Goal: Task Accomplishment & Management: Complete application form

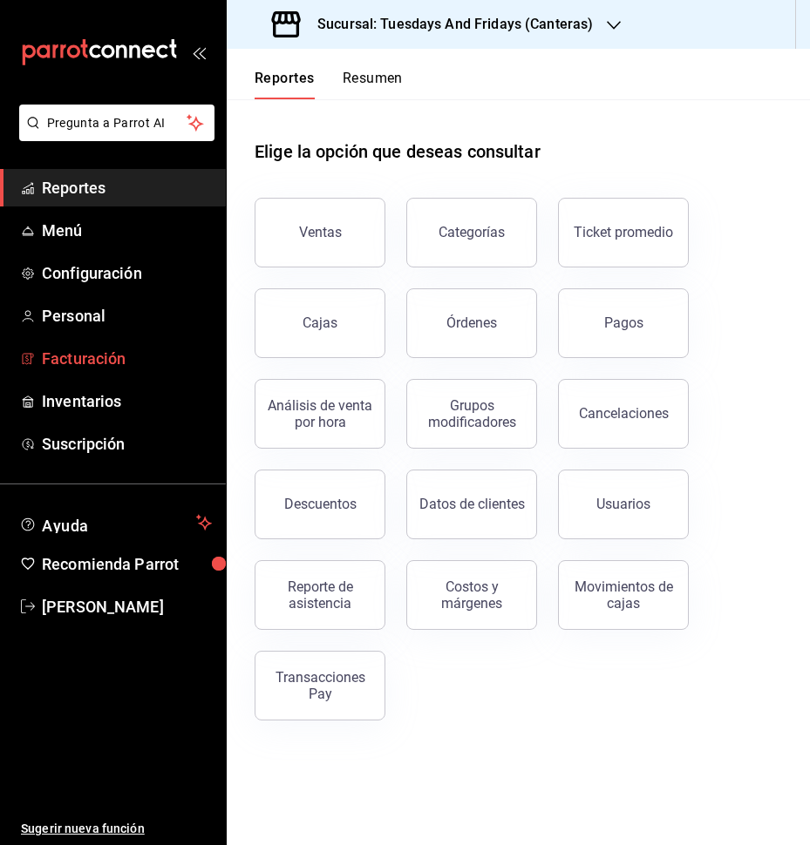
click at [50, 358] on span "Facturación" at bounding box center [127, 359] width 170 height 24
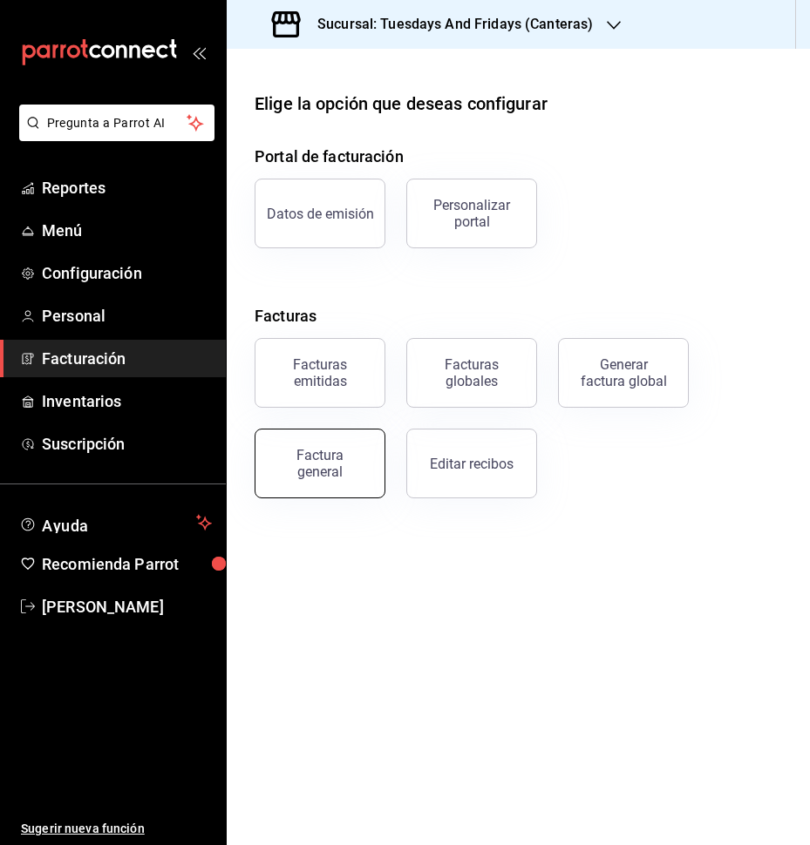
click at [350, 480] on button "Factura general" at bounding box center [320, 464] width 131 height 70
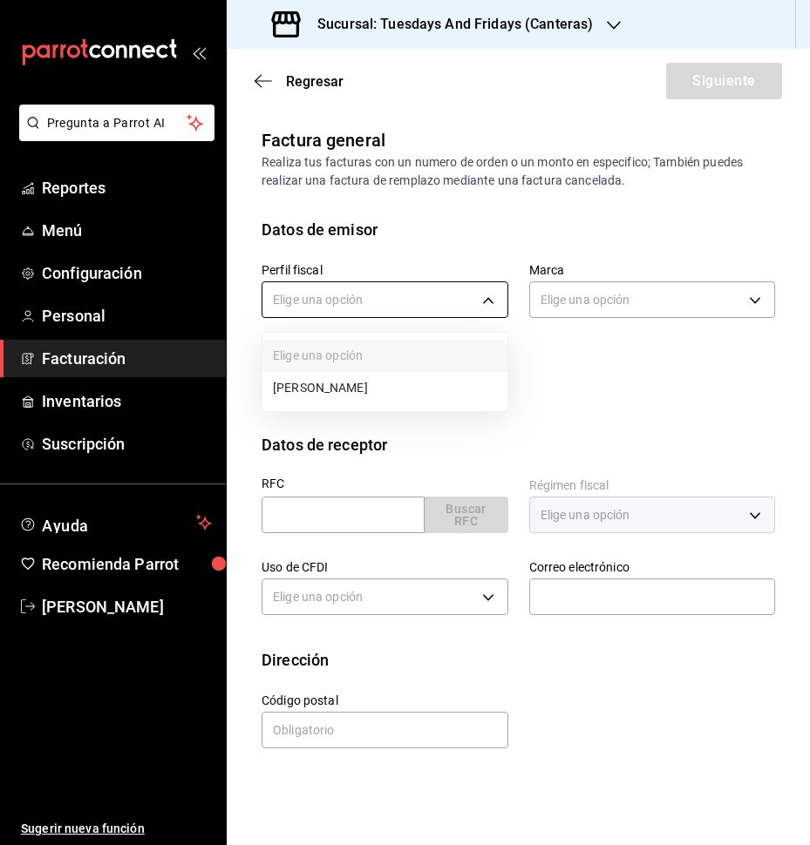
click at [442, 295] on body "Pregunta a Parrot AI Reportes Menú Configuración Personal Facturación Inventari…" at bounding box center [405, 422] width 810 height 845
click at [376, 383] on li "[PERSON_NAME]" at bounding box center [384, 388] width 245 height 32
type input "c9cd24ef-4caf-4a7b-8585-89d79b9dc07f"
type input "72192942-13c2-4f84-be82-f50c87f3379a"
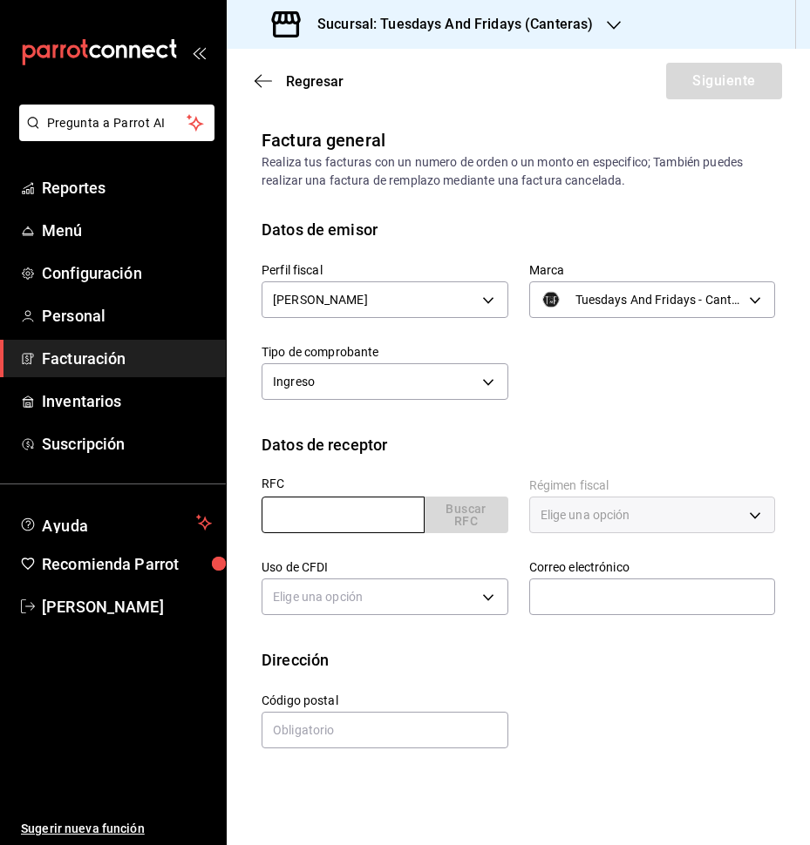
click at [350, 502] on input "text" at bounding box center [342, 515] width 163 height 37
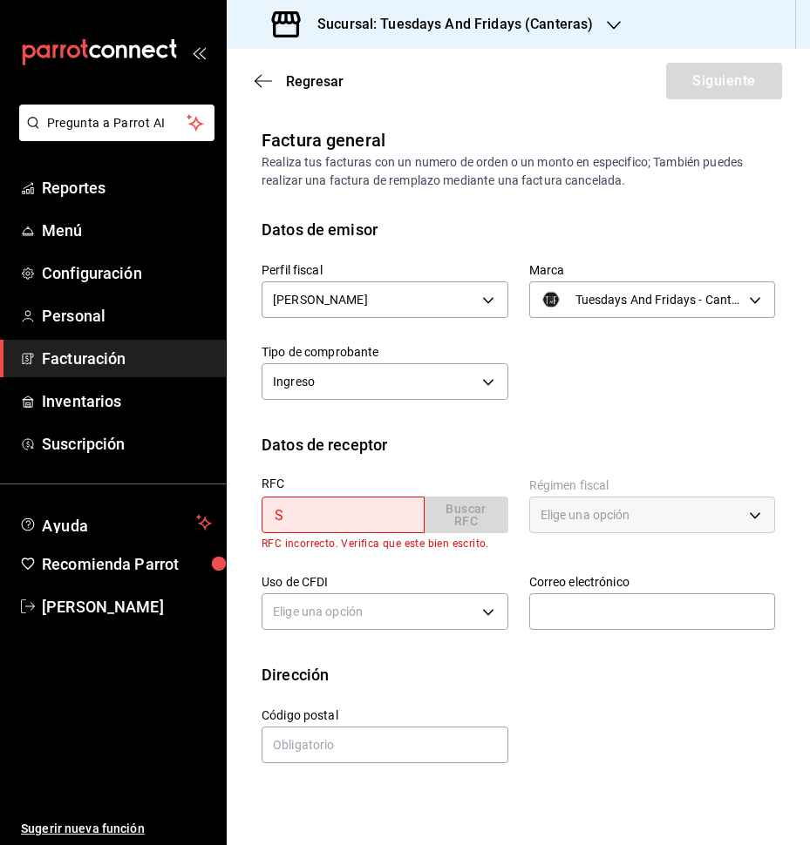
type input "SOMA880426BZ2"
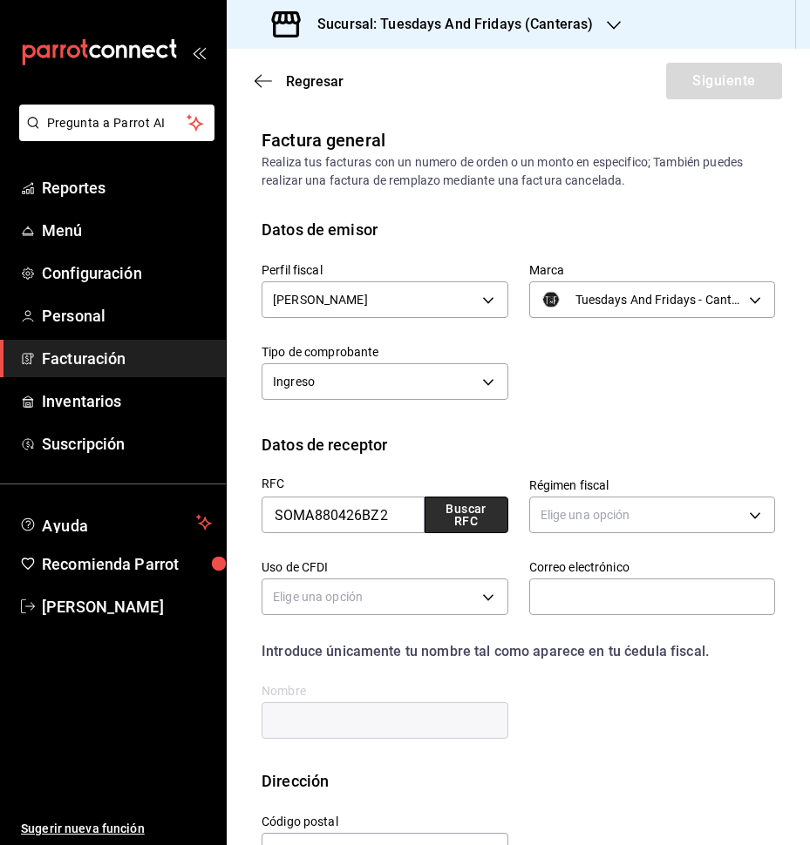
click at [445, 525] on button "Buscar RFC" at bounding box center [466, 515] width 84 height 37
type input "612"
type input "G03"
type input "[EMAIL_ADDRESS][DOMAIN_NAME]"
type input "20110"
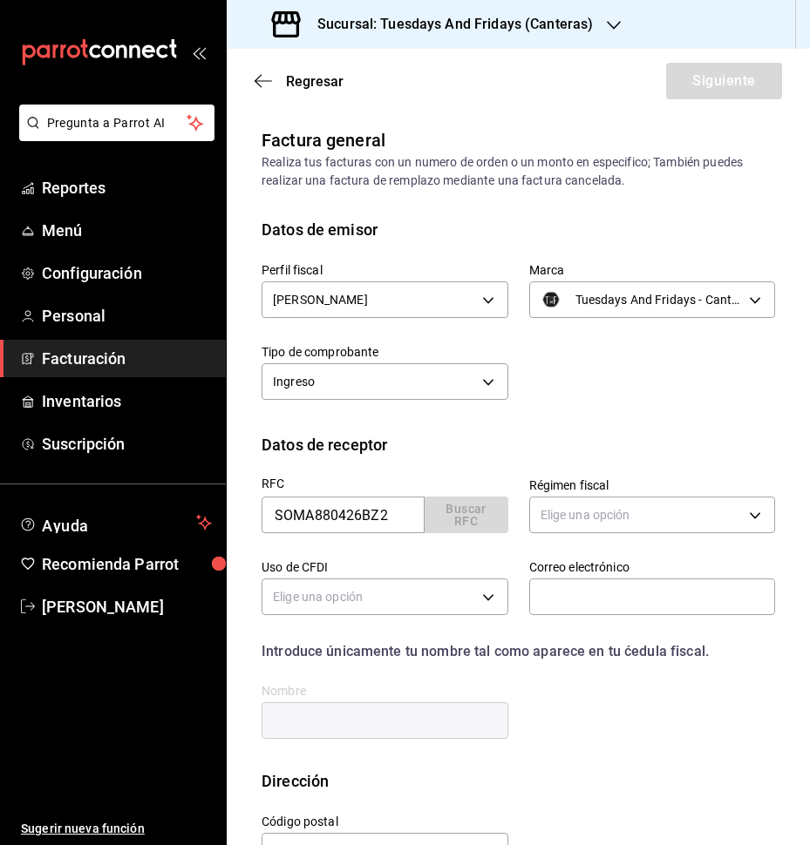
type input "[PERSON_NAME]"
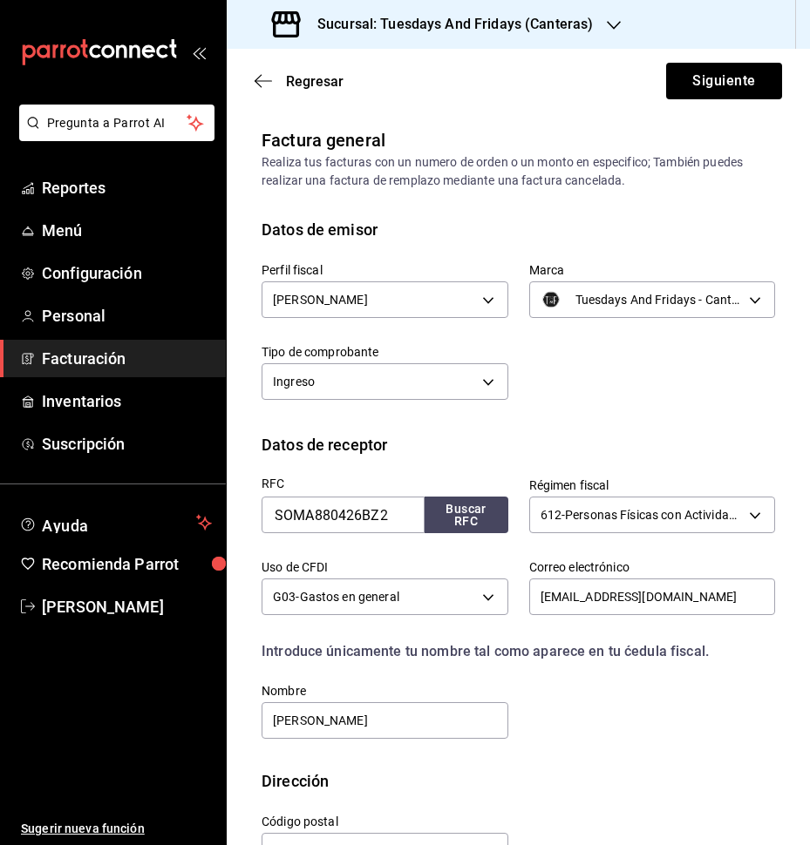
click at [601, 443] on div "Datos de receptor" at bounding box center [517, 445] width 513 height 24
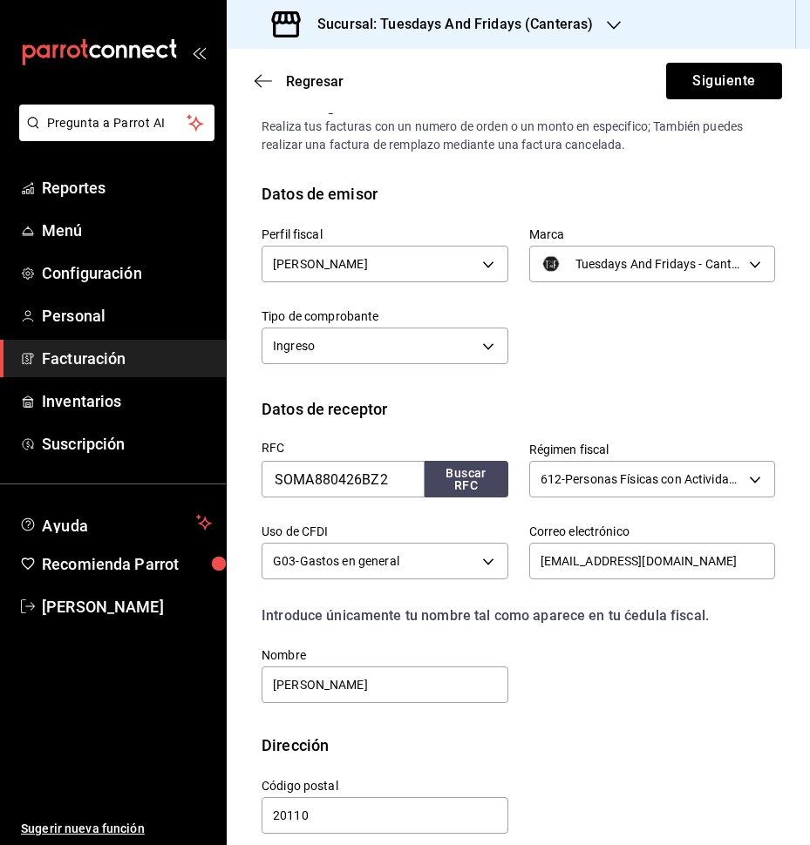
scroll to position [55, 0]
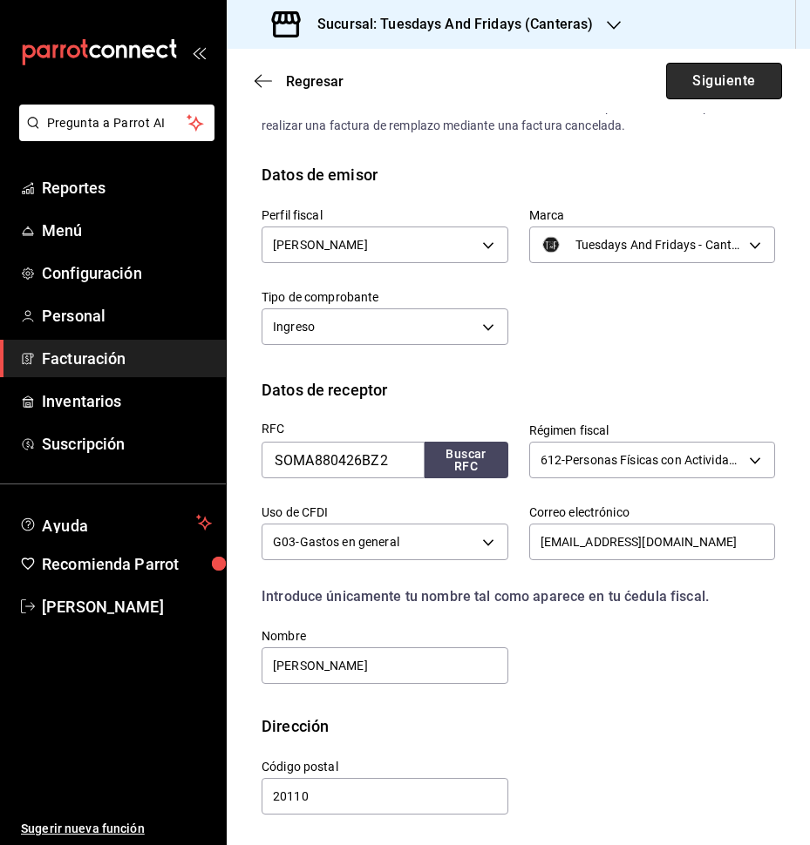
click at [717, 90] on button "Siguiente" at bounding box center [724, 81] width 116 height 37
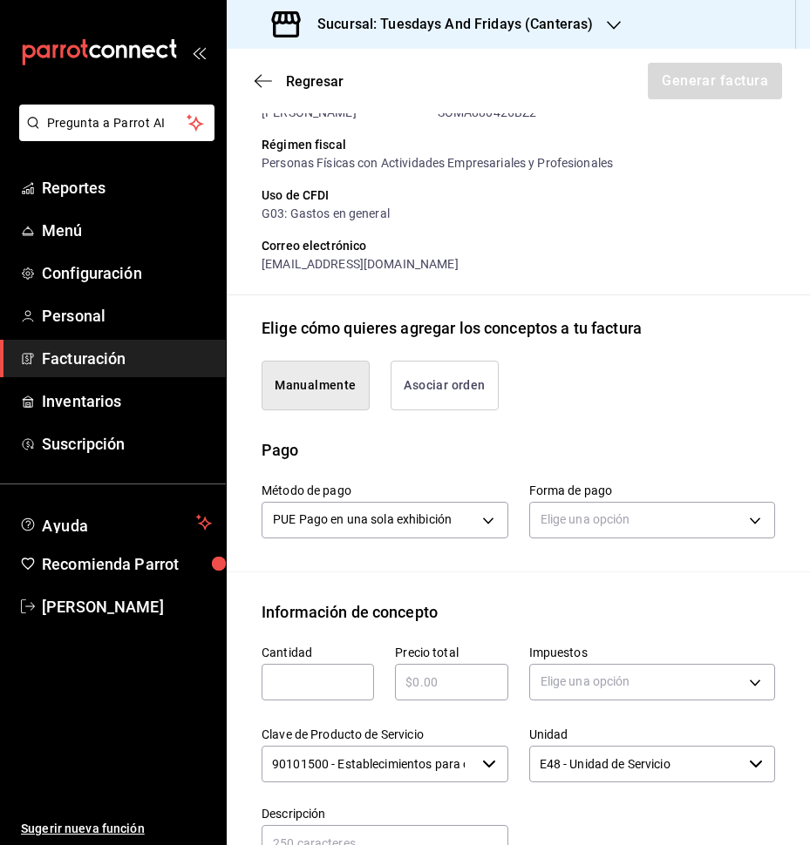
scroll to position [316, 0]
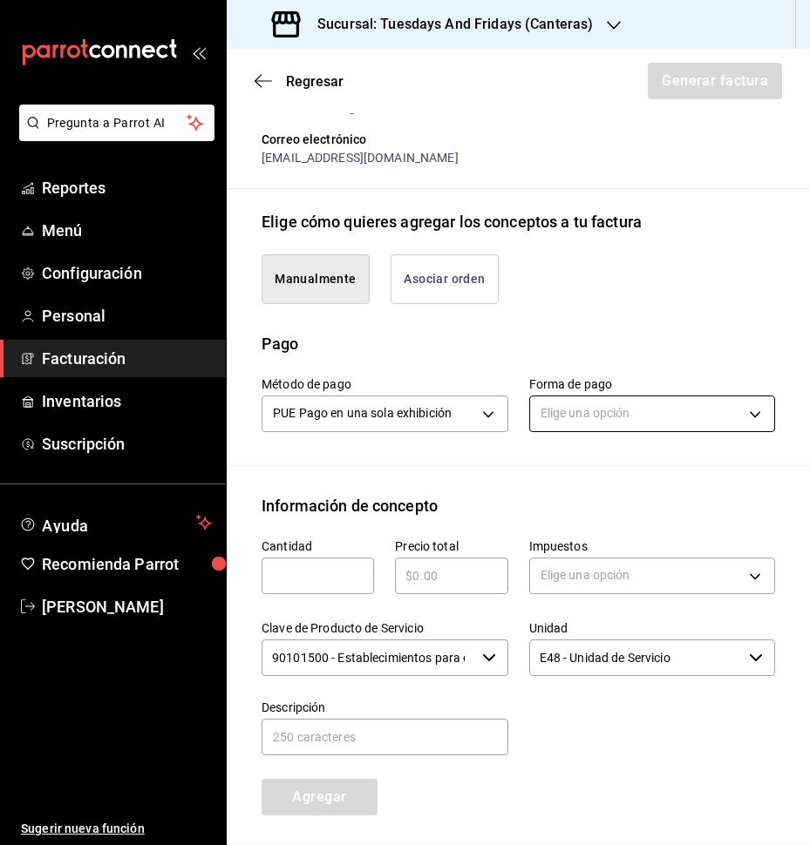
click at [583, 427] on body "Pregunta a Parrot AI Reportes Menú Configuración Personal Facturación Inventari…" at bounding box center [405, 422] width 810 height 845
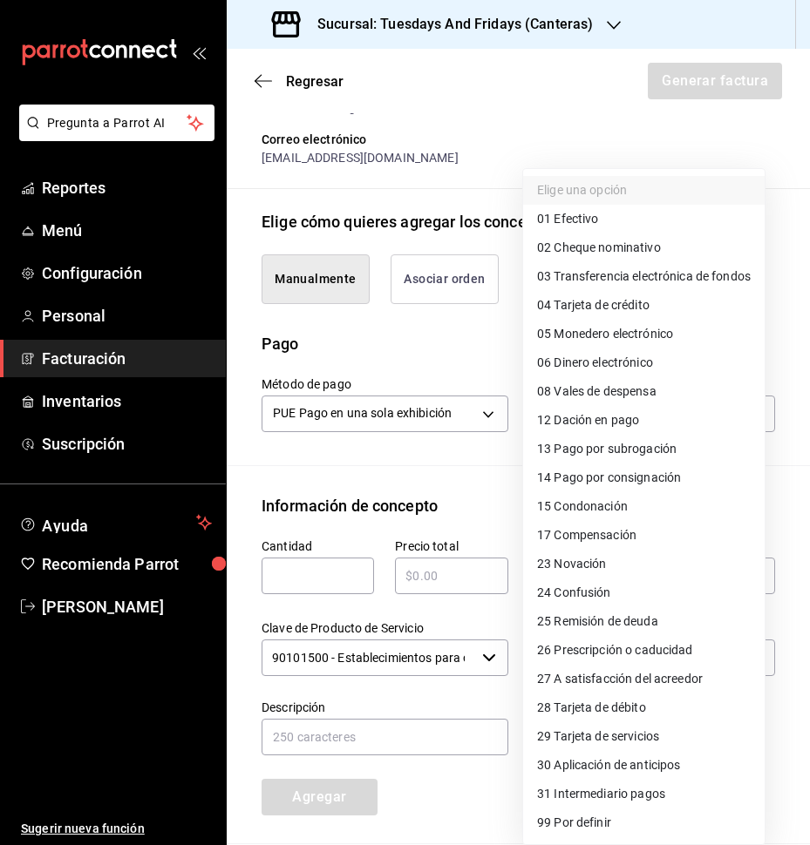
click at [600, 214] on li "01 Efectivo" at bounding box center [643, 219] width 241 height 29
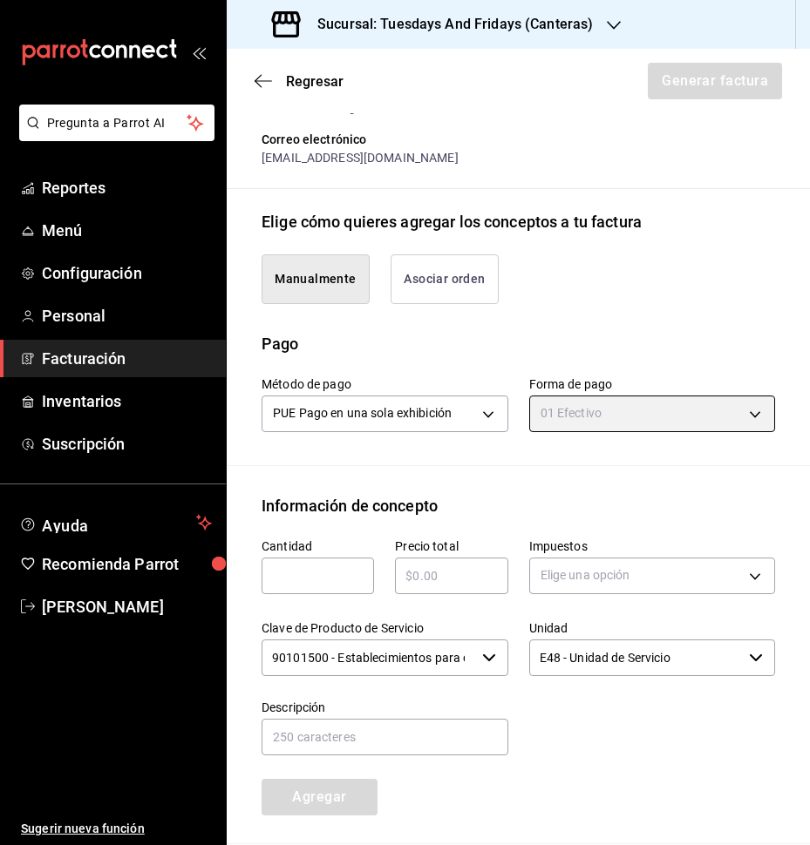
type input "01"
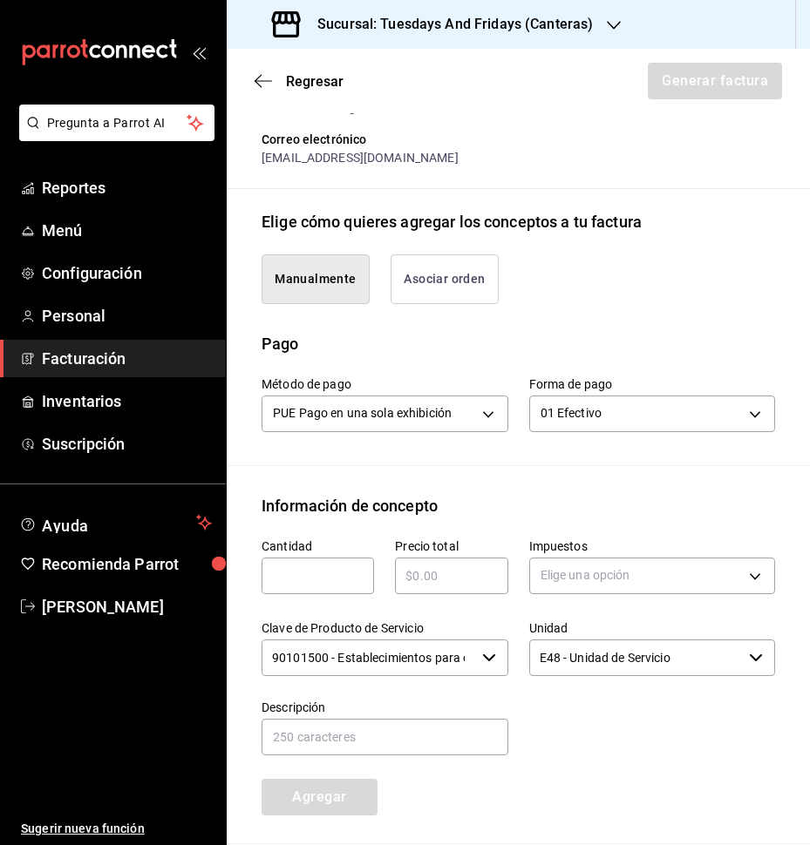
click at [458, 501] on div "Emisor Perfil fiscal [PERSON_NAME] Tipo de comprobante Ingreso Receptor Nombre …" at bounding box center [518, 412] width 583 height 1203
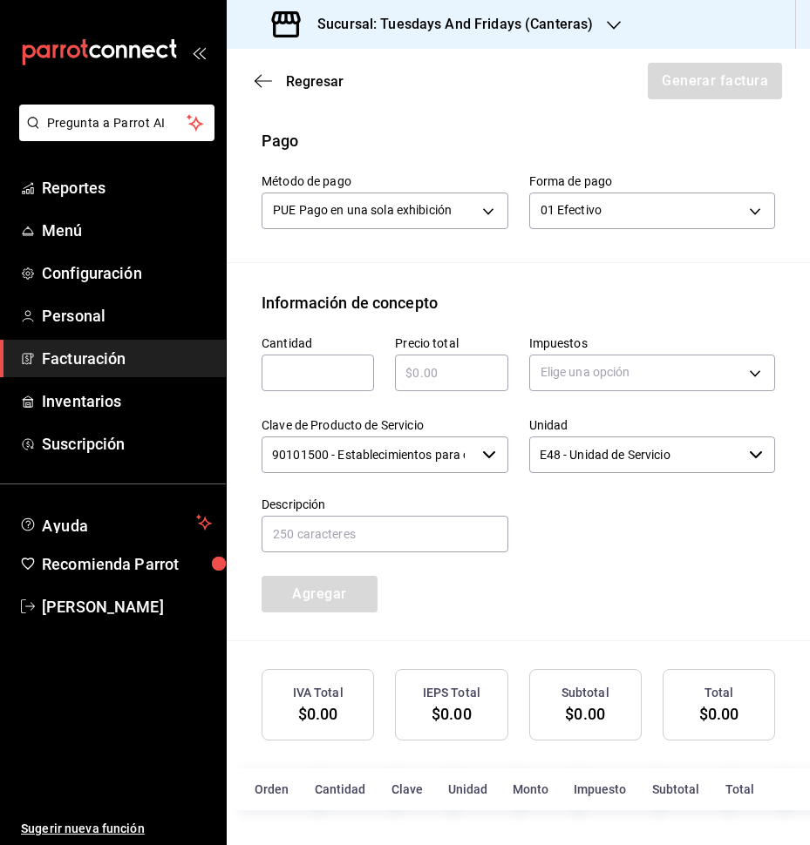
scroll to position [539, 0]
click at [347, 365] on input "text" at bounding box center [317, 373] width 112 height 21
type input "20"
click at [424, 366] on input "text" at bounding box center [451, 373] width 112 height 21
type input "$1580"
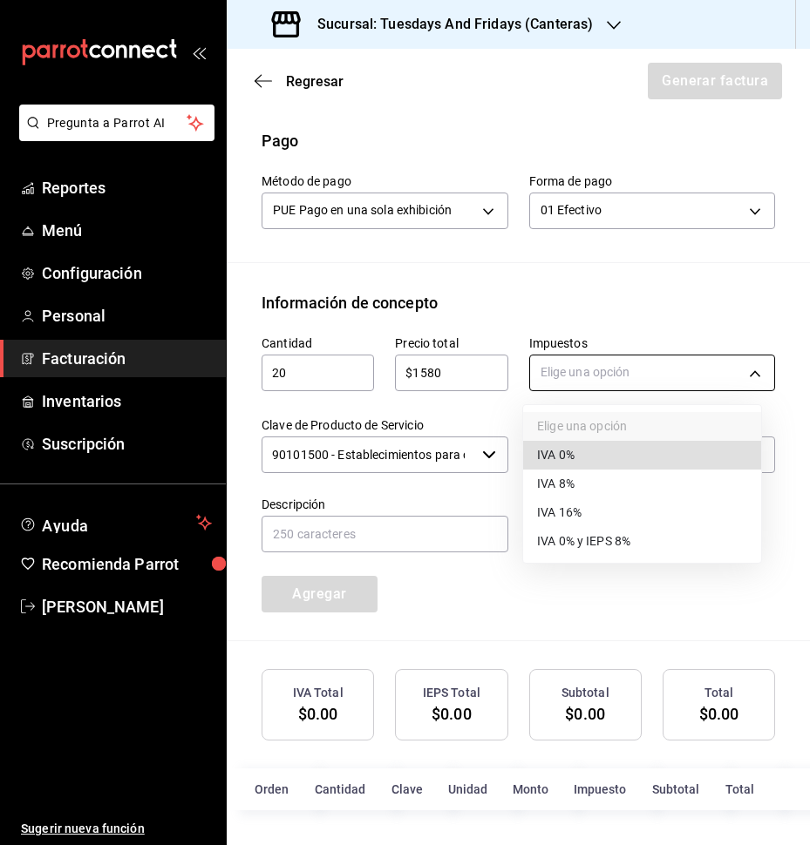
click at [588, 381] on body "Pregunta a Parrot AI Reportes Menú Configuración Personal Facturación Inventari…" at bounding box center [405, 422] width 810 height 845
click at [560, 450] on span "IVA 0%" at bounding box center [555, 455] width 37 height 18
type input "IVA_0"
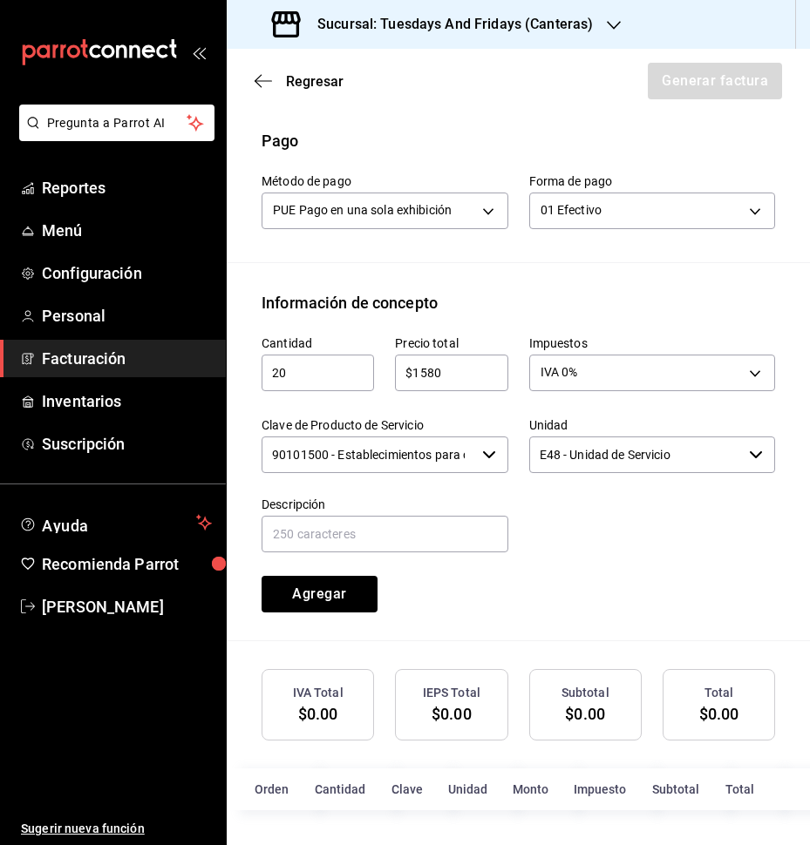
click at [457, 444] on input "90101500 - Establecimientos para comer y beber" at bounding box center [368, 455] width 214 height 37
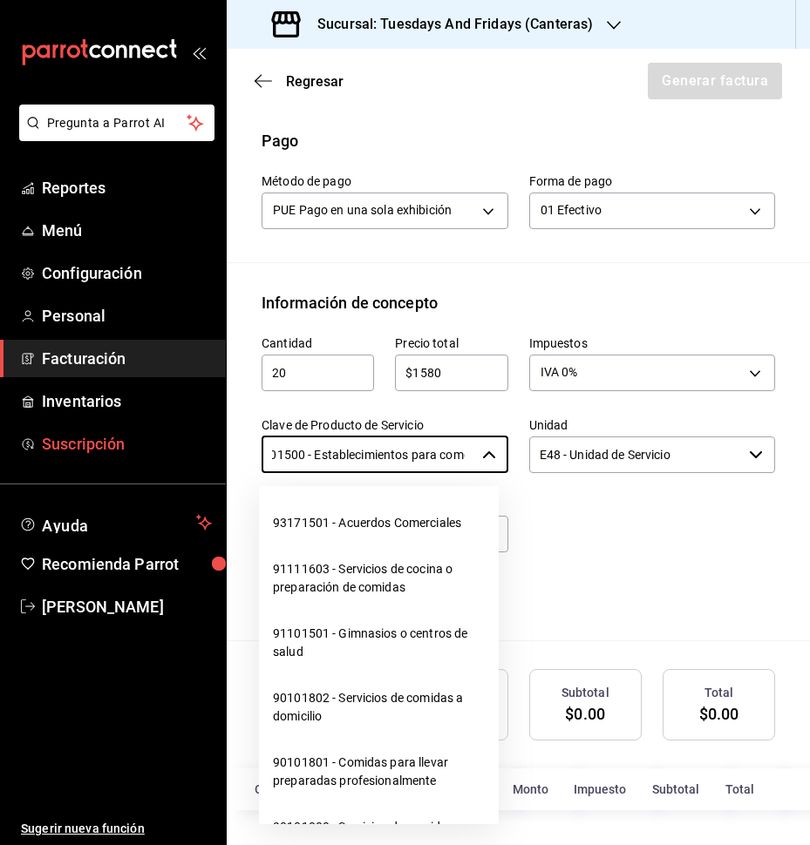
scroll to position [0, 0]
drag, startPoint x: 466, startPoint y: 451, endPoint x: 122, endPoint y: 458, distance: 344.3
click at [122, 458] on div "Pregunta a Parrot AI Reportes Menú Configuración Personal Facturación Inventari…" at bounding box center [405, 422] width 810 height 845
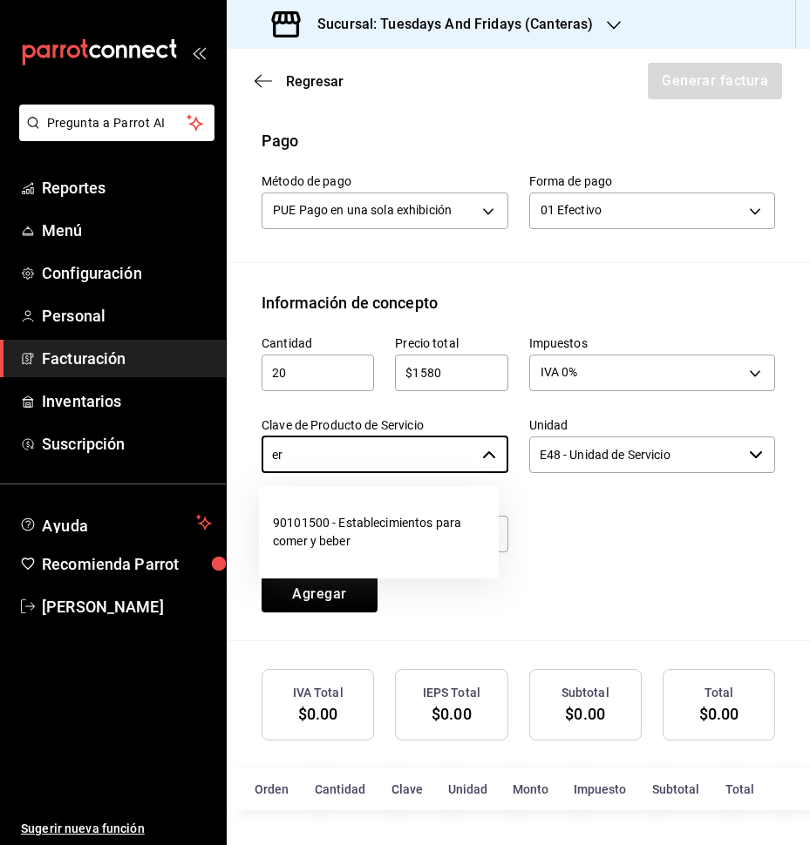
type input "r"
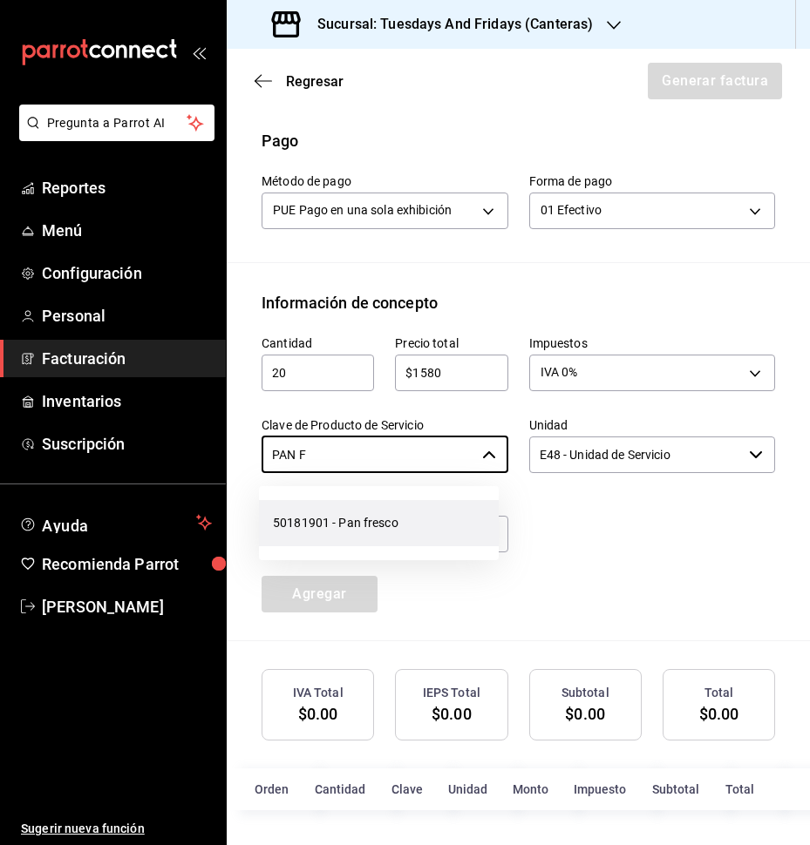
click at [367, 532] on li "50181901 - Pan fresco" at bounding box center [379, 523] width 240 height 46
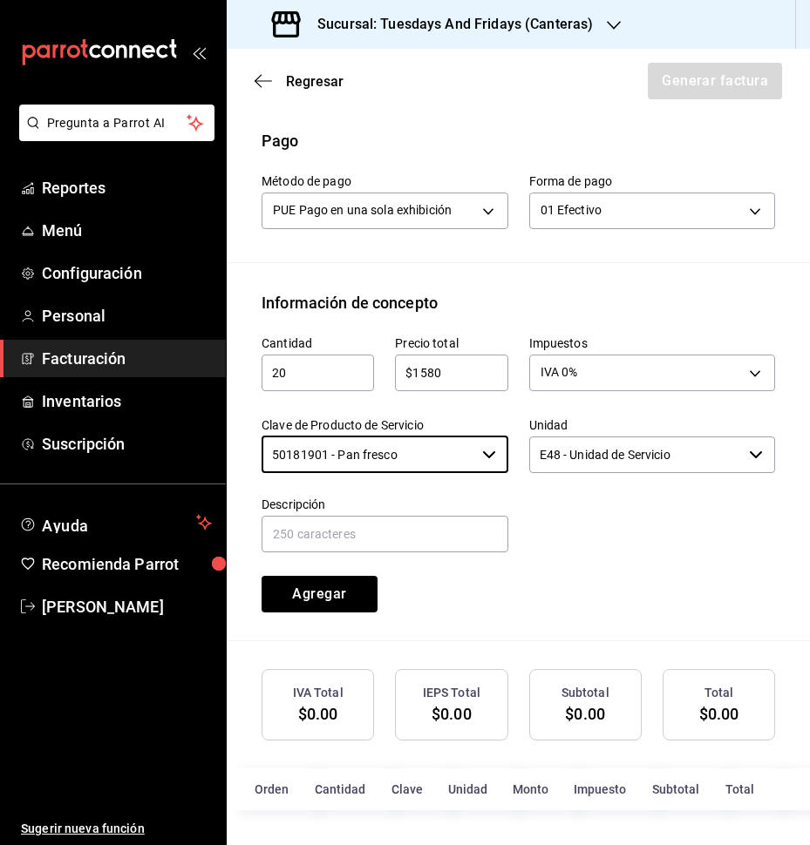
type input "50181901 - Pan fresco"
click at [594, 466] on input "E48 - Unidad de Servicio" at bounding box center [636, 455] width 214 height 37
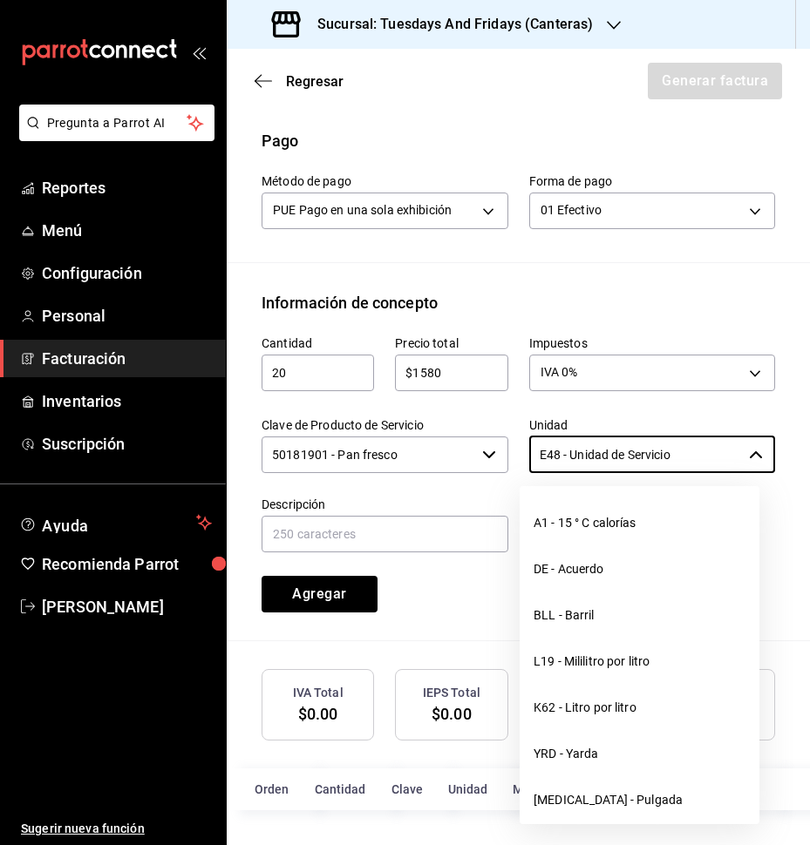
drag, startPoint x: 688, startPoint y: 460, endPoint x: 294, endPoint y: 451, distance: 394.1
click at [294, 451] on div "Cantidad 20 ​ Precio total $1580 ​ Impuestos IVA 0% IVA_0 Clave de Producto de …" at bounding box center [508, 464] width 534 height 298
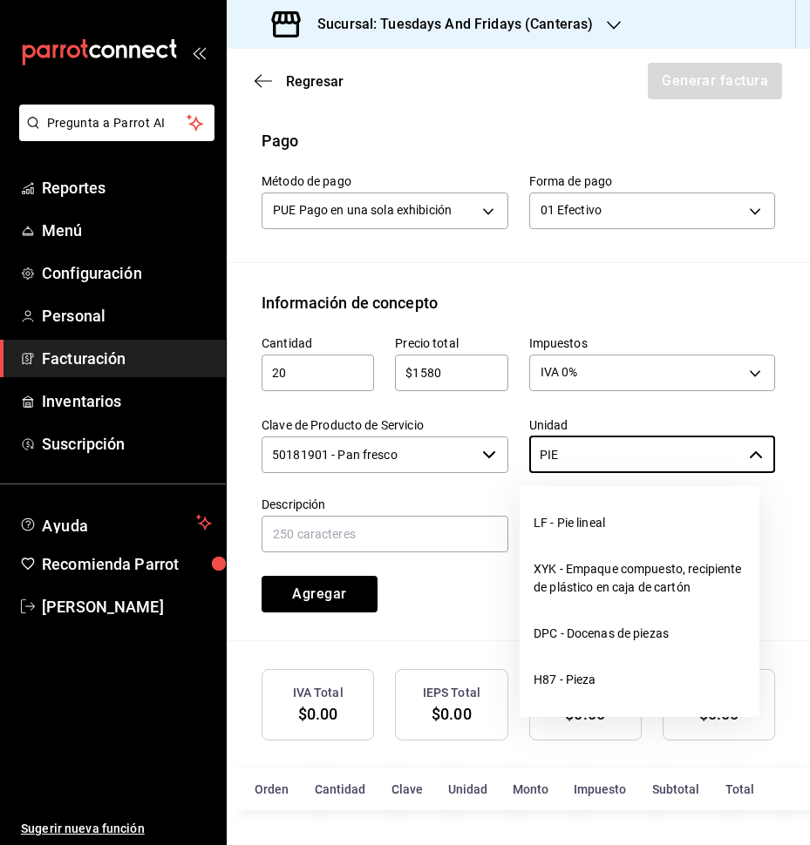
click at [552, 677] on li "H87 - Pieza" at bounding box center [639, 680] width 240 height 46
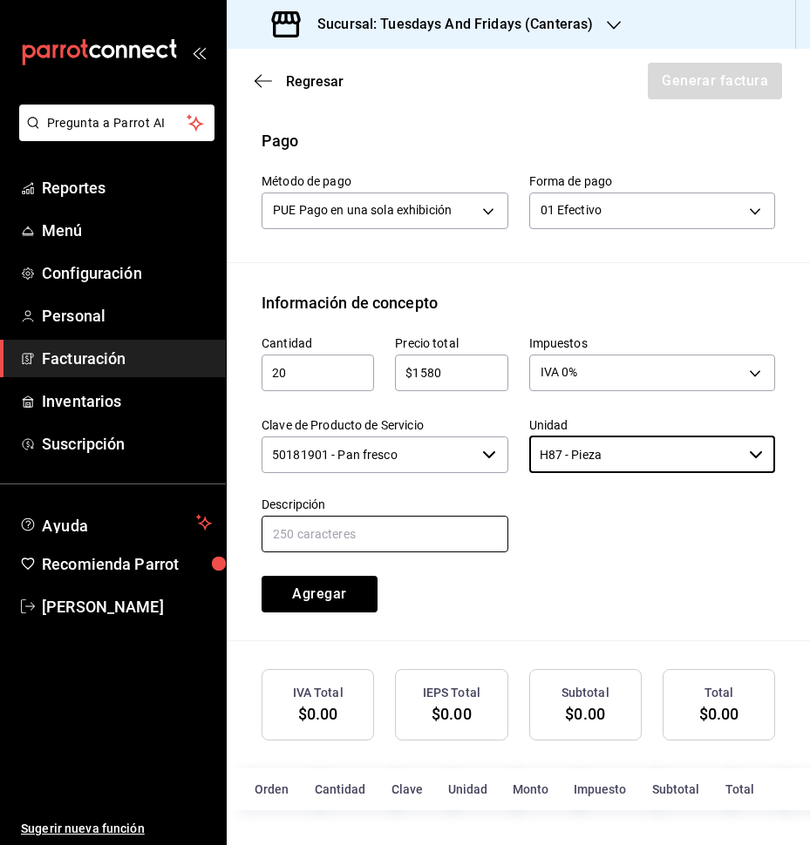
type input "H87 - Pieza"
click at [410, 522] on input "text" at bounding box center [384, 534] width 247 height 37
type input "Multigrano"
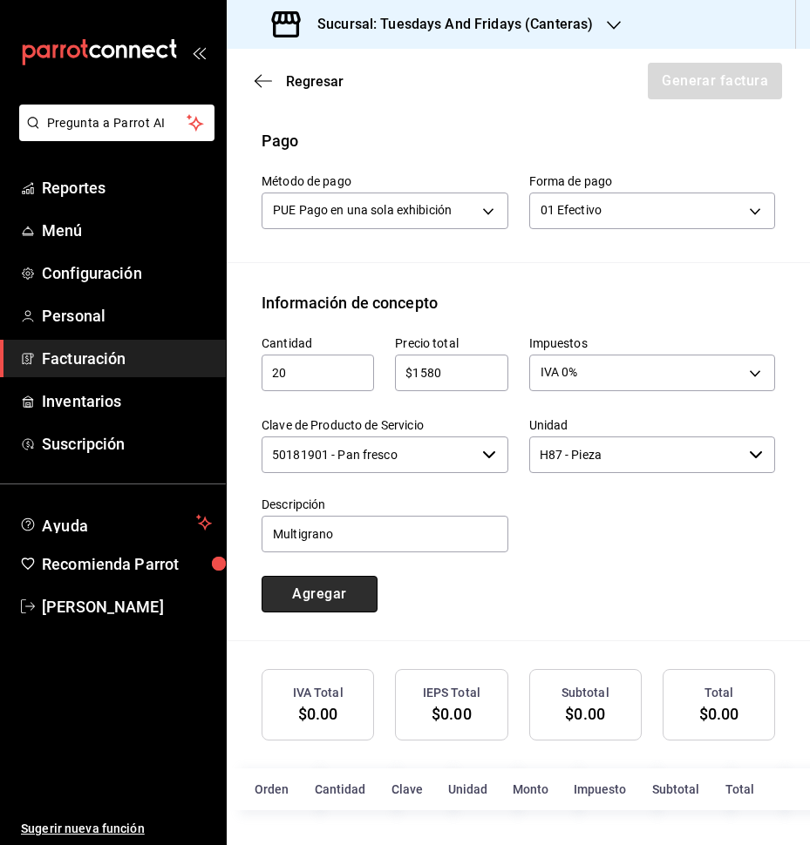
click at [319, 593] on button "Agregar" at bounding box center [319, 594] width 116 height 37
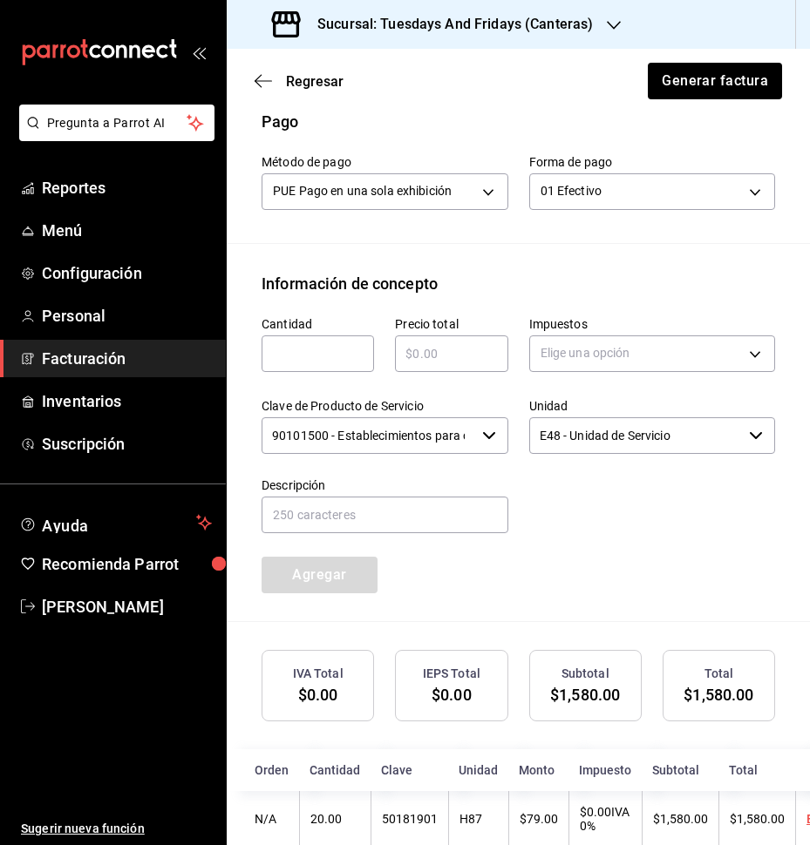
click at [603, 586] on div "Cantidad ​ Precio total ​ Impuestos Elige una opción Clave de Producto de Servi…" at bounding box center [508, 444] width 534 height 298
click at [686, 85] on button "Generar factura" at bounding box center [714, 81] width 136 height 37
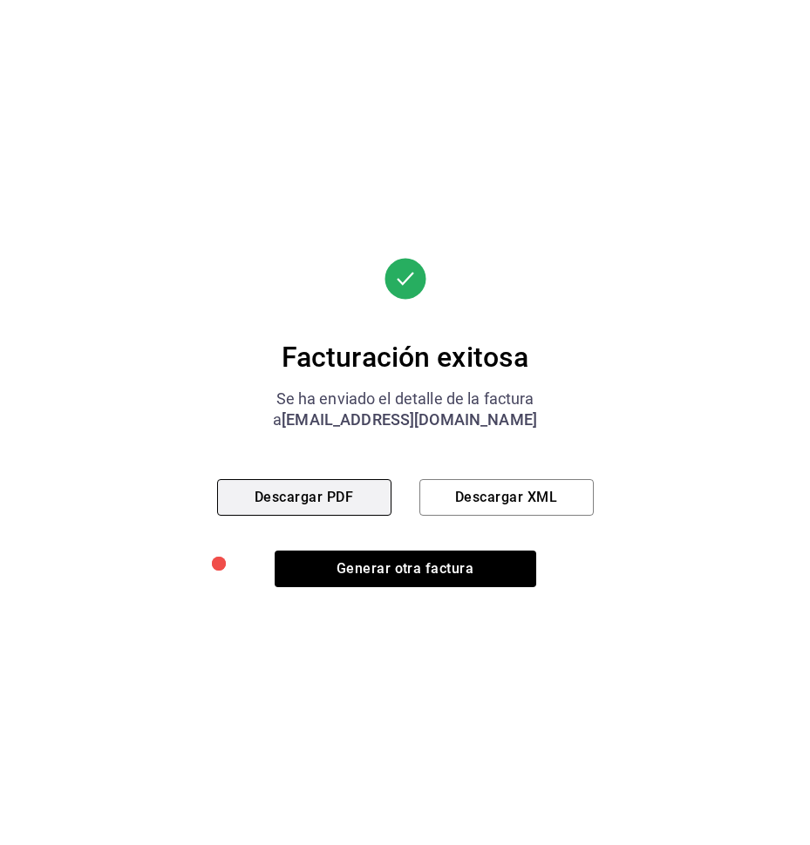
click at [330, 490] on button "Descargar PDF" at bounding box center [304, 497] width 174 height 37
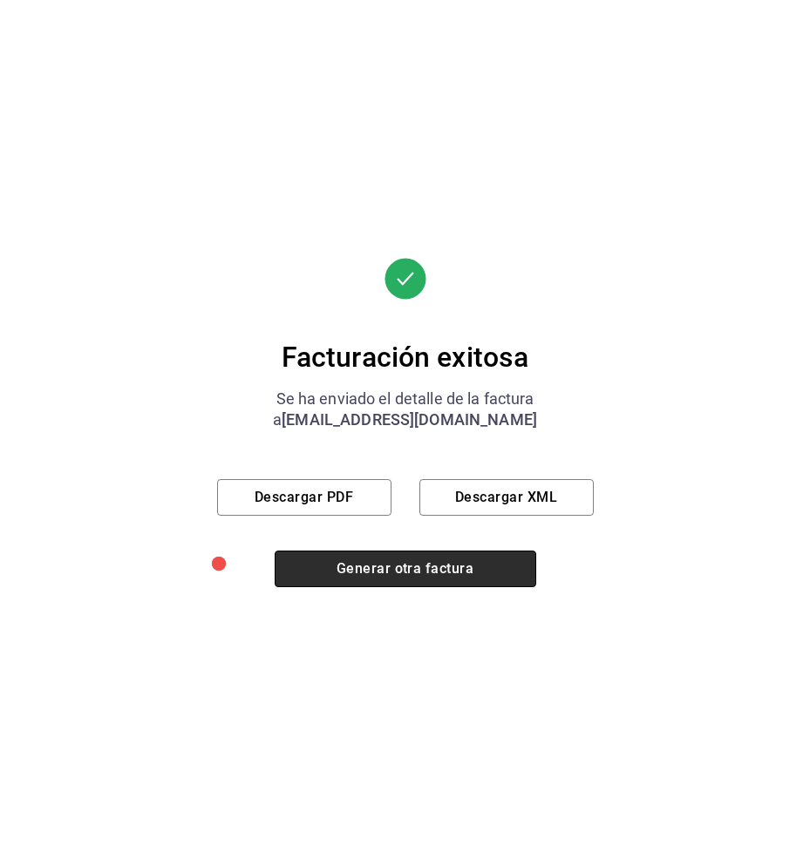
click at [398, 576] on button "Generar otra factura" at bounding box center [405, 569] width 261 height 37
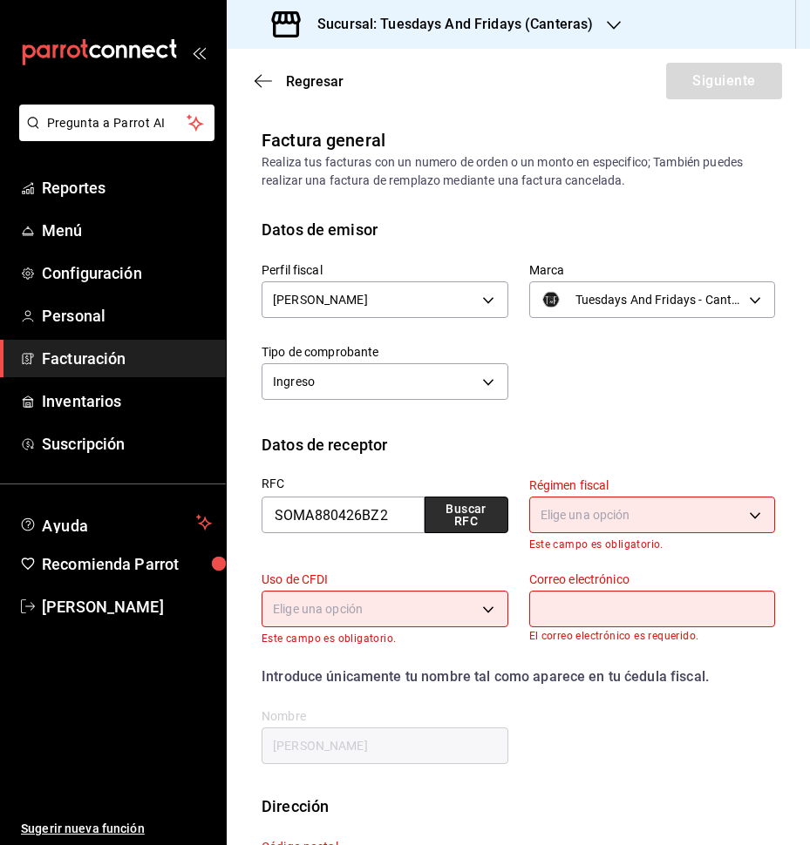
click at [472, 524] on button "Buscar RFC" at bounding box center [466, 515] width 84 height 37
type input "612"
type input "G03"
type input "[EMAIL_ADDRESS][DOMAIN_NAME]"
type input "20110"
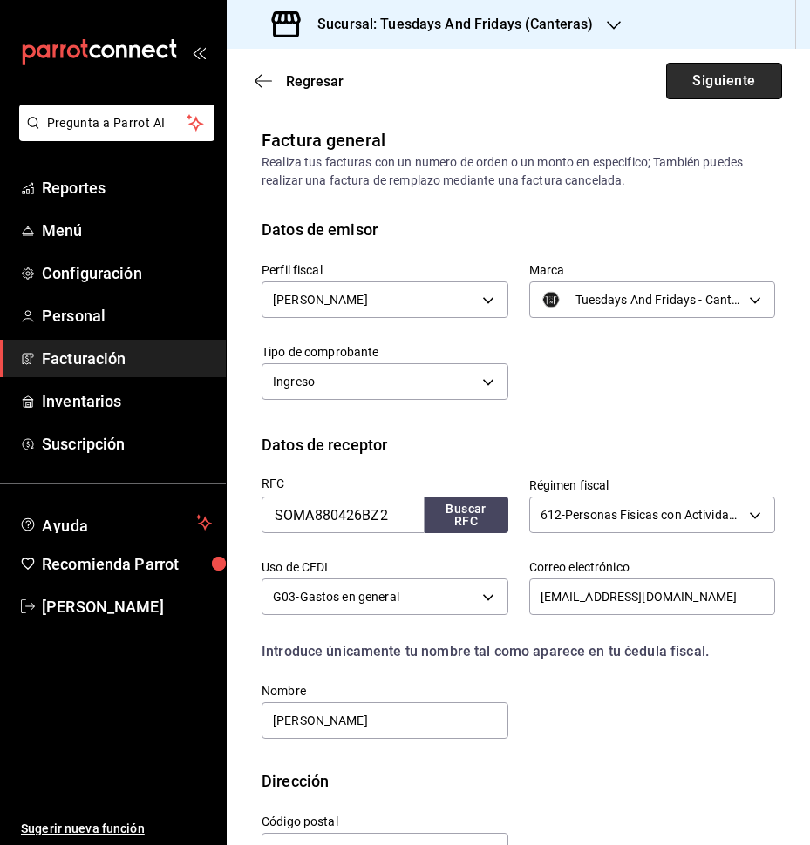
click at [744, 85] on button "Siguiente" at bounding box center [724, 81] width 116 height 37
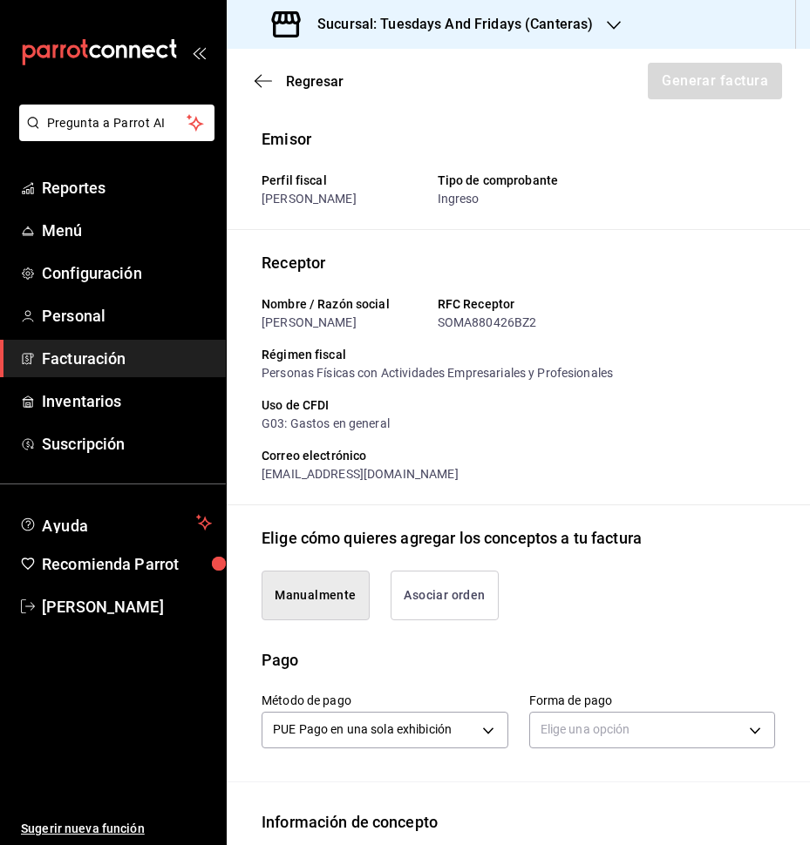
scroll to position [349, 0]
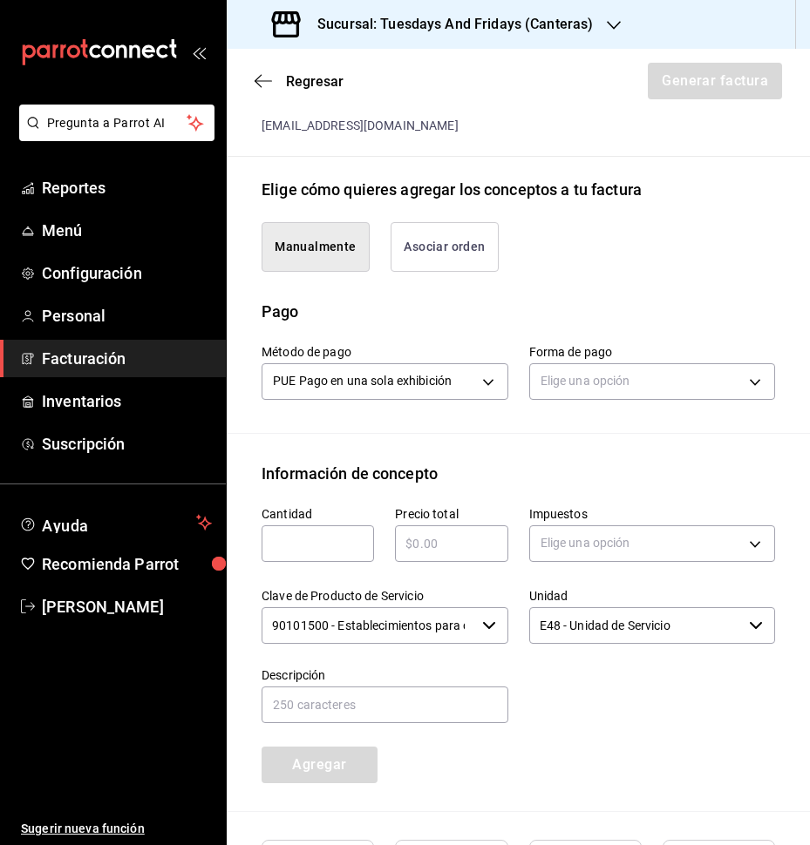
click at [659, 363] on div "Forma de pago Elige una opción" at bounding box center [652, 374] width 247 height 61
click at [645, 380] on div "Elige una opción" at bounding box center [652, 379] width 247 height 46
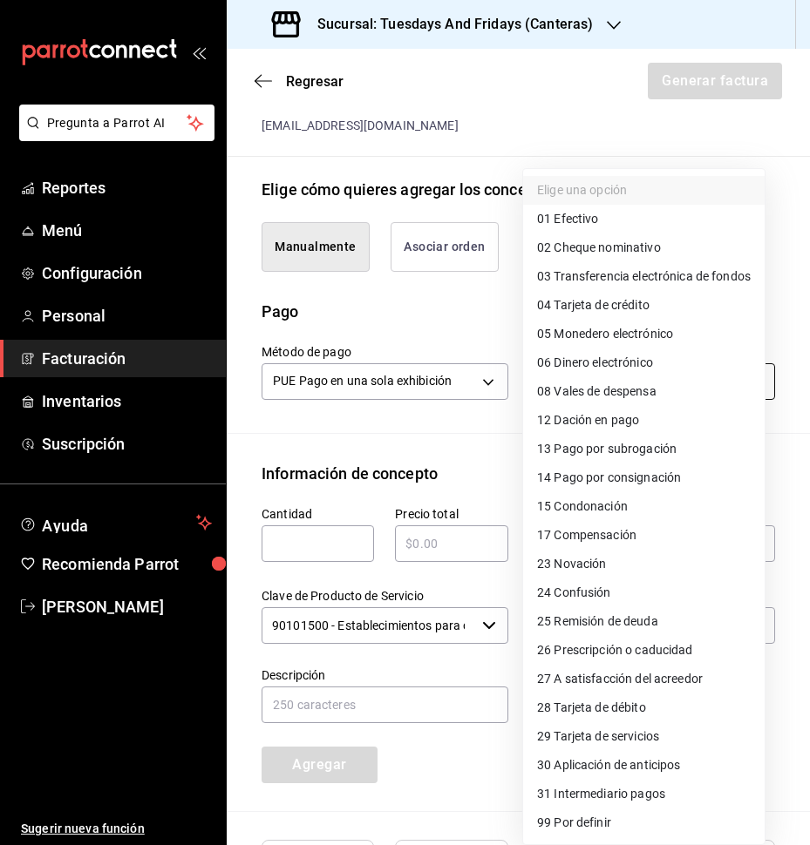
click at [640, 391] on body "Pregunta a Parrot AI Reportes Menú Configuración Personal Facturación Inventari…" at bounding box center [405, 422] width 810 height 845
click at [592, 223] on span "01 Efectivo" at bounding box center [567, 219] width 61 height 18
type input "01"
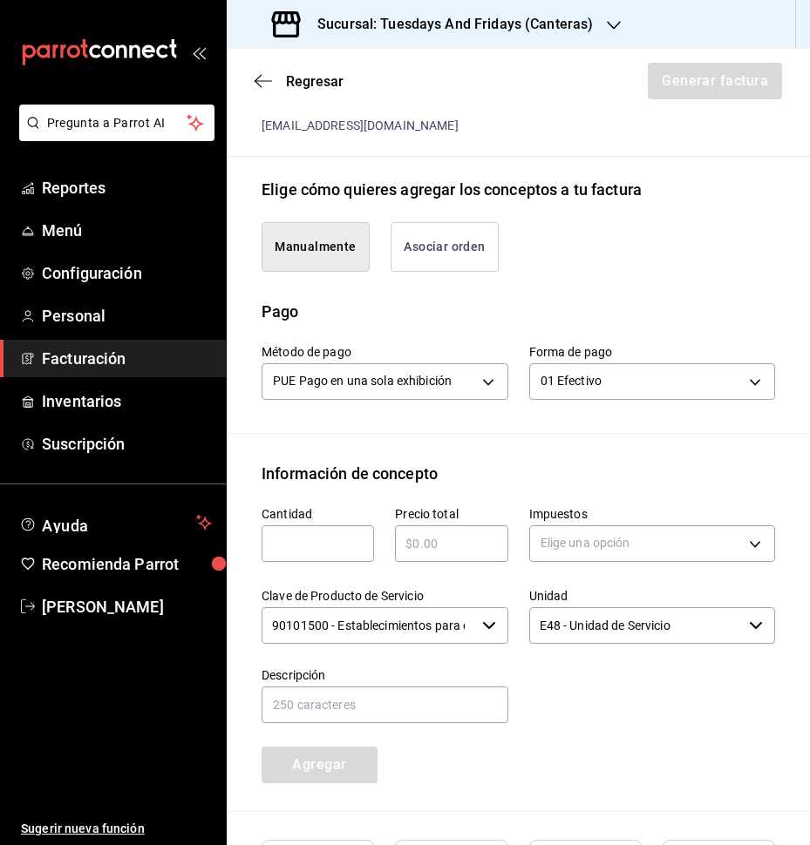
click at [467, 433] on div "Método de pago PUE Pago en una sola exhibición PUE Forma de pago 01 Efectivo 01" at bounding box center [517, 378] width 513 height 110
click at [352, 540] on div "Cantidad ​" at bounding box center [317, 534] width 112 height 56
click at [338, 553] on input "text" at bounding box center [317, 543] width 112 height 21
type input "15"
click at [458, 554] on input "text" at bounding box center [451, 543] width 112 height 21
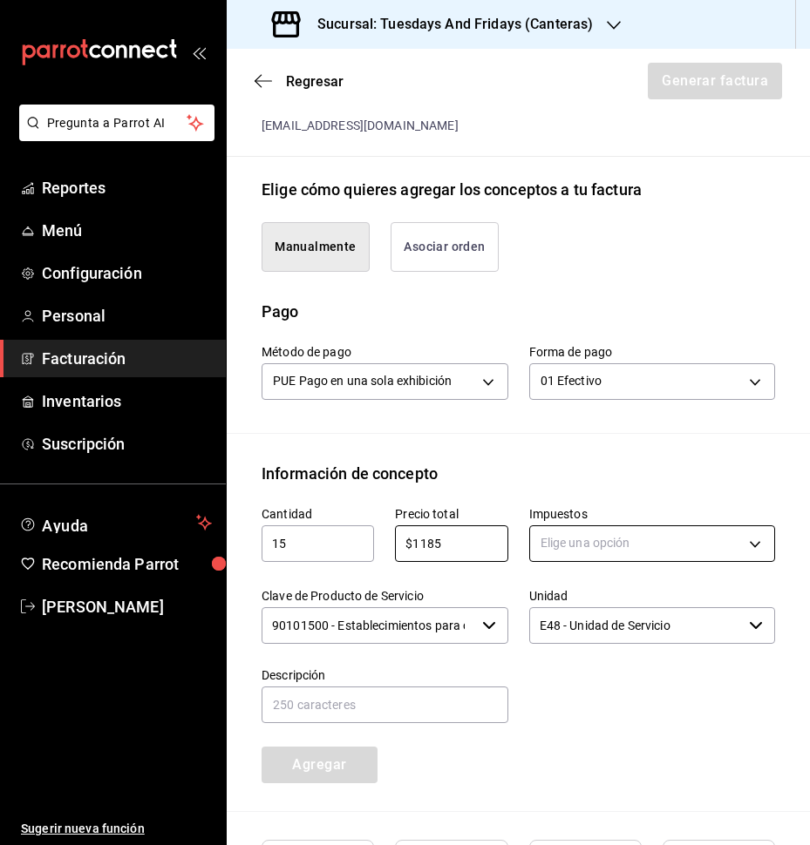
type input "$1185"
click at [553, 567] on body "Pregunta a Parrot AI Reportes Menú Configuración Personal Facturación Inventari…" at bounding box center [405, 422] width 810 height 845
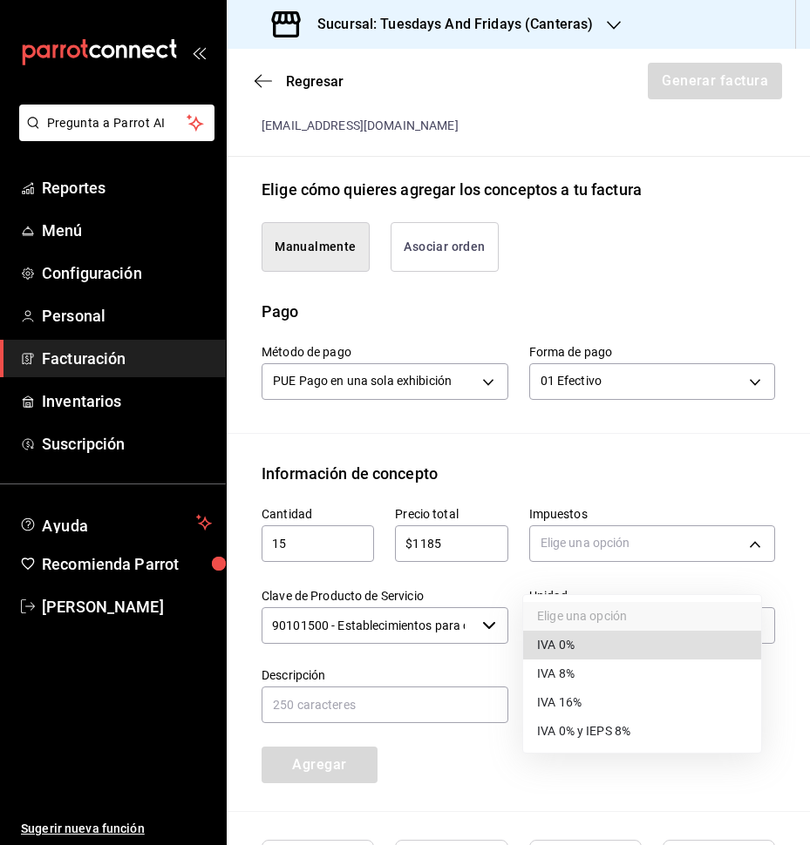
click at [566, 646] on span "IVA 0%" at bounding box center [555, 645] width 37 height 18
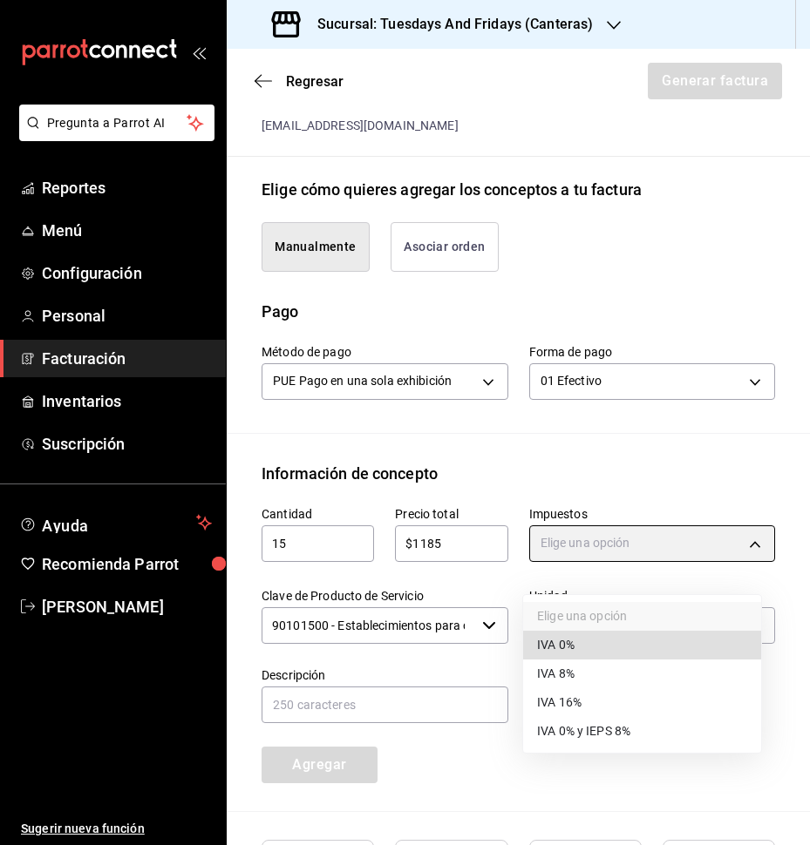
type input "IVA_0"
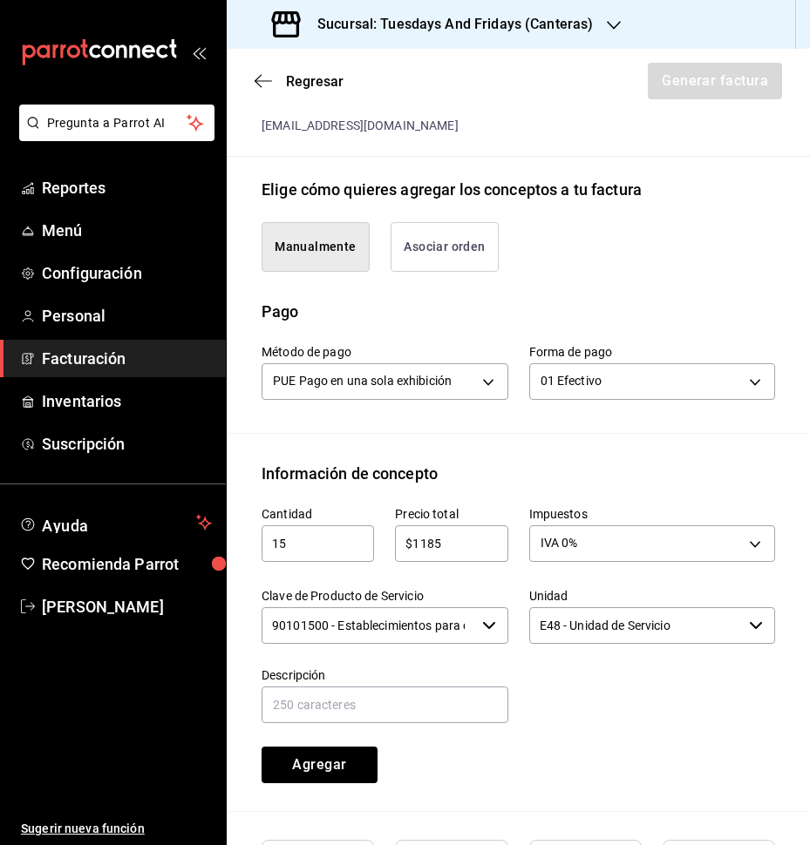
click at [457, 644] on input "90101500 - Establecimientos para comer y beber" at bounding box center [368, 625] width 214 height 37
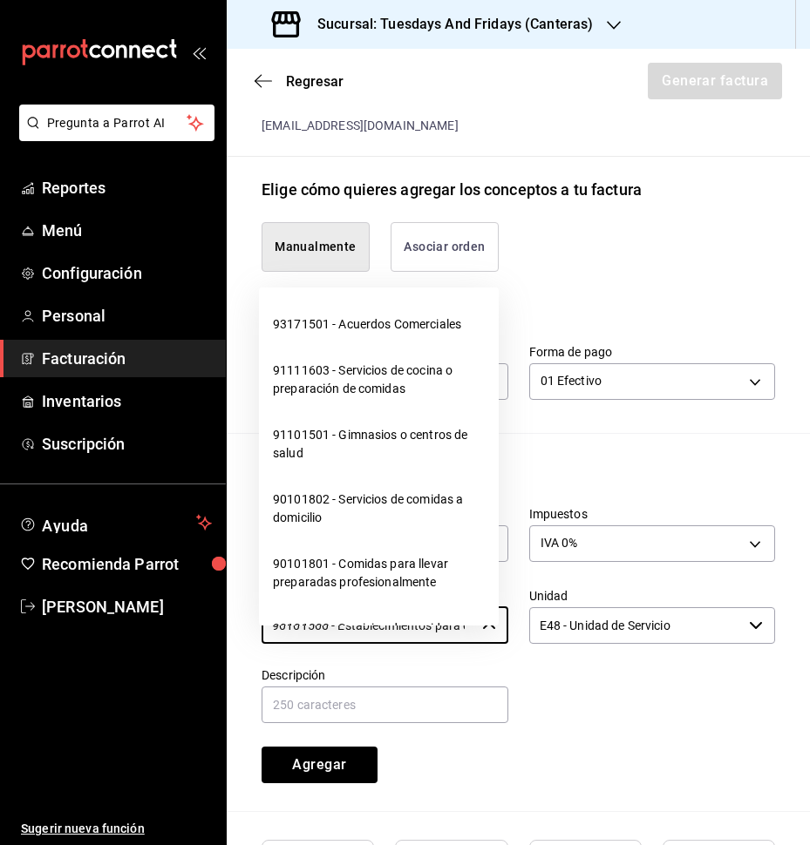
scroll to position [0, 85]
drag, startPoint x: 266, startPoint y: 644, endPoint x: 756, endPoint y: 676, distance: 490.9
click at [756, 676] on div "Cantidad 15 ​ Precio total $1185 ​ Impuestos IVA 0% IVA_0 Clave de Producto de …" at bounding box center [508, 634] width 534 height 298
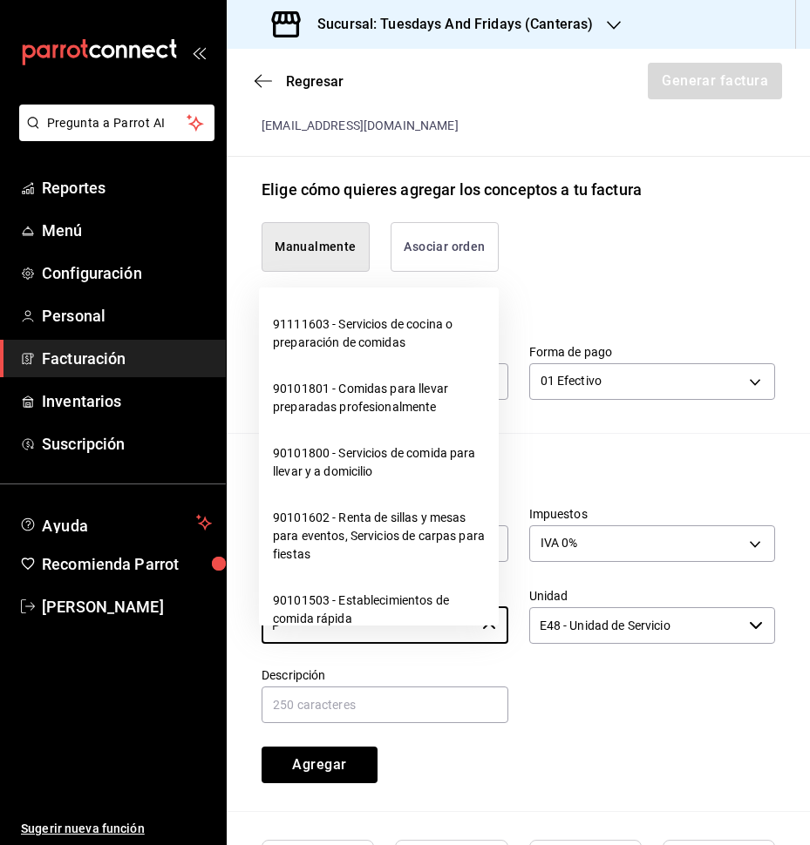
scroll to position [0, 0]
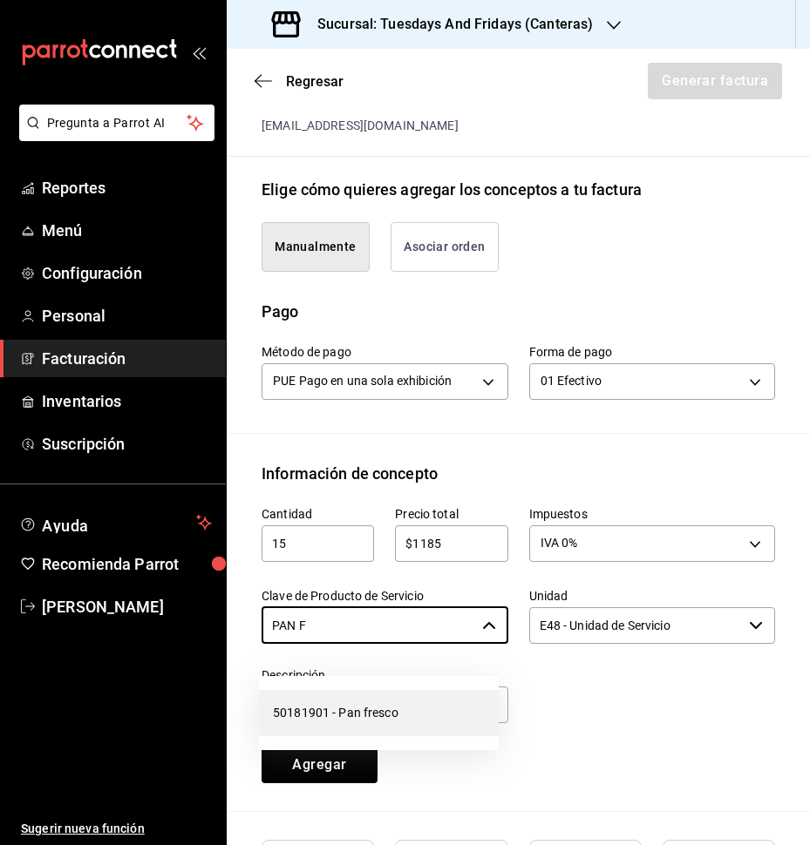
click at [434, 711] on li "50181901 - Pan fresco" at bounding box center [379, 713] width 240 height 46
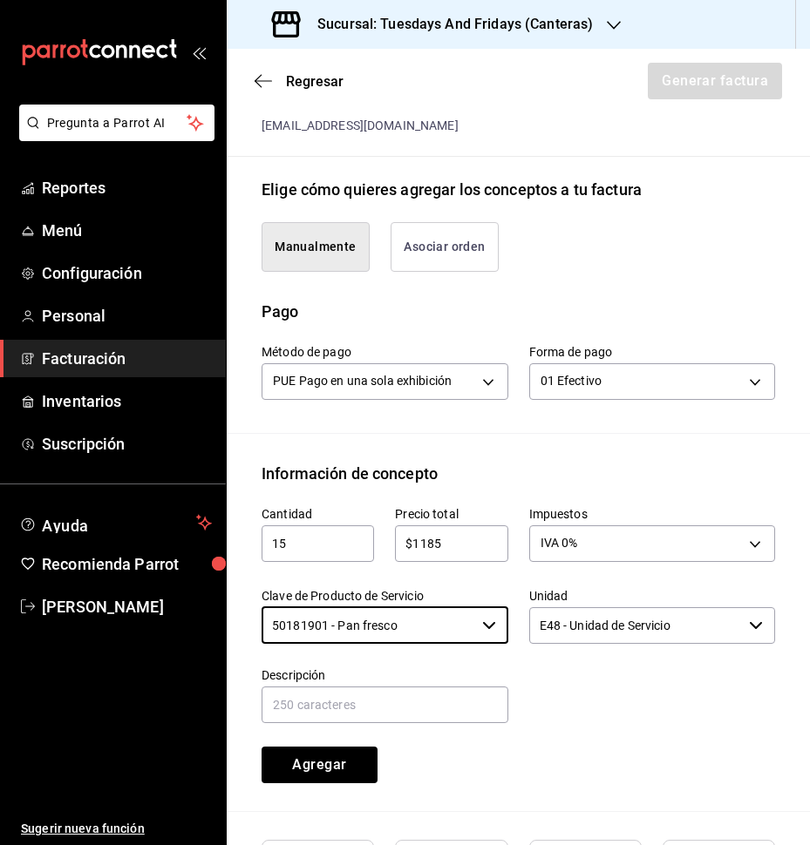
type input "50181901 - Pan fresco"
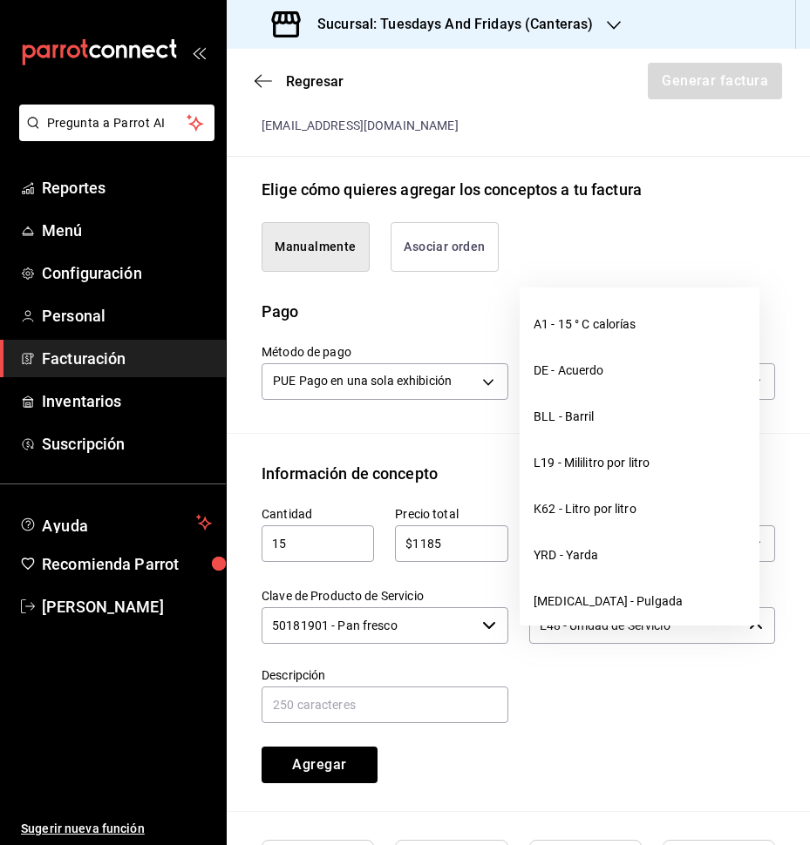
click at [641, 644] on input "E48 - Unidad de Servicio" at bounding box center [636, 625] width 214 height 37
drag, startPoint x: 687, startPoint y: 639, endPoint x: 398, endPoint y: 623, distance: 288.9
click at [398, 623] on div "Cantidad 15 ​ Precio total $1185 ​ Impuestos IVA 0% IVA_0 Clave de Producto de …" at bounding box center [508, 634] width 534 height 298
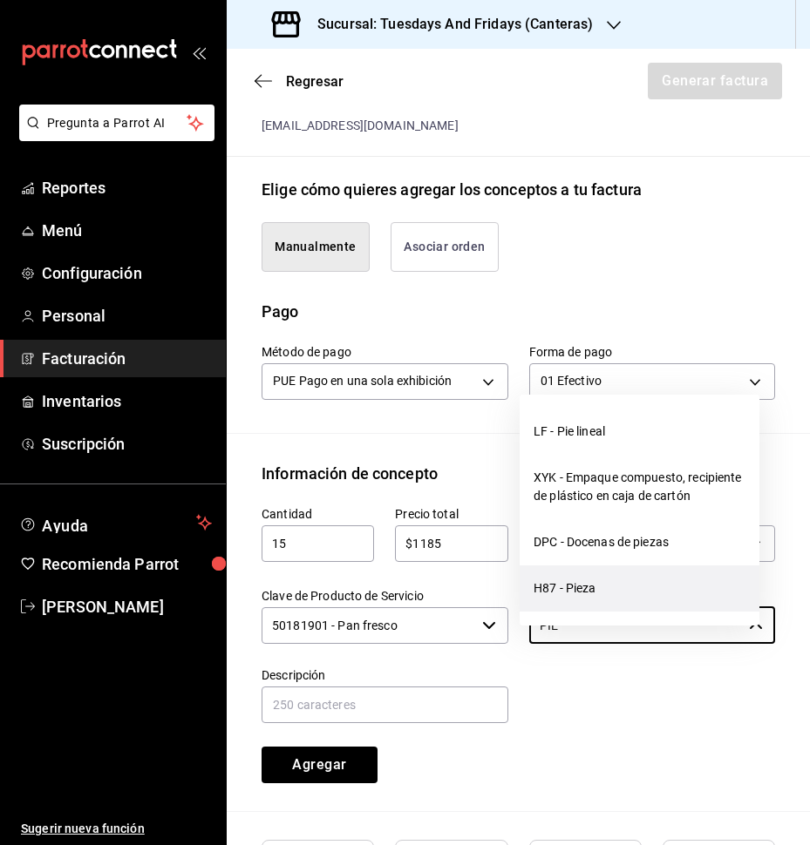
drag, startPoint x: 596, startPoint y: 590, endPoint x: 573, endPoint y: 599, distance: 24.3
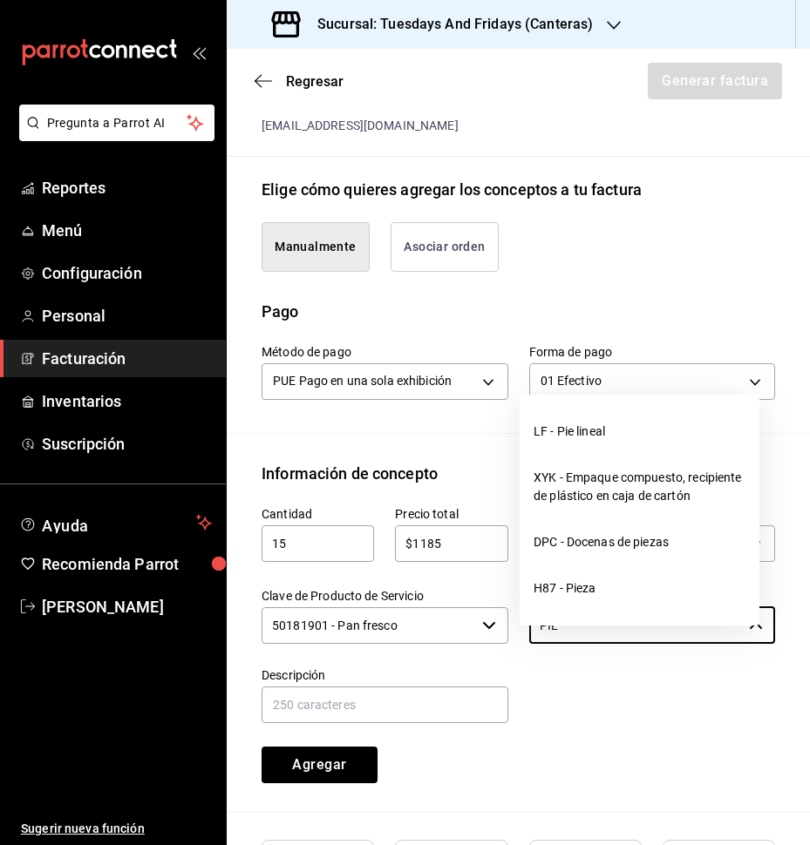
click at [595, 590] on li "H87 - Pieza" at bounding box center [639, 589] width 240 height 46
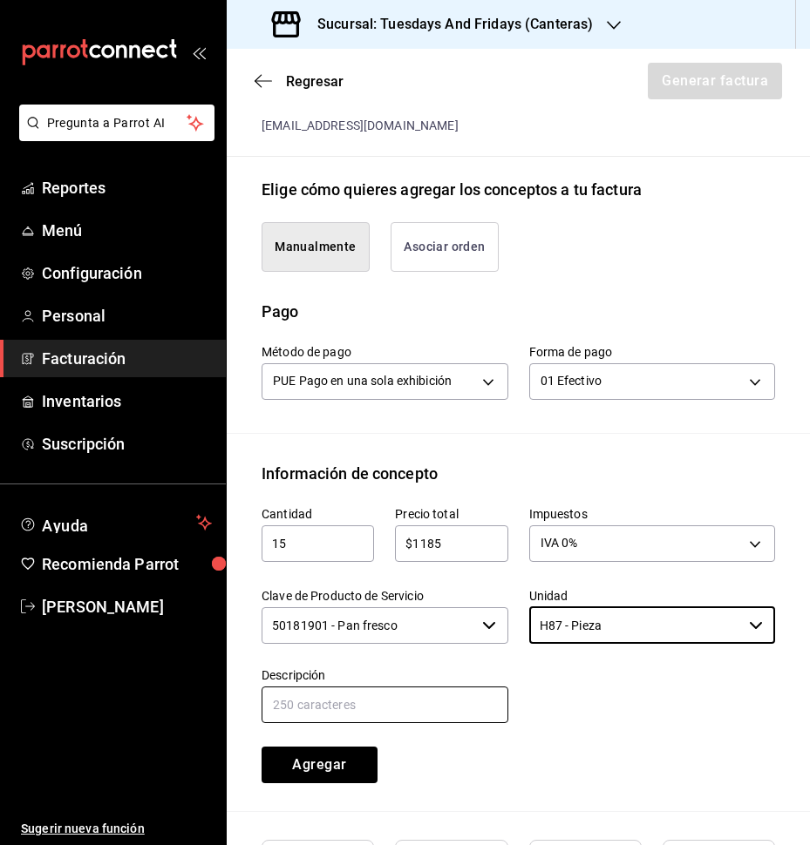
type input "H87 - Pieza"
click at [327, 723] on input "text" at bounding box center [384, 705] width 247 height 37
type input "Multigrano"
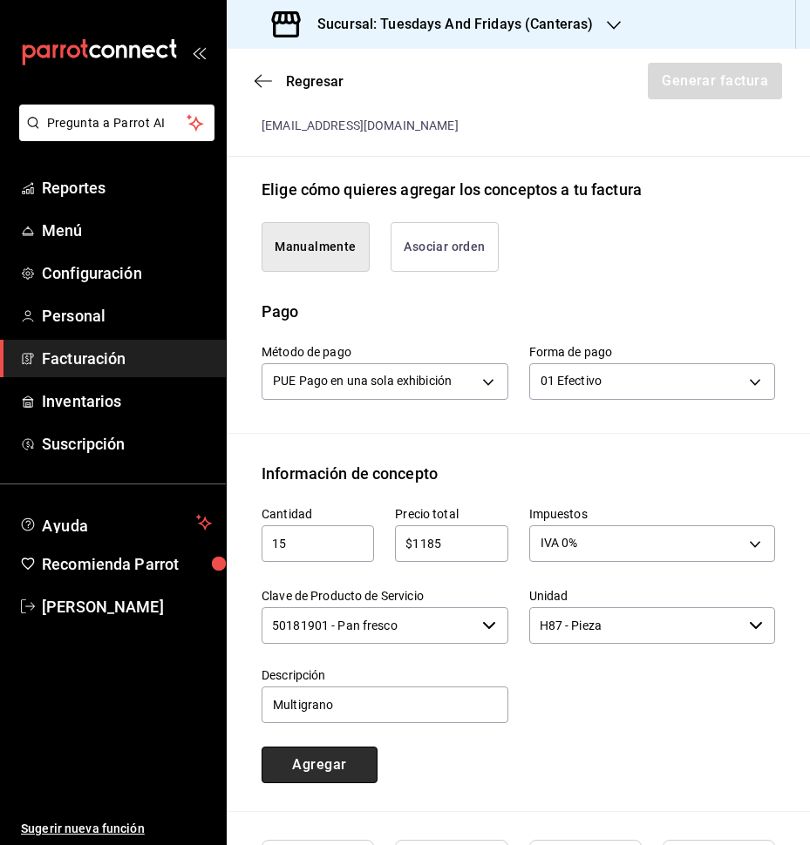
click at [329, 784] on button "Agregar" at bounding box center [319, 765] width 116 height 37
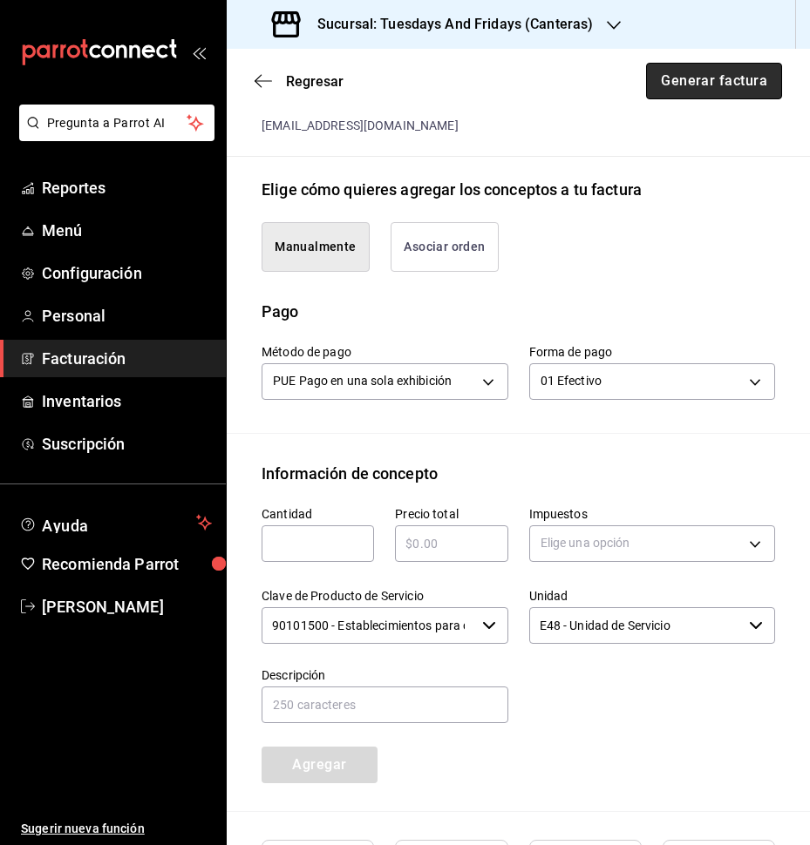
click at [700, 92] on button "Generar factura" at bounding box center [714, 81] width 136 height 37
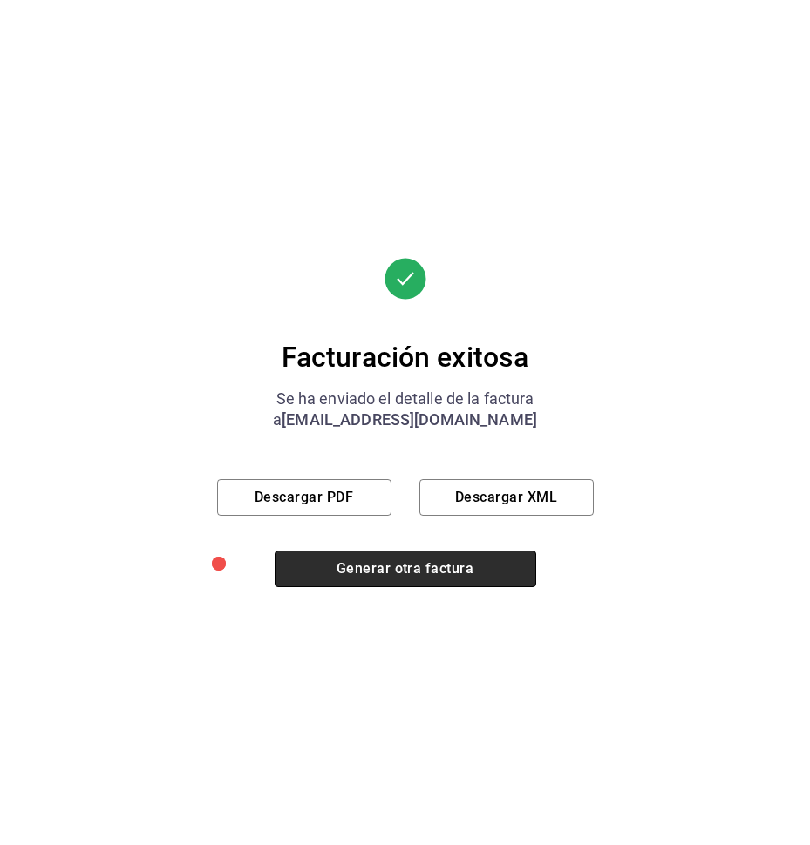
click at [404, 569] on button "Generar otra factura" at bounding box center [405, 569] width 261 height 37
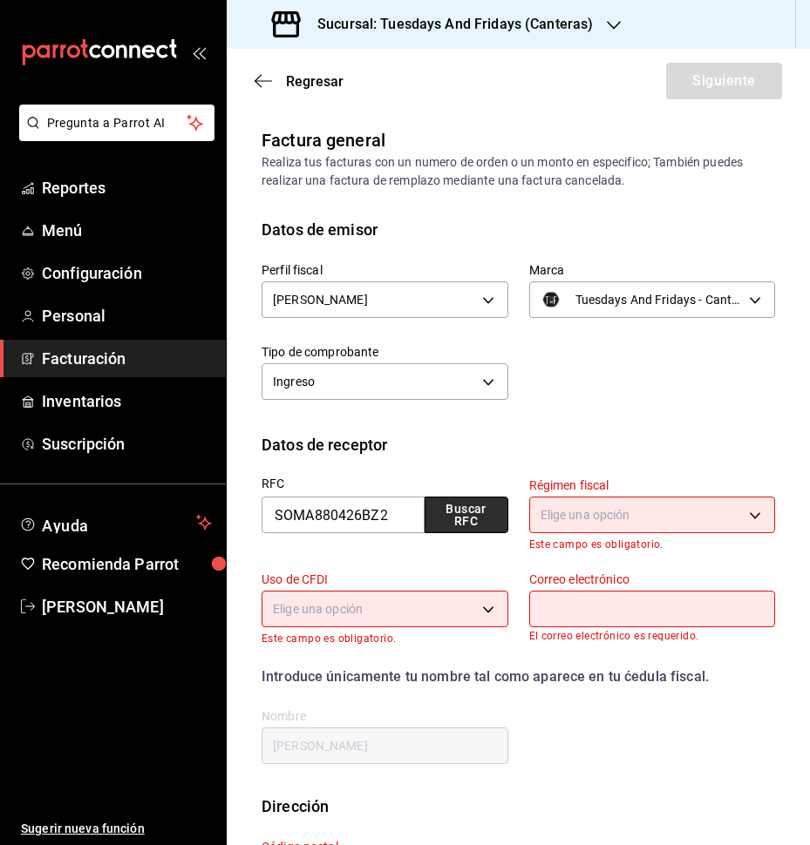
click at [447, 513] on button "Buscar RFC" at bounding box center [466, 515] width 84 height 37
type input "612"
type input "G03"
type input "[EMAIL_ADDRESS][DOMAIN_NAME]"
type input "20110"
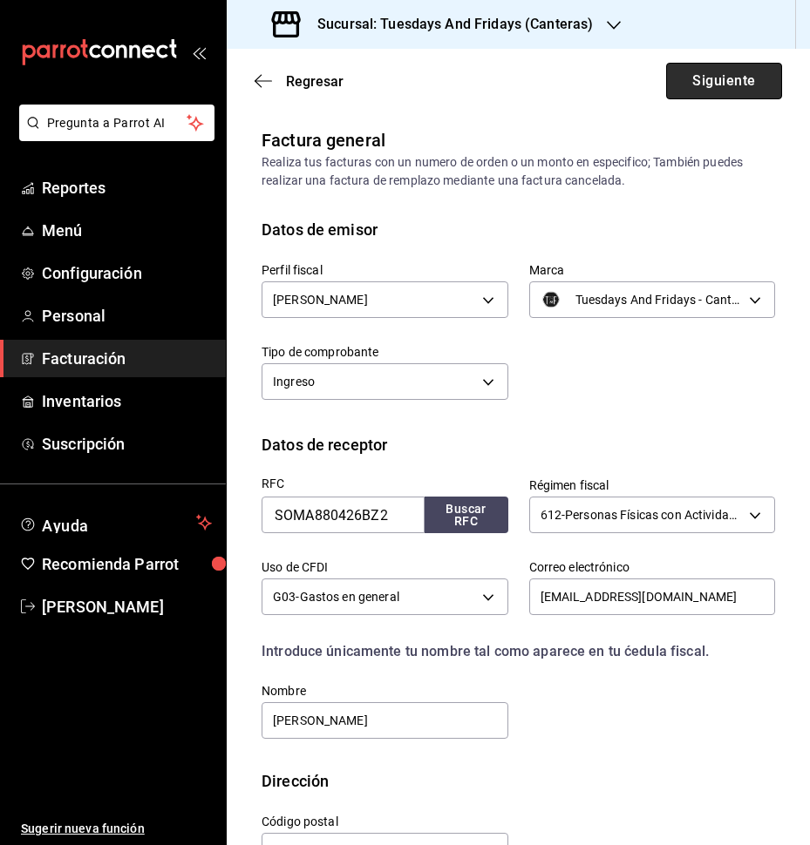
click at [736, 92] on button "Siguiente" at bounding box center [724, 81] width 116 height 37
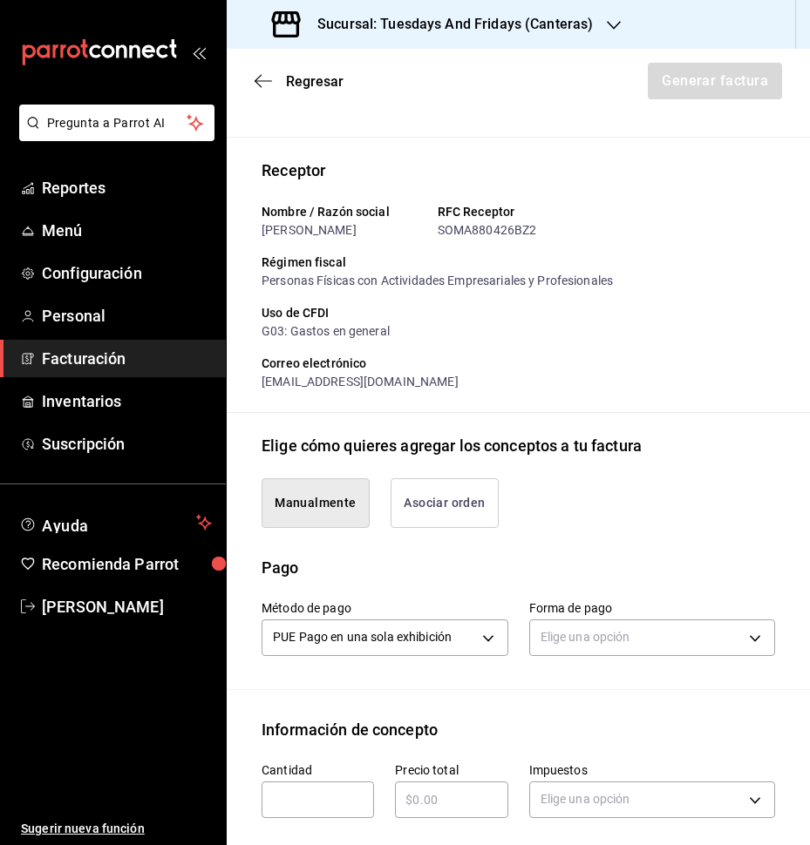
scroll to position [261, 0]
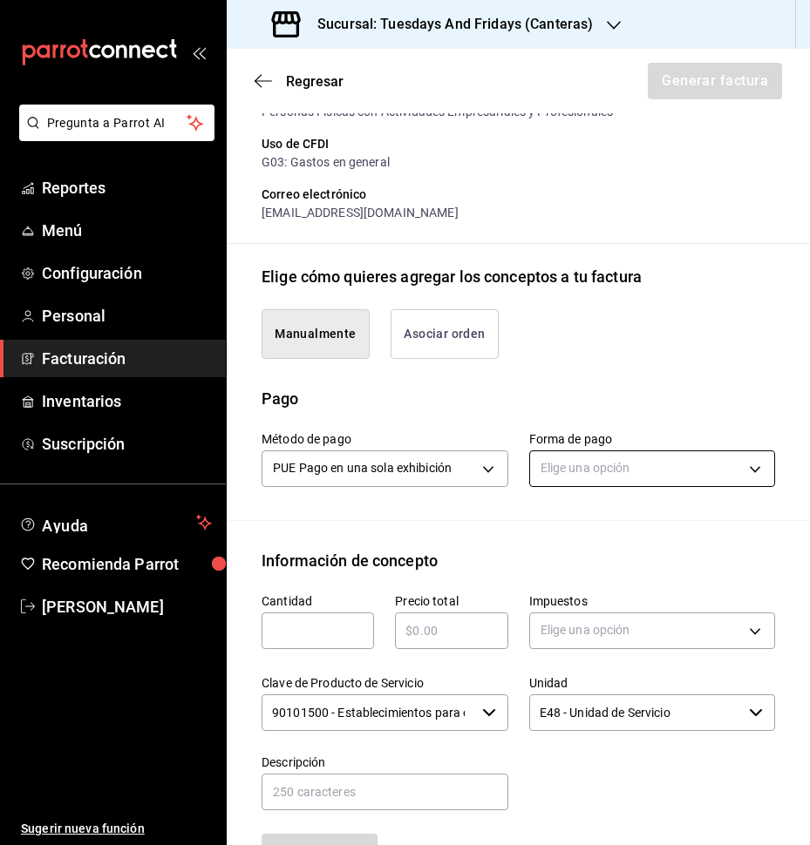
click at [638, 492] on body "Pregunta a Parrot AI Reportes Menú Configuración Personal Facturación Inventari…" at bounding box center [405, 422] width 810 height 845
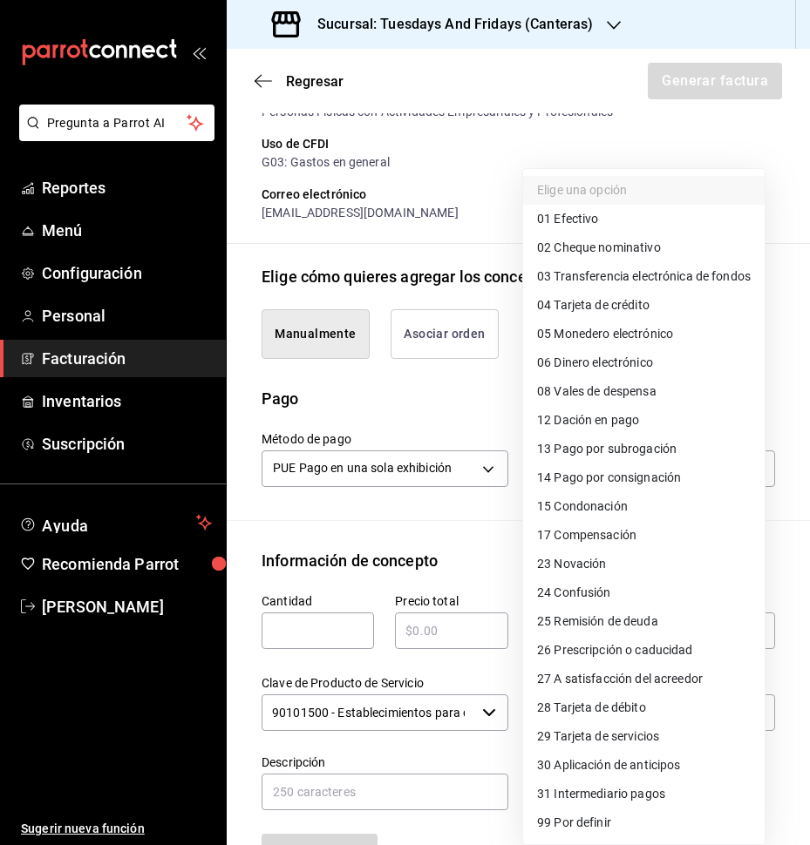
click at [558, 226] on span "01 Efectivo" at bounding box center [567, 219] width 61 height 18
type input "01"
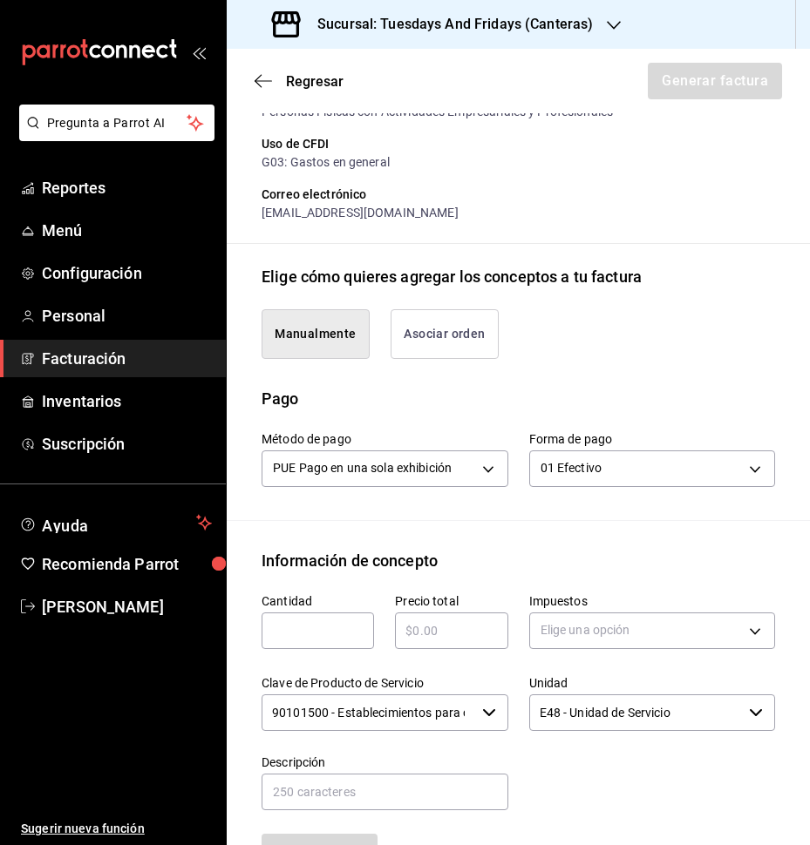
click at [321, 635] on div "​" at bounding box center [317, 631] width 112 height 37
type input "20"
click at [417, 641] on input "text" at bounding box center [451, 631] width 112 height 21
type input "$1580"
click at [554, 645] on body "Pregunta a Parrot AI Reportes Menú Configuración Personal Facturación Inventari…" at bounding box center [405, 422] width 810 height 845
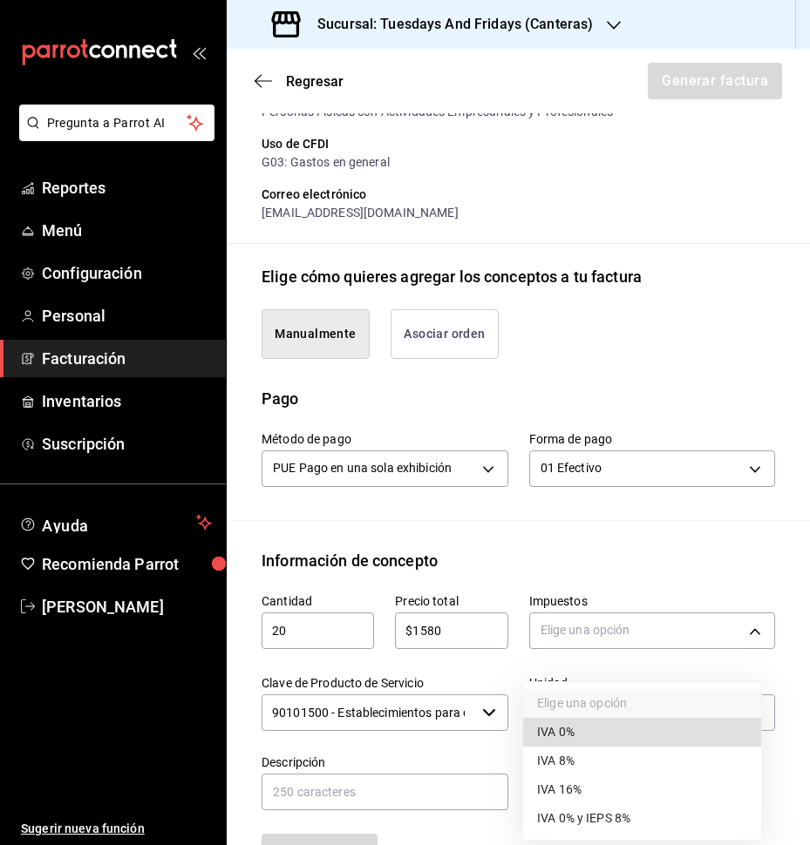
drag, startPoint x: 543, startPoint y: 729, endPoint x: 481, endPoint y: 731, distance: 61.9
click at [539, 729] on span "IVA 0%" at bounding box center [555, 732] width 37 height 18
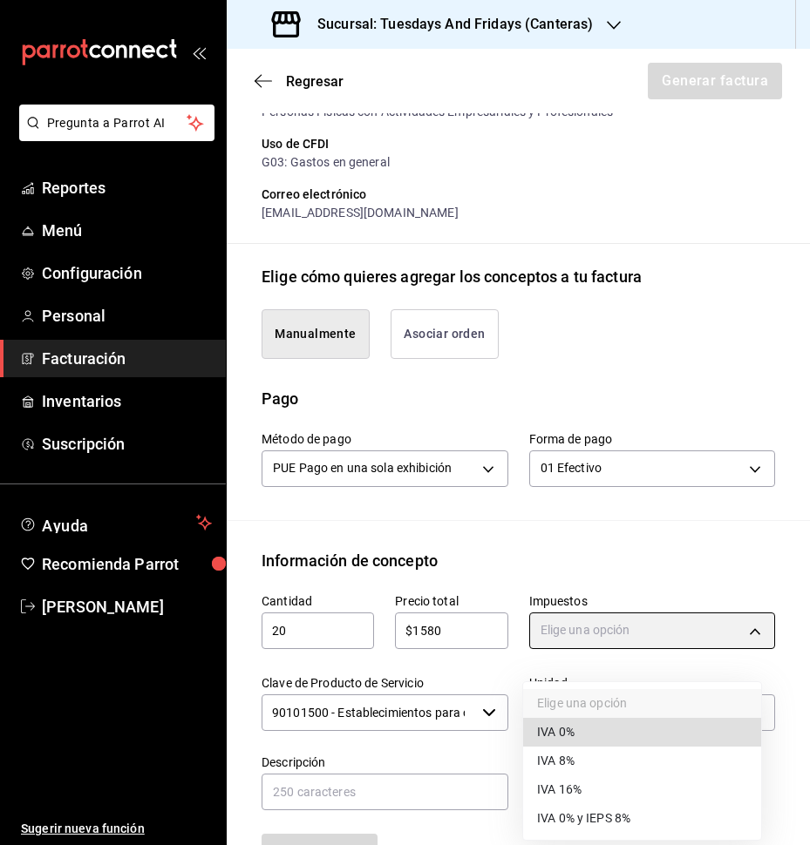
type input "IVA_0"
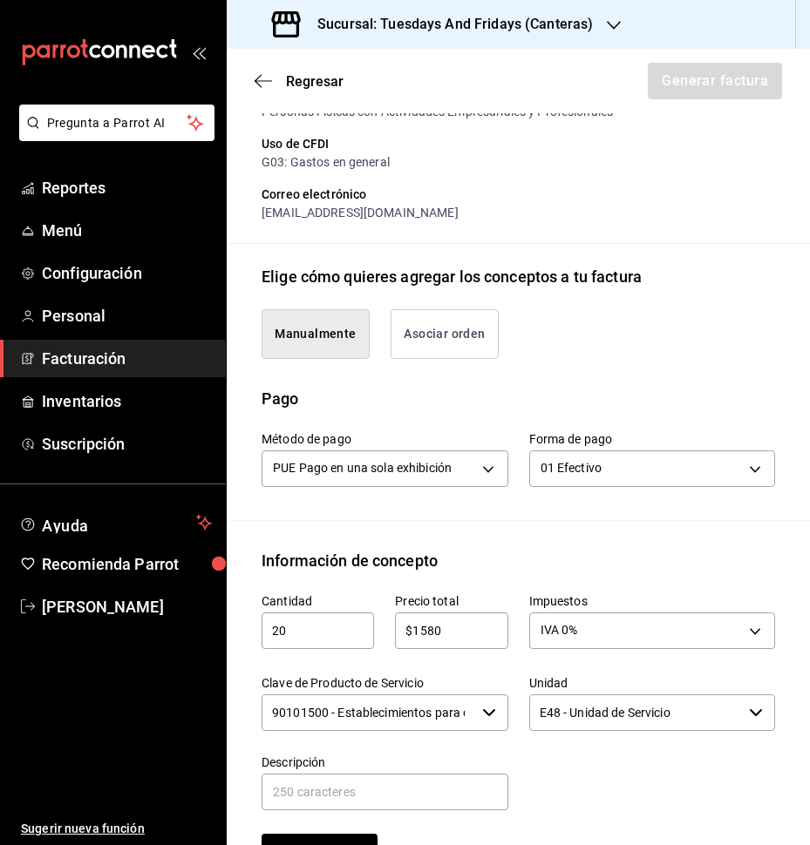
click at [447, 731] on input "90101500 - Establecimientos para comer y beber" at bounding box center [368, 713] width 214 height 37
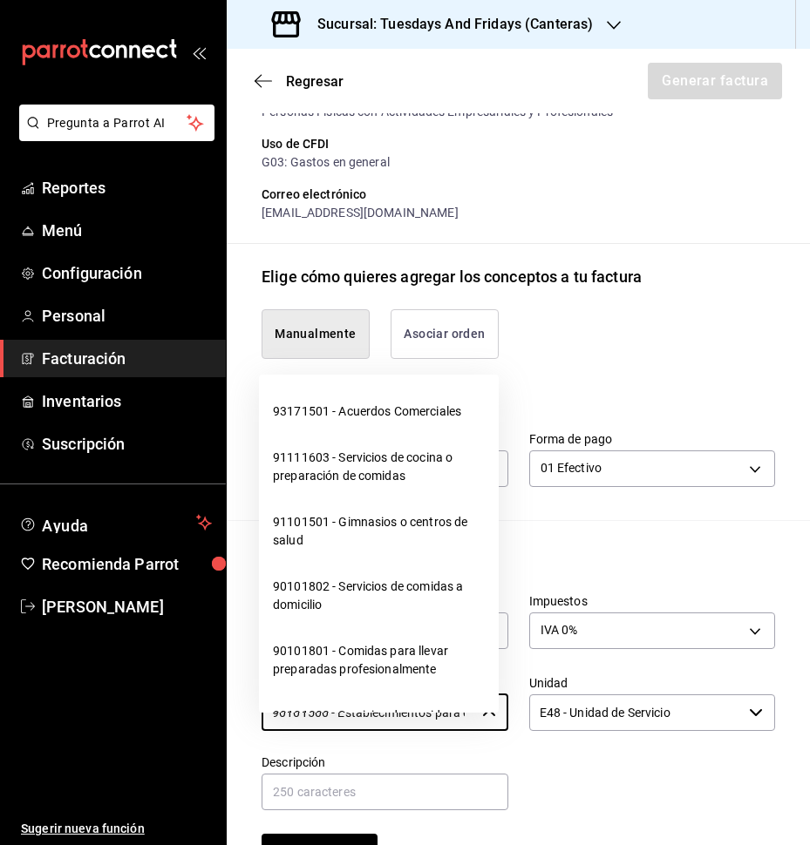
scroll to position [0, 0]
drag, startPoint x: 453, startPoint y: 730, endPoint x: 202, endPoint y: 730, distance: 251.0
click at [202, 730] on div "Pregunta a Parrot AI Reportes Menú Configuración Personal Facturación Inventari…" at bounding box center [405, 422] width 810 height 845
click at [279, 731] on input "90101500 - Establecimientos para comer y beber" at bounding box center [368, 713] width 214 height 37
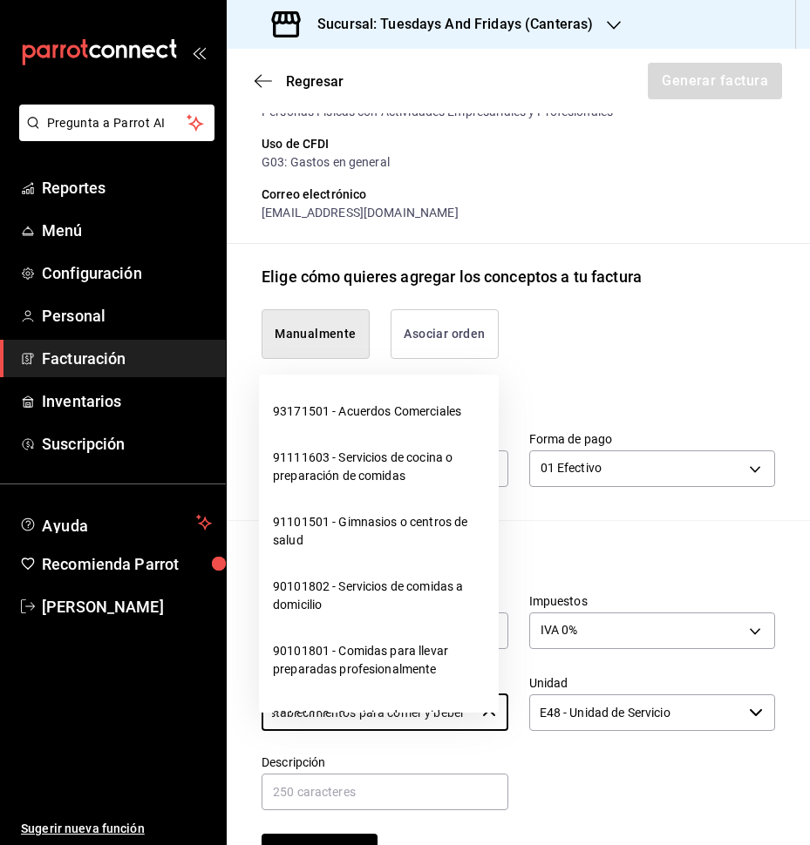
drag, startPoint x: 273, startPoint y: 731, endPoint x: 735, endPoint y: 763, distance: 463.0
click at [735, 763] on div "Cantidad 20 ​ Precio total $1580 ​ Impuestos IVA 0% IVA_0 Clave de Producto de …" at bounding box center [508, 722] width 534 height 298
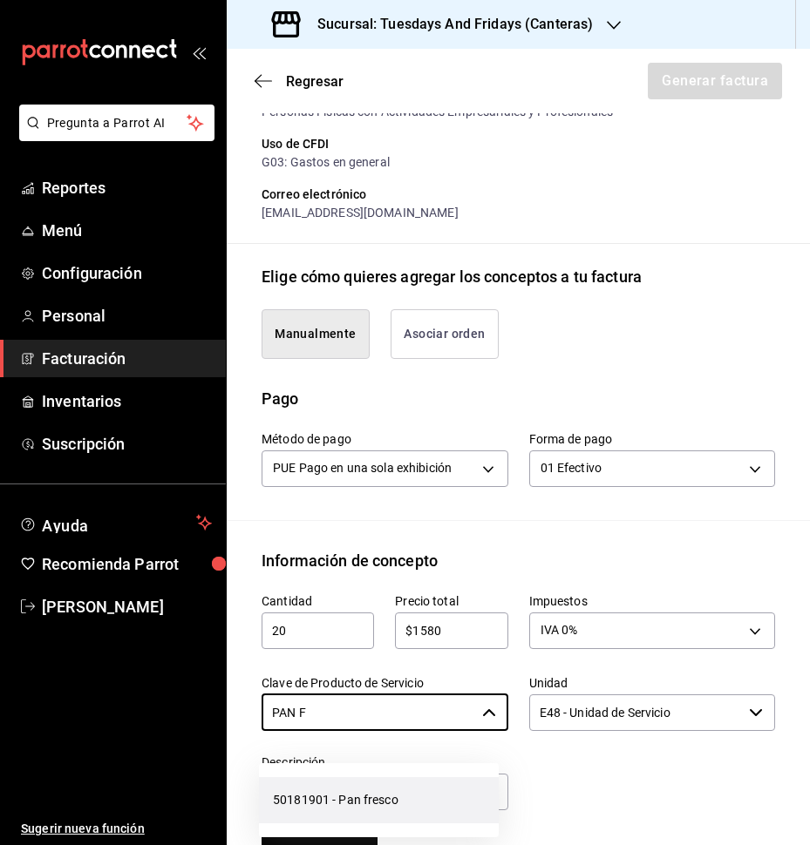
click at [348, 791] on li "50181901 - Pan fresco" at bounding box center [379, 800] width 240 height 46
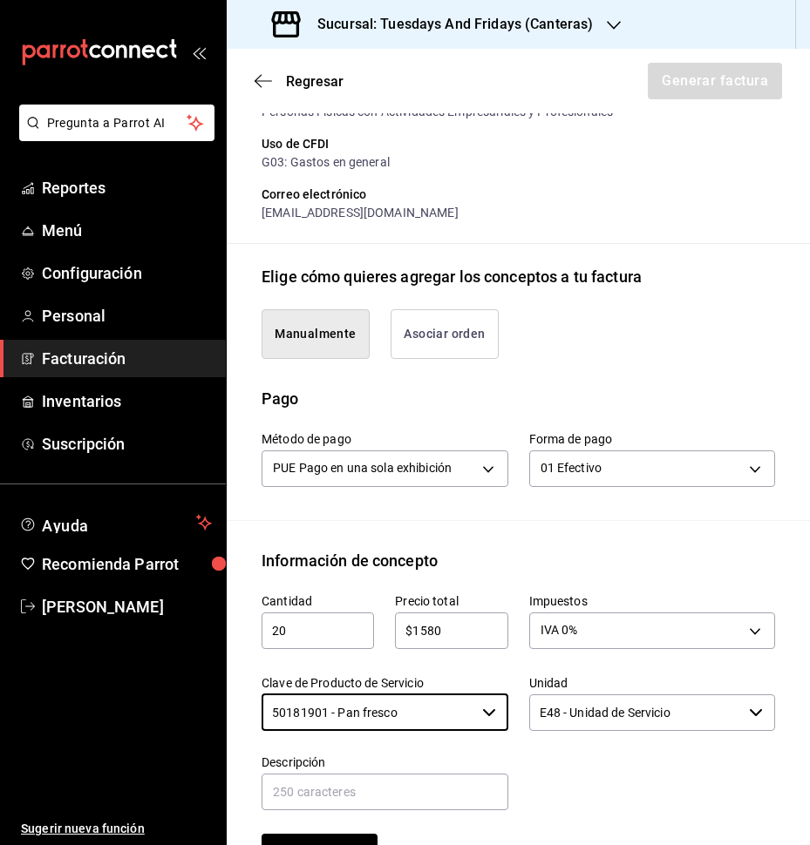
type input "50181901 - Pan fresco"
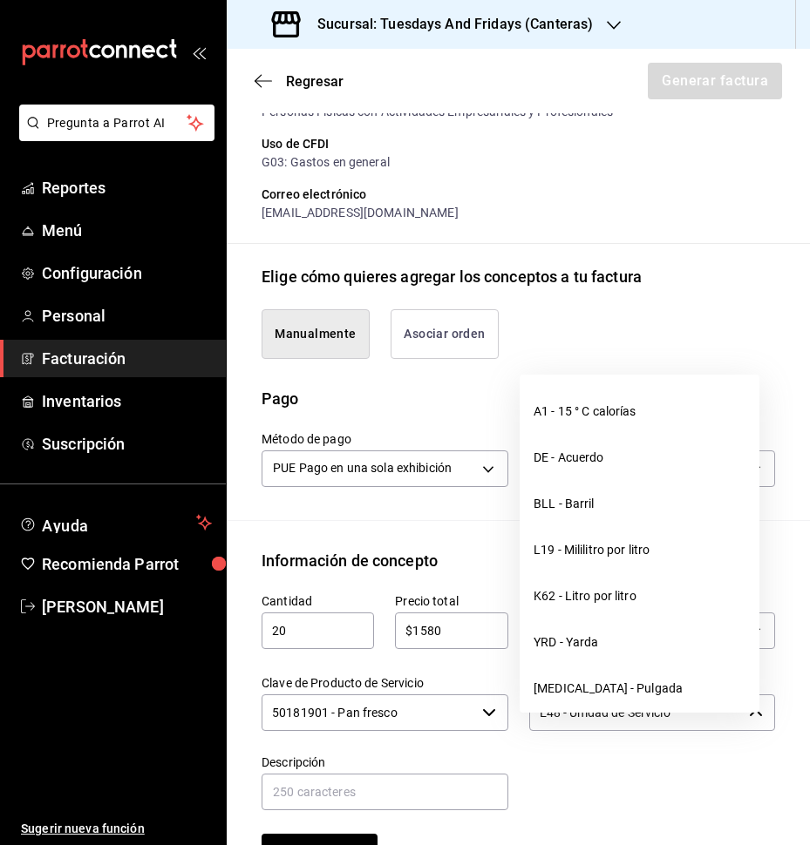
click at [690, 729] on input "E48 - Unidad de Servicio" at bounding box center [636, 713] width 214 height 37
drag, startPoint x: 690, startPoint y: 733, endPoint x: 412, endPoint y: 706, distance: 279.3
click at [412, 706] on div "Cantidad 20 ​ Precio total $1580 ​ Impuestos IVA 0% IVA_0 Clave de Producto de …" at bounding box center [508, 722] width 534 height 298
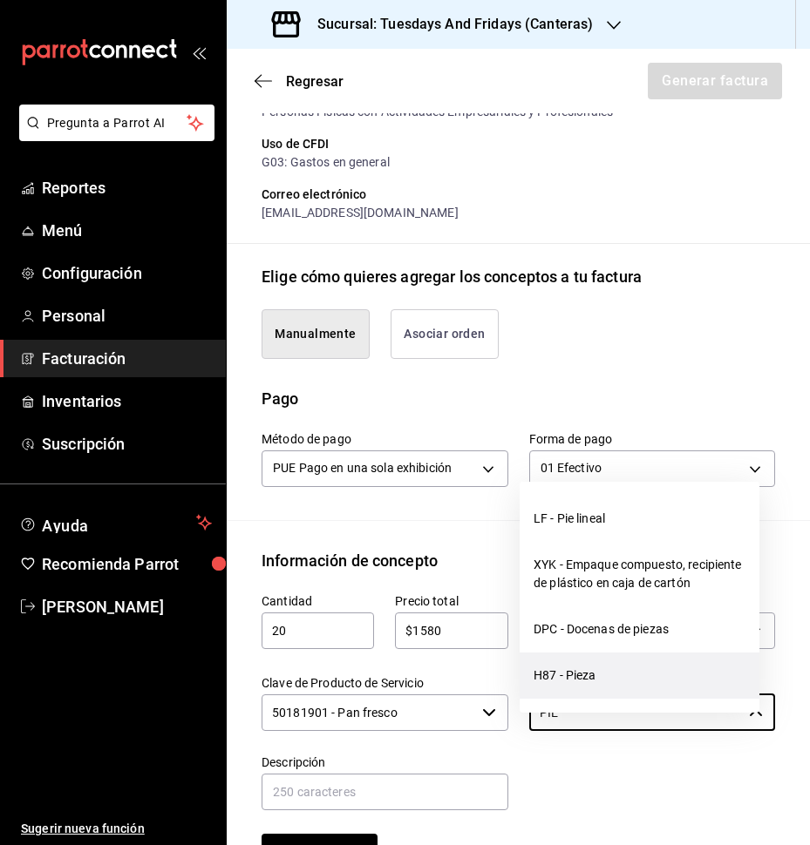
click at [582, 681] on li "H87 - Pieza" at bounding box center [639, 676] width 240 height 46
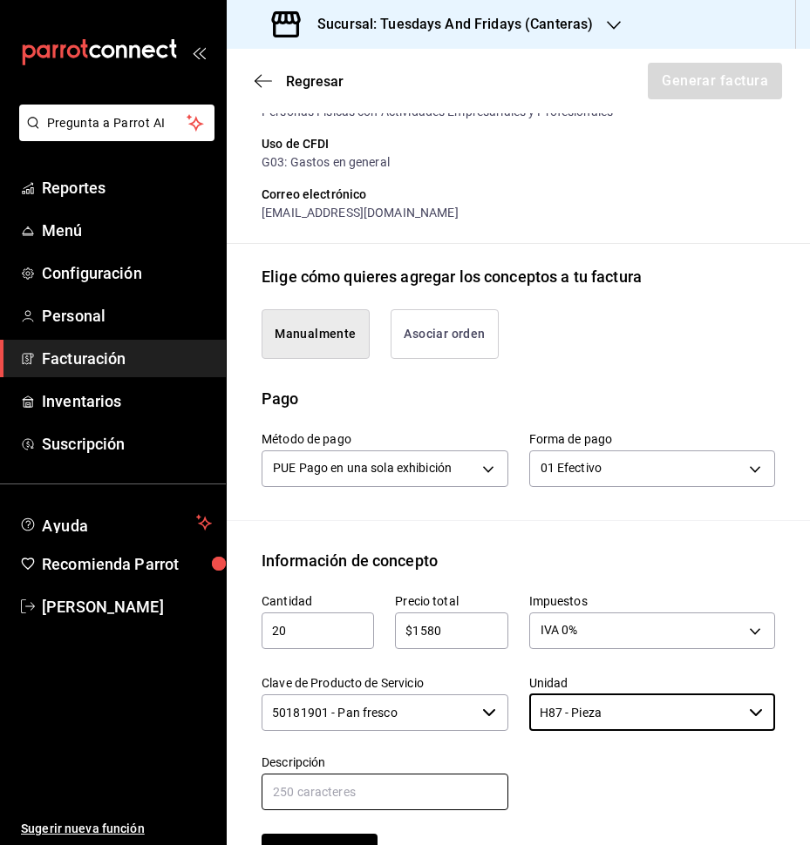
type input "H87 - Pieza"
click at [421, 800] on input "text" at bounding box center [384, 792] width 247 height 37
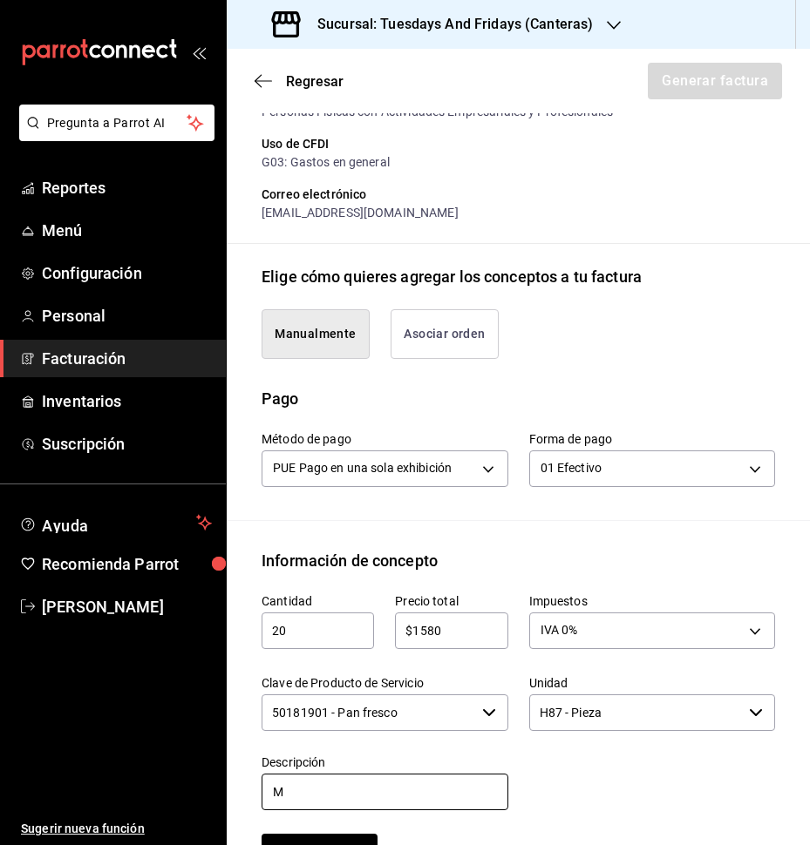
type input "Multigrano"
click at [533, 794] on div at bounding box center [642, 773] width 268 height 79
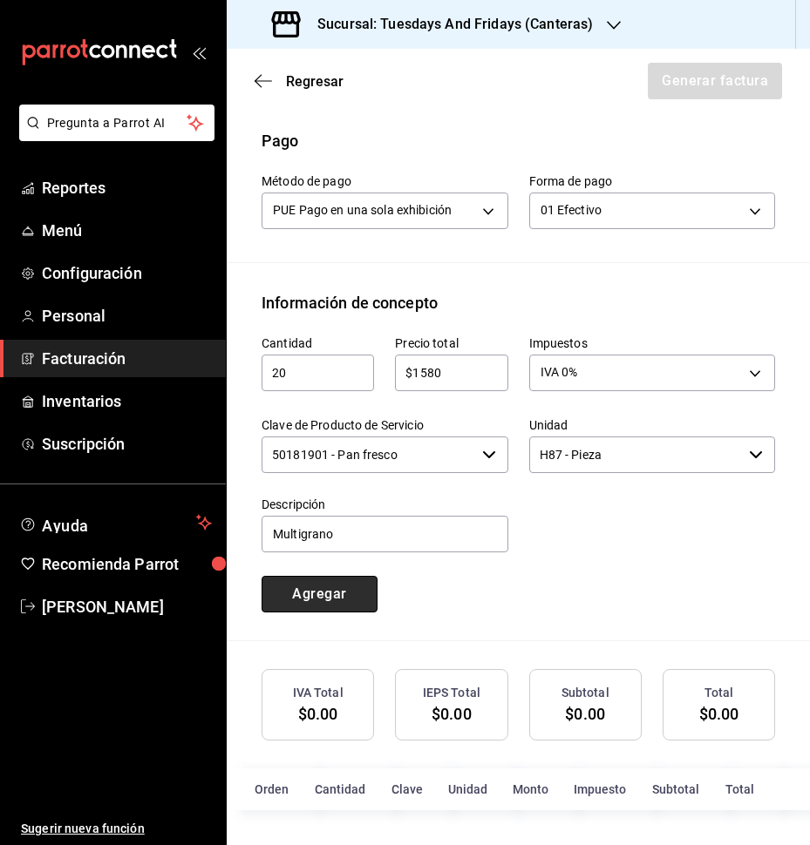
click at [286, 598] on button "Agregar" at bounding box center [319, 594] width 116 height 37
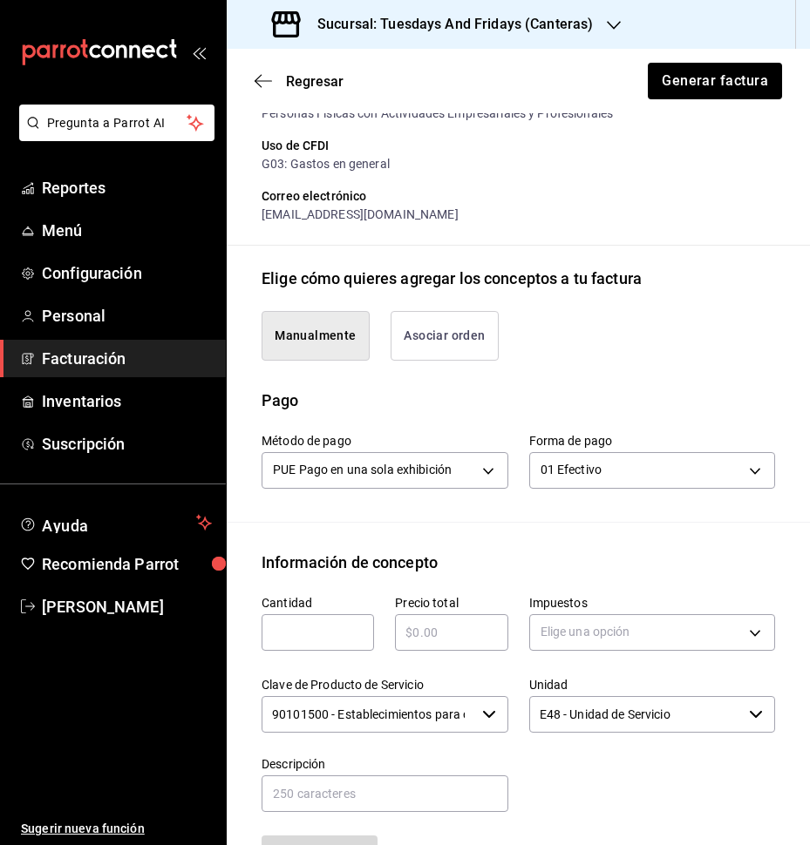
scroll to position [87, 0]
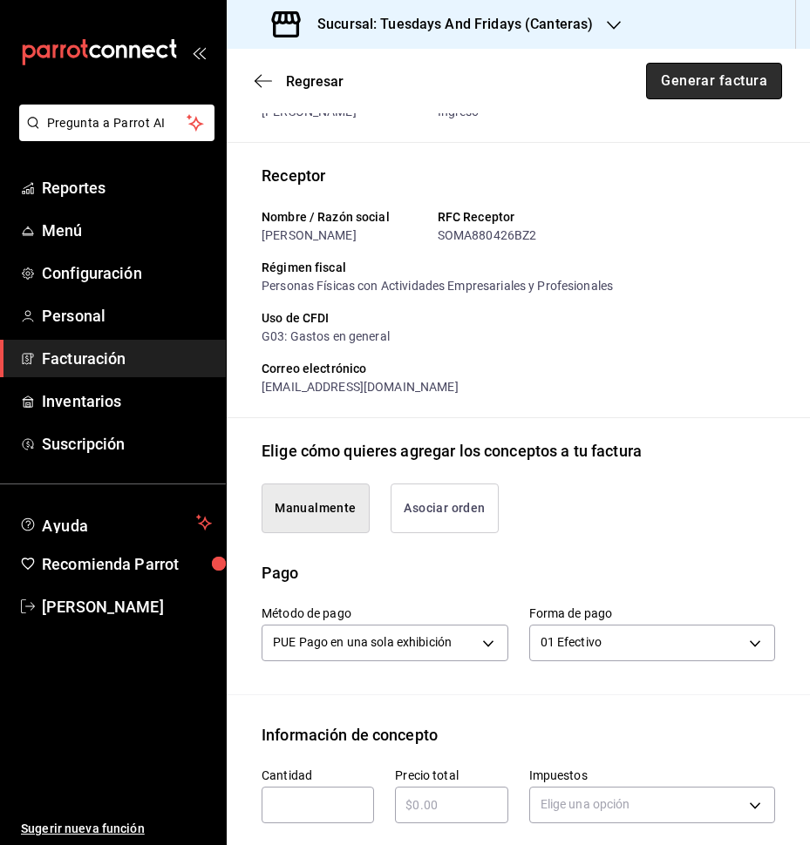
click at [699, 85] on button "Generar factura" at bounding box center [714, 81] width 136 height 37
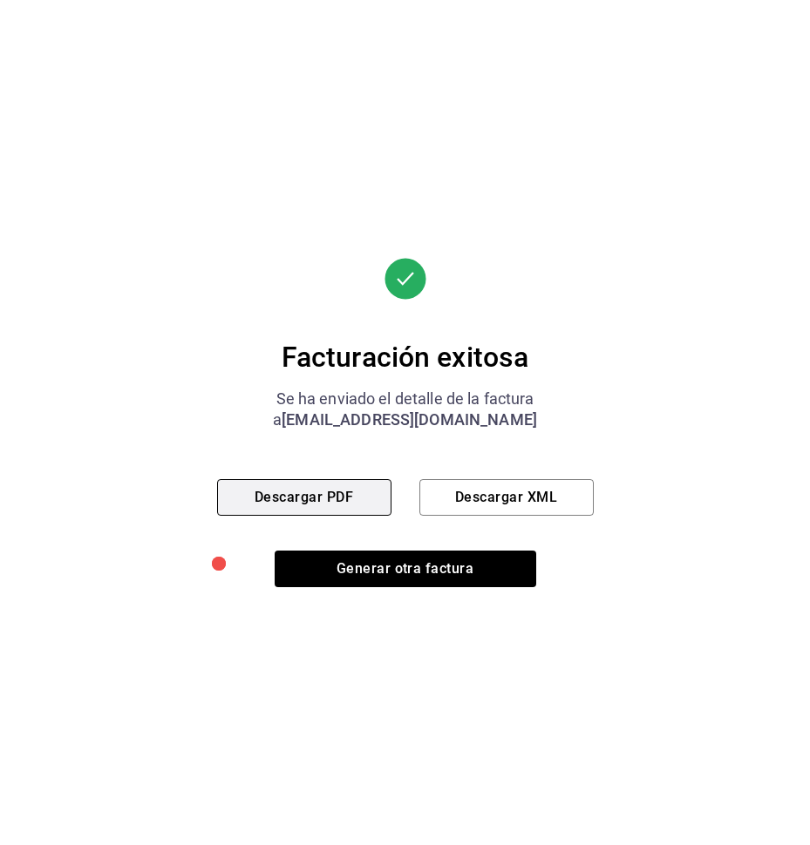
click at [315, 507] on button "Descargar PDF" at bounding box center [304, 497] width 174 height 37
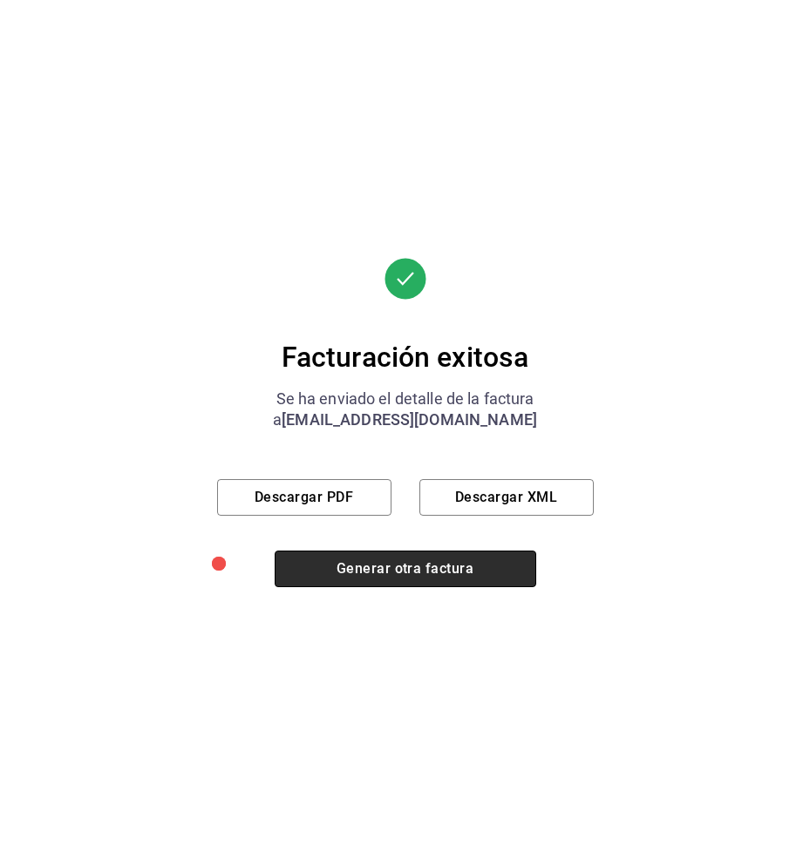
click at [432, 576] on button "Generar otra factura" at bounding box center [405, 569] width 261 height 37
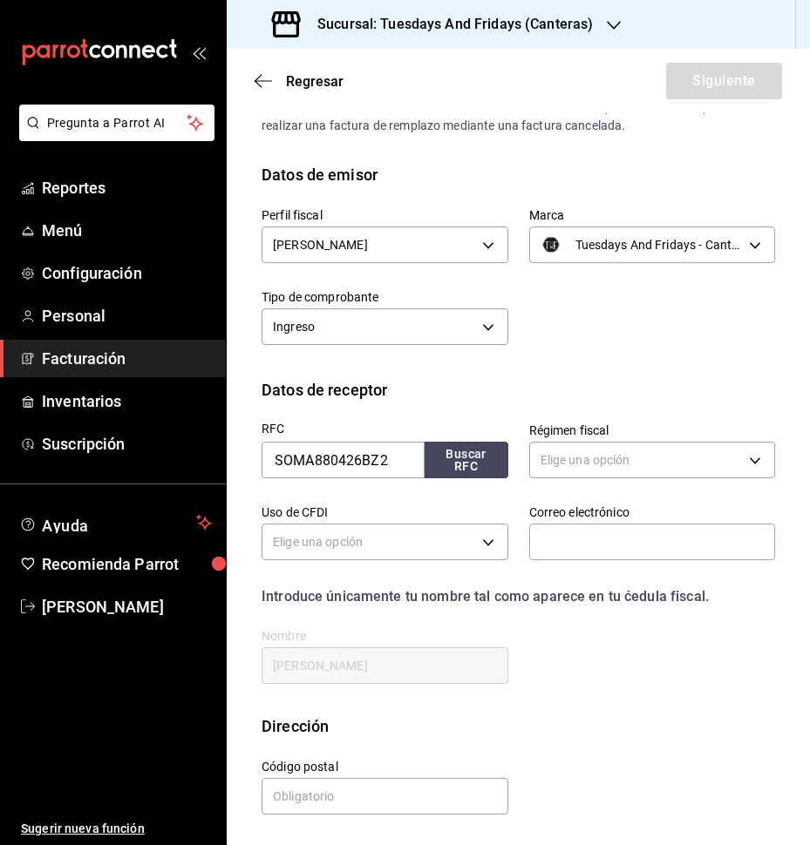
scroll to position [0, 0]
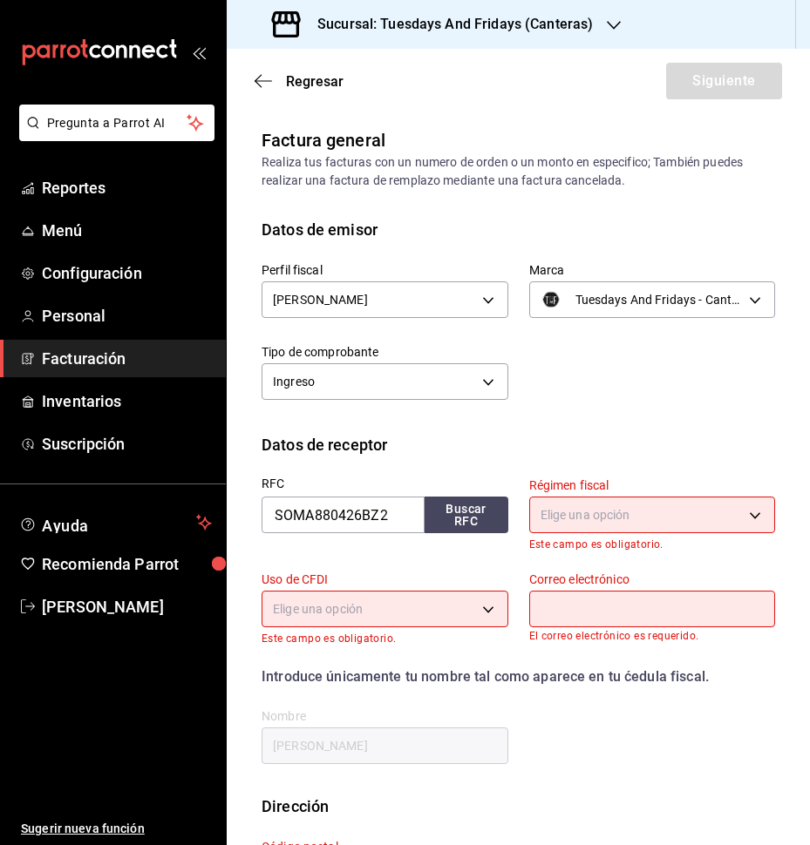
click at [87, 366] on span "Facturación" at bounding box center [127, 359] width 170 height 24
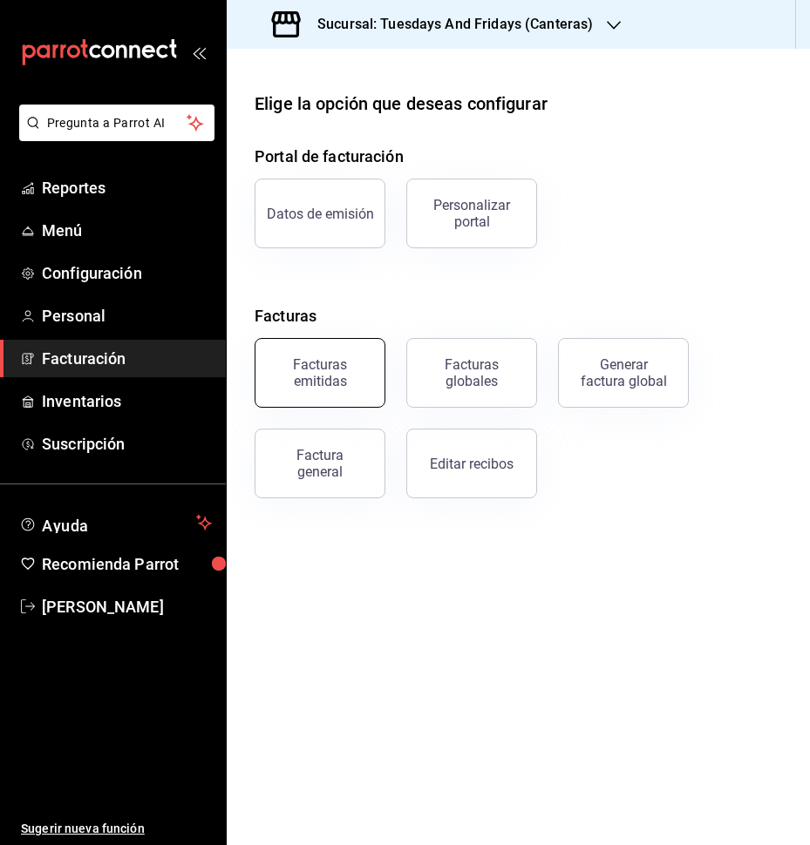
click at [315, 390] on button "Facturas emitidas" at bounding box center [320, 373] width 131 height 70
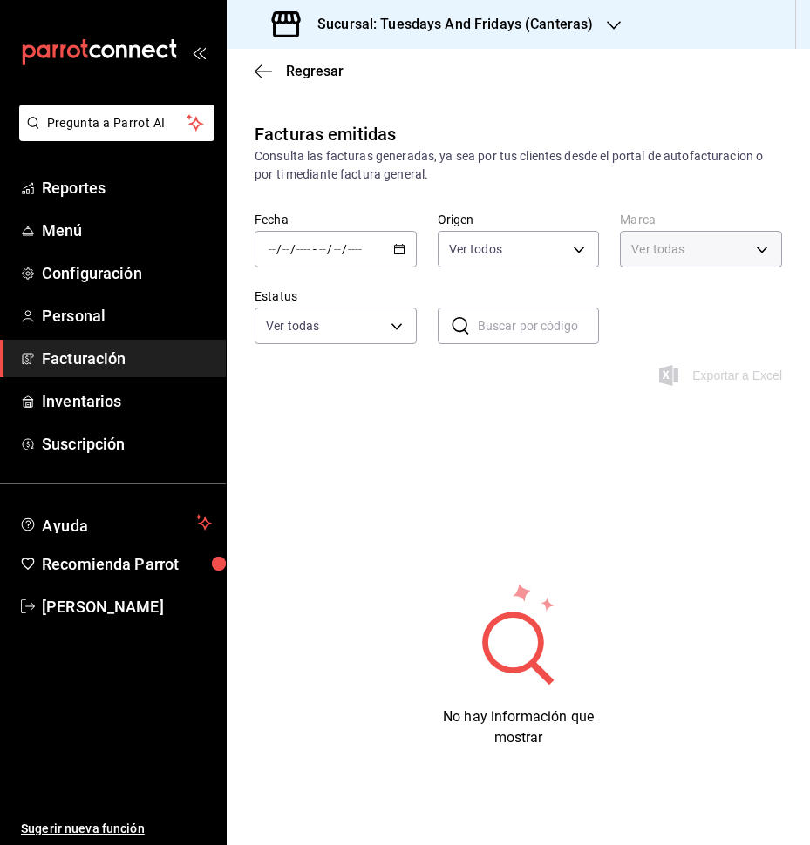
type input "72192942-13c2-4f84-be82-f50c87f3379a"
click at [387, 259] on div "/ / - / /" at bounding box center [336, 249] width 162 height 37
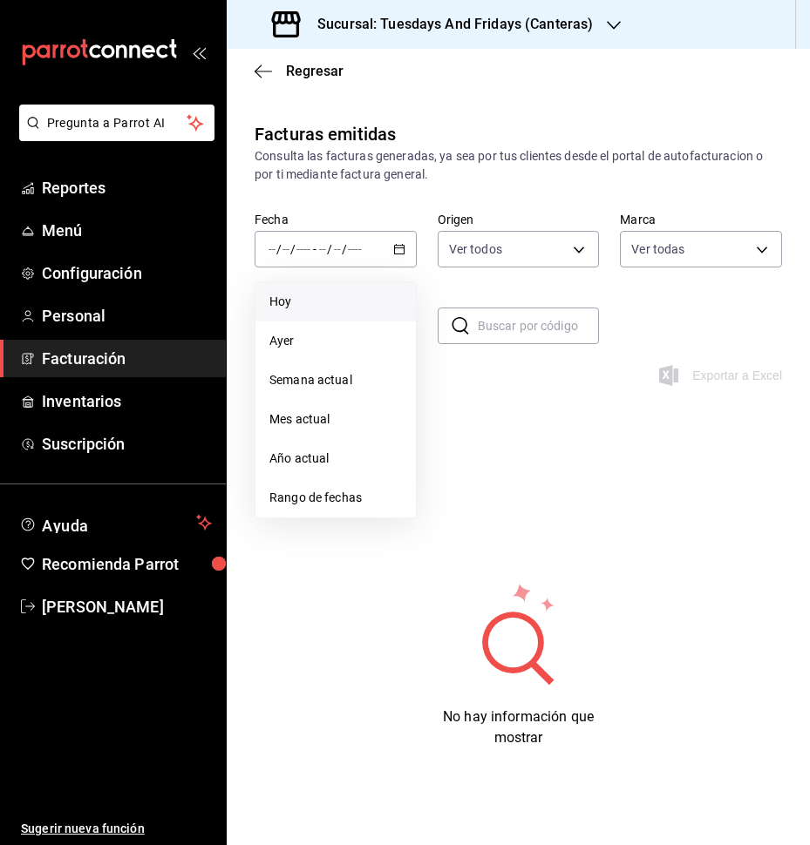
click at [317, 303] on span "Hoy" at bounding box center [335, 302] width 132 height 18
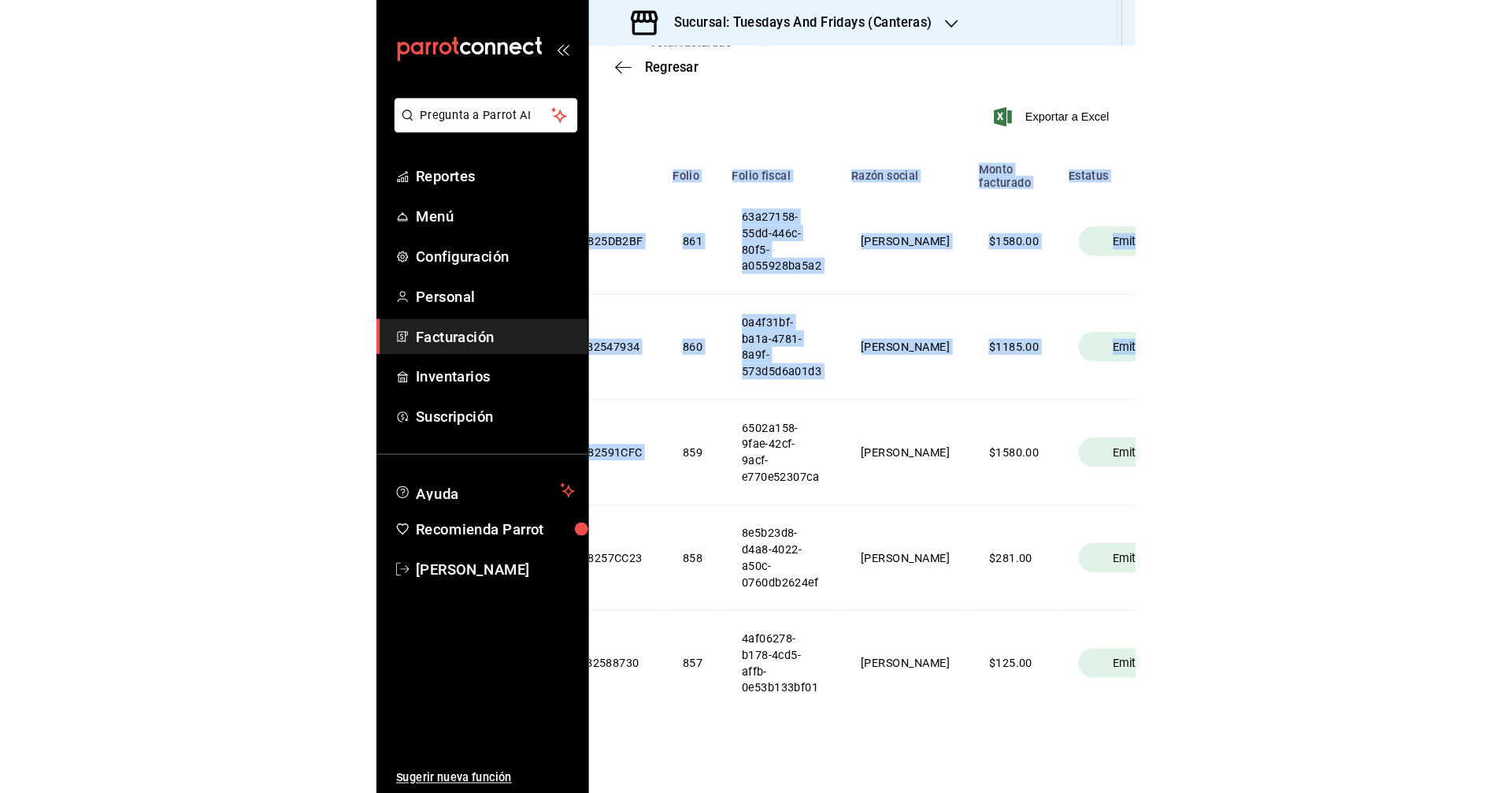
scroll to position [0, 441]
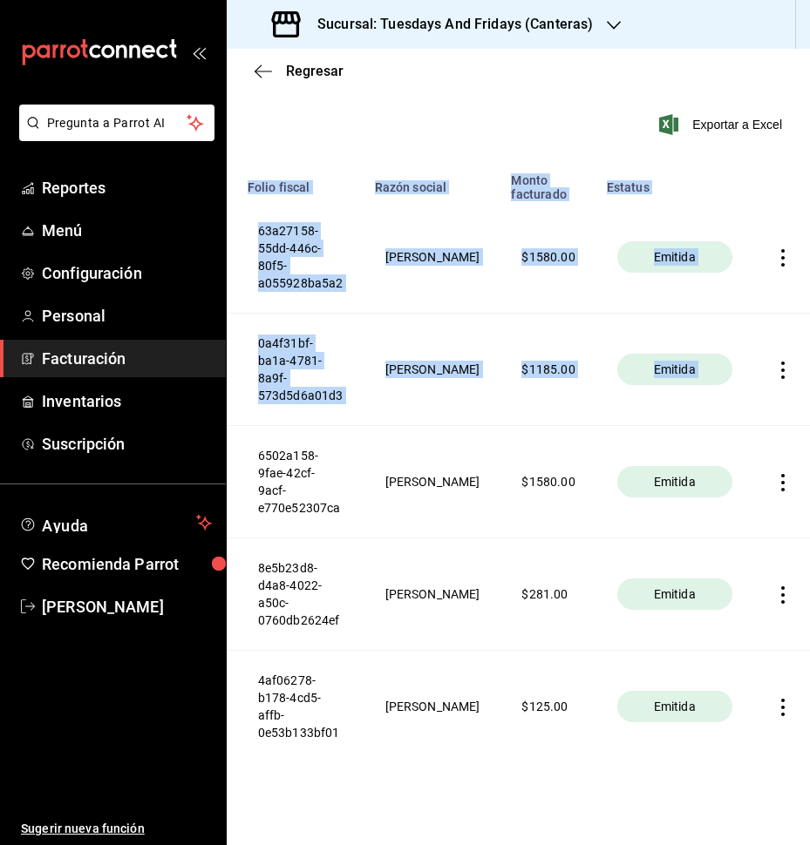
drag, startPoint x: 782, startPoint y: 447, endPoint x: 904, endPoint y: 449, distance: 122.0
click at [809, 449] on html "Pregunta a Parrot AI Reportes Menú Configuración Personal Facturación Inventari…" at bounding box center [405, 422] width 810 height 845
click at [645, 436] on th "Emitida" at bounding box center [674, 482] width 157 height 112
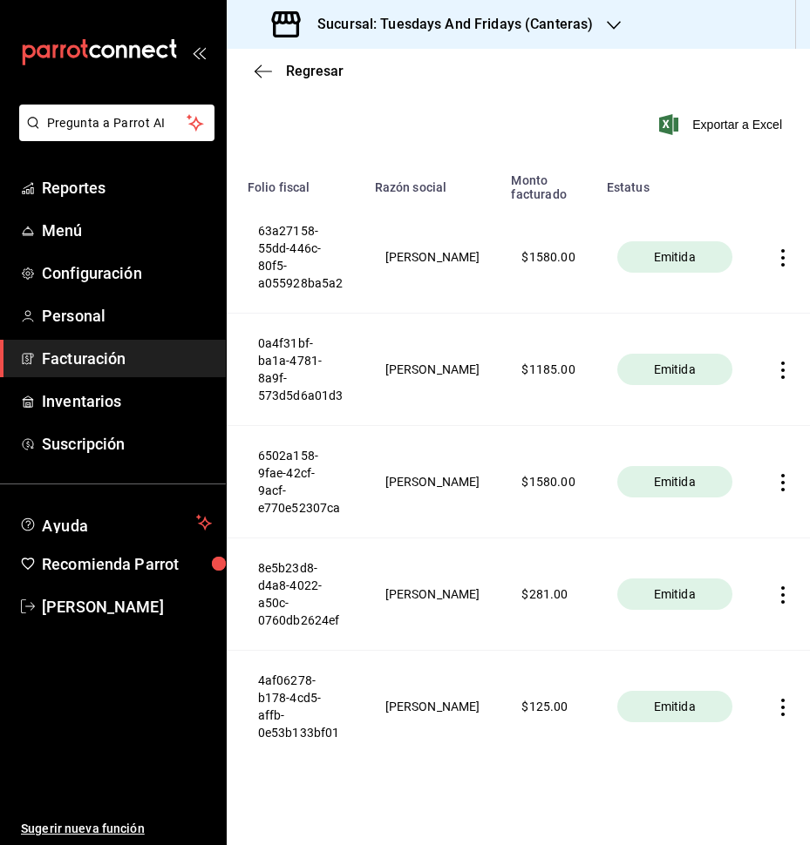
click at [774, 371] on icon "button" at bounding box center [782, 370] width 17 height 17
click at [724, 336] on span "Descargar PDF" at bounding box center [691, 328] width 111 height 17
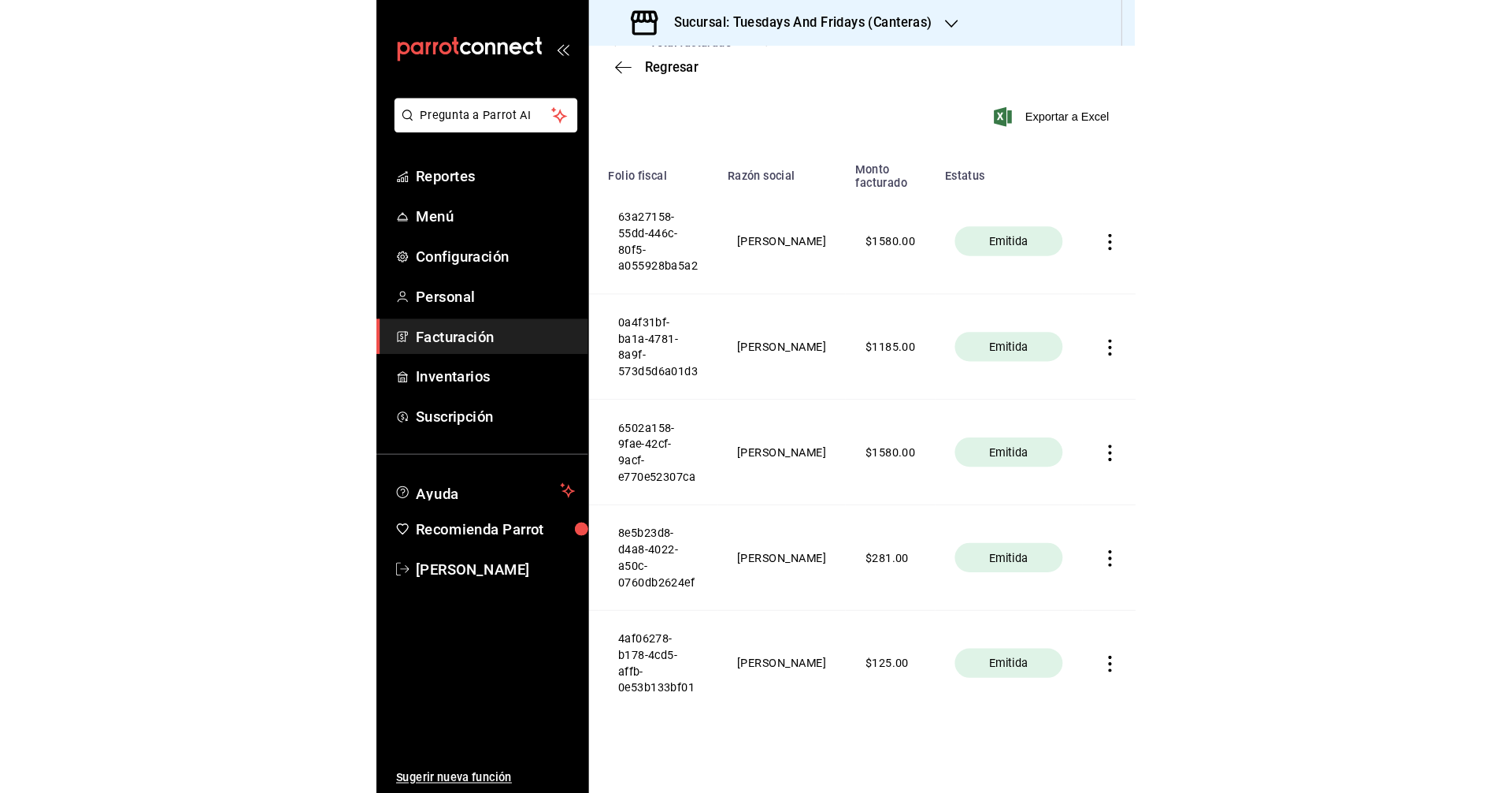
scroll to position [0, 0]
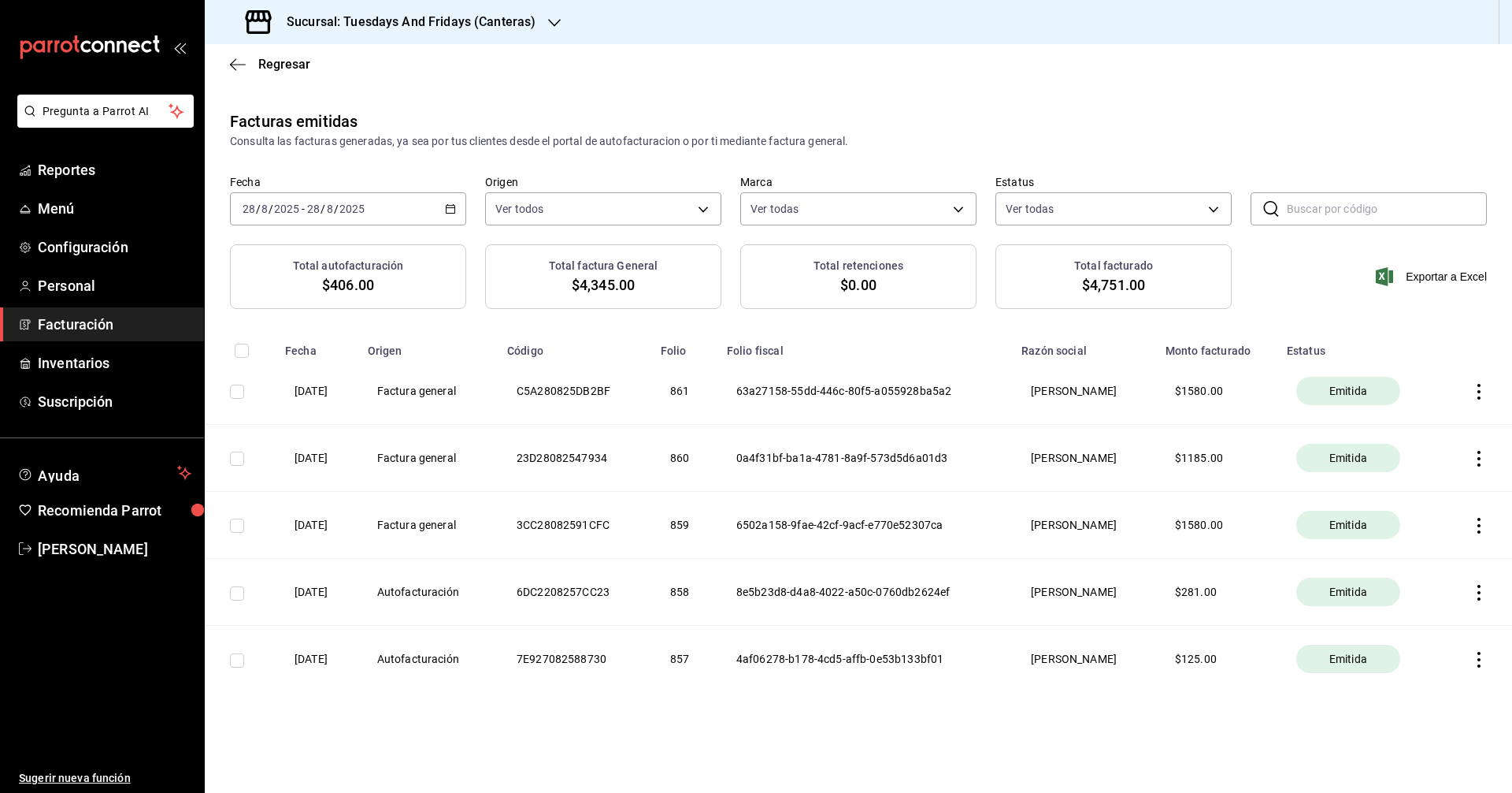
click at [72, 319] on span "Facturación" at bounding box center [115, 325] width 154 height 22
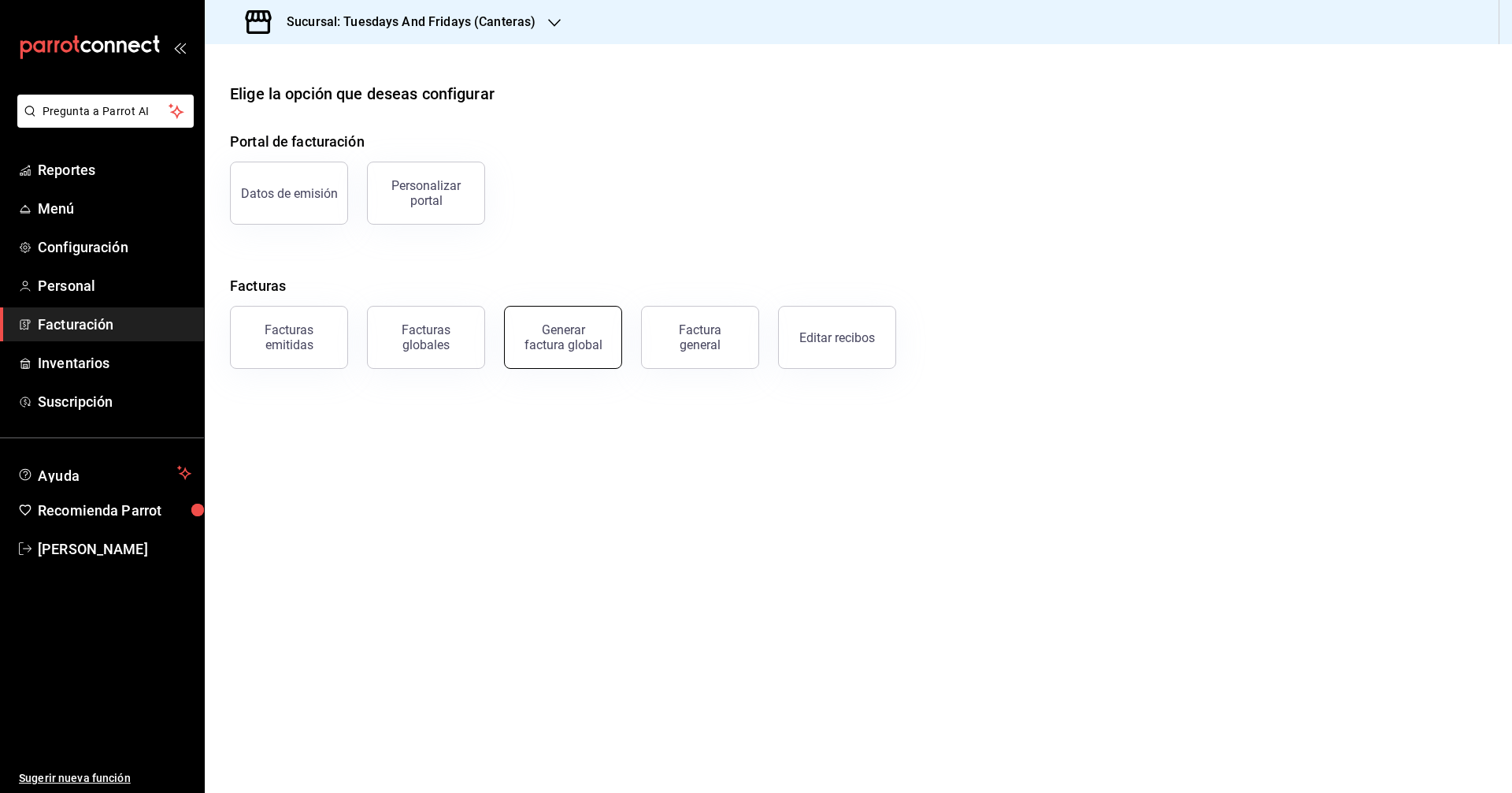
click at [568, 335] on div "Generar factura global" at bounding box center [563, 336] width 79 height 30
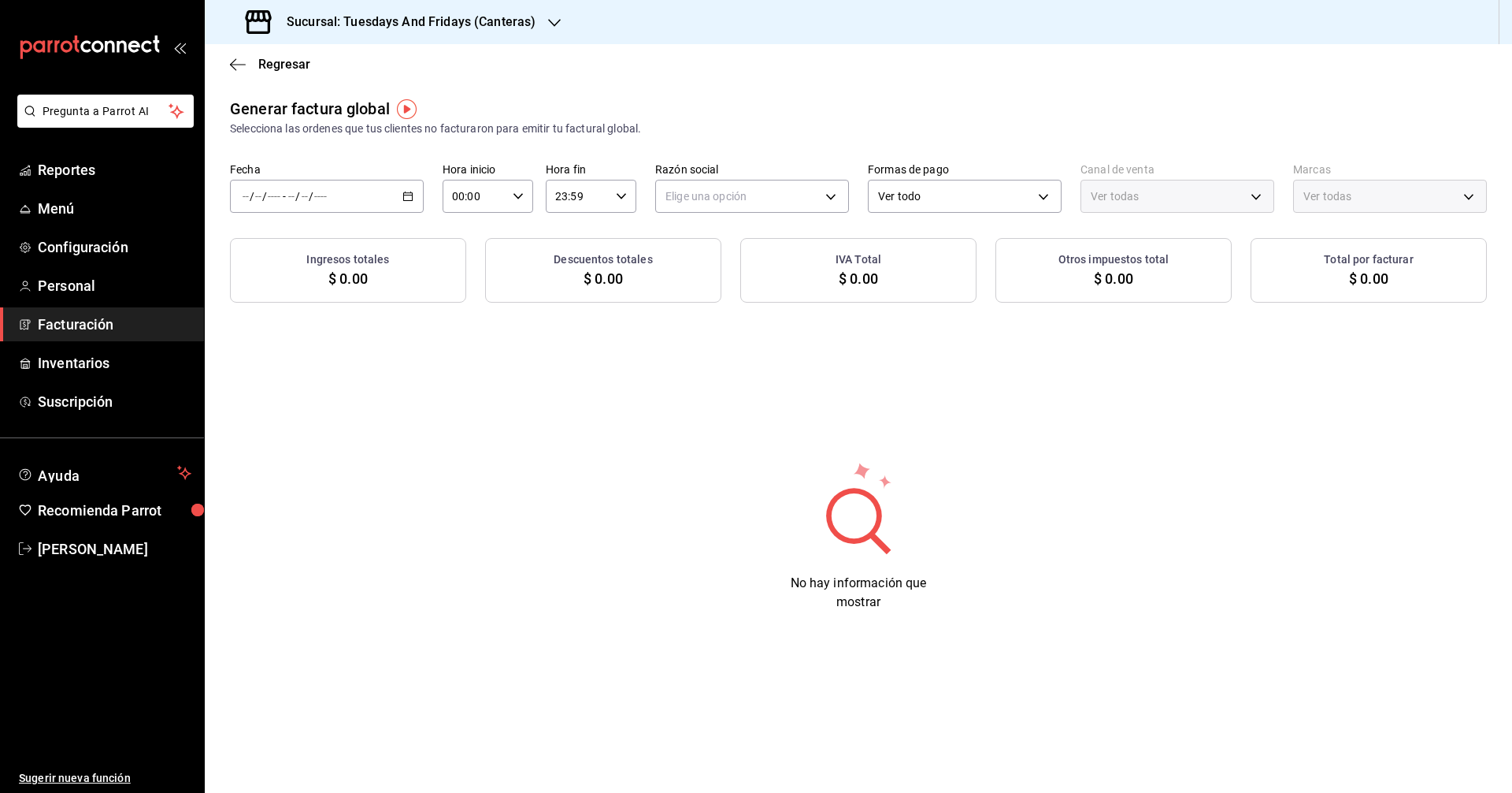
type input "PARROT,UBER_EATS,RAPPI,DIDI_FOOD,ONLINE"
click at [416, 197] on div "/ / - / /" at bounding box center [327, 196] width 193 height 33
click at [282, 247] on span "Rango de fechas" at bounding box center [304, 244] width 122 height 16
click at [514, 297] on button "1" at bounding box center [523, 300] width 28 height 28
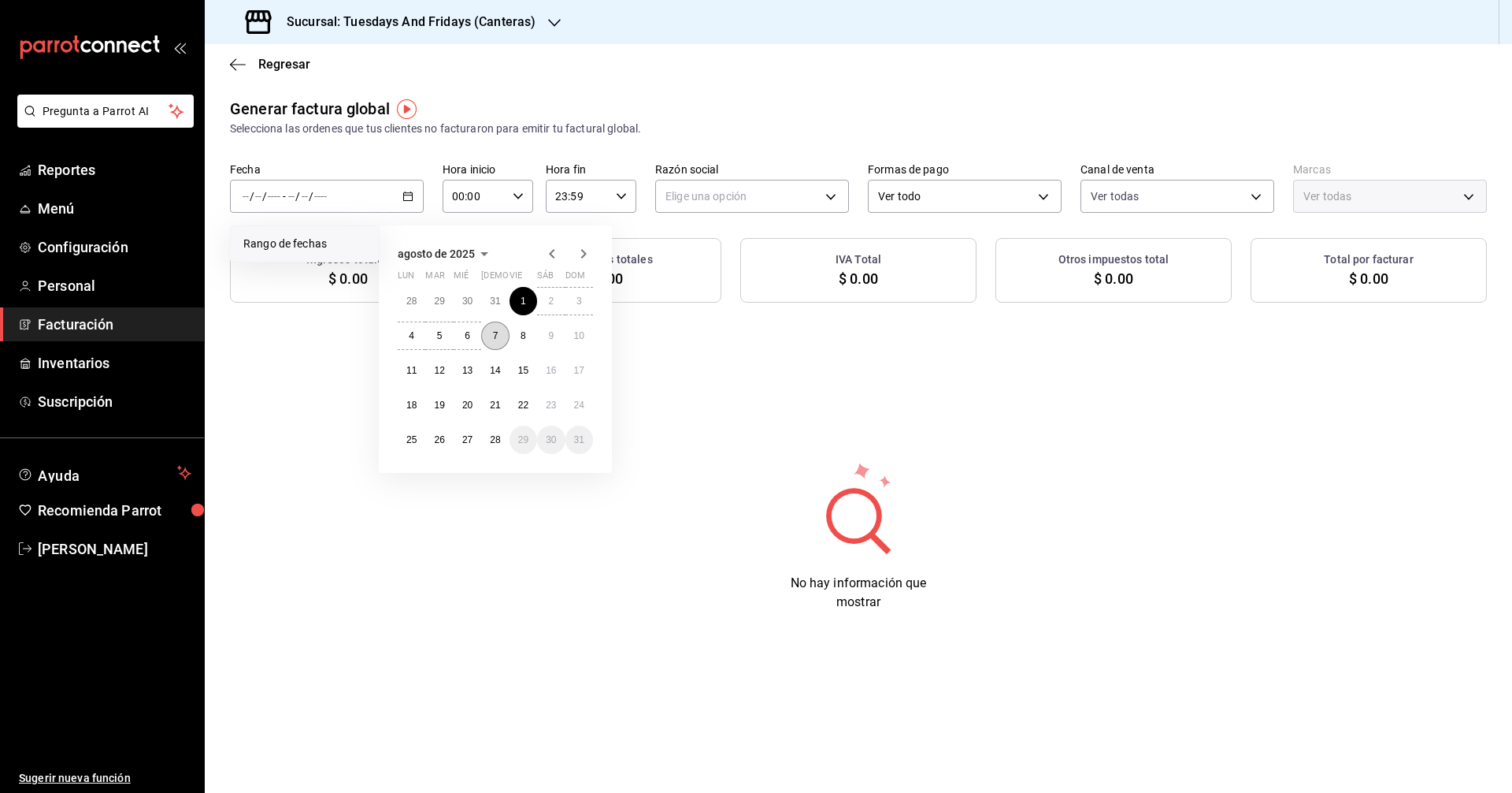
click at [488, 336] on button "7" at bounding box center [495, 335] width 28 height 28
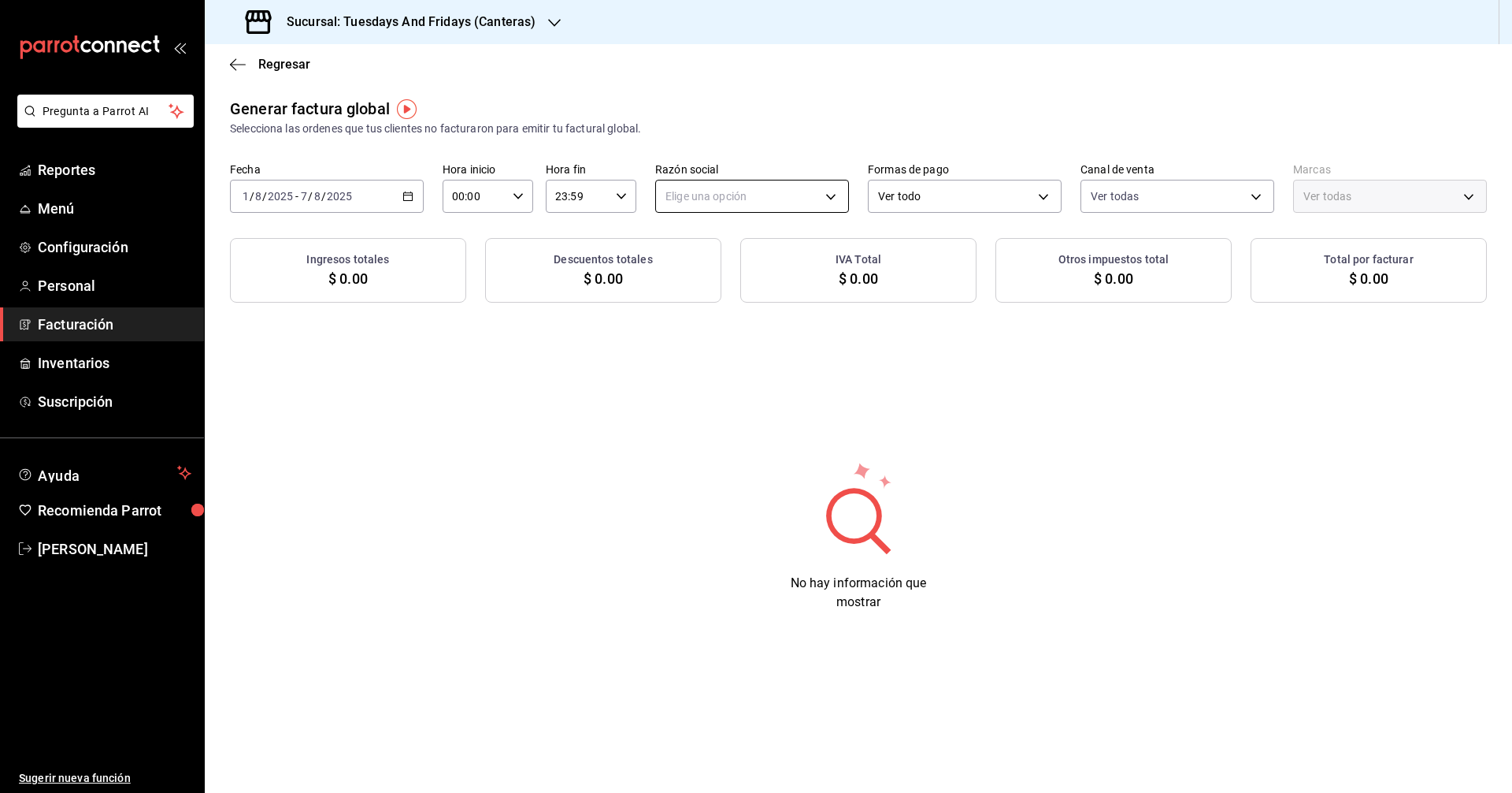
click at [684, 189] on body "Pregunta a Parrot AI Reportes Menú Configuración Personal Facturación Inventari…" at bounding box center [756, 396] width 1512 height 793
click at [731, 179] on div at bounding box center [756, 396] width 1512 height 793
click at [731, 189] on body "Pregunta a Parrot AI Reportes Menú Configuración Personal Facturación Inventari…" at bounding box center [756, 396] width 1512 height 793
click at [731, 311] on li "Efectivo" at bounding box center [964, 306] width 193 height 29
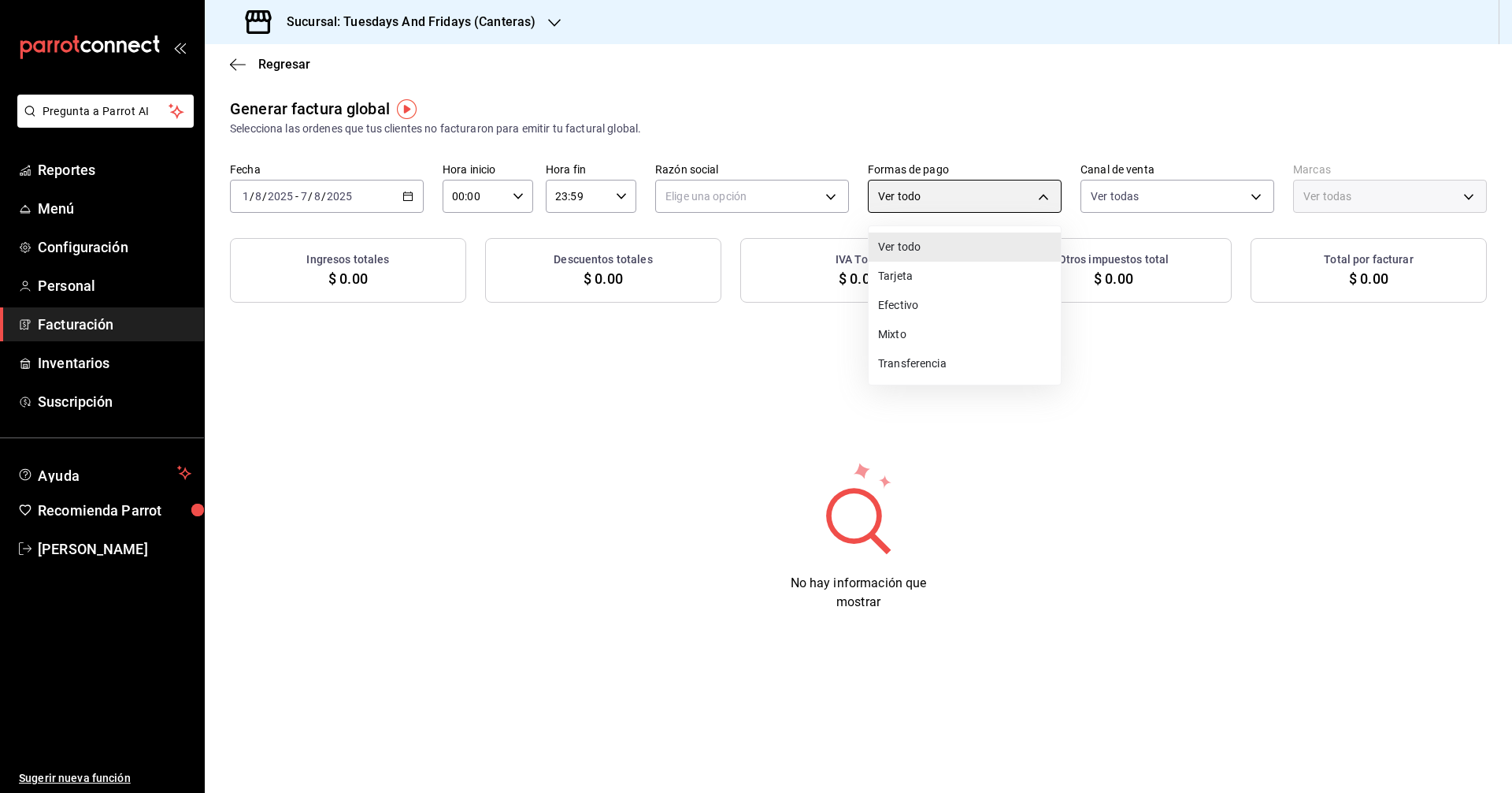
type input "CASH"
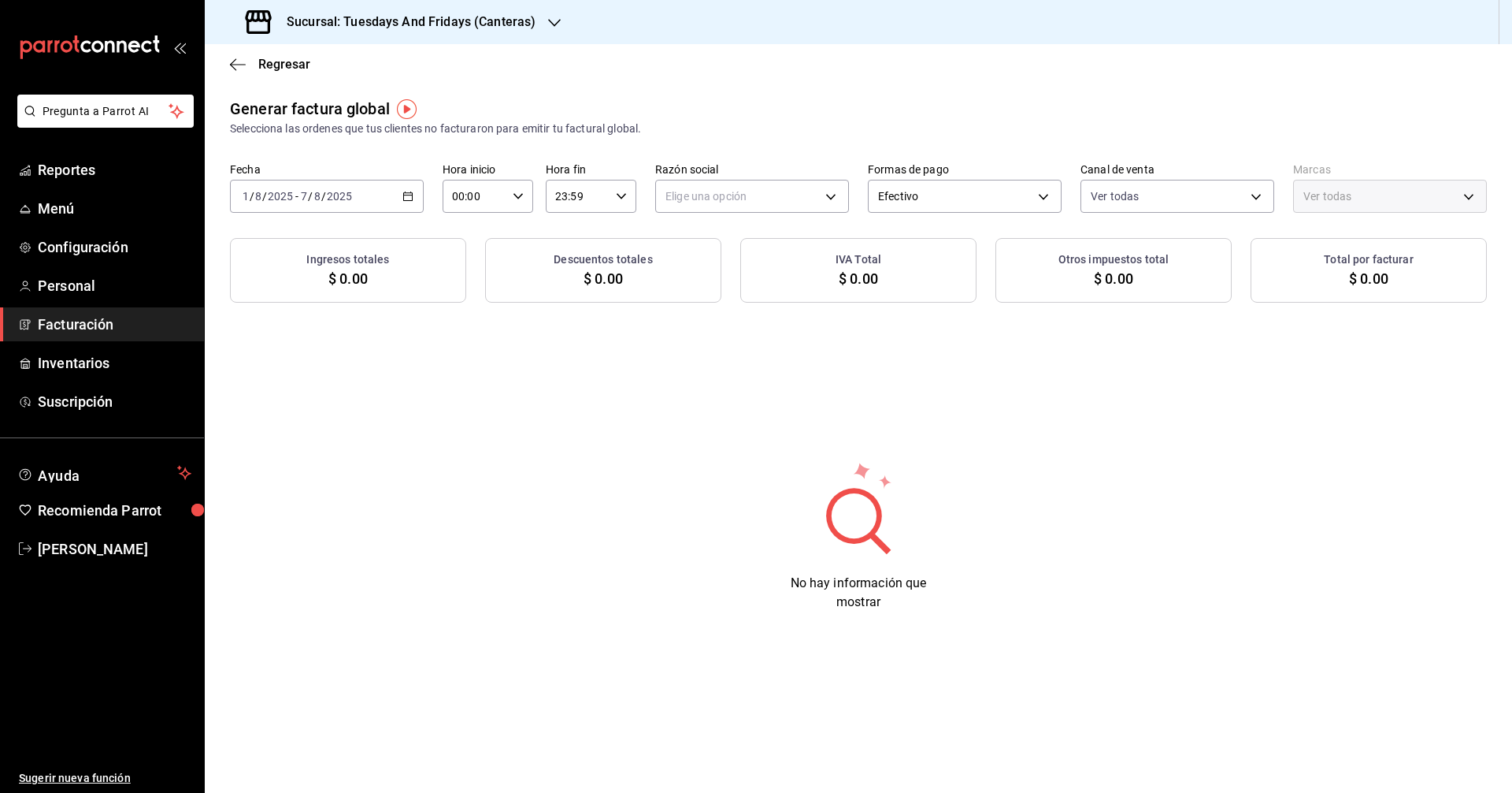
click at [731, 179] on div "Elige una opción" at bounding box center [752, 194] width 193 height 40
click at [731, 196] on body "Pregunta a Parrot AI Reportes Menú Configuración Personal Facturación Inventari…" at bounding box center [756, 396] width 1512 height 793
click at [706, 275] on li "[PERSON_NAME]" at bounding box center [752, 276] width 193 height 29
type input "c9cd24ef-4caf-4a7b-8585-89d79b9dc07f"
type input "72192942-13c2-4f84-be82-f50c87f3379a"
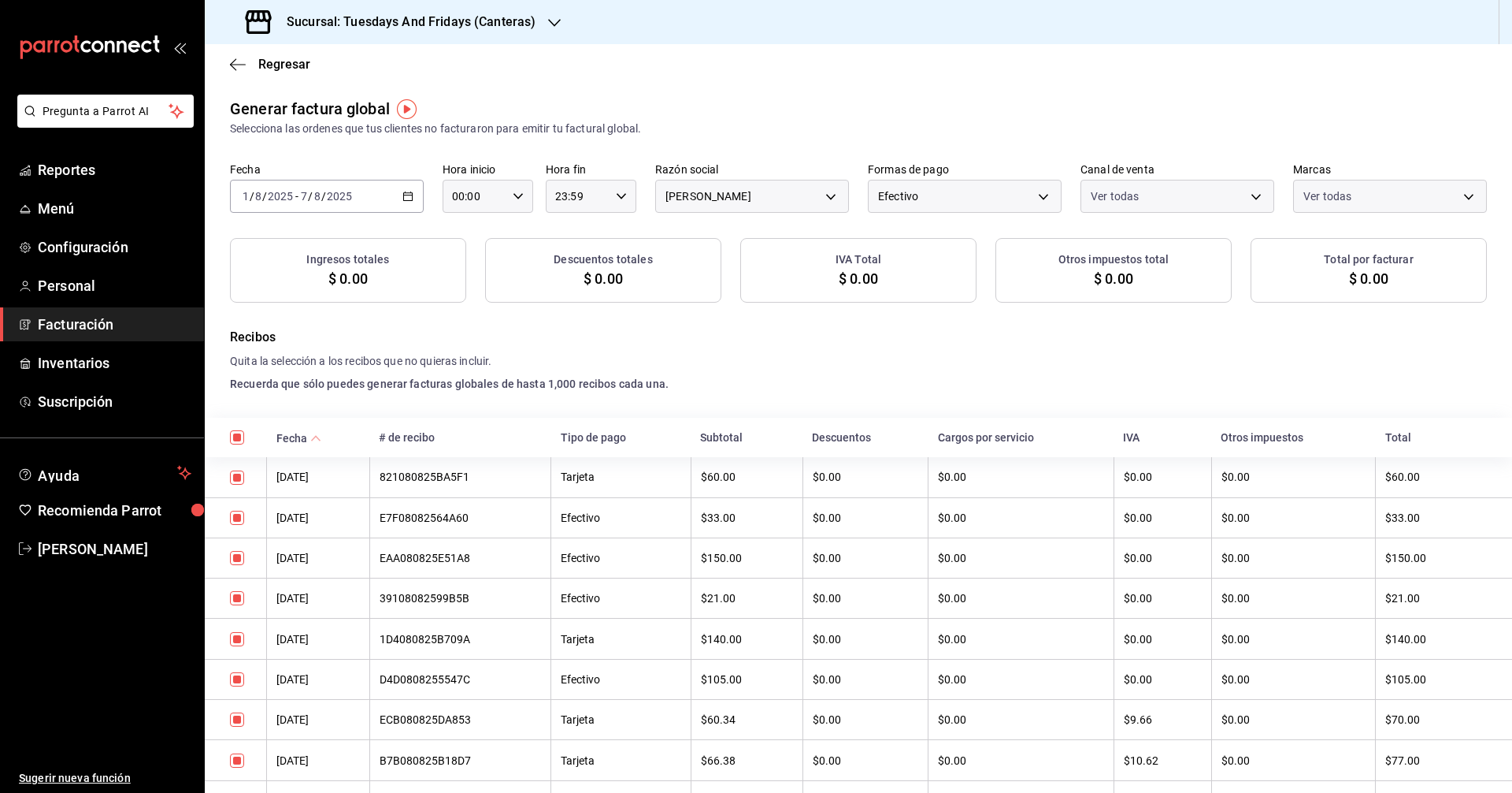
checkbox input "true"
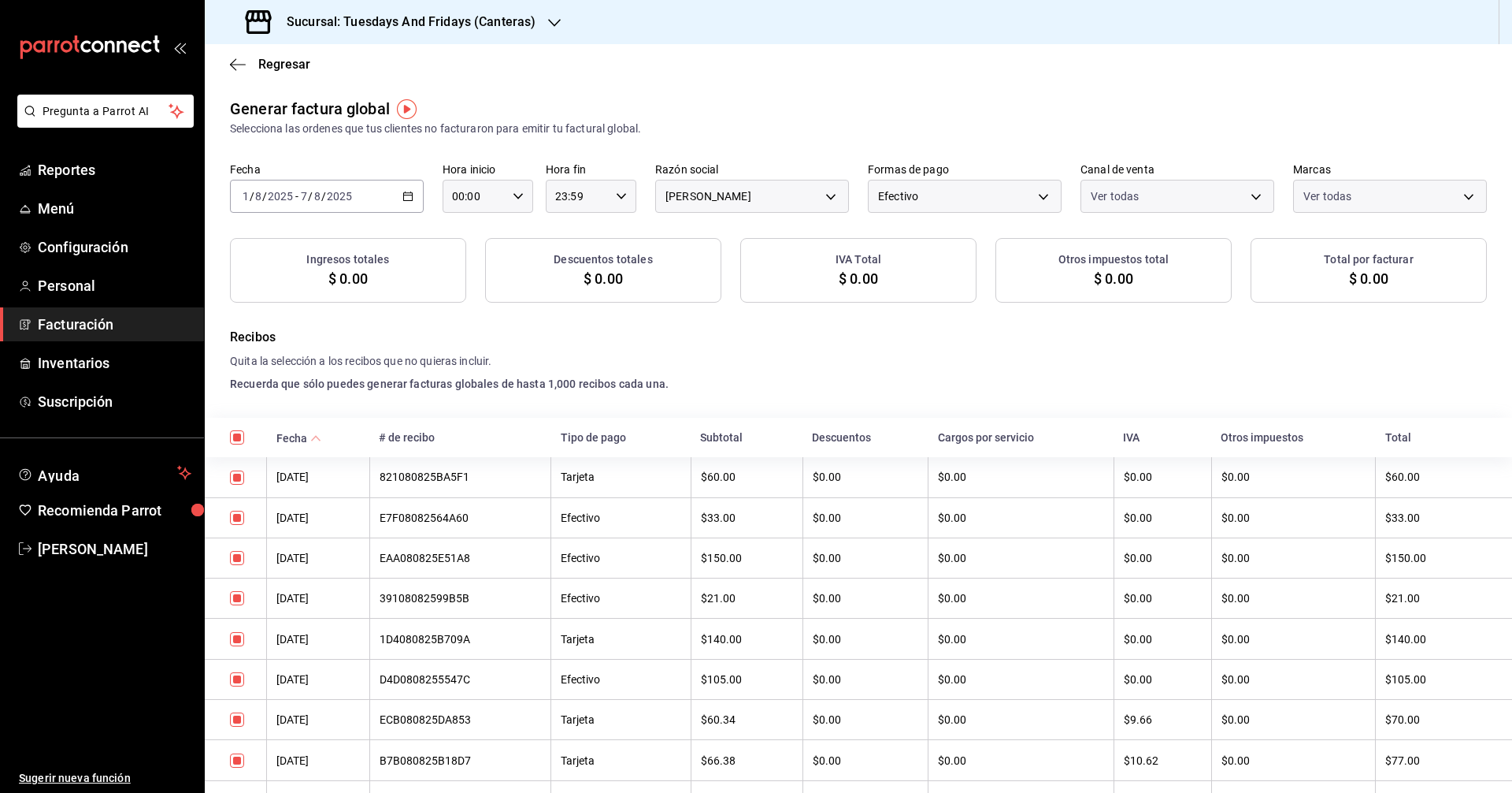
checkbox input "true"
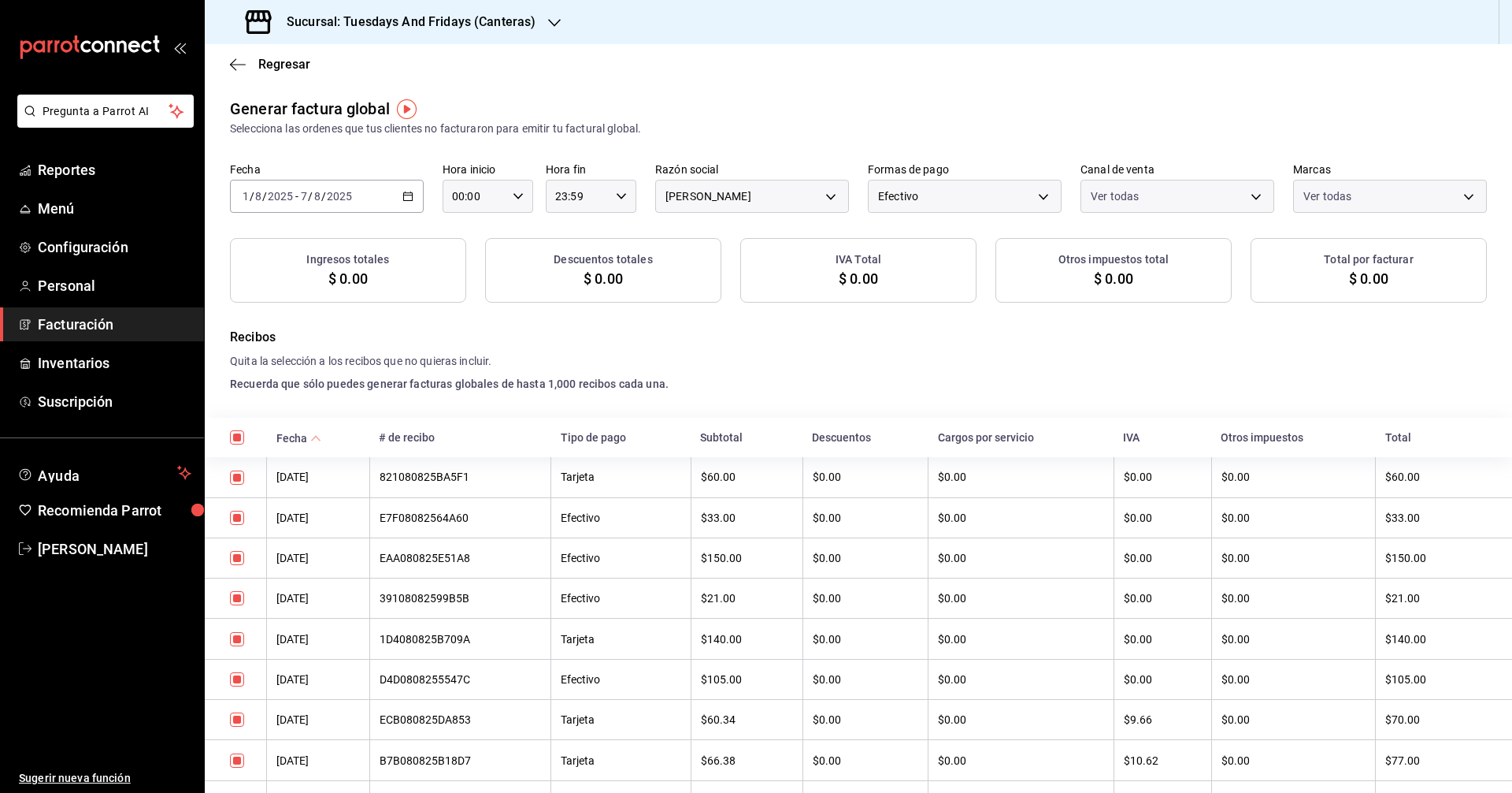
checkbox input "true"
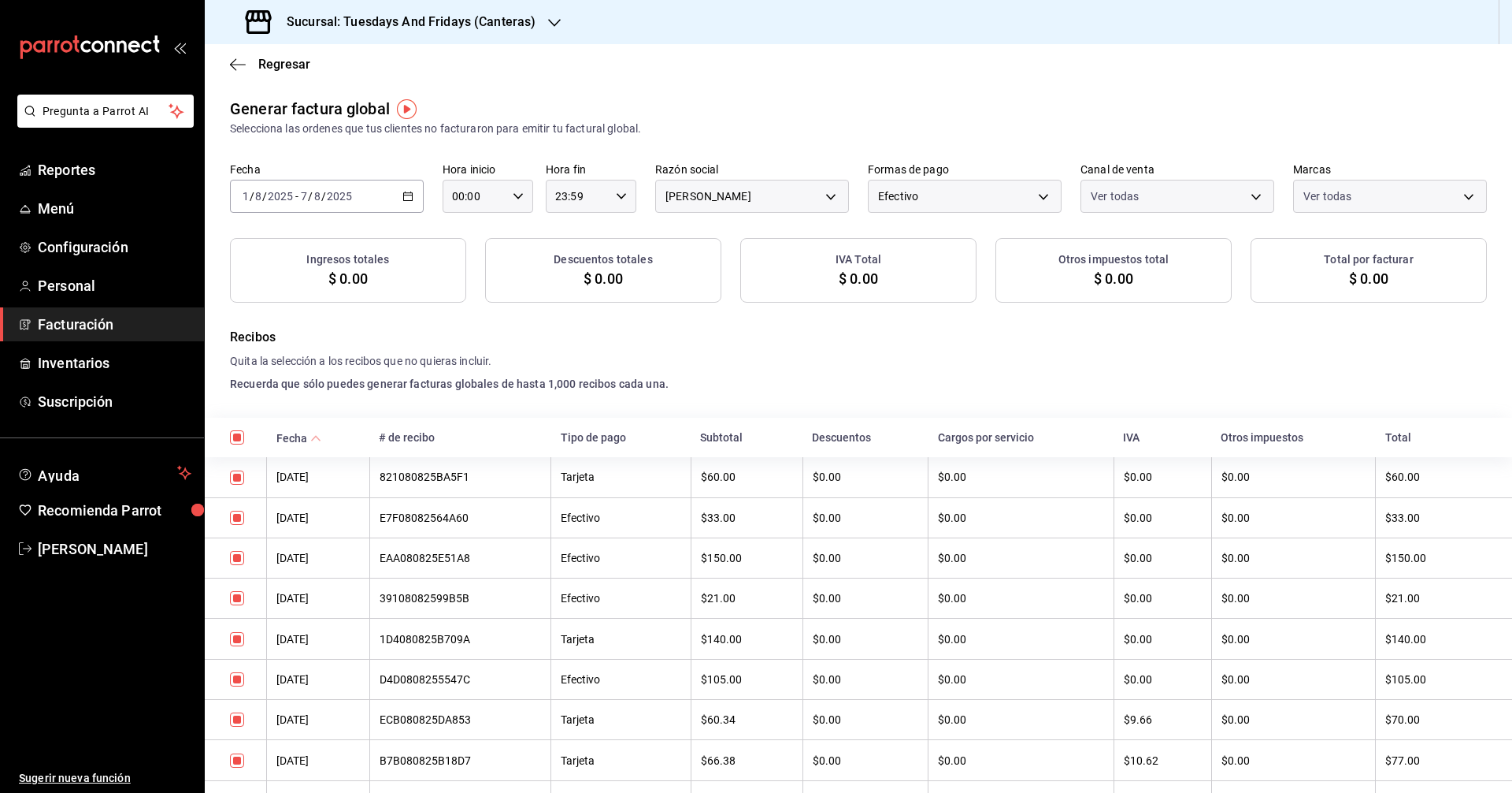
checkbox input "true"
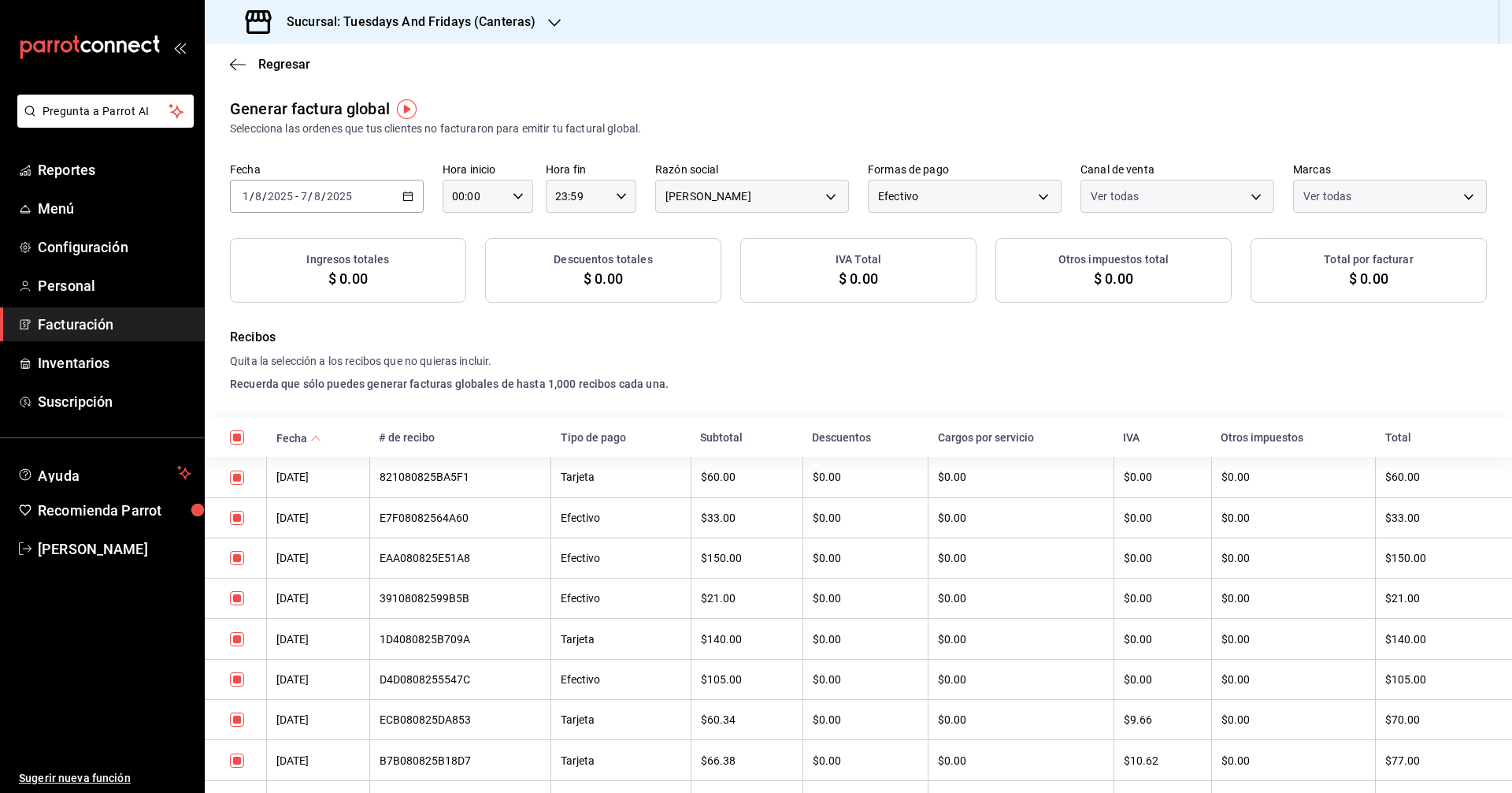
checkbox input "true"
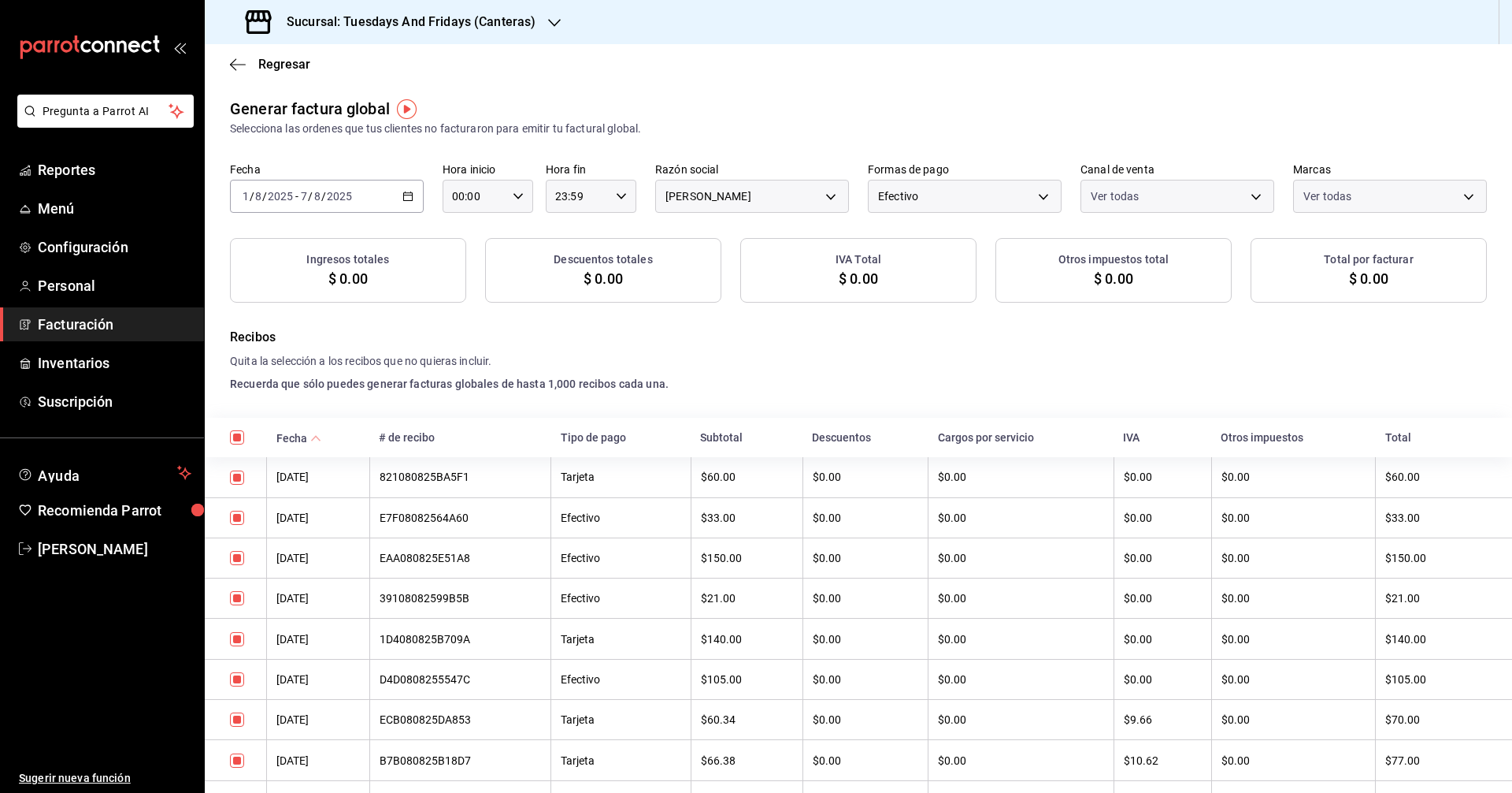
checkbox input "true"
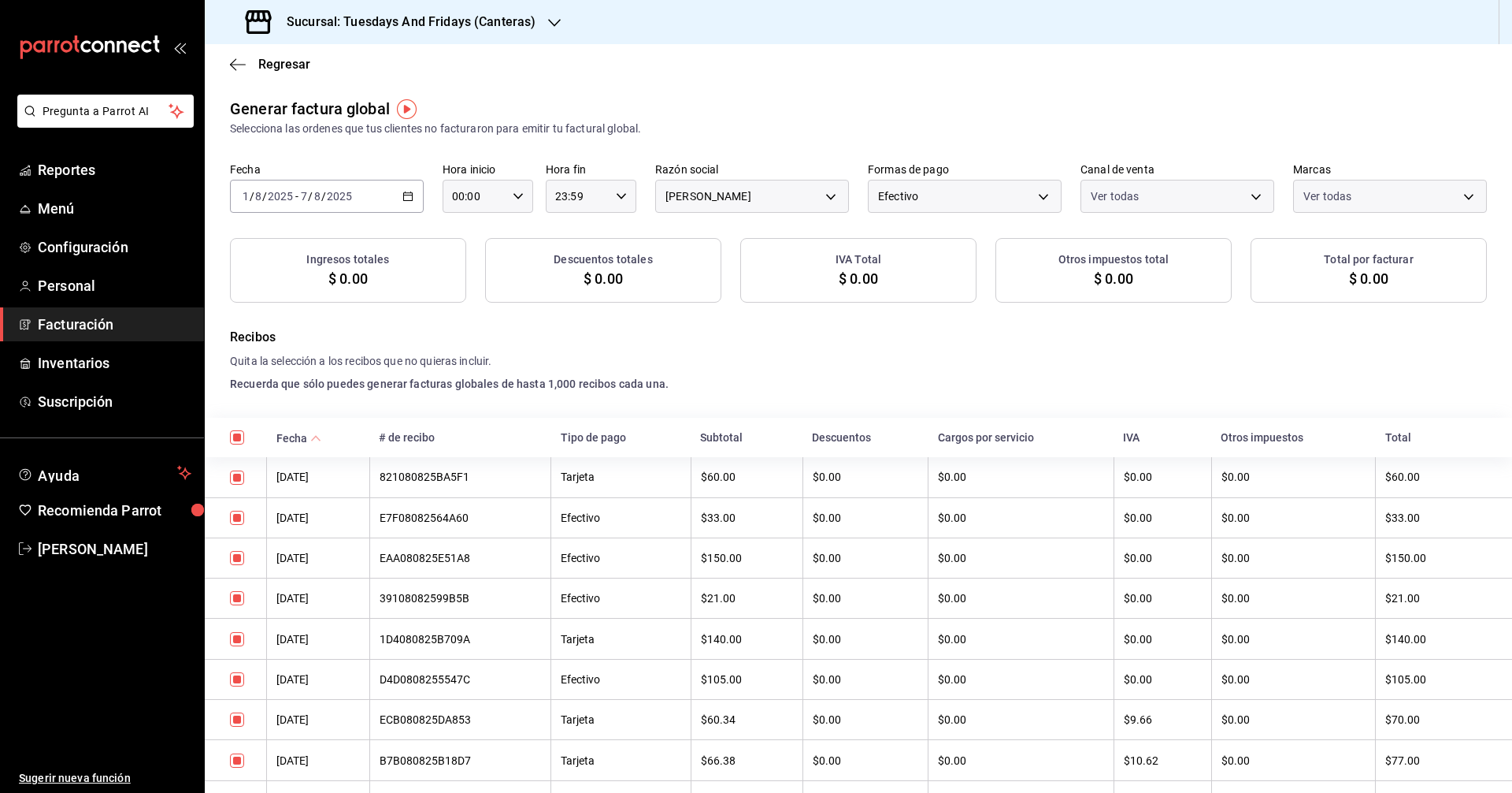
checkbox input "true"
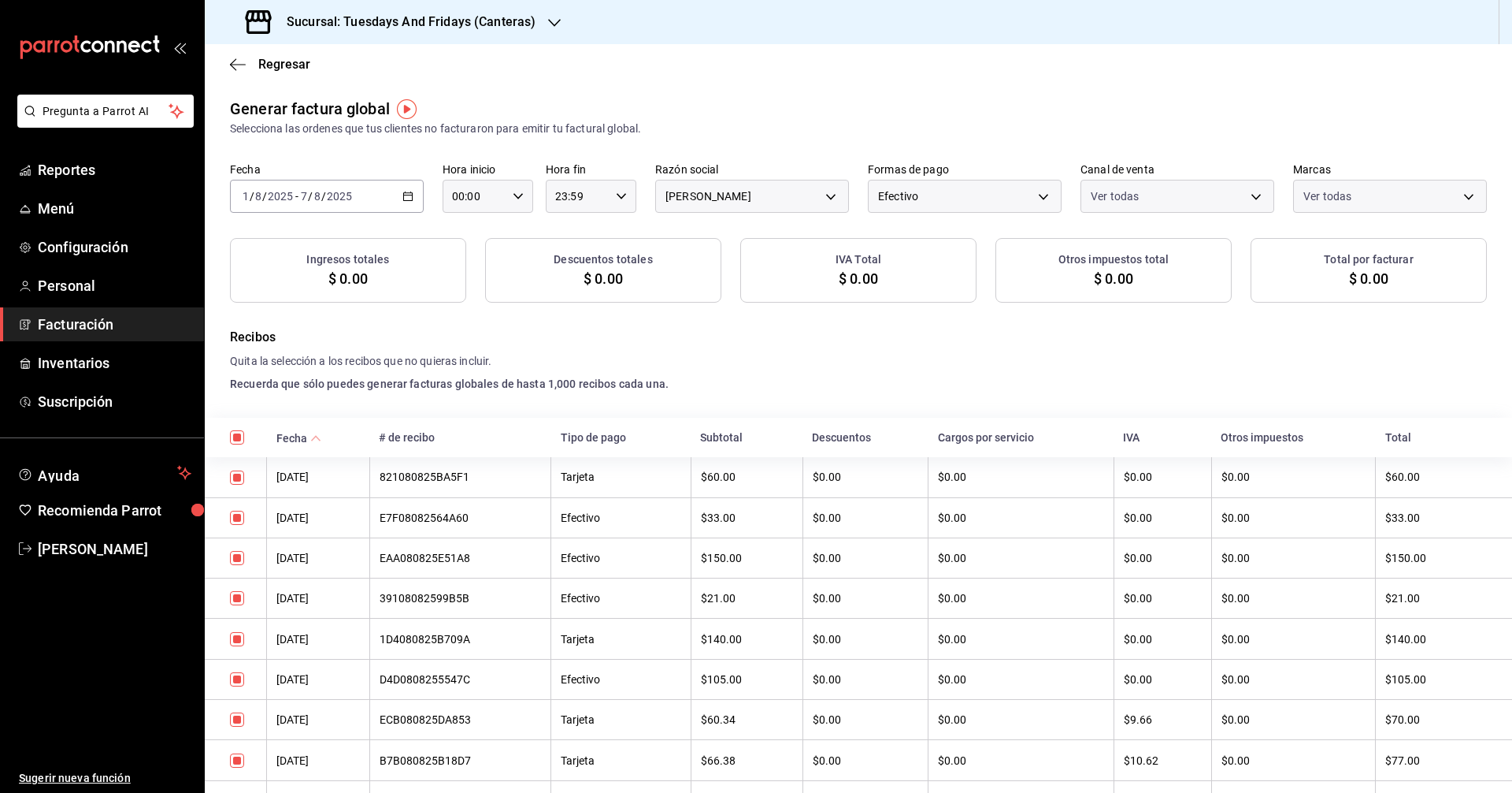
checkbox input "true"
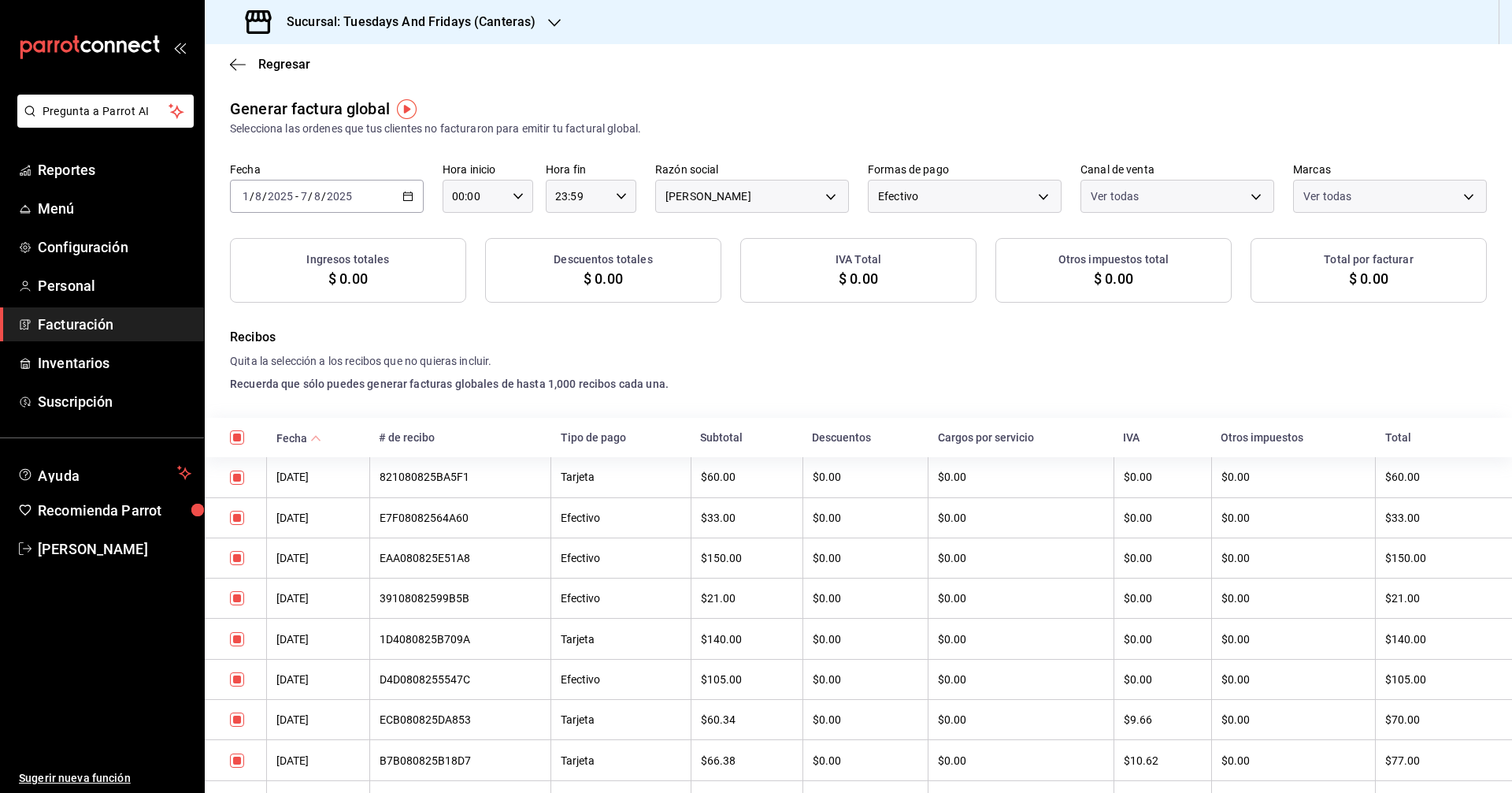
checkbox input "true"
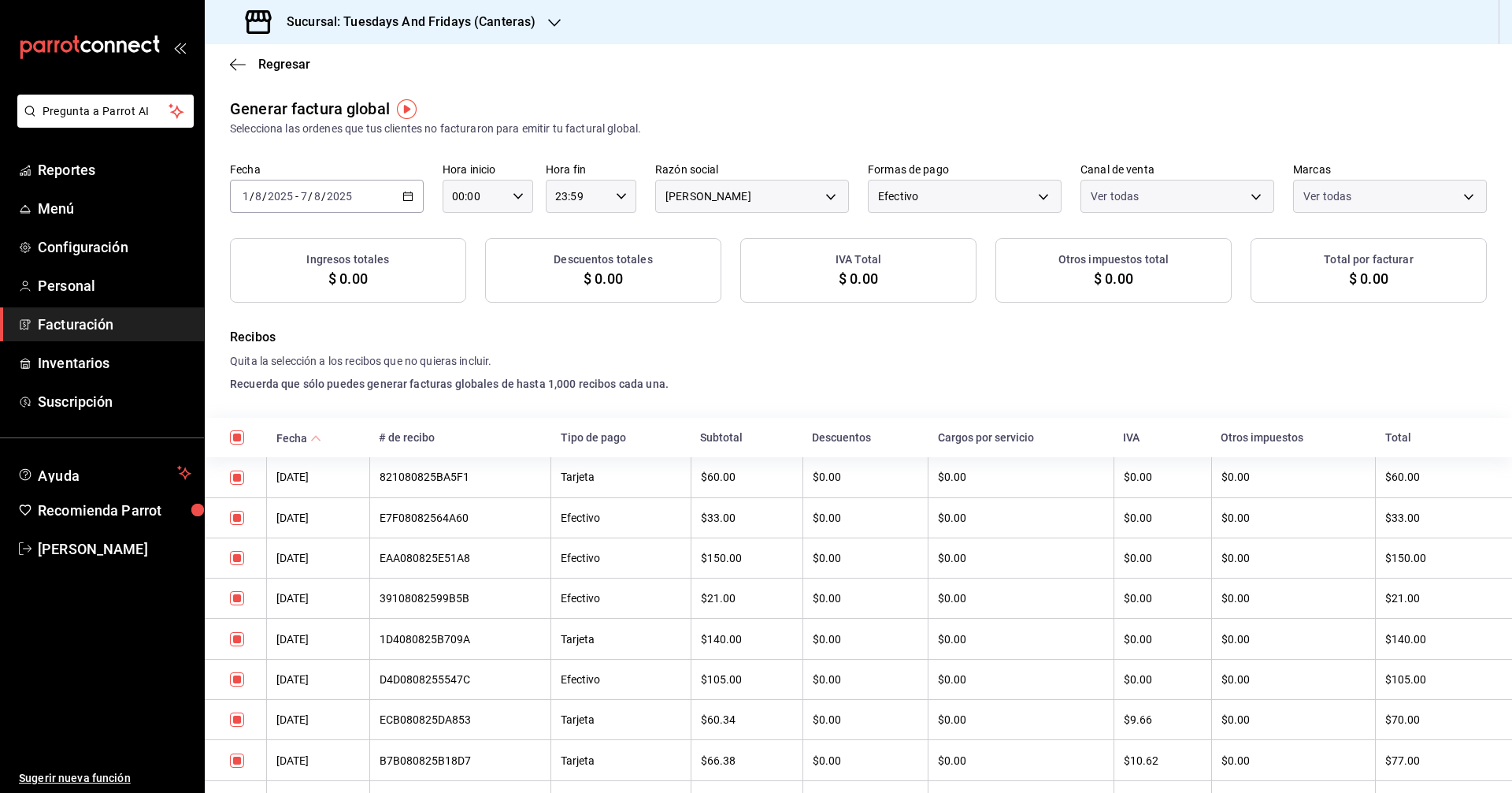
checkbox input "true"
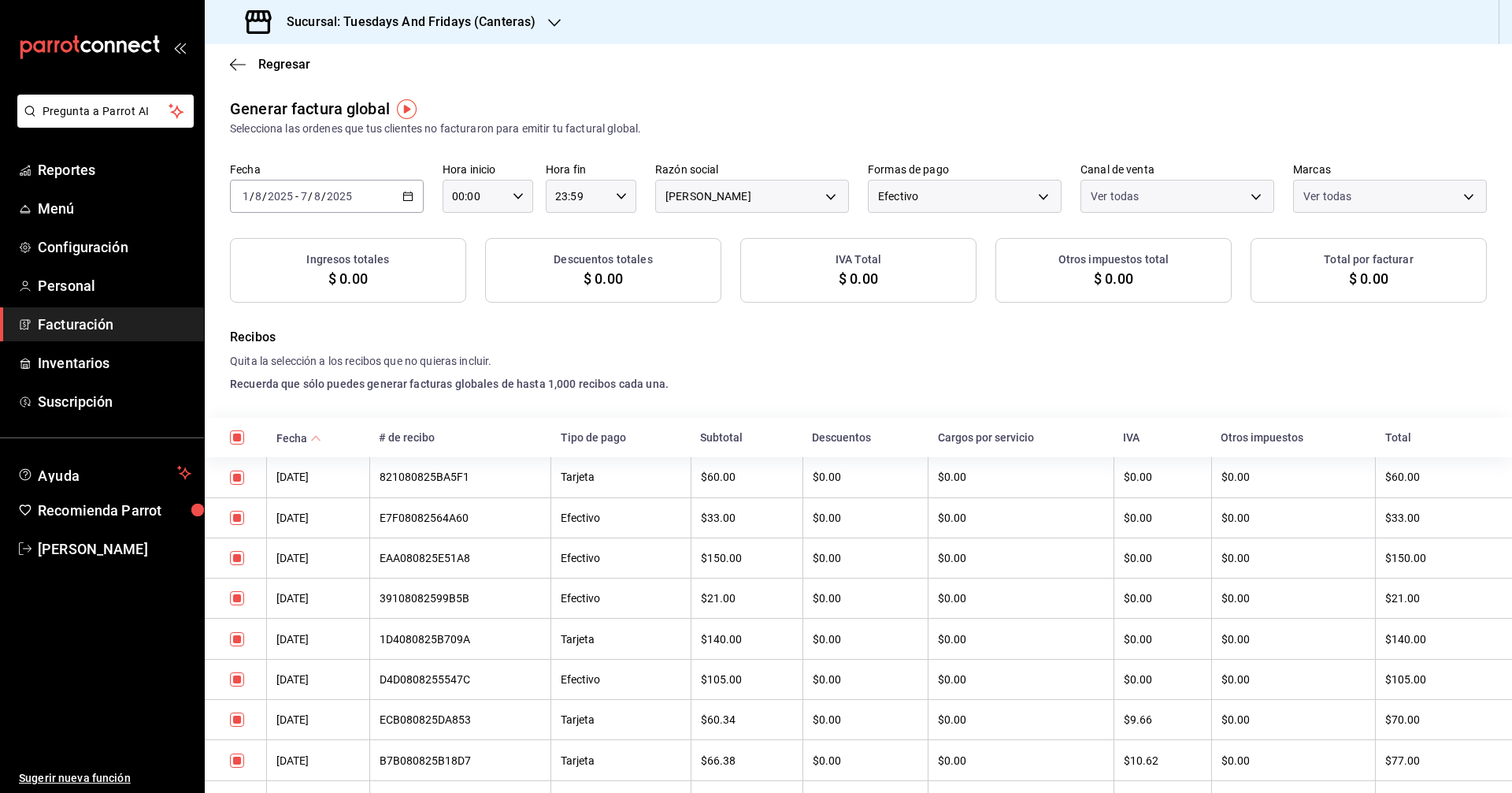
checkbox input "true"
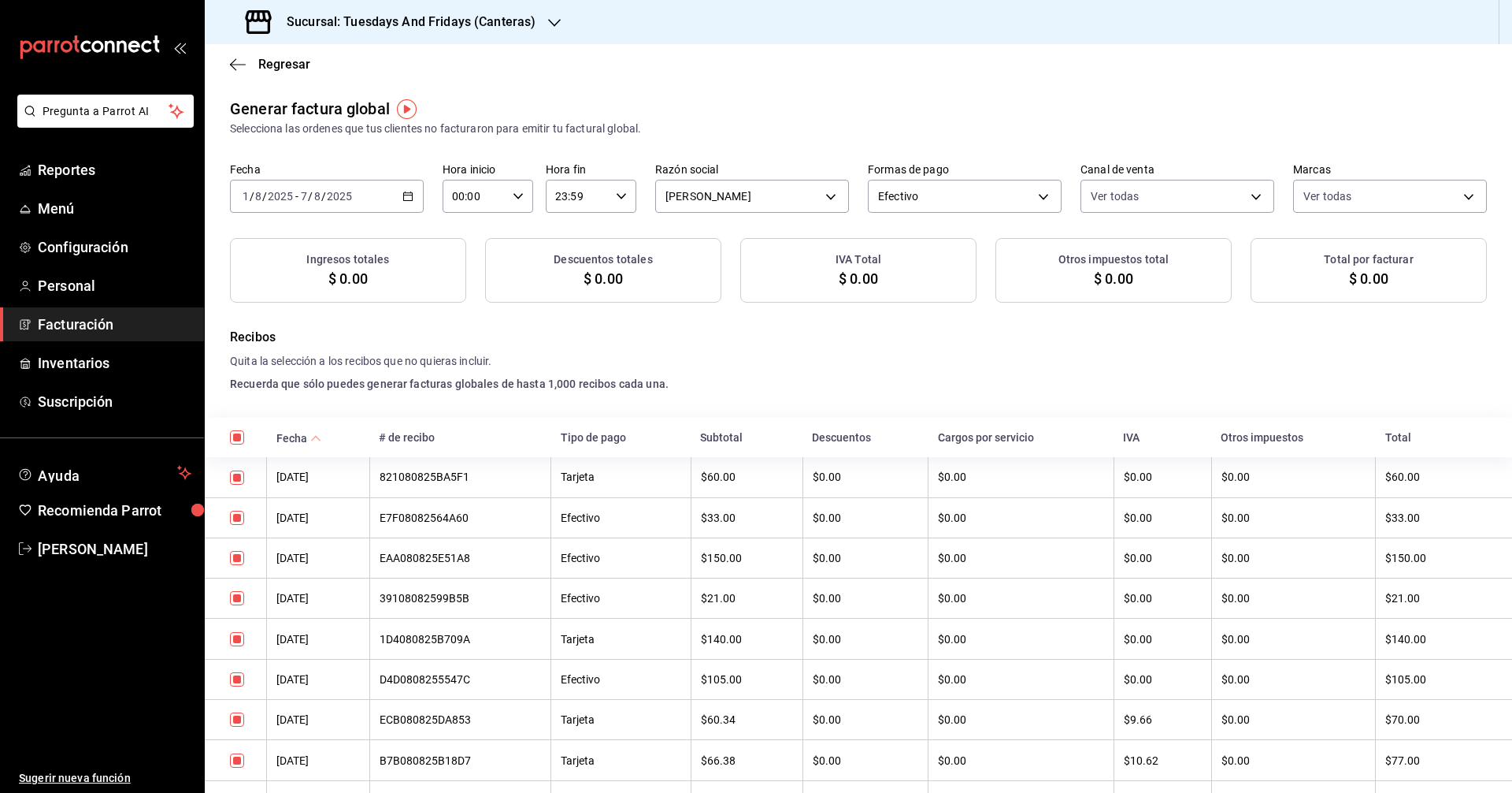
checkbox input "true"
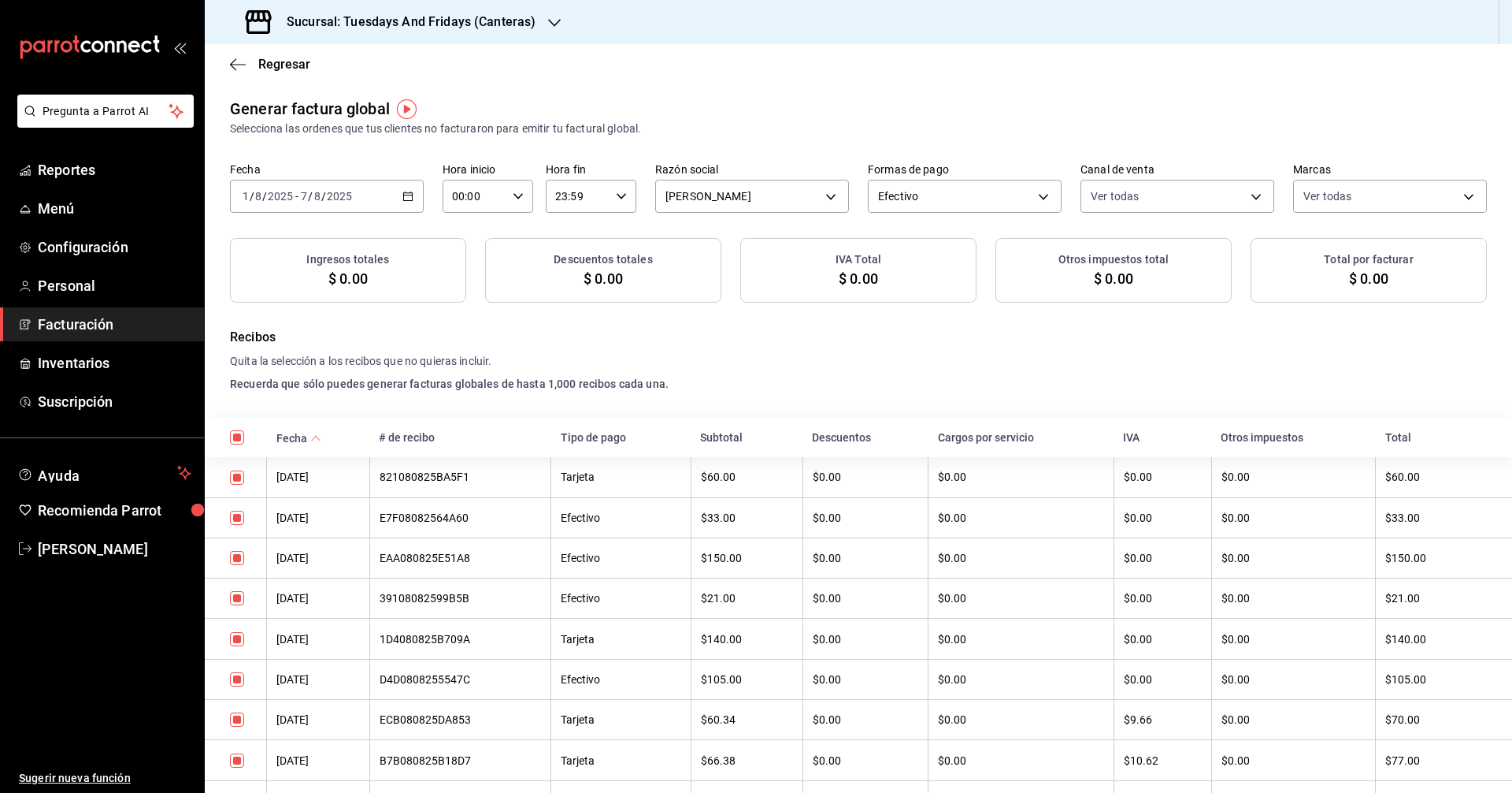
checkbox input "true"
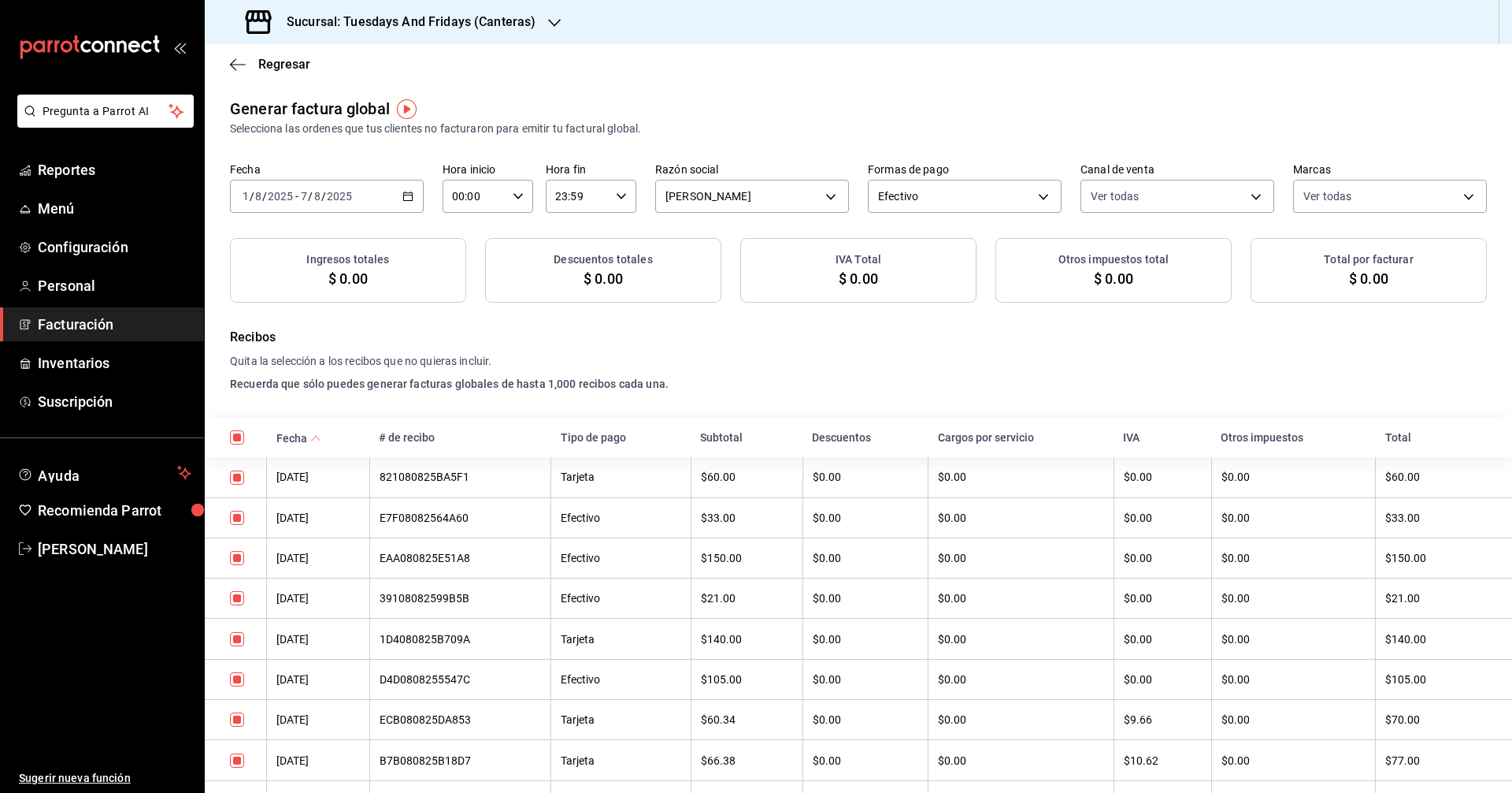
checkbox input "true"
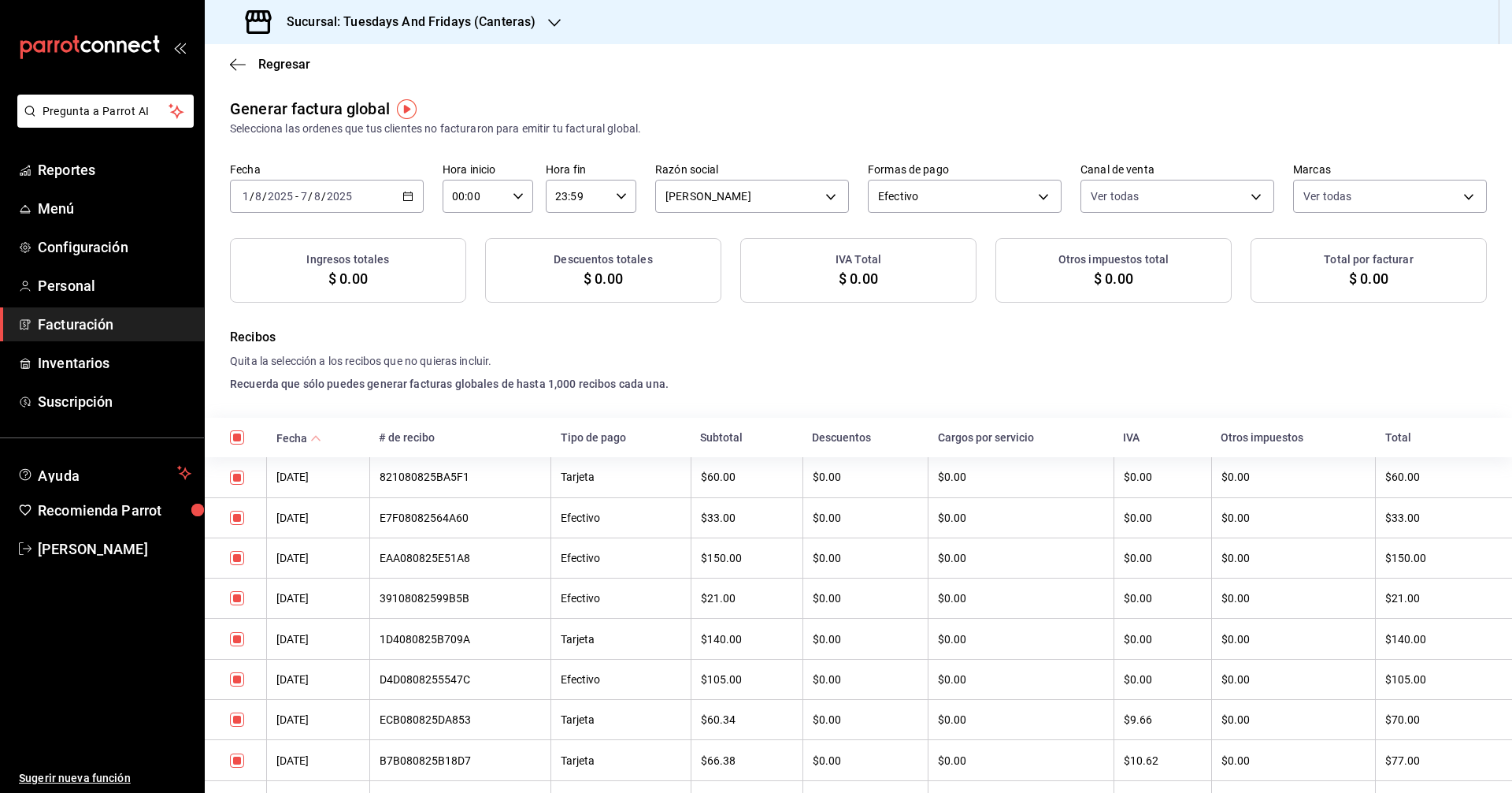
checkbox input "true"
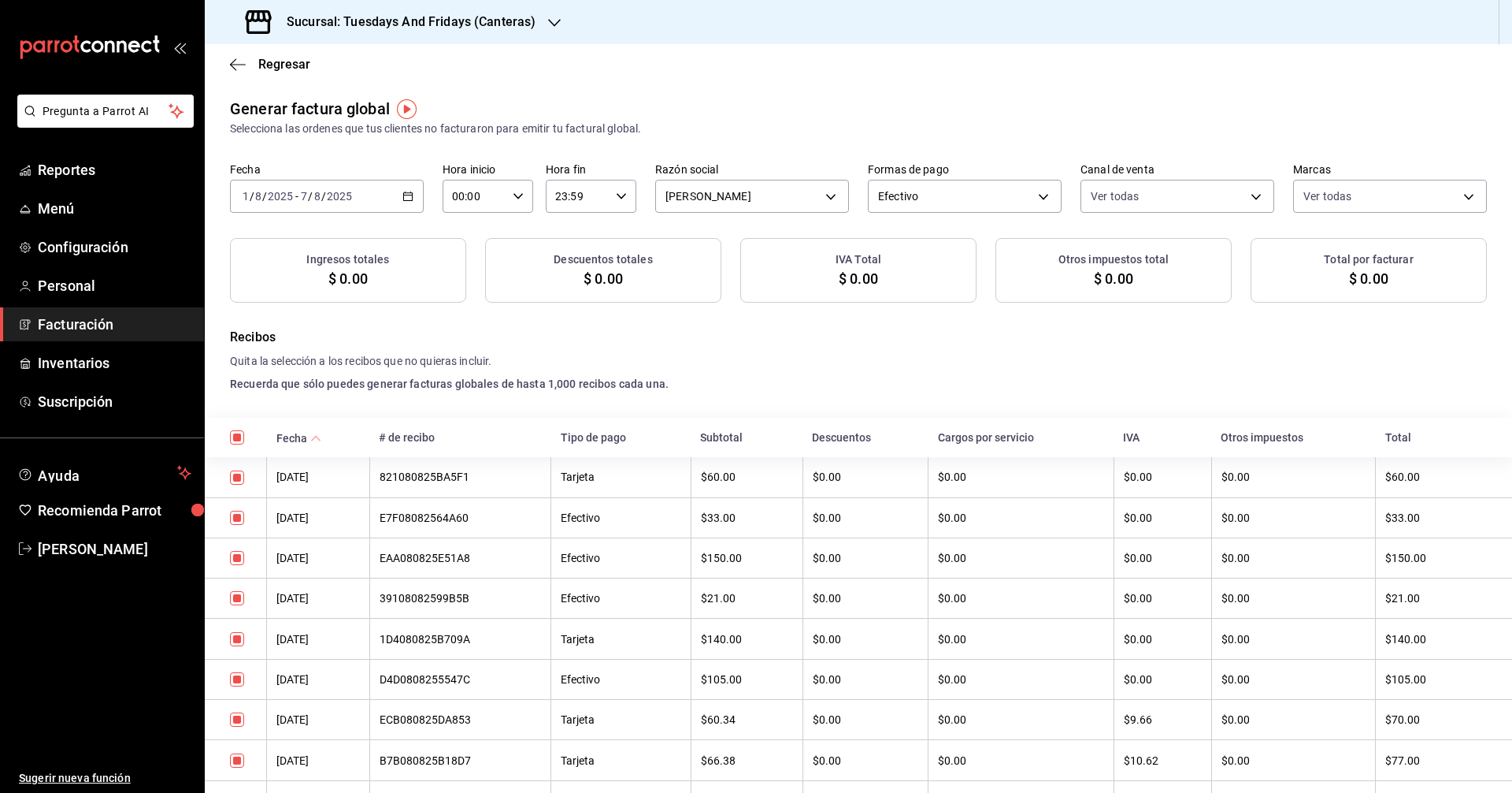
checkbox input "true"
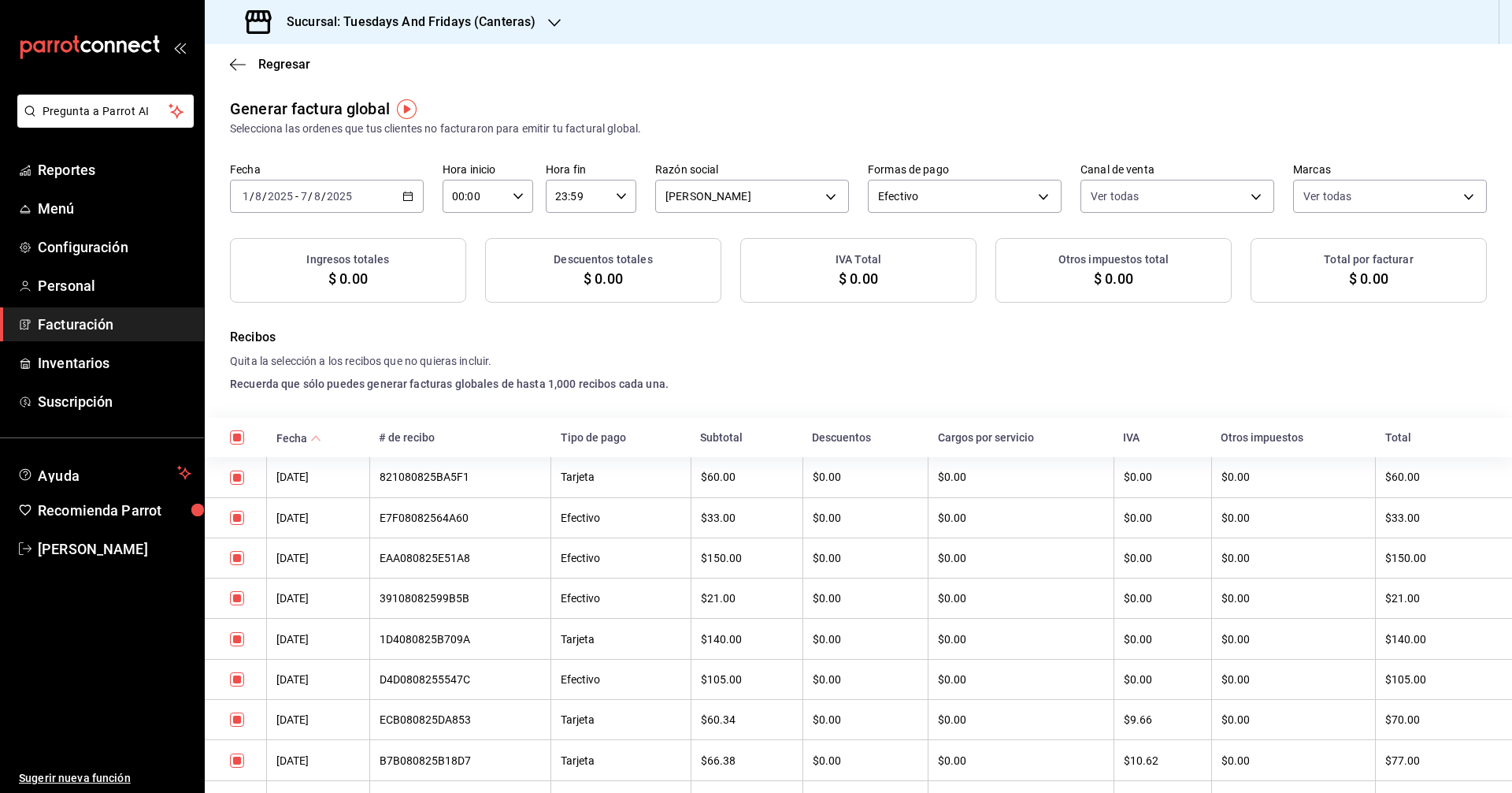
checkbox input "true"
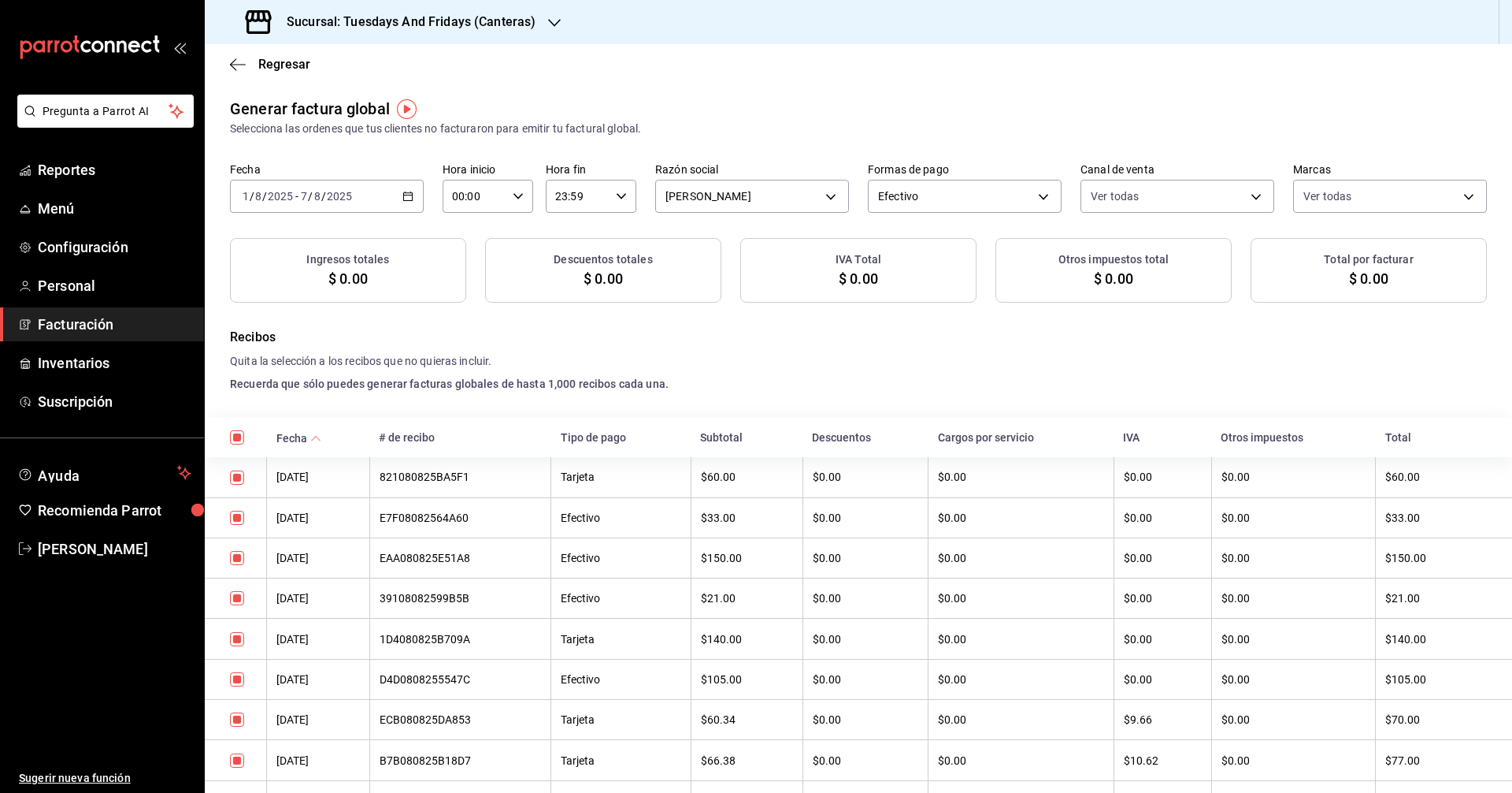
checkbox input "true"
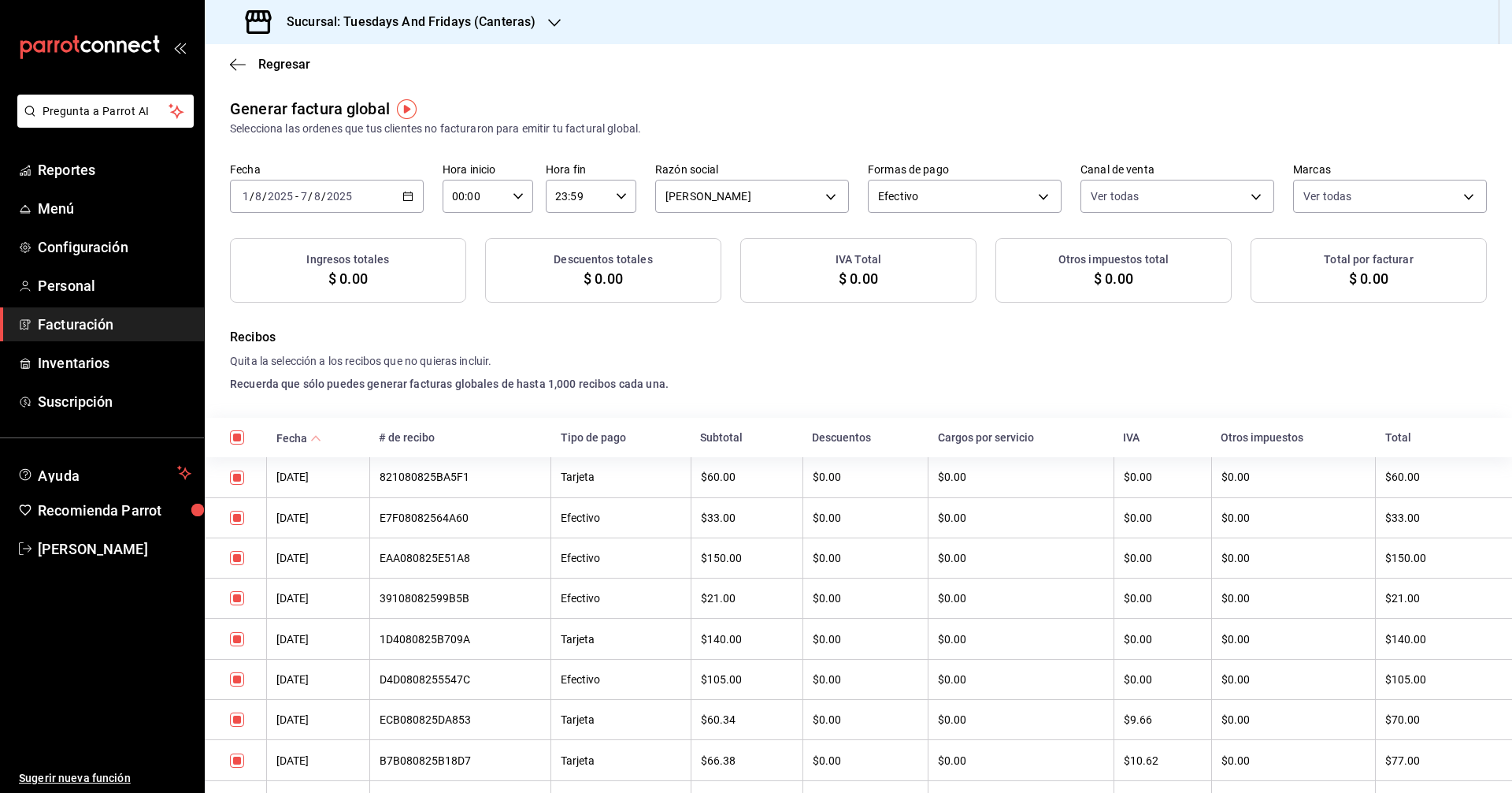
checkbox input "true"
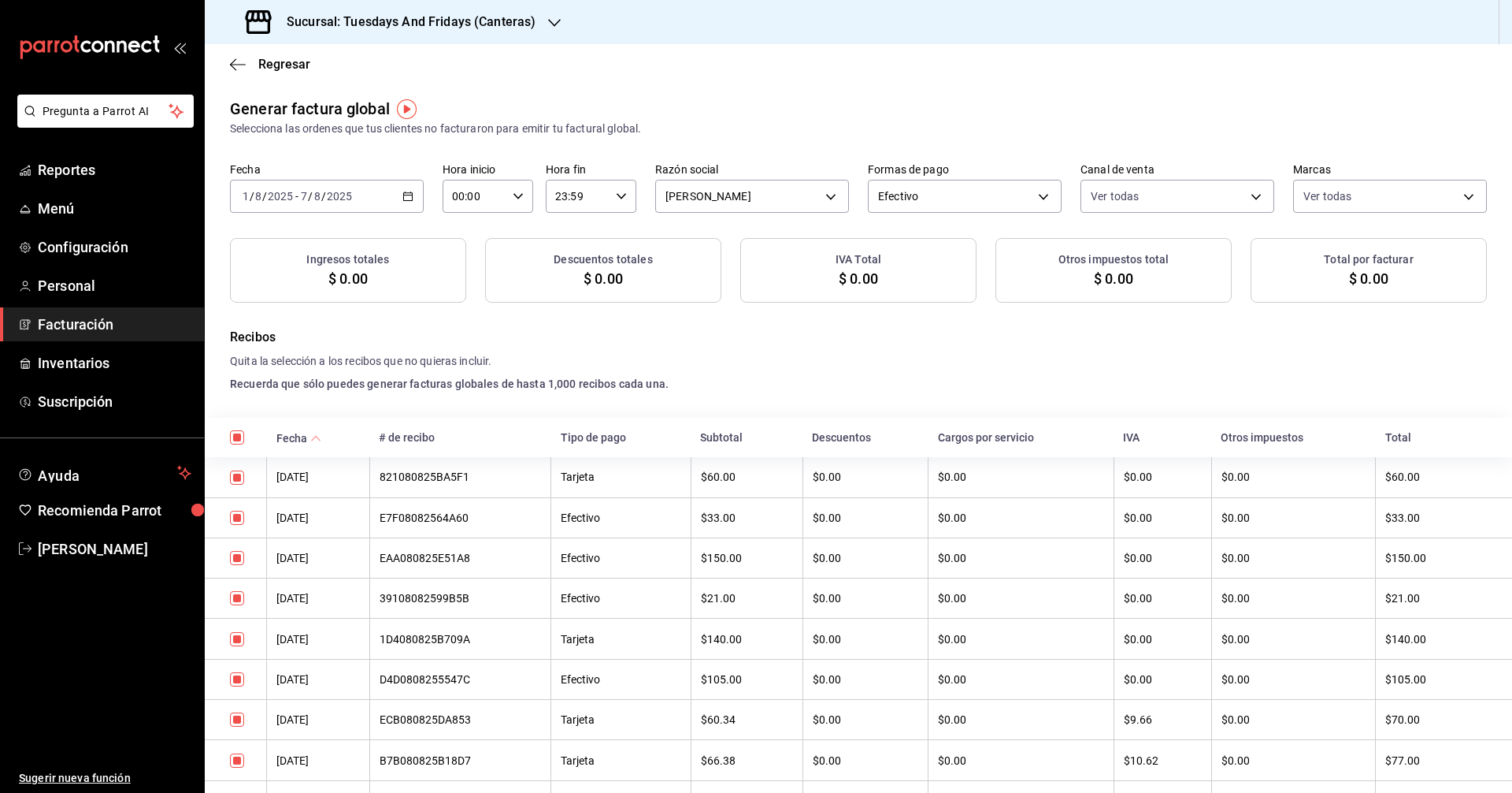
checkbox input "true"
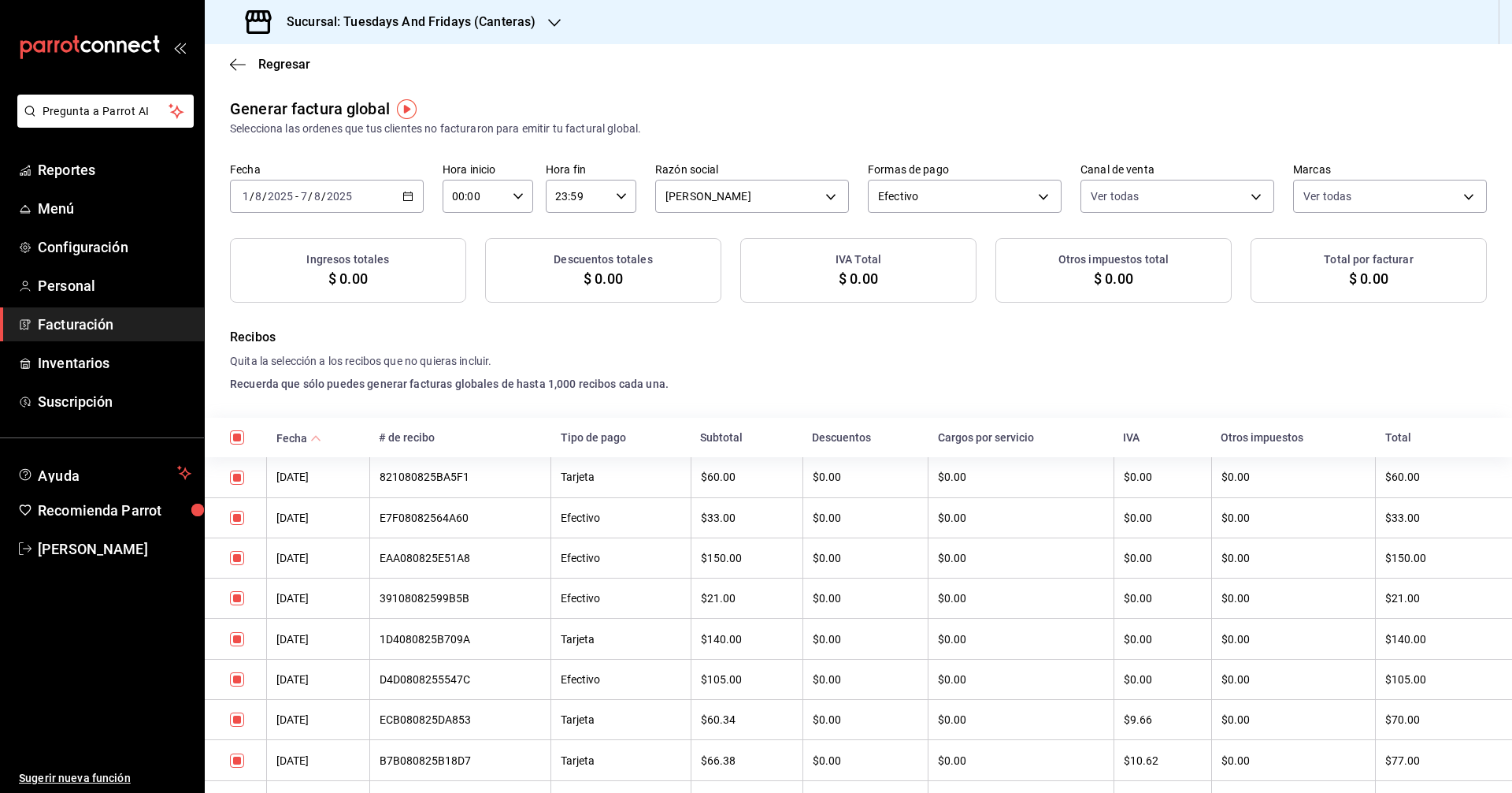
checkbox input "true"
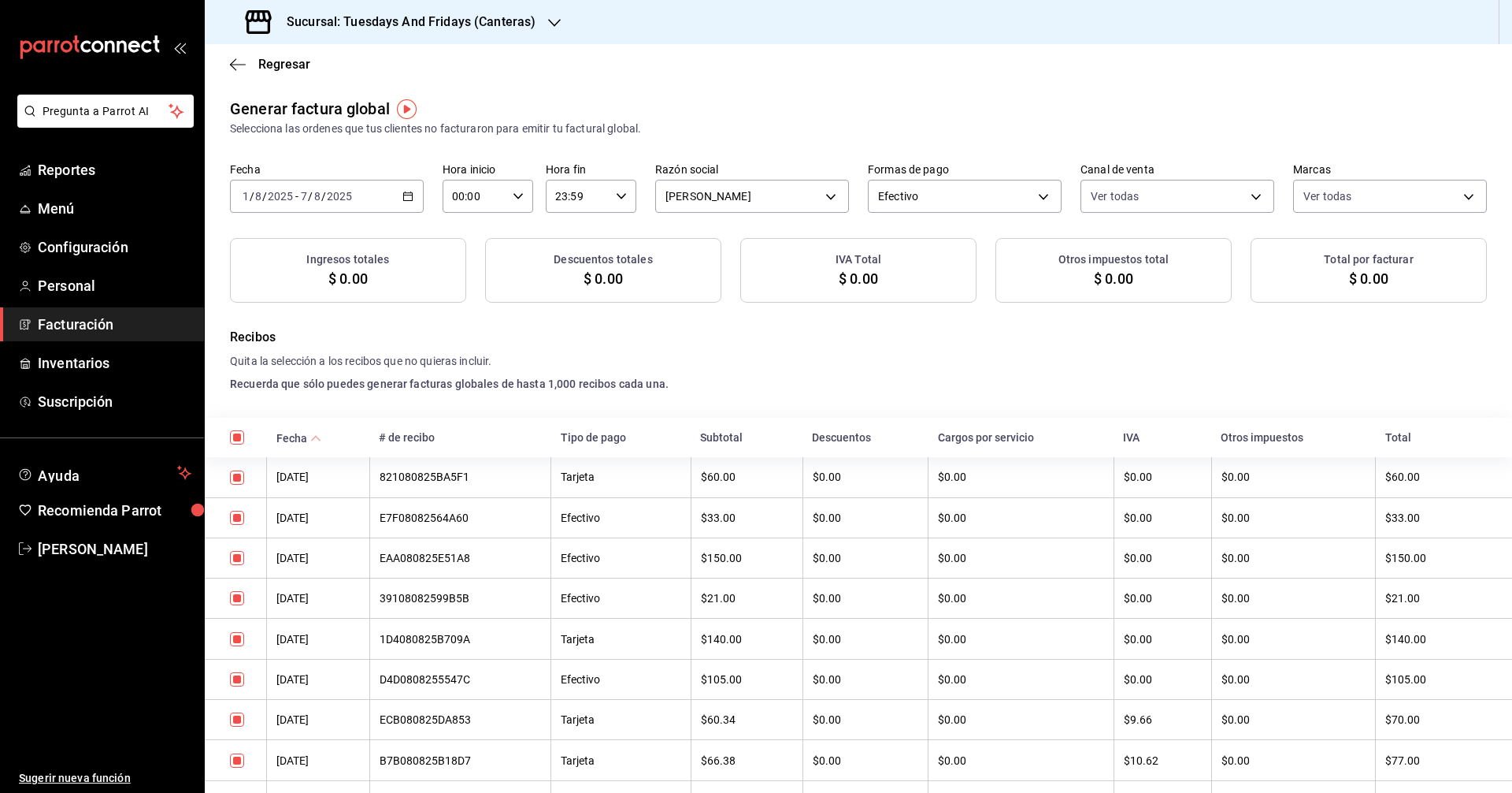
checkbox input "true"
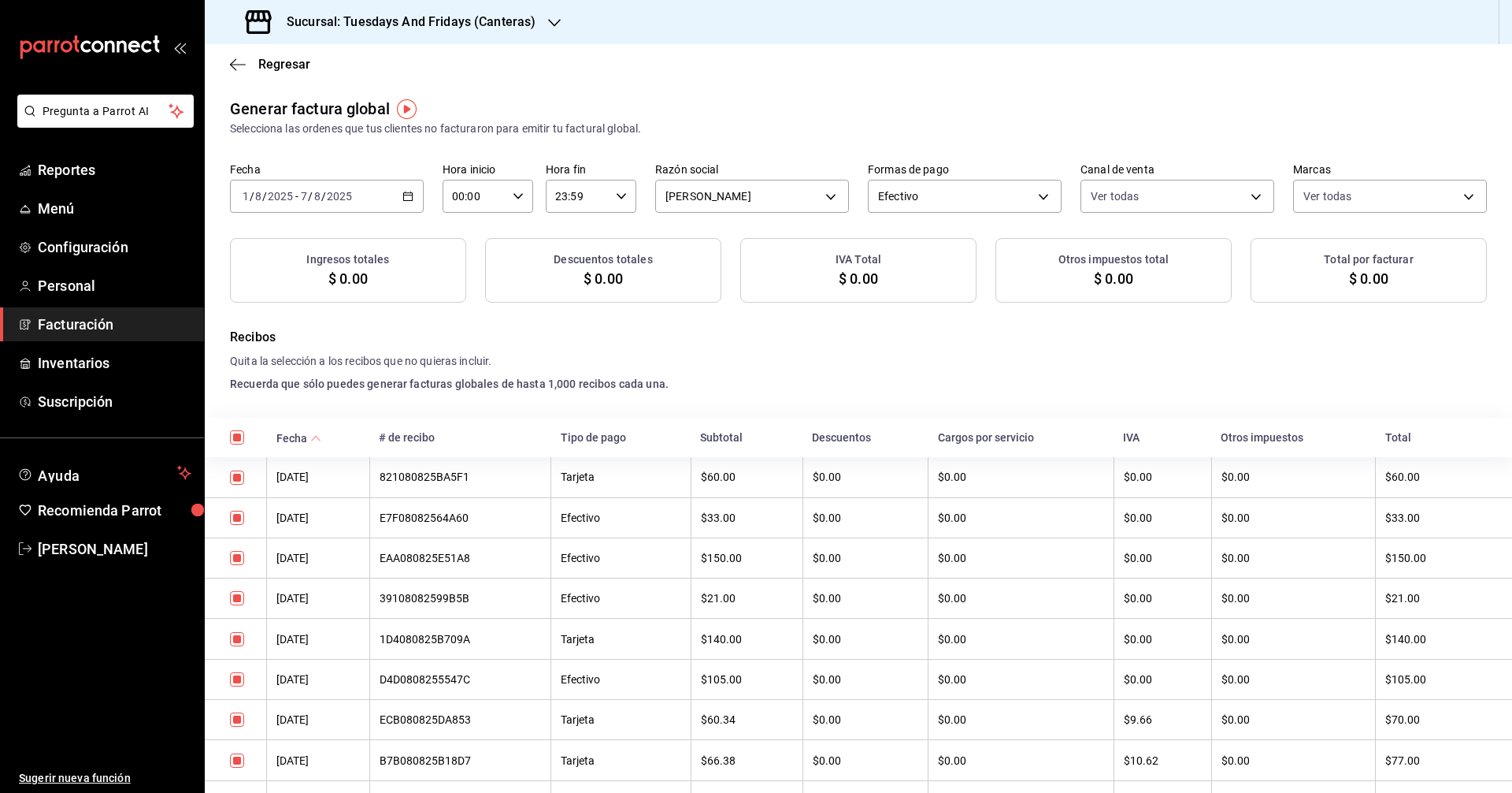
checkbox input "true"
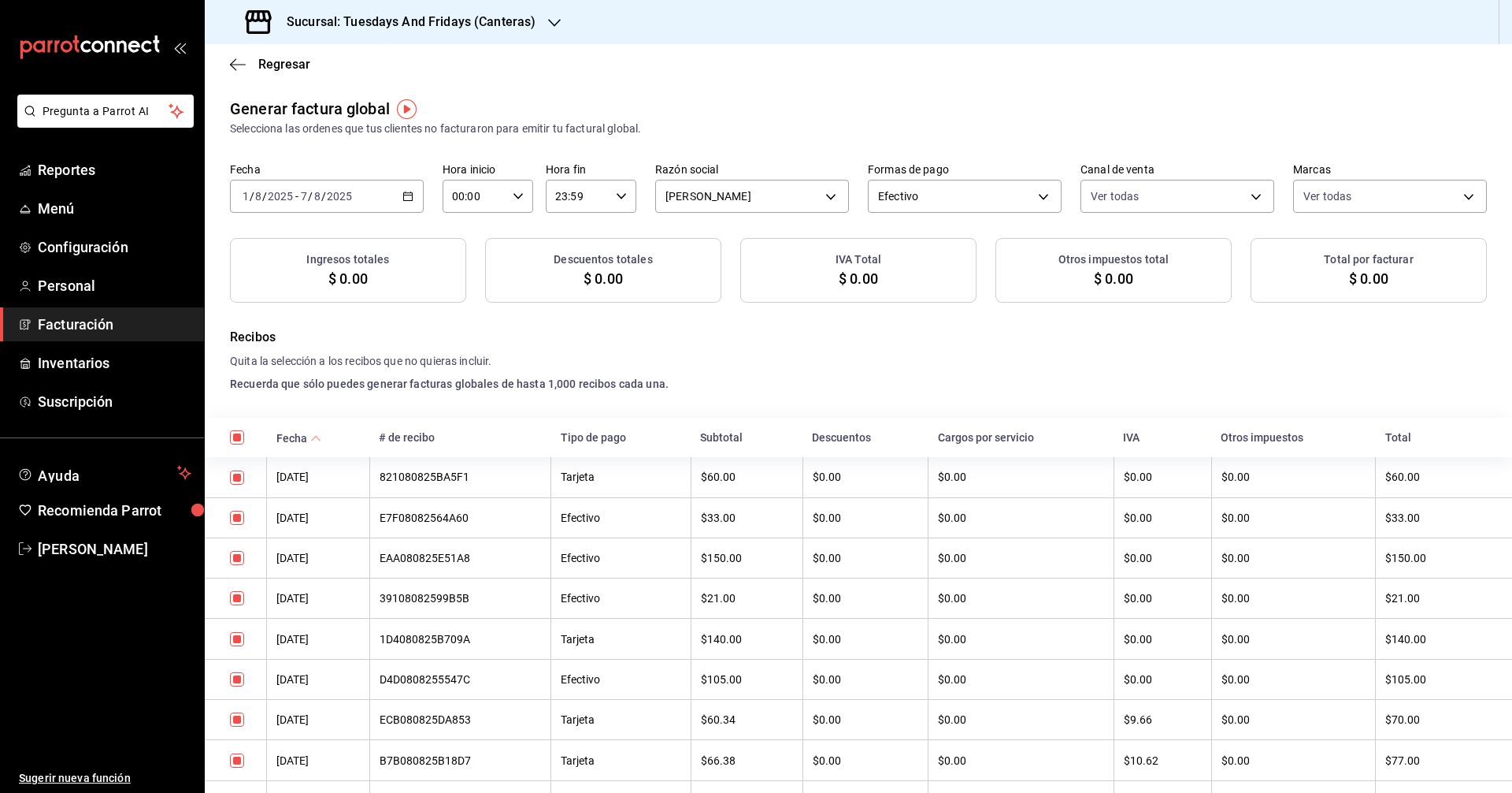
checkbox input "true"
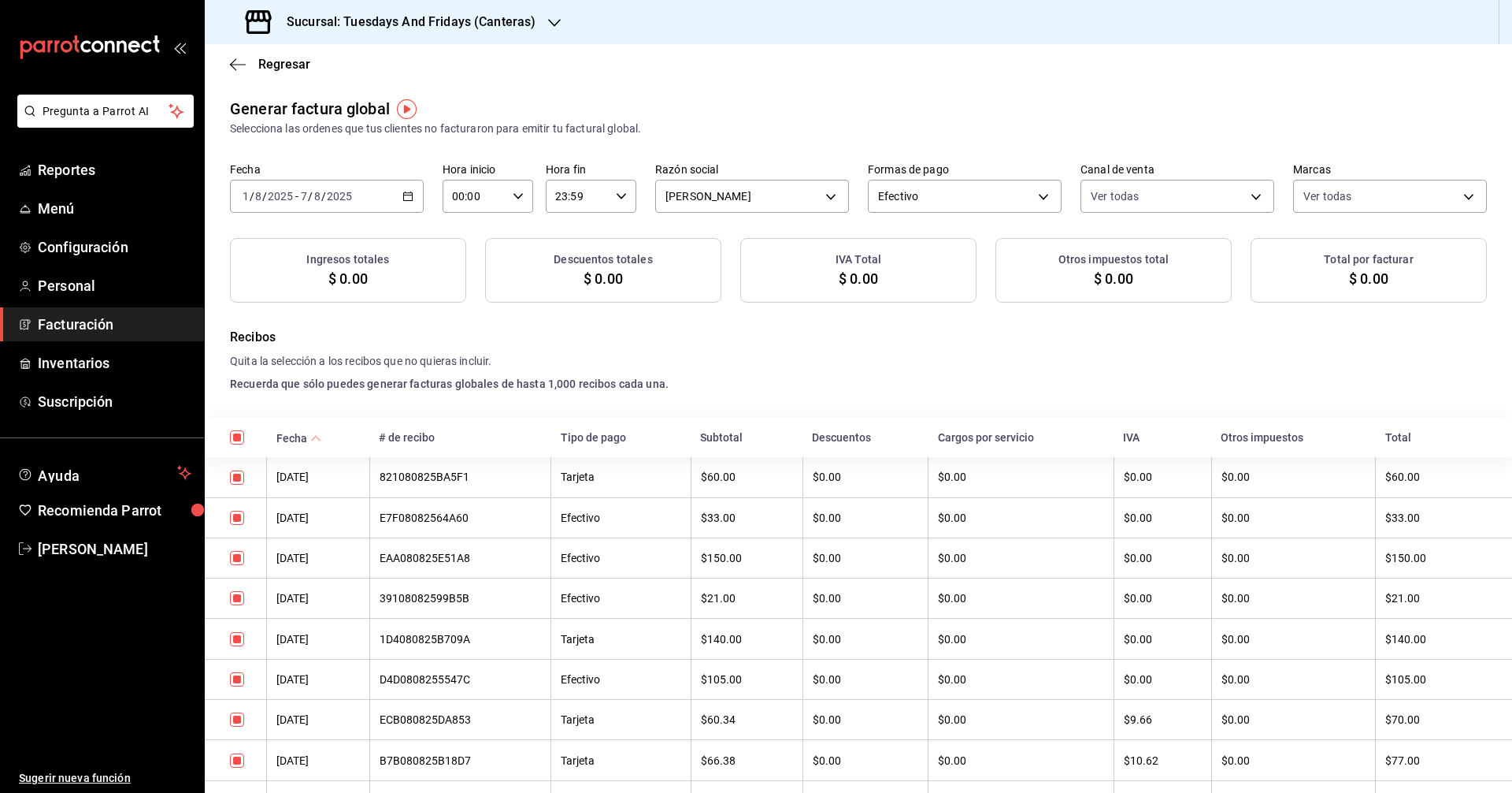
checkbox input "true"
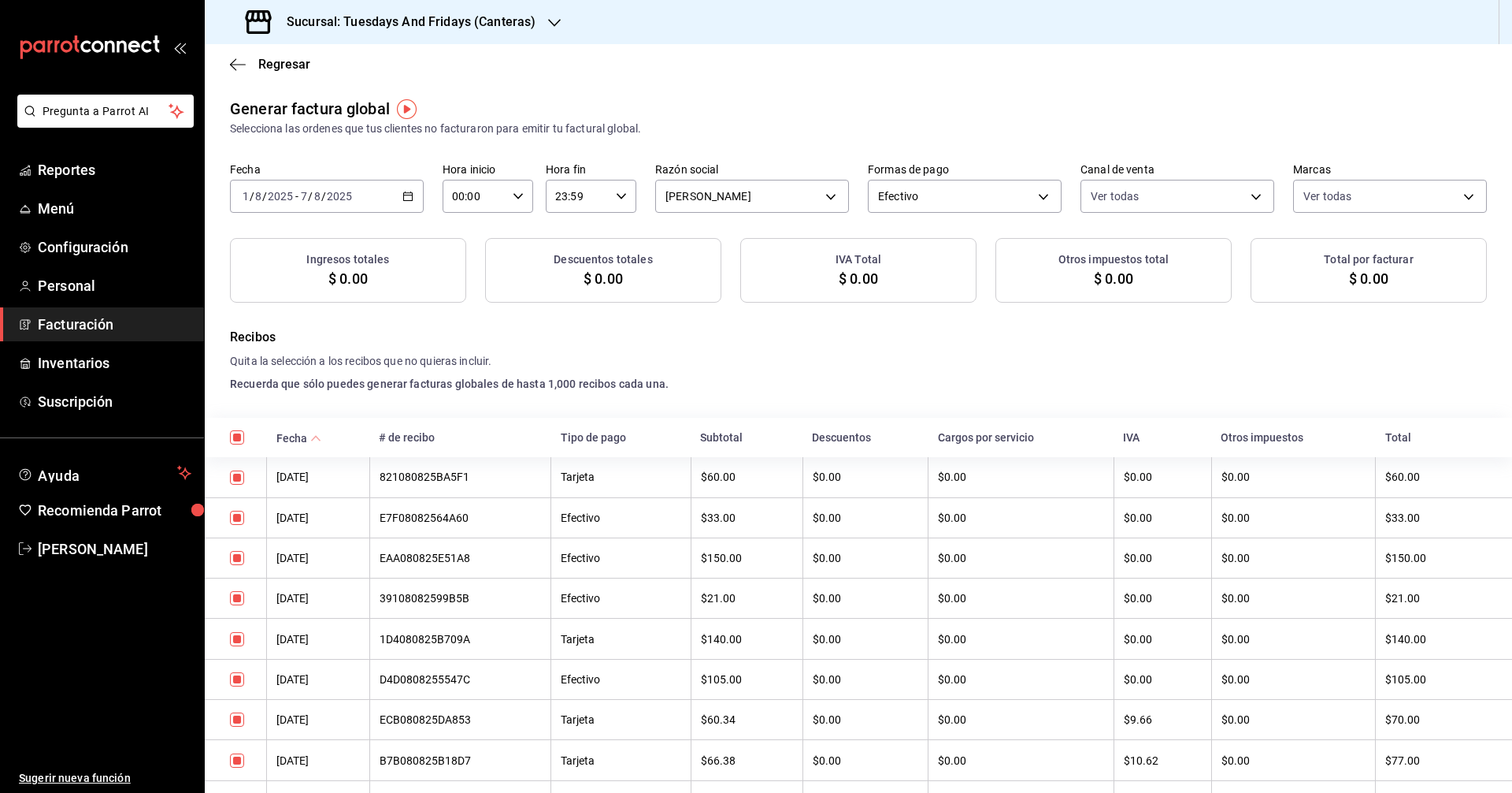
checkbox input "true"
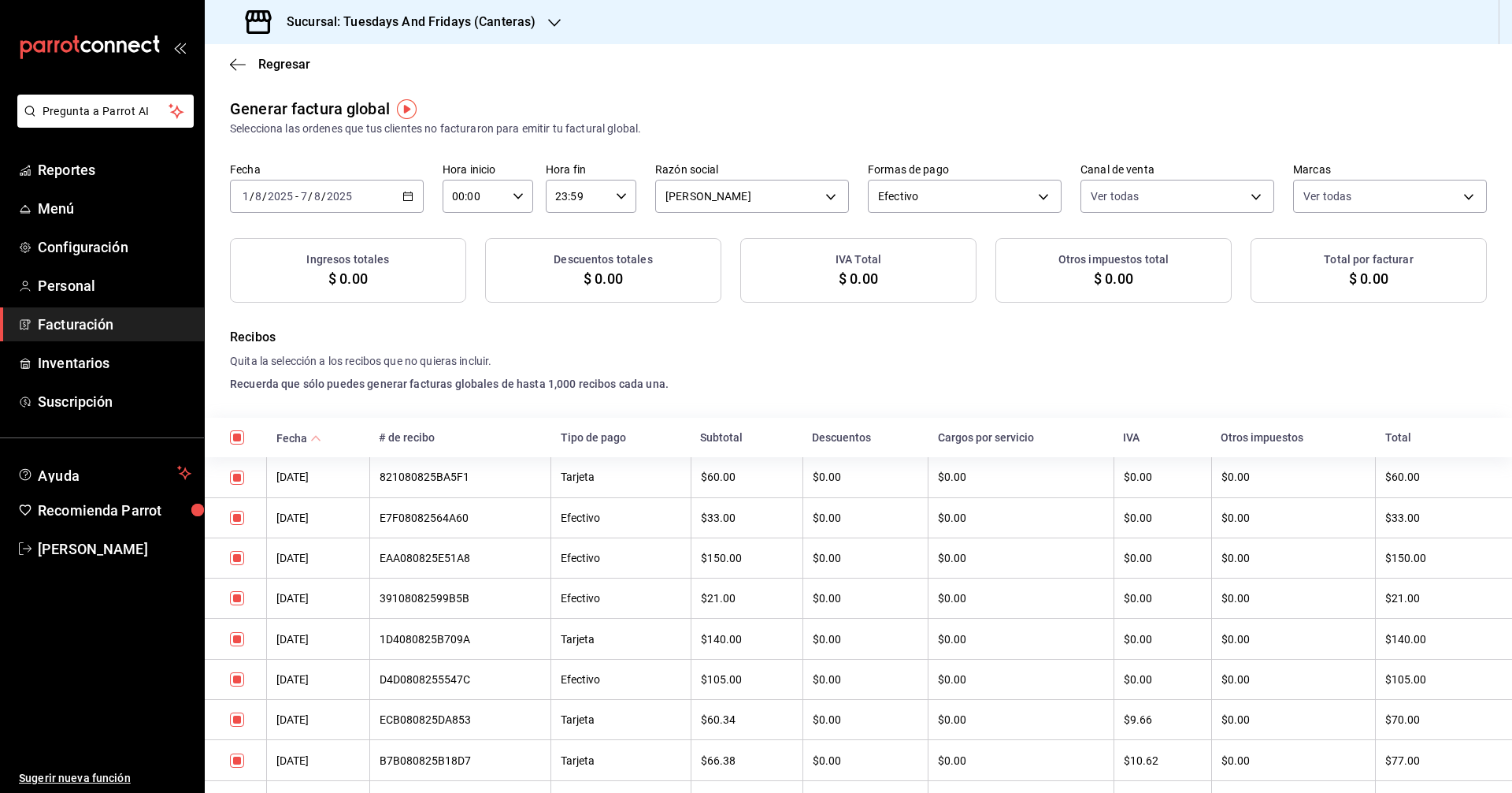
checkbox input "true"
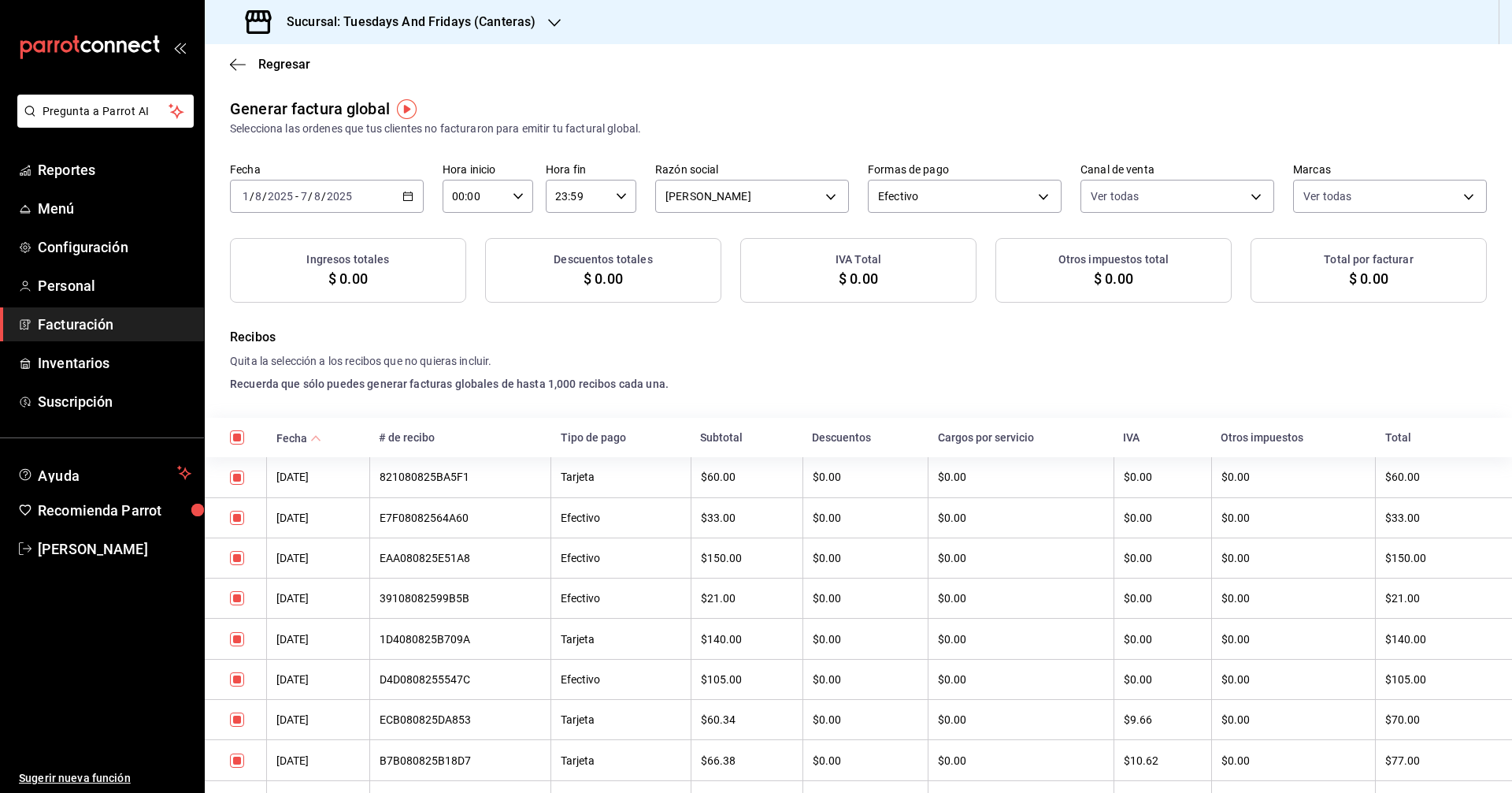
checkbox input "true"
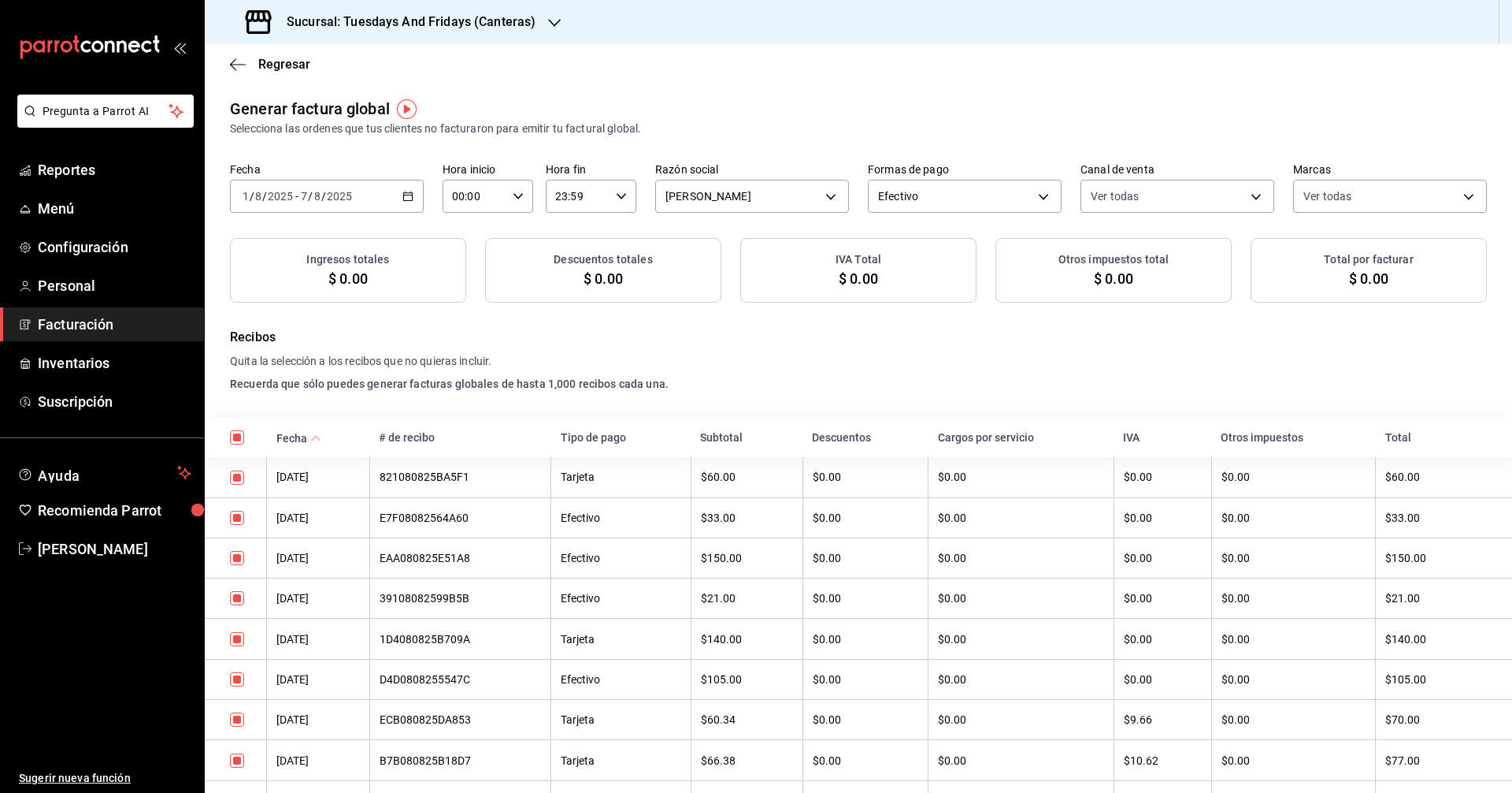
checkbox input "true"
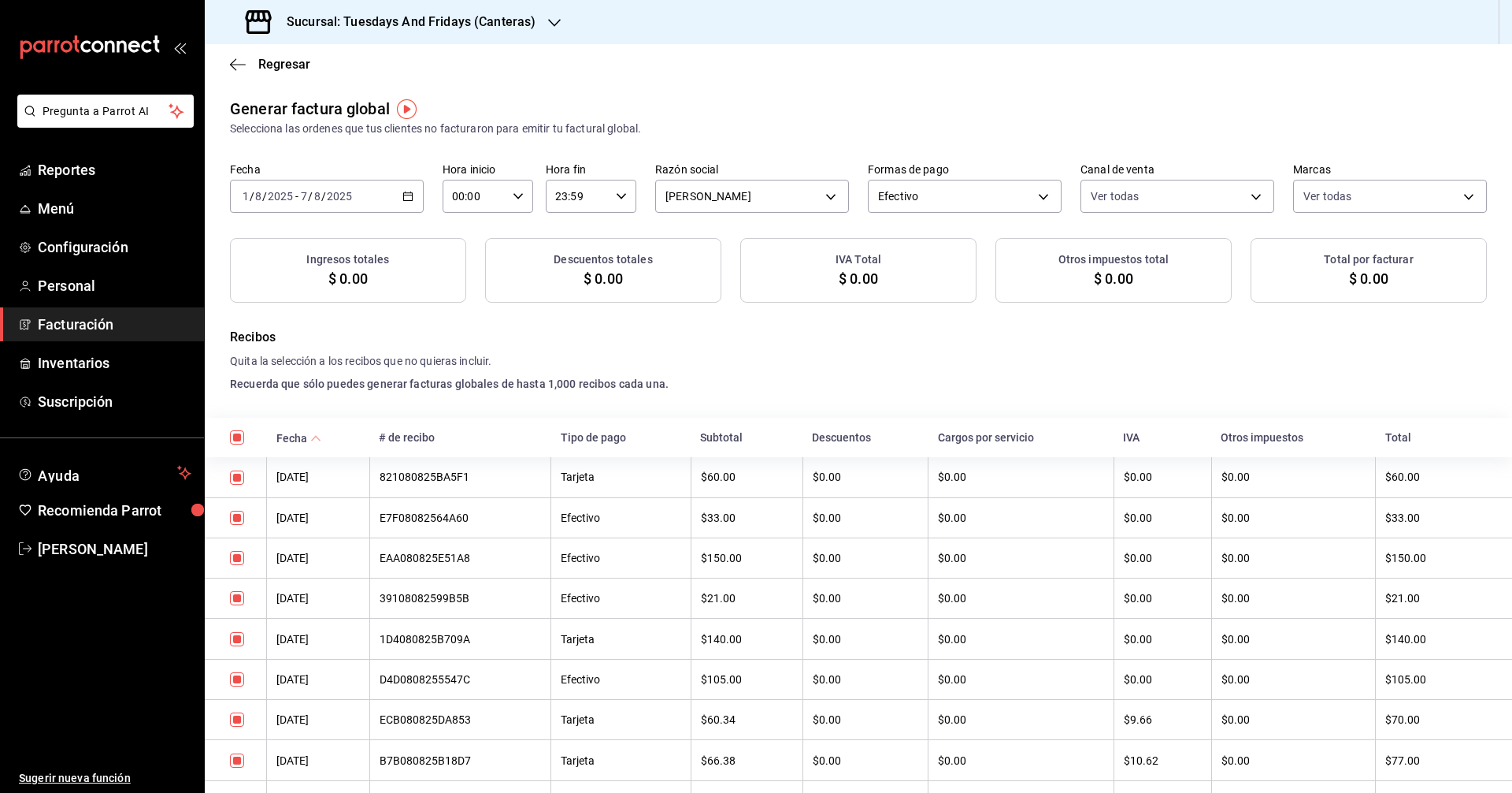
checkbox input "true"
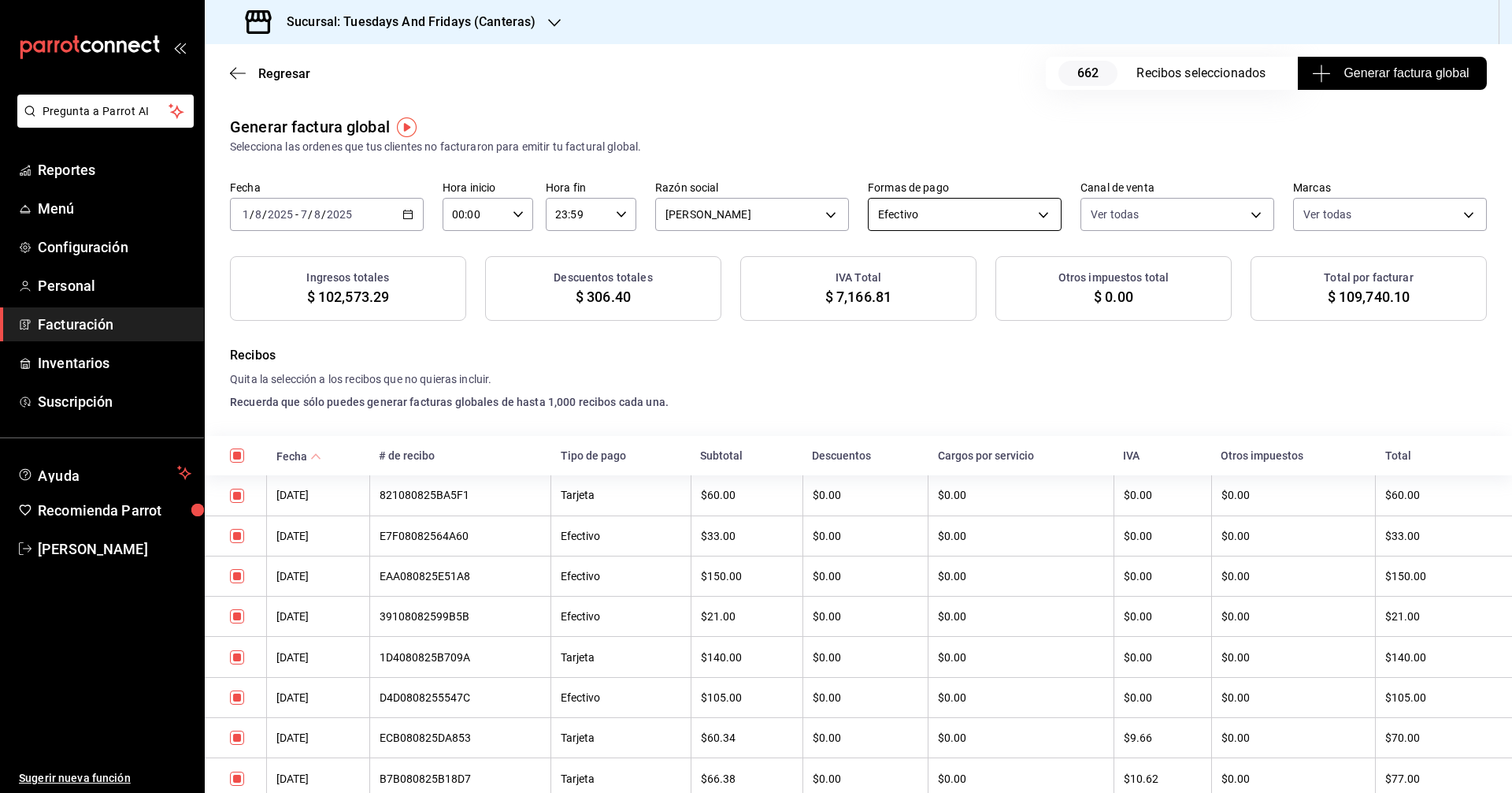
click at [731, 213] on body "Pregunta a Parrot AI Reportes Menú Configuración Personal Facturación Inventari…" at bounding box center [756, 396] width 1512 height 793
click at [731, 296] on li "Tarjeta" at bounding box center [958, 294] width 191 height 29
click at [731, 355] on h4 "Recibos" at bounding box center [859, 355] width 1257 height 19
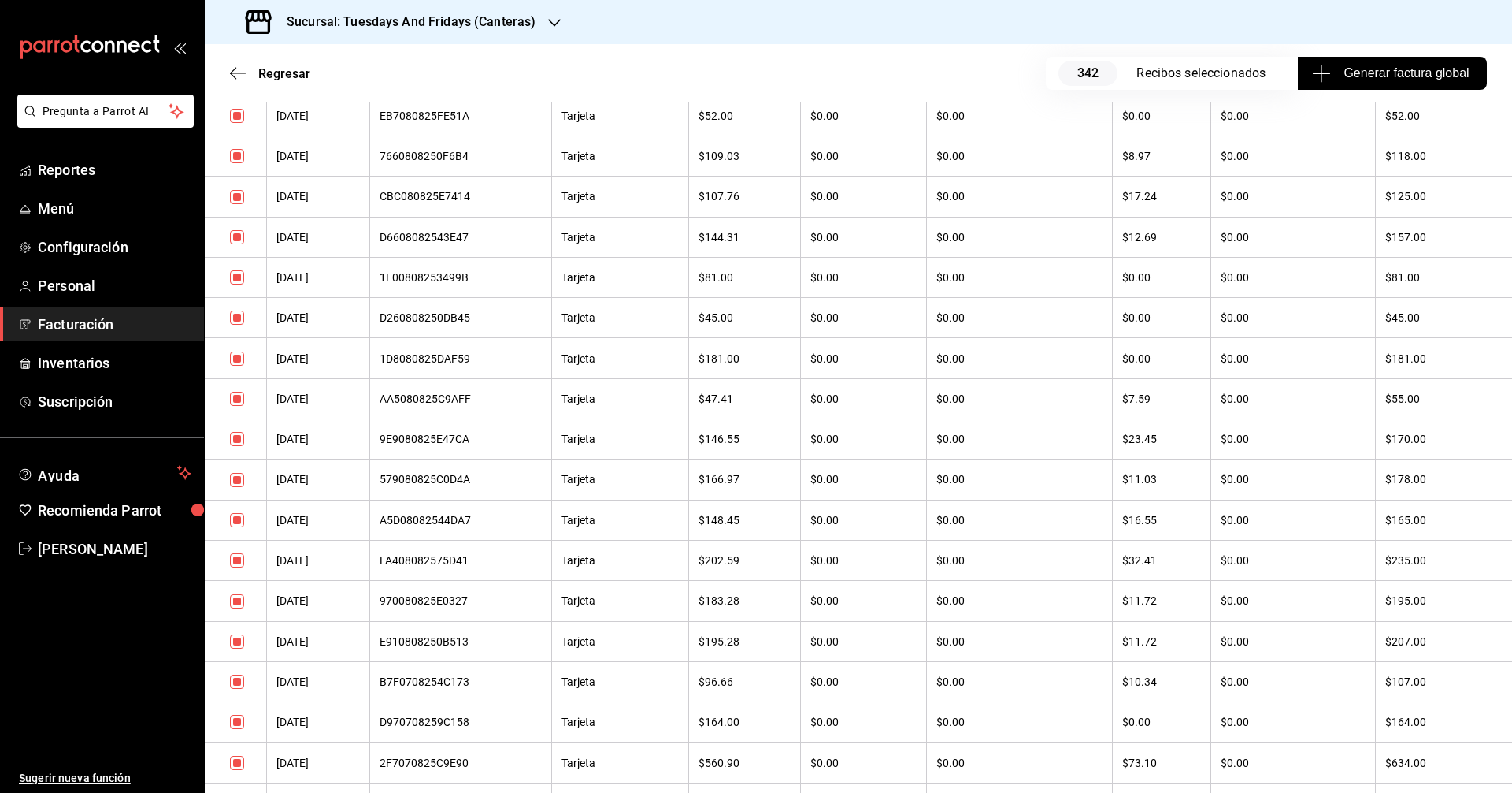
scroll to position [709, 0]
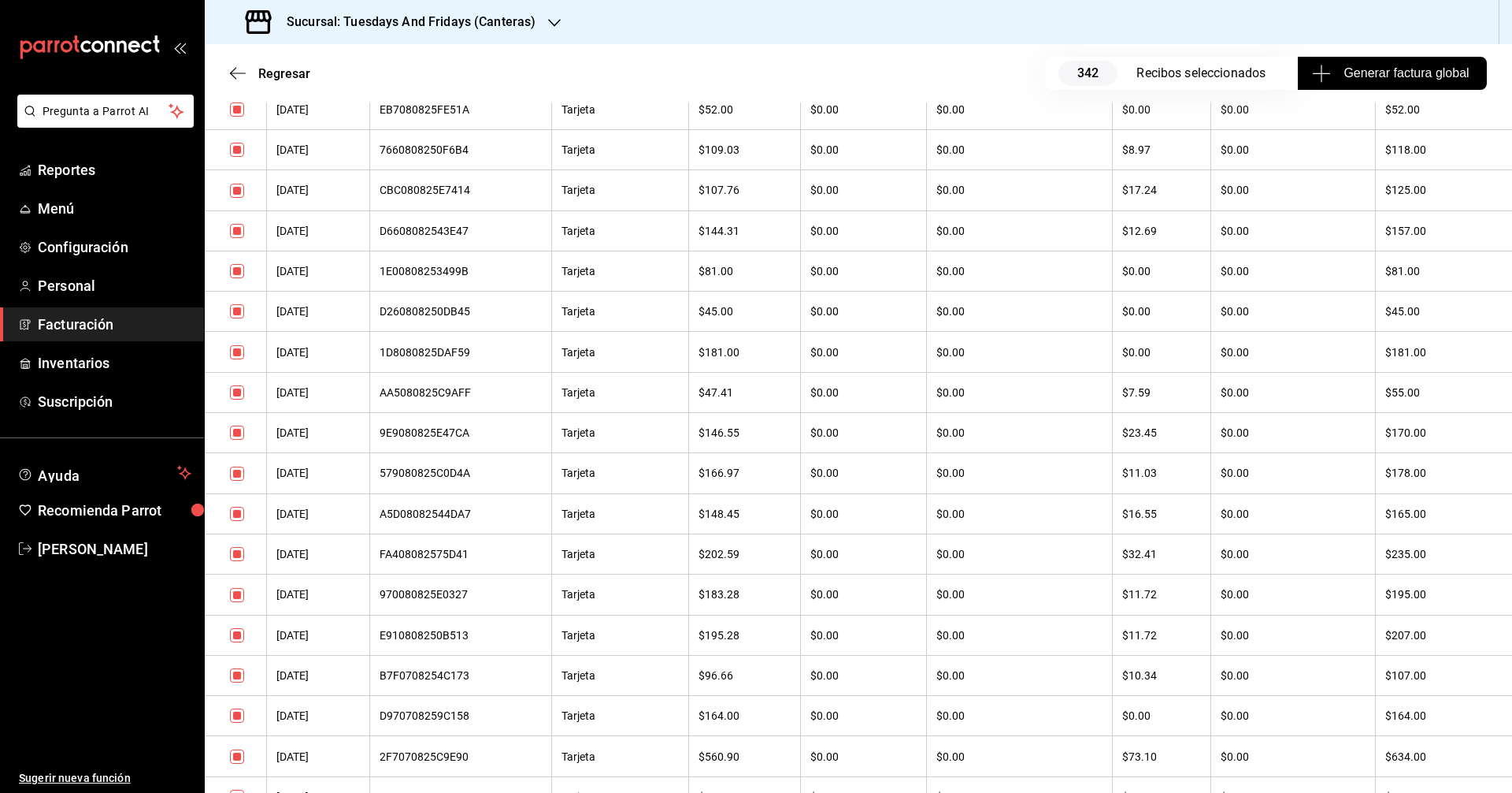
click at [235, 551] on input "checkbox" at bounding box center [238, 554] width 14 height 14
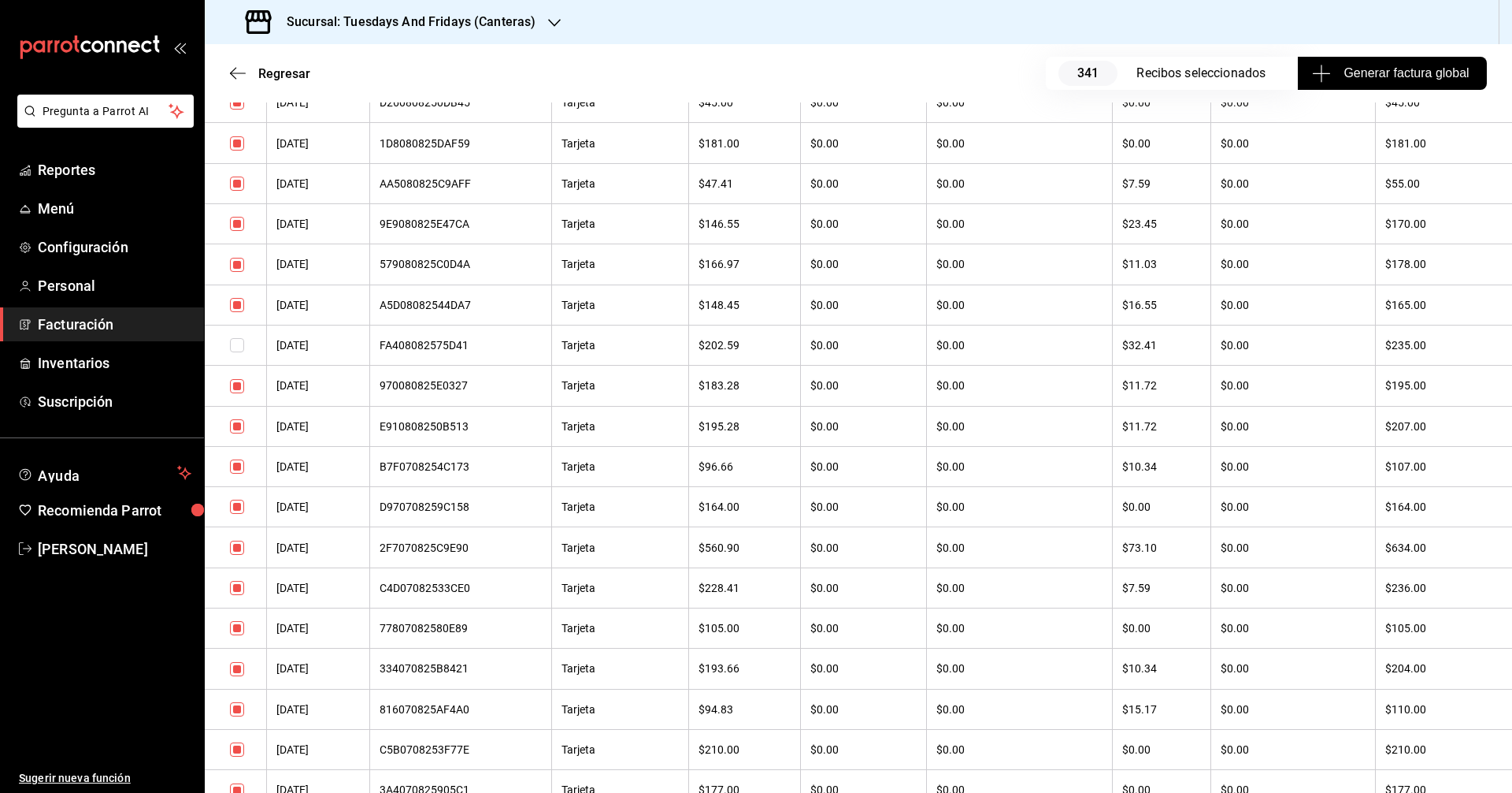
scroll to position [946, 0]
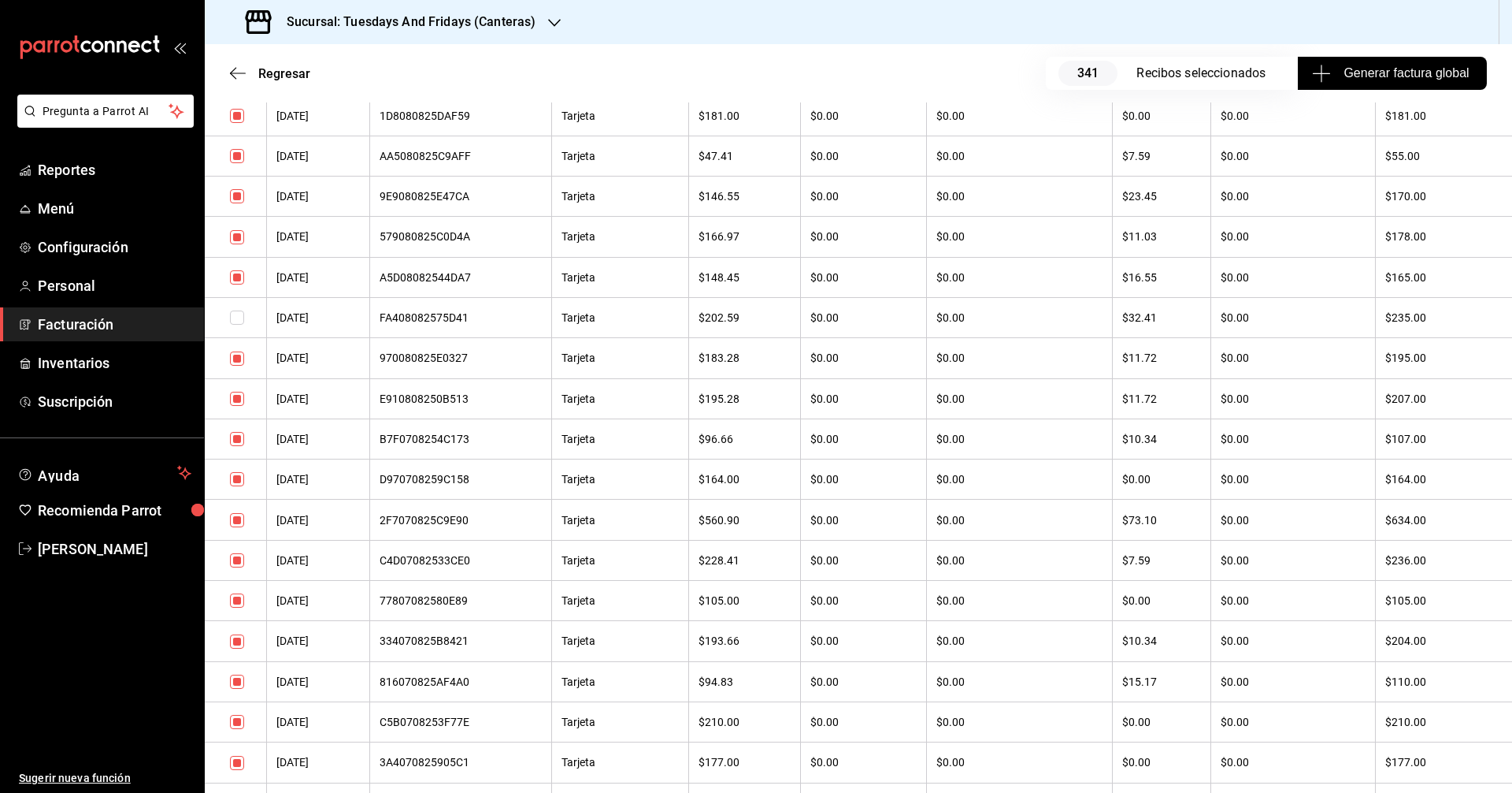
click at [239, 524] on input "checkbox" at bounding box center [238, 520] width 14 height 14
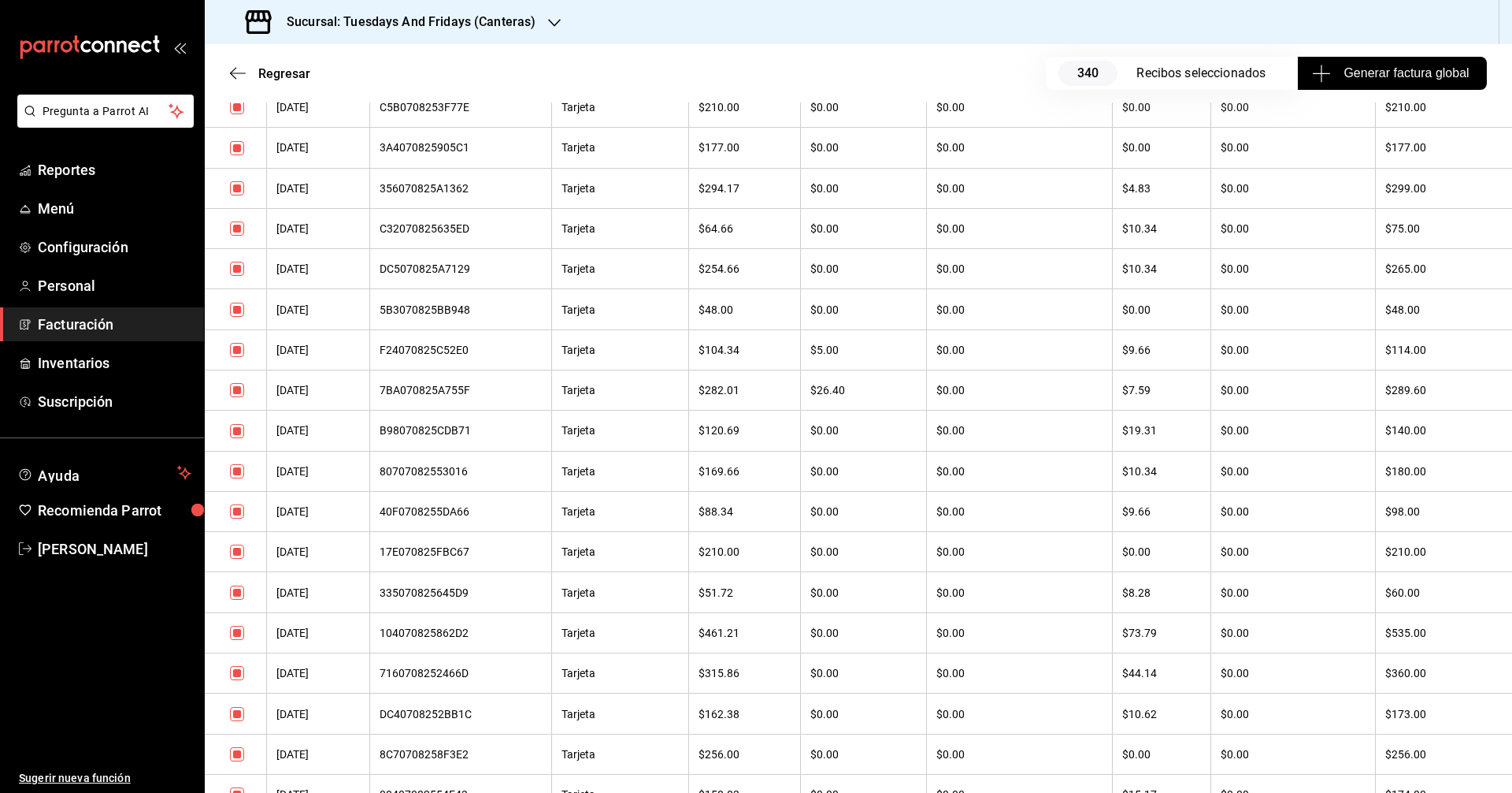
scroll to position [1655, 0]
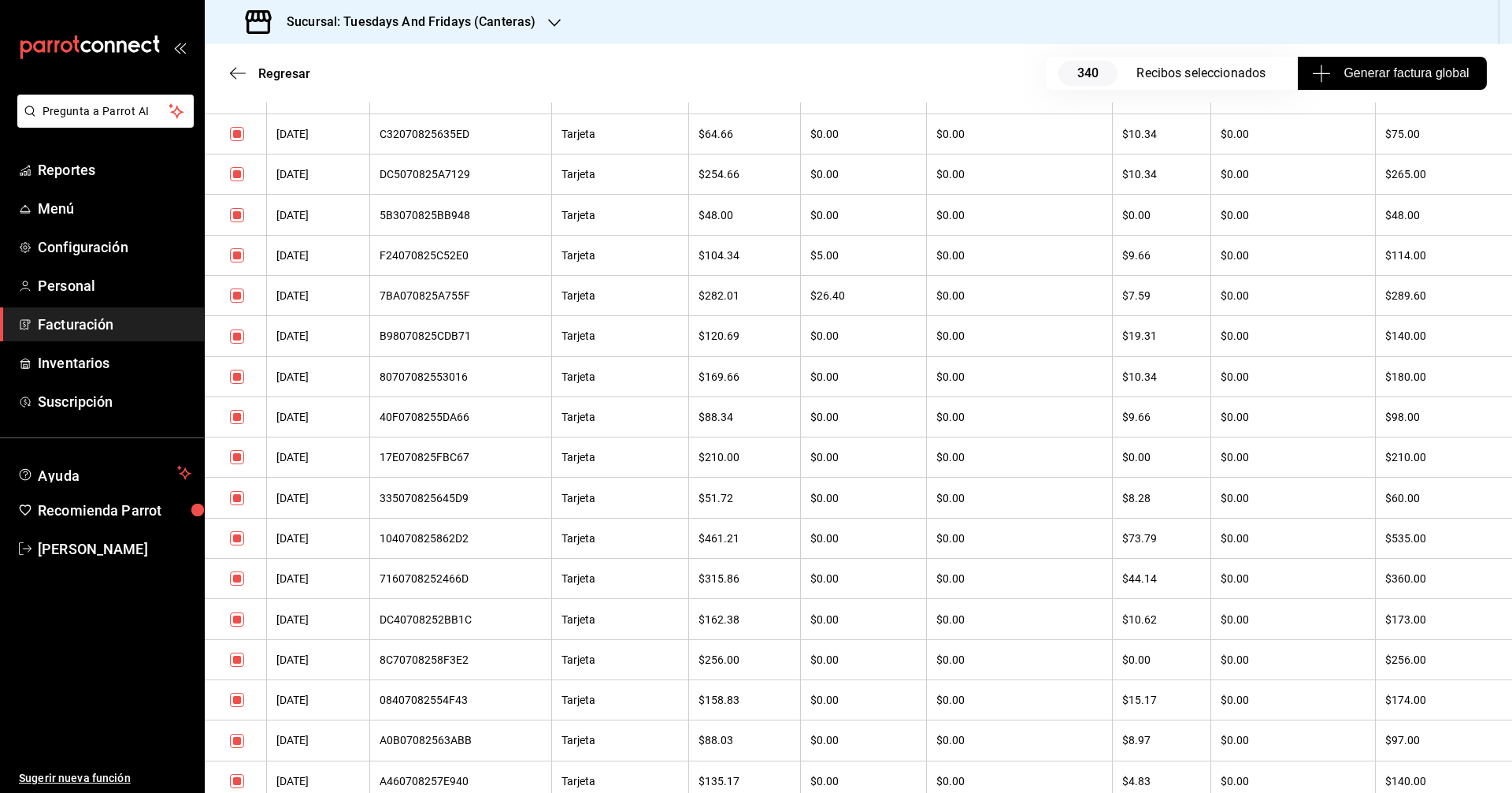
click at [236, 537] on input "checkbox" at bounding box center [238, 538] width 14 height 14
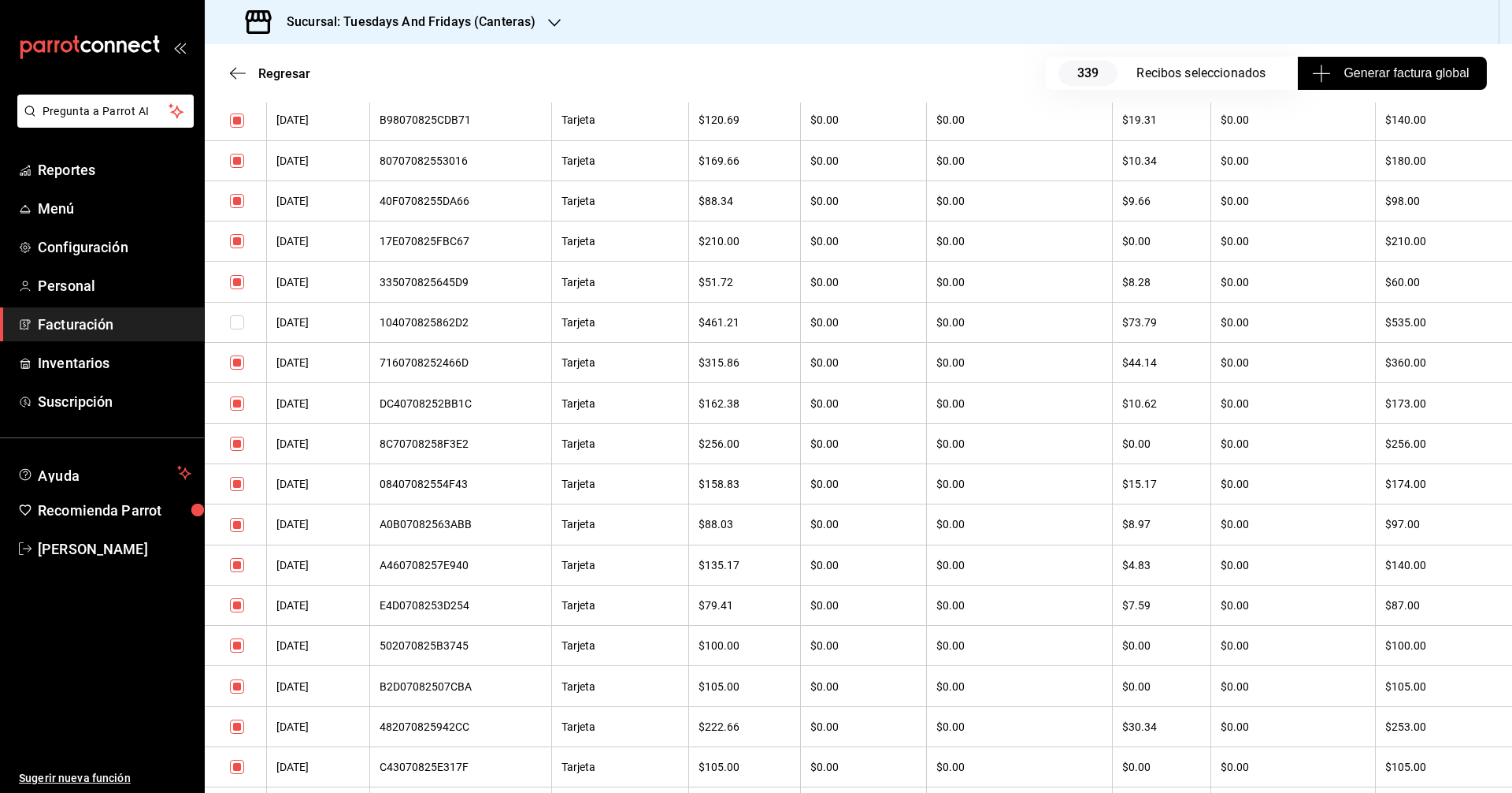
scroll to position [1892, 0]
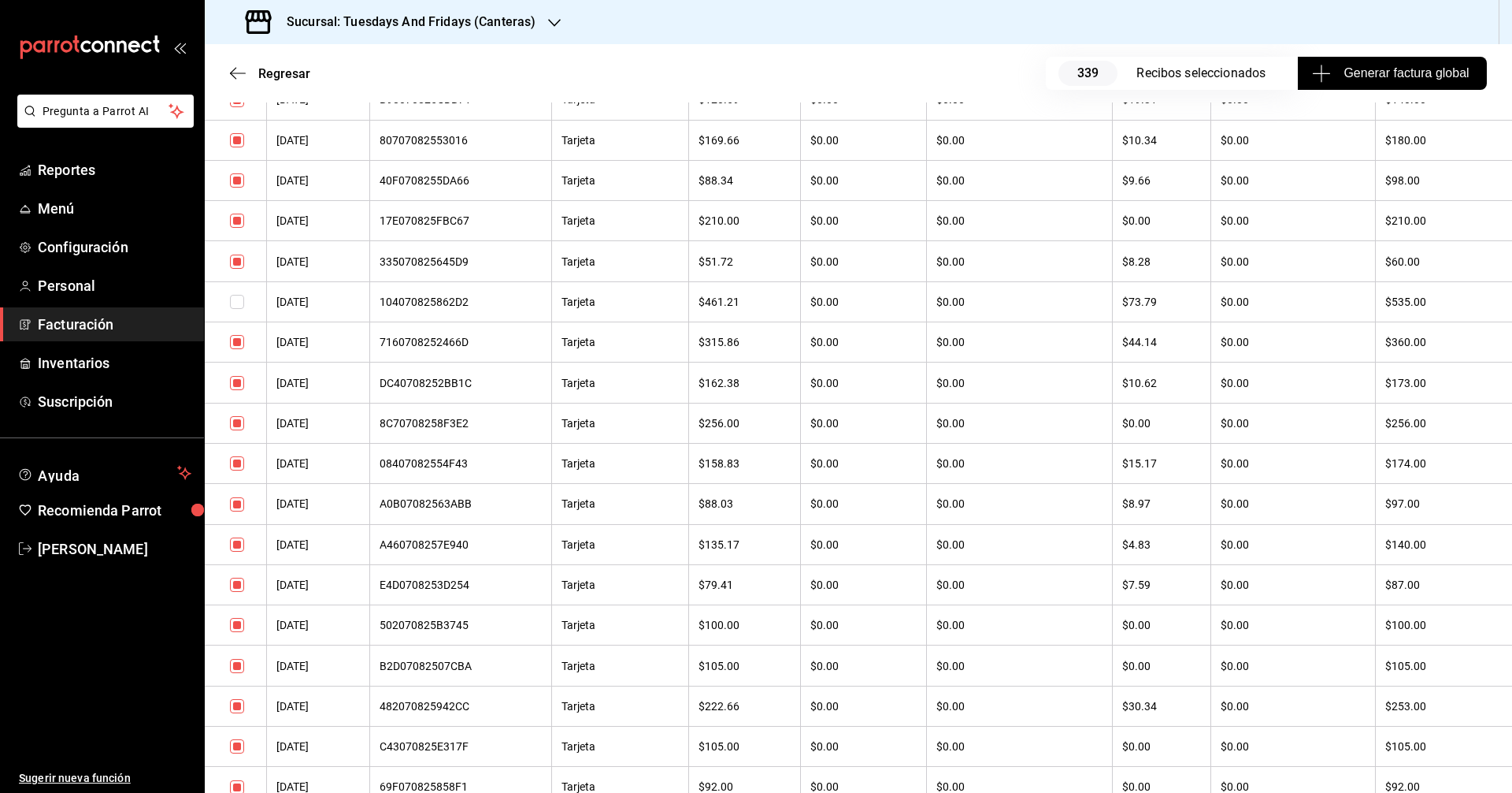
click at [240, 345] on input "checkbox" at bounding box center [238, 342] width 14 height 14
click at [236, 707] on input "checkbox" at bounding box center [238, 706] width 14 height 14
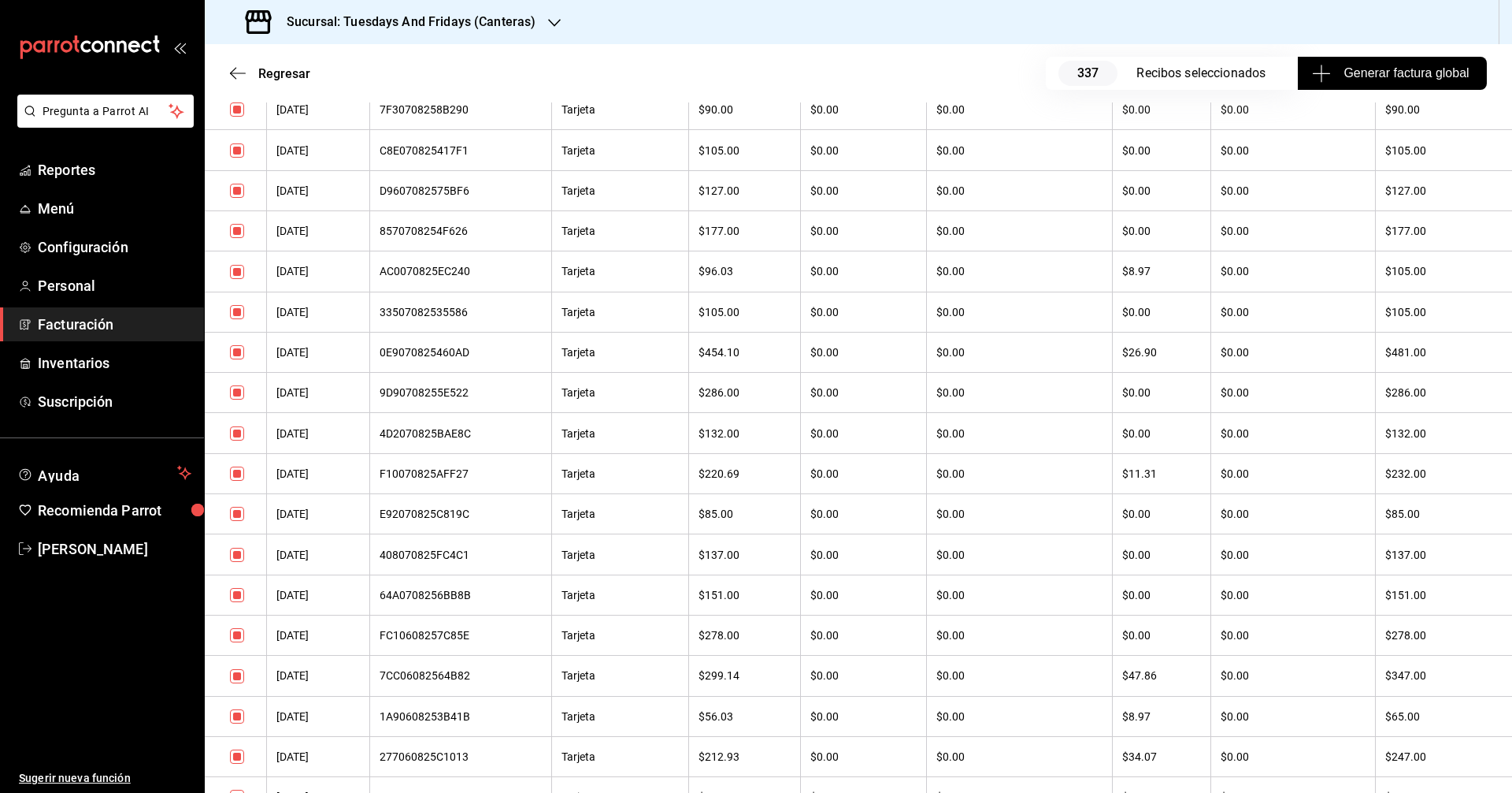
scroll to position [2837, 0]
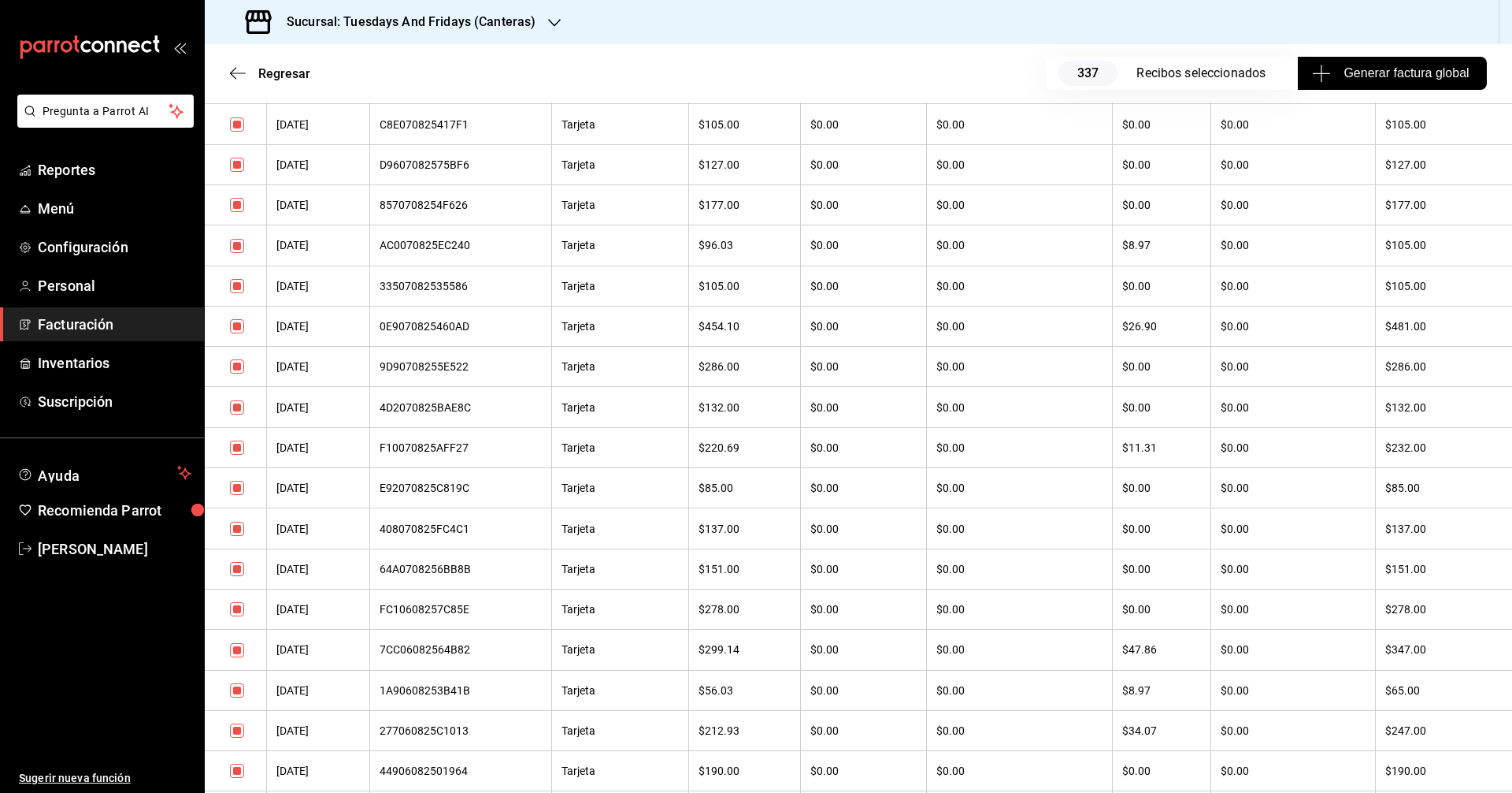
click at [232, 654] on input "checkbox" at bounding box center [238, 650] width 14 height 14
click at [237, 730] on input "checkbox" at bounding box center [238, 731] width 14 height 14
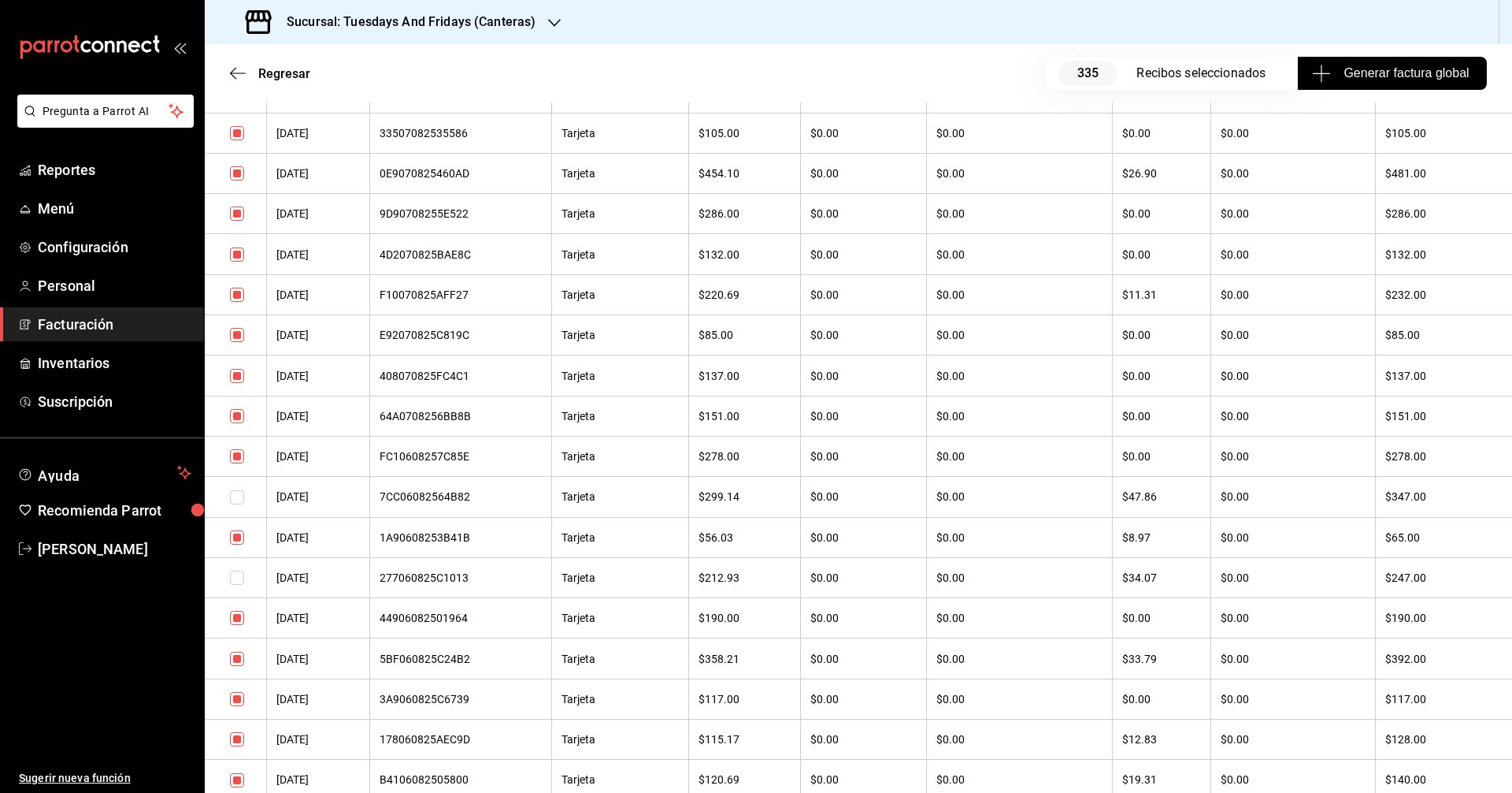
scroll to position [2995, 0]
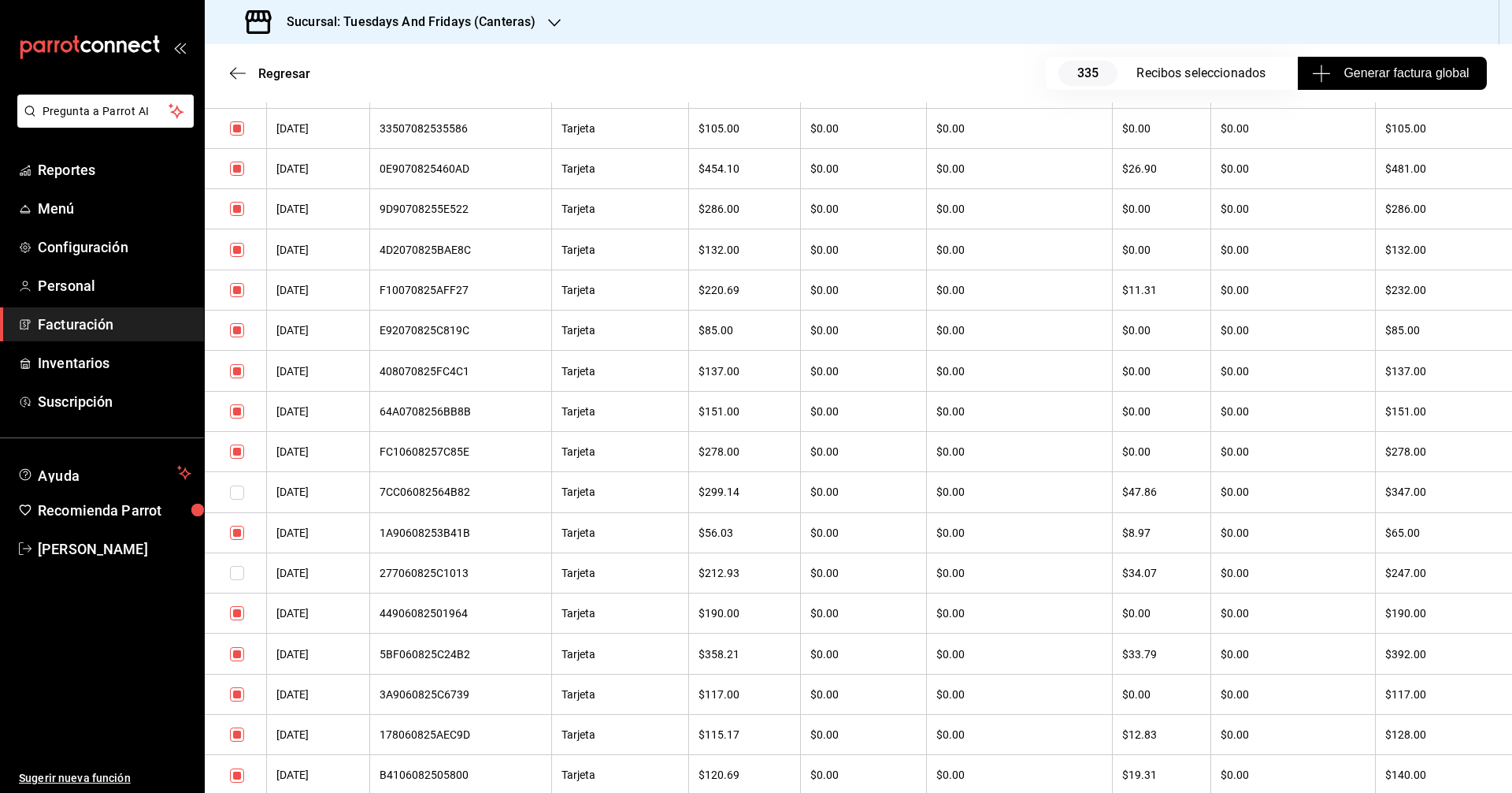
click at [236, 660] on input "checkbox" at bounding box center [238, 655] width 14 height 14
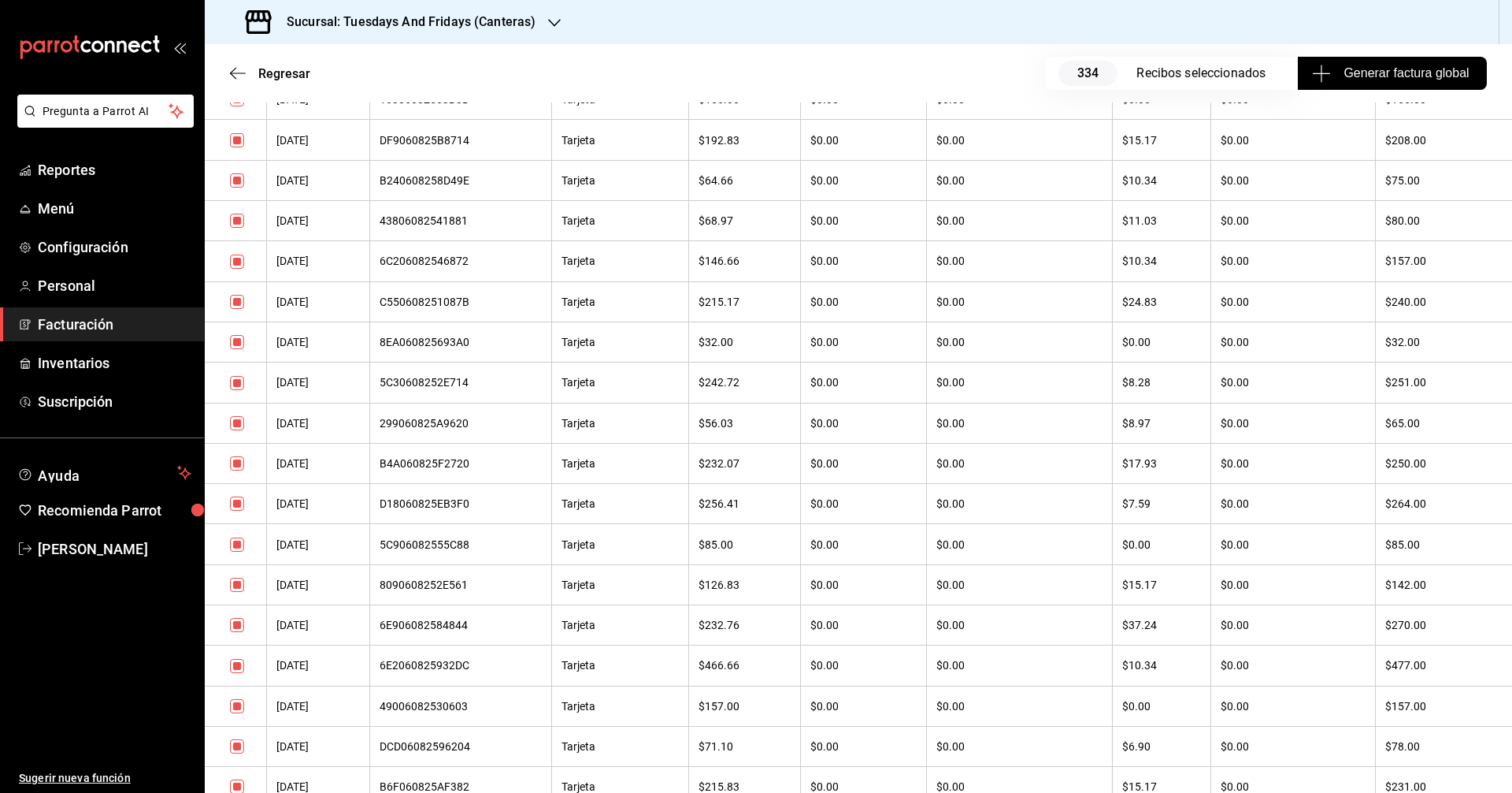
scroll to position [3941, 0]
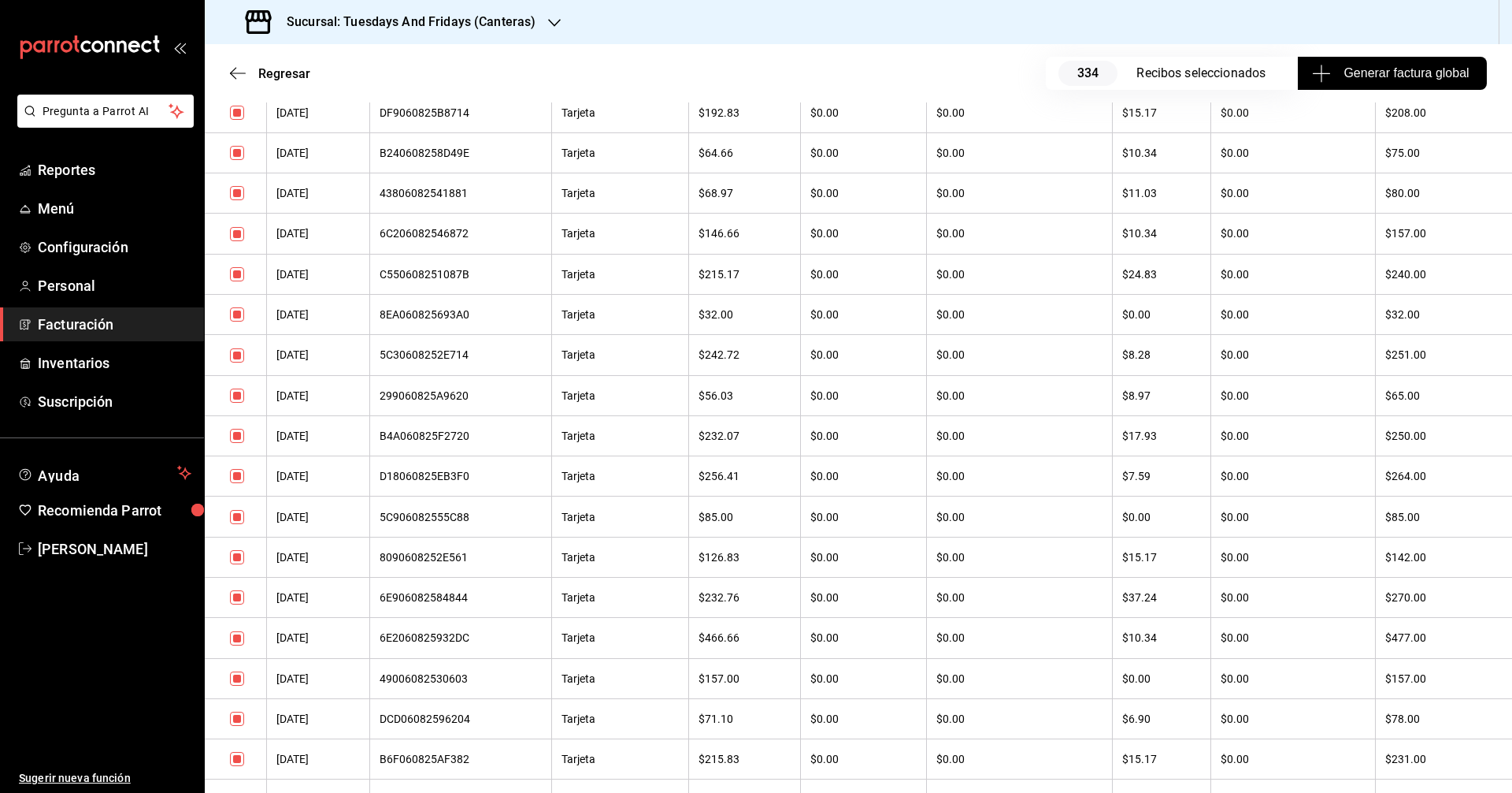
click at [237, 599] on input "checkbox" at bounding box center [238, 598] width 14 height 14
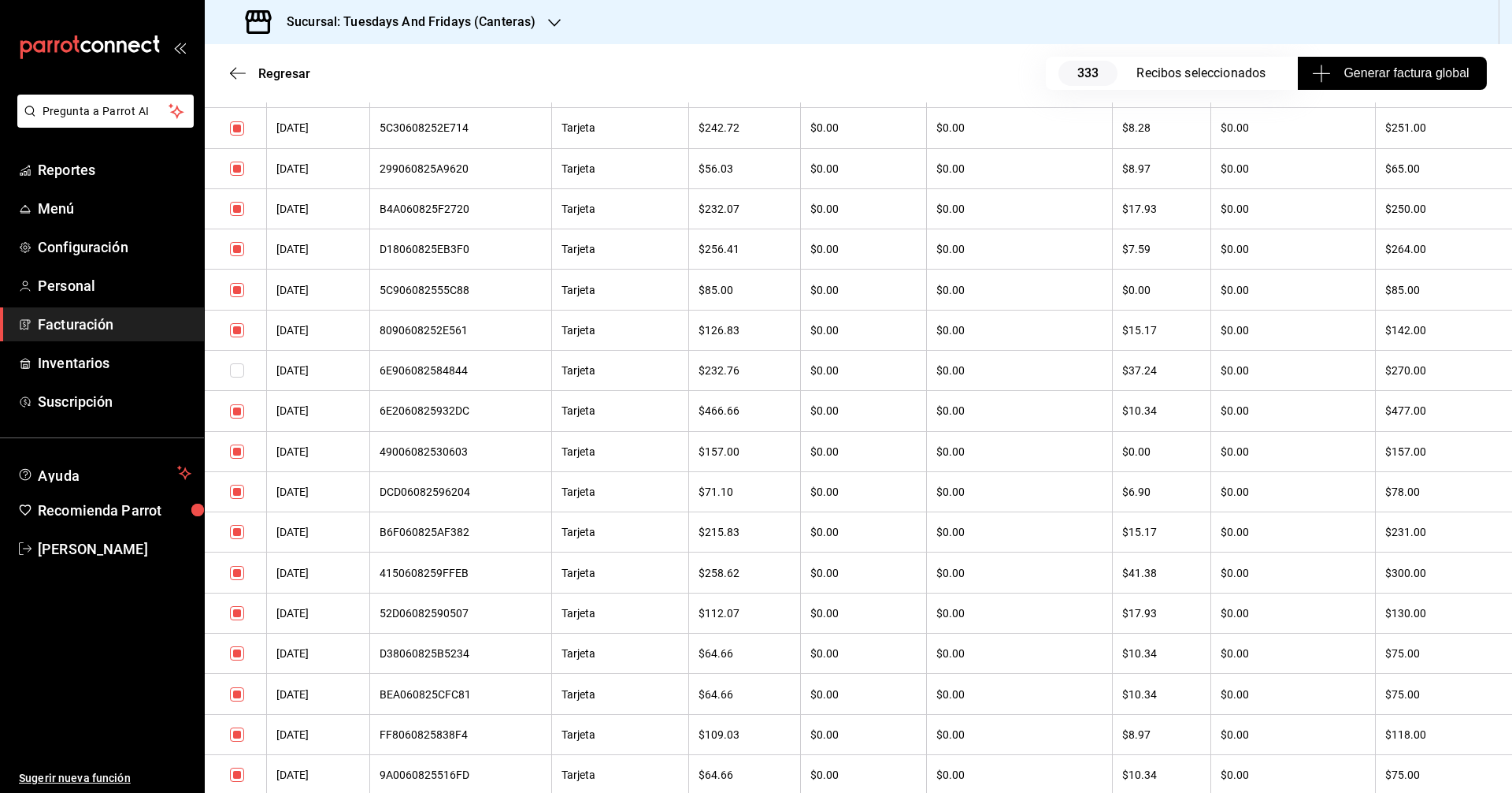
scroll to position [4177, 0]
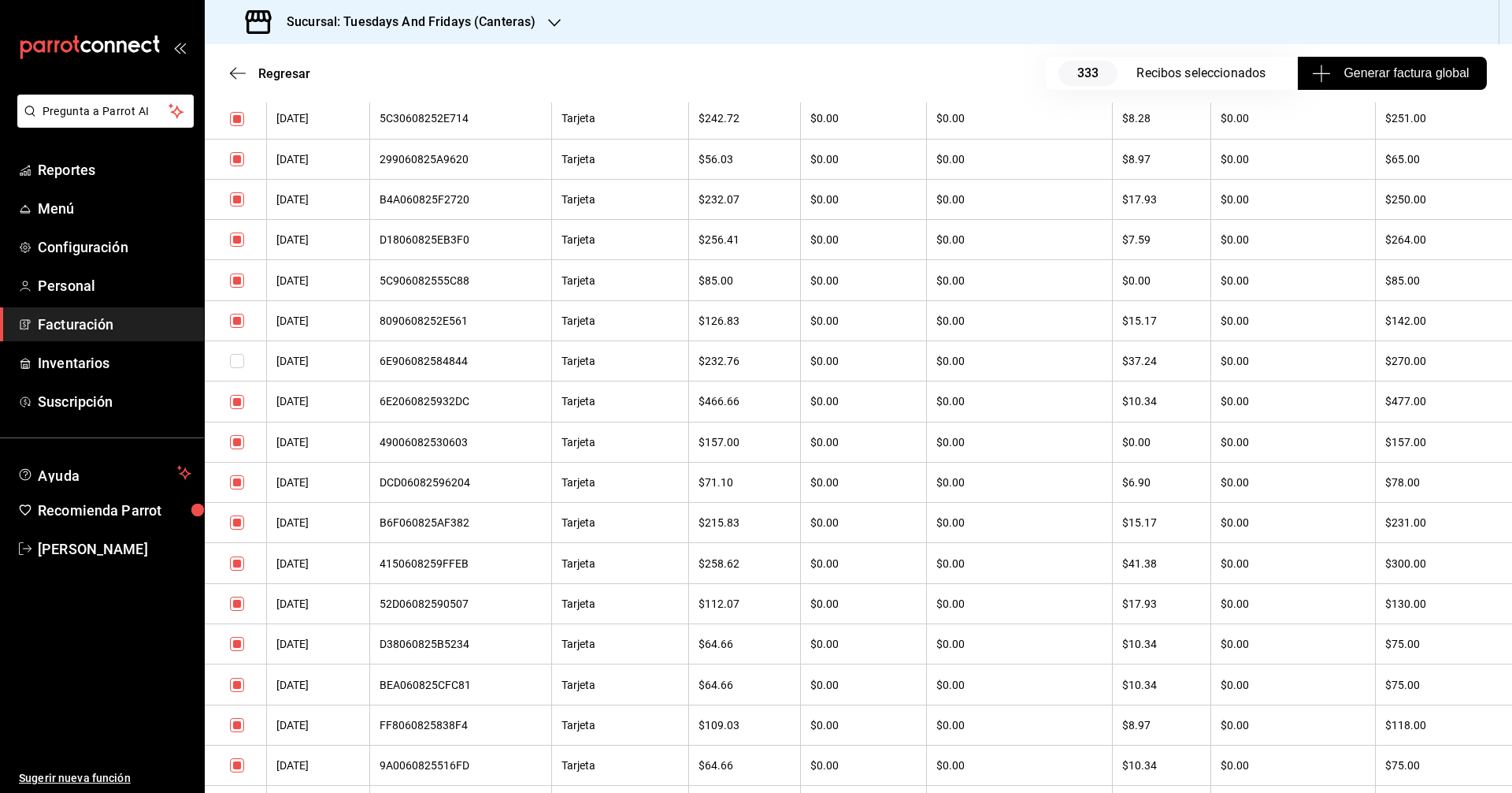
click at [233, 562] on input "checkbox" at bounding box center [238, 563] width 14 height 14
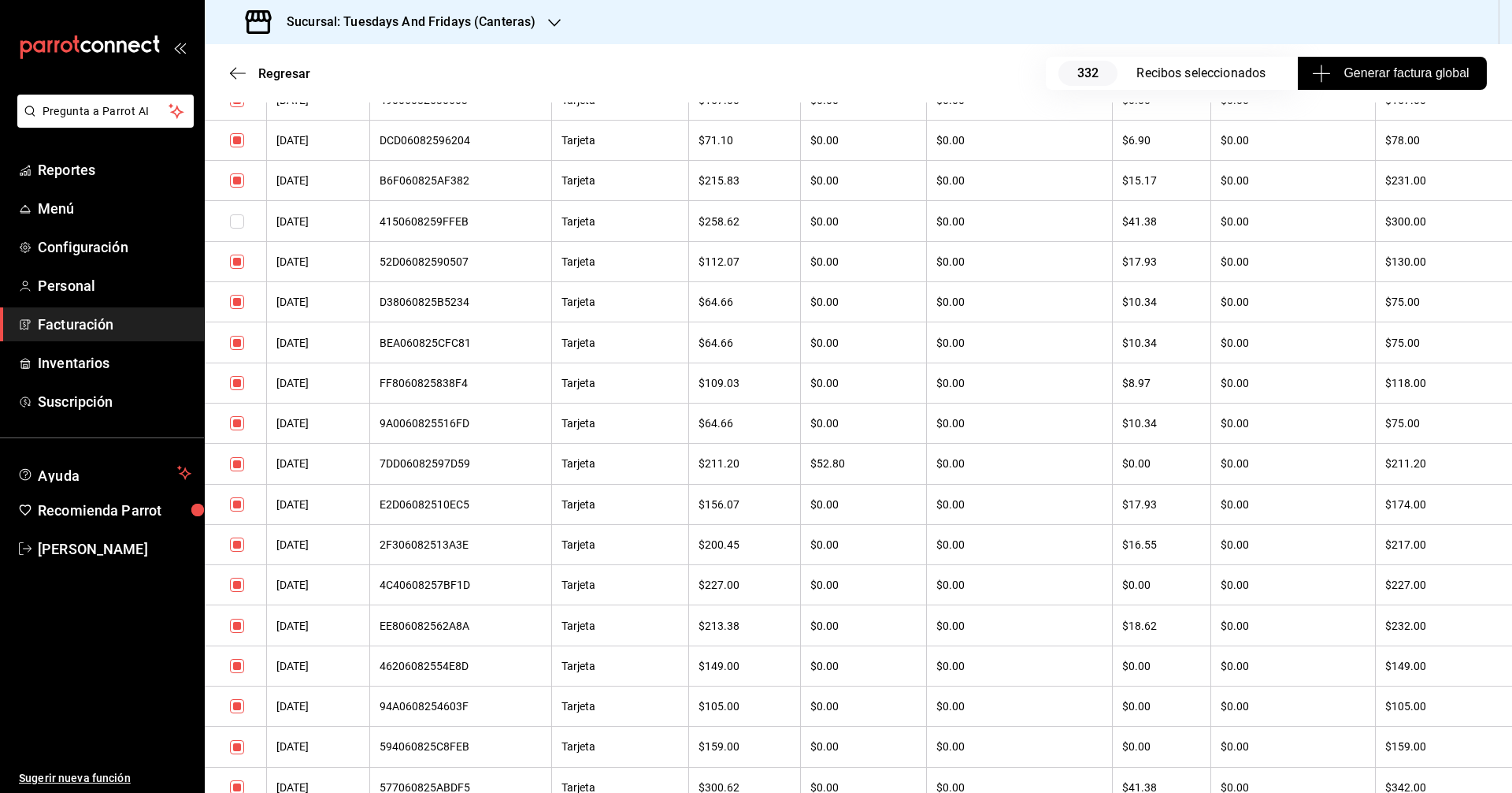
scroll to position [4571, 0]
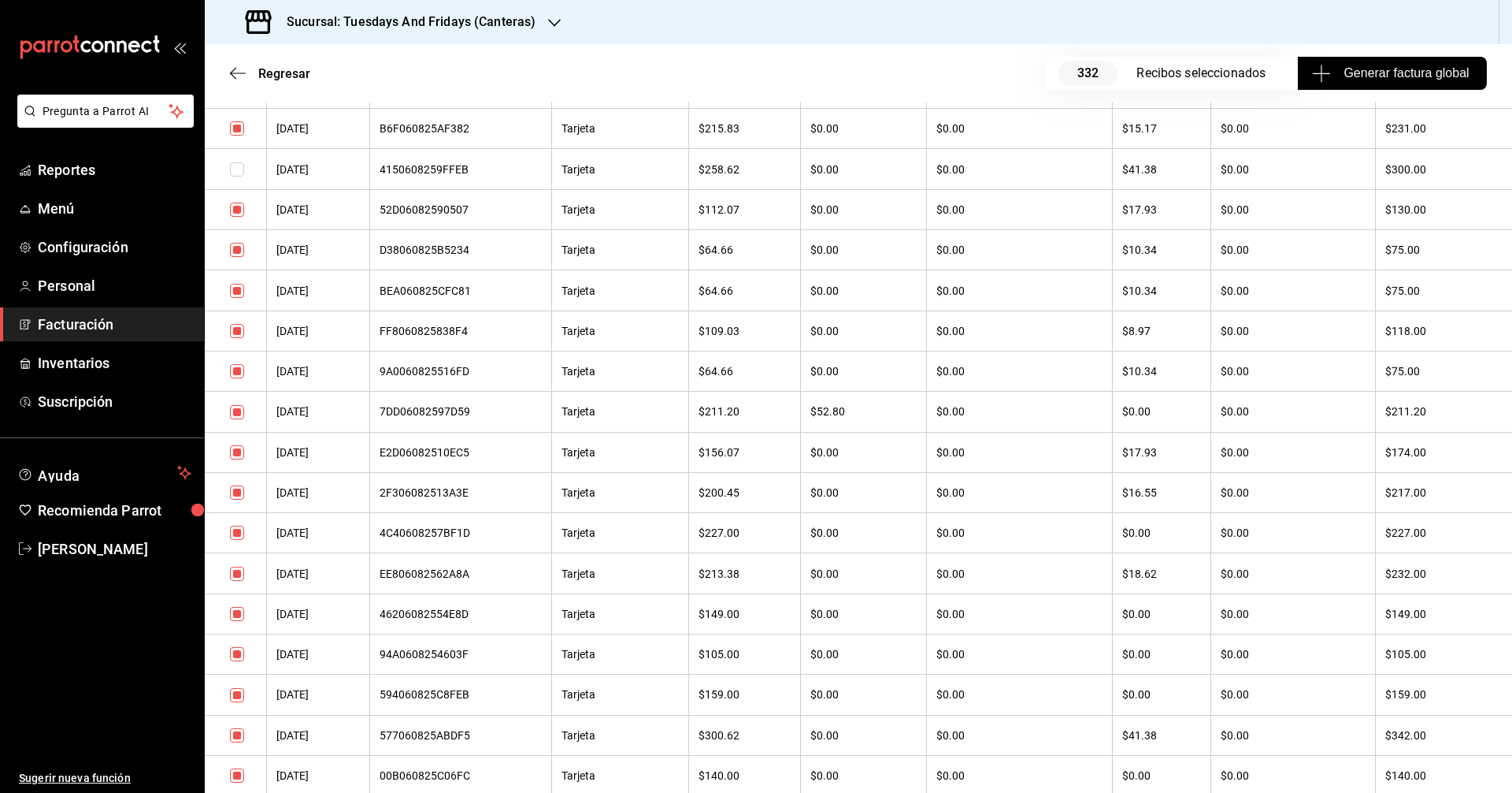
click at [243, 735] on input "checkbox" at bounding box center [238, 735] width 14 height 14
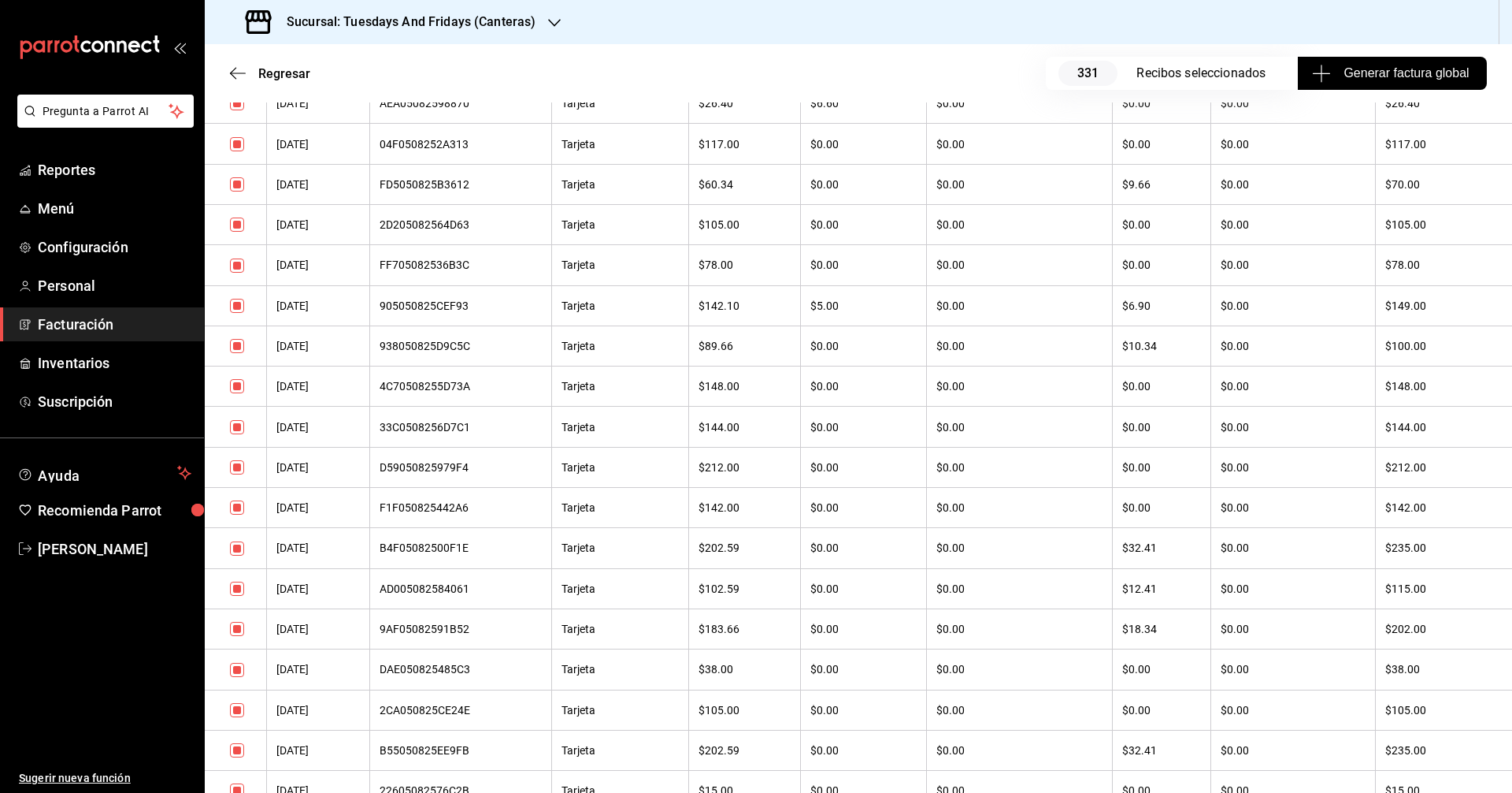
scroll to position [5832, 0]
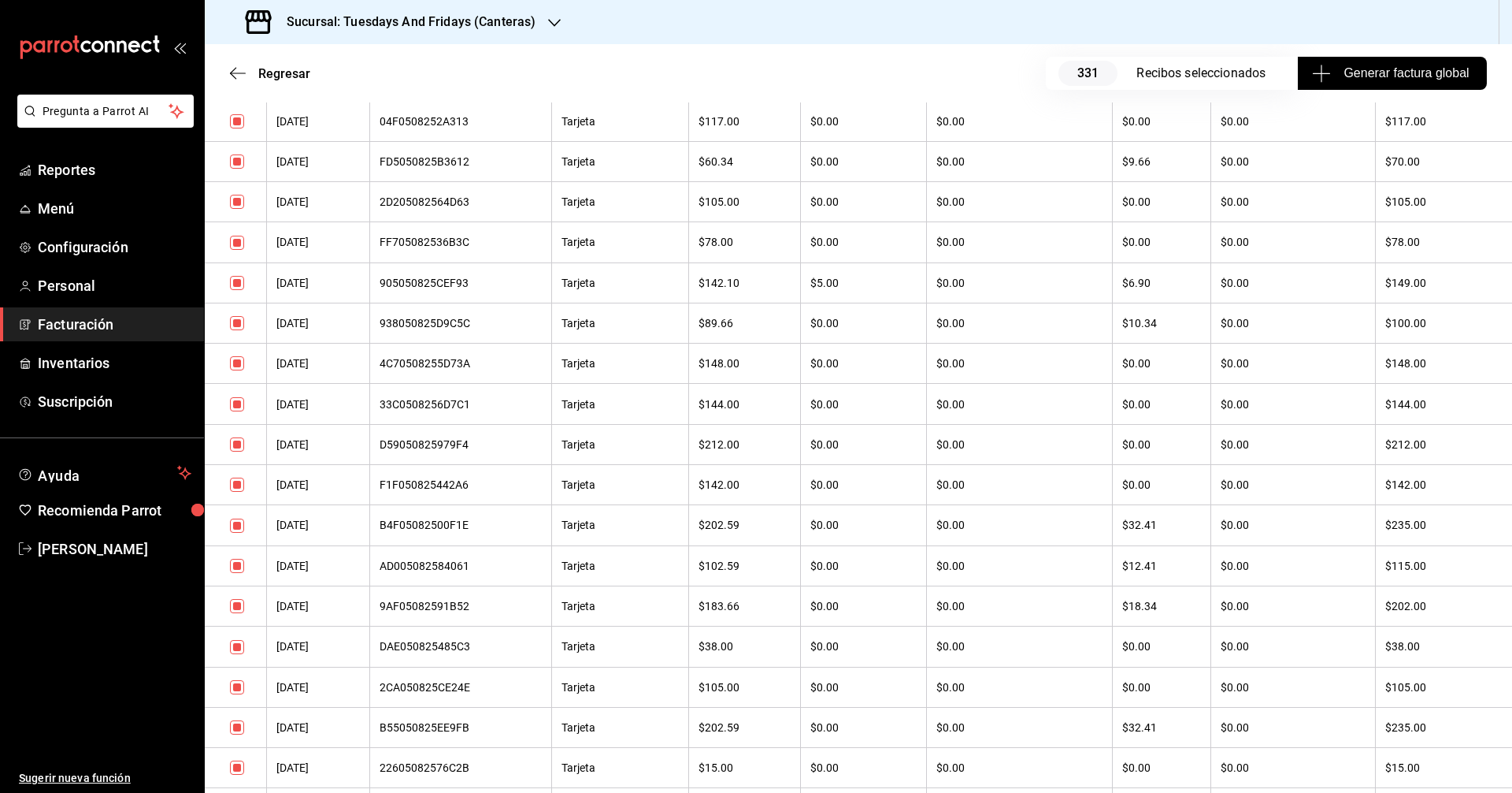
click at [237, 529] on input "checkbox" at bounding box center [238, 525] width 14 height 14
click at [236, 727] on input "checkbox" at bounding box center [238, 728] width 14 height 14
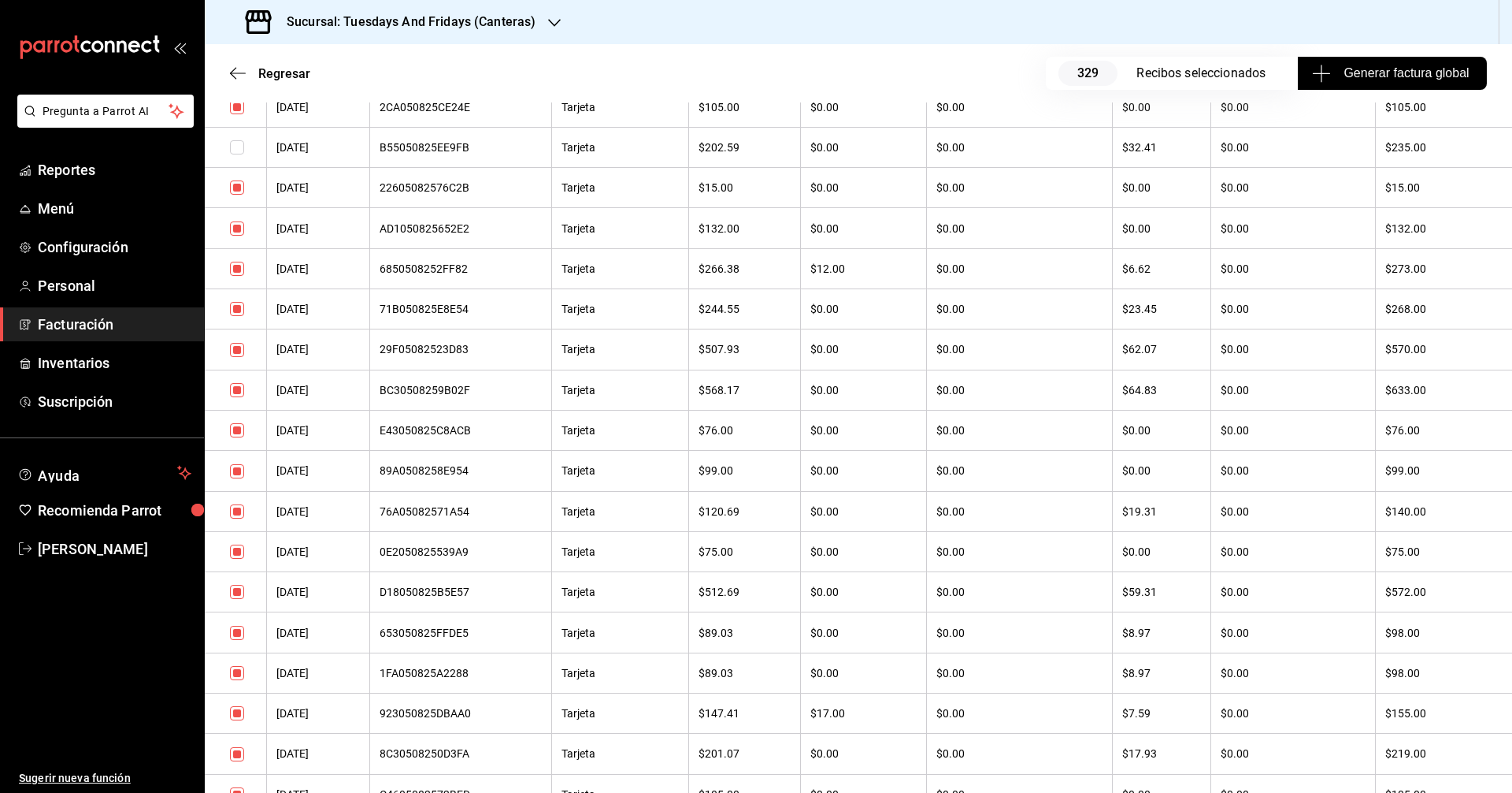
scroll to position [6384, 0]
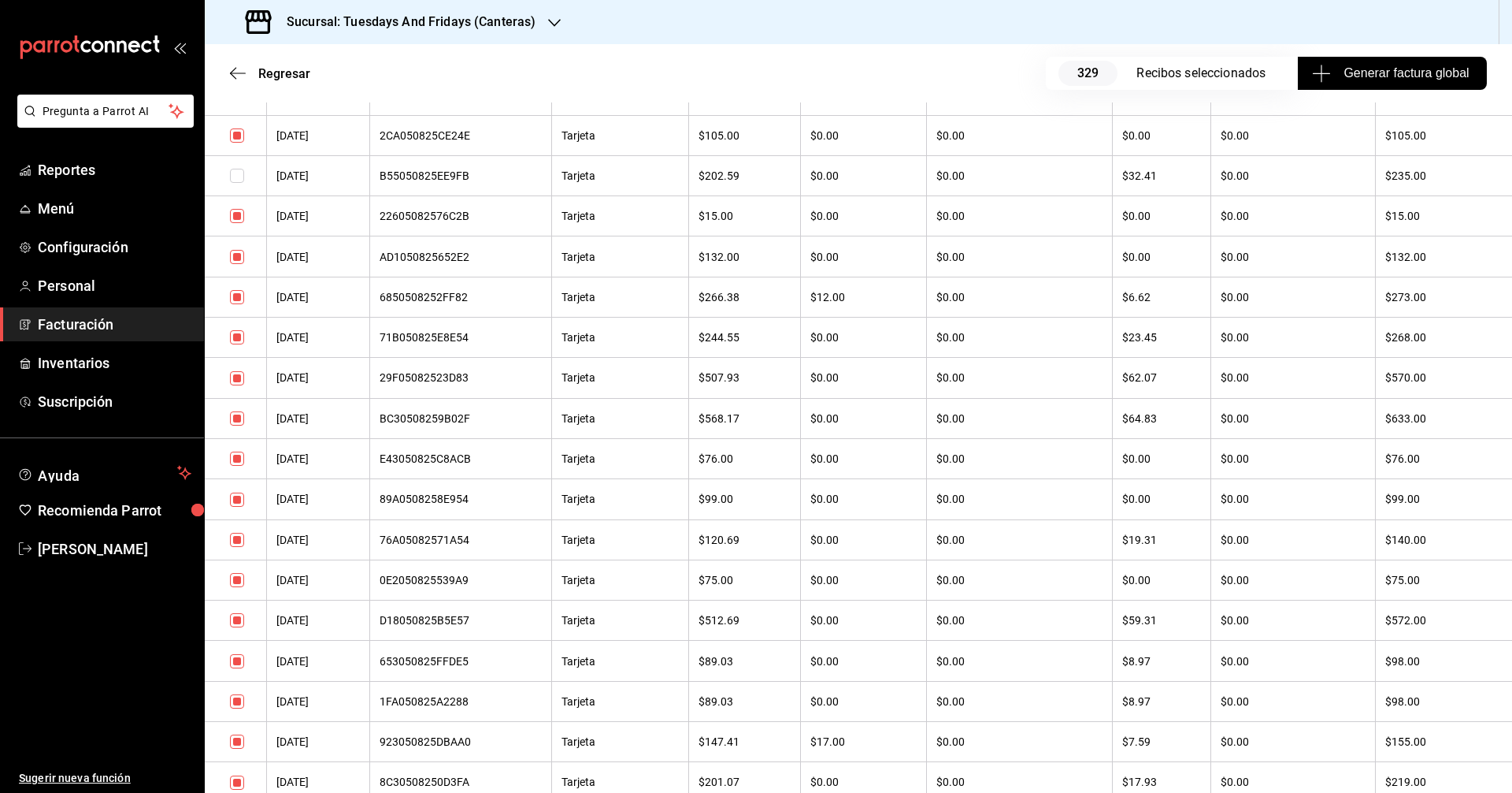
click at [239, 383] on input "checkbox" at bounding box center [238, 379] width 14 height 14
click at [239, 417] on input "checkbox" at bounding box center [238, 419] width 14 height 14
click at [242, 625] on input "checkbox" at bounding box center [238, 620] width 14 height 14
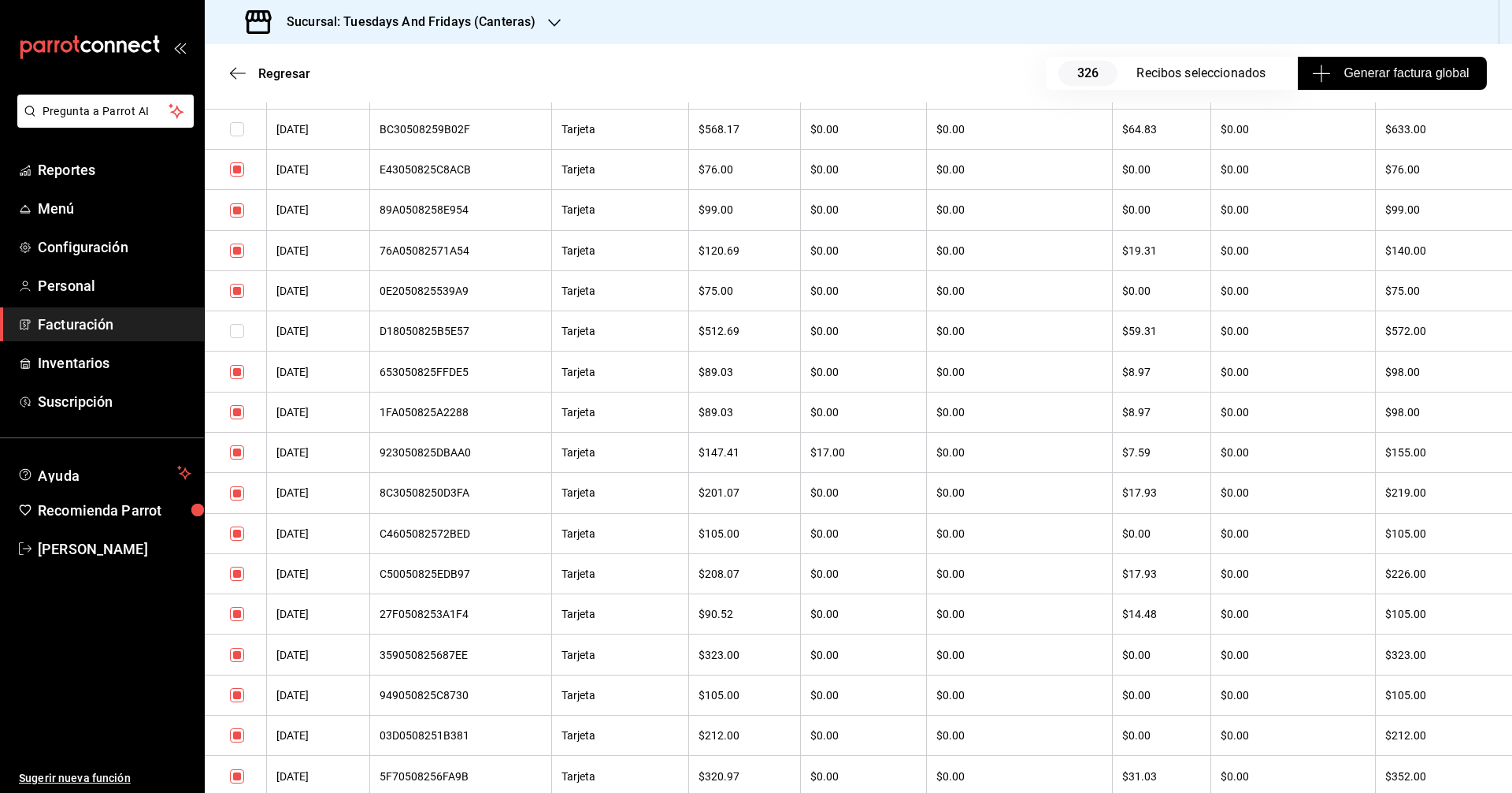
scroll to position [6698, 0]
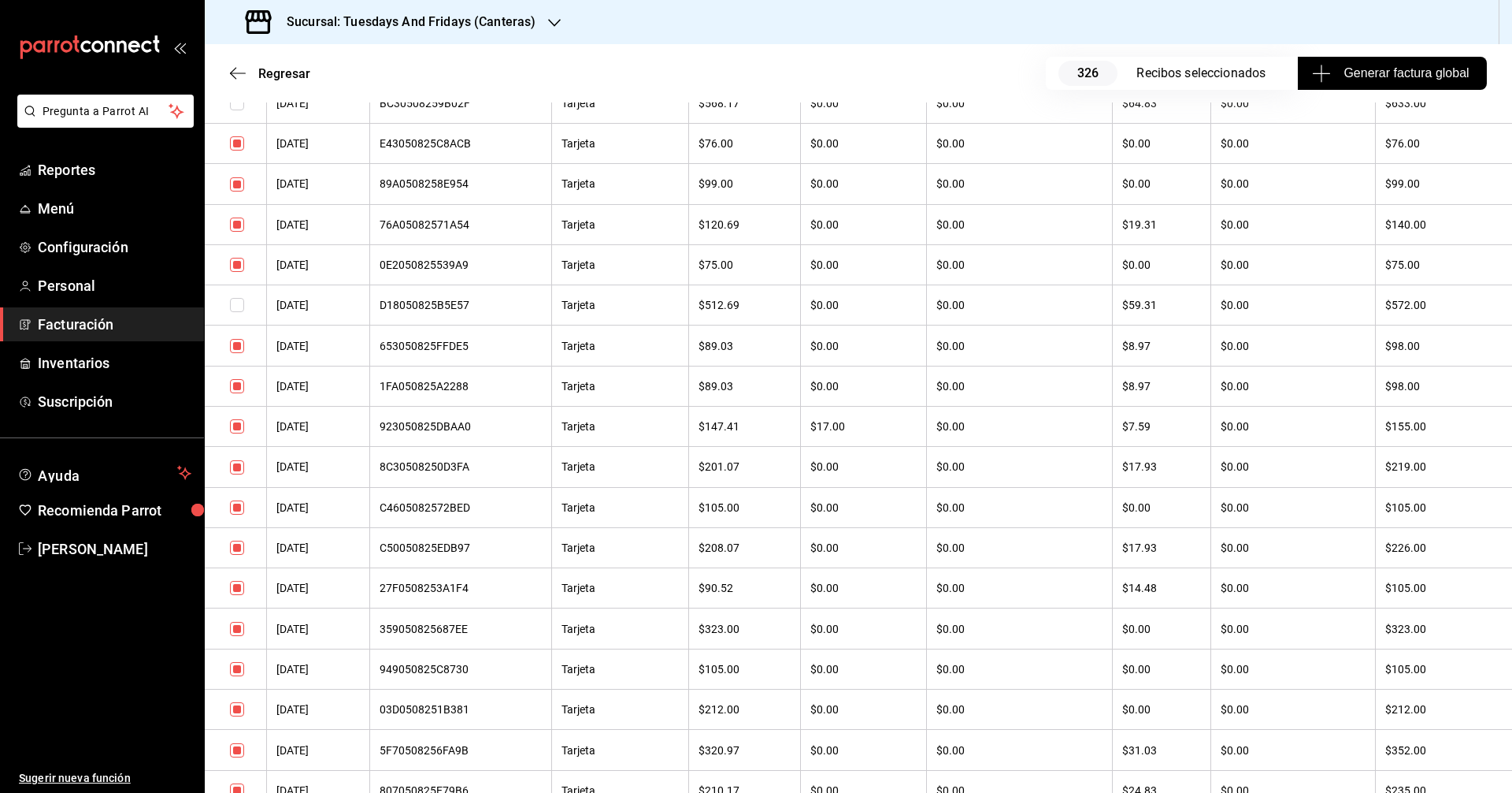
click at [234, 741] on td at bounding box center [236, 750] width 62 height 40
drag, startPoint x: 237, startPoint y: 746, endPoint x: 502, endPoint y: 735, distance: 265.2
click at [238, 746] on input "checkbox" at bounding box center [238, 751] width 14 height 14
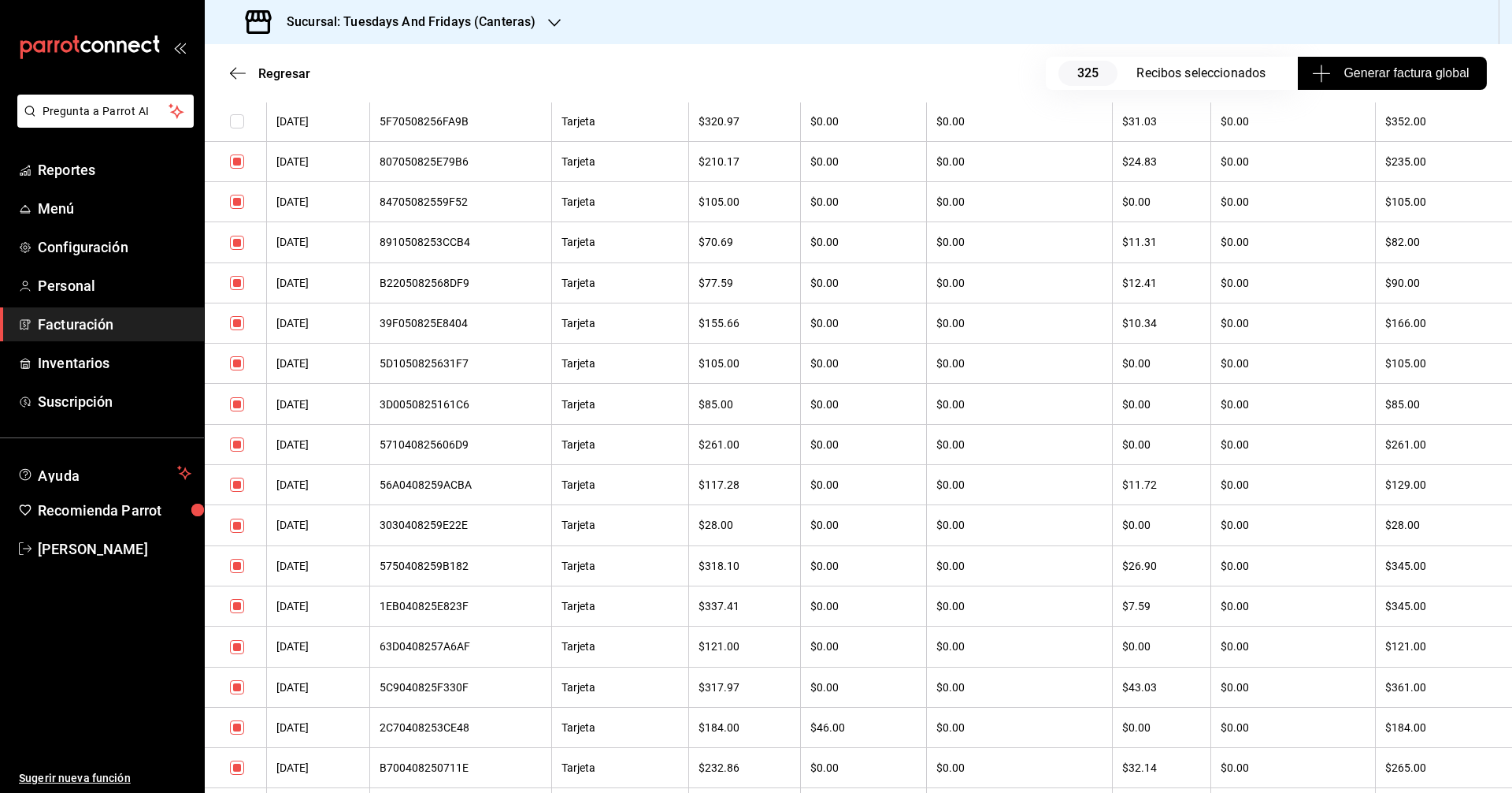
scroll to position [7330, 0]
click at [245, 683] on td at bounding box center [236, 685] width 62 height 40
click at [239, 693] on td at bounding box center [236, 685] width 62 height 40
click at [238, 688] on input "checkbox" at bounding box center [238, 685] width 14 height 14
click at [236, 764] on input "checkbox" at bounding box center [238, 766] width 14 height 14
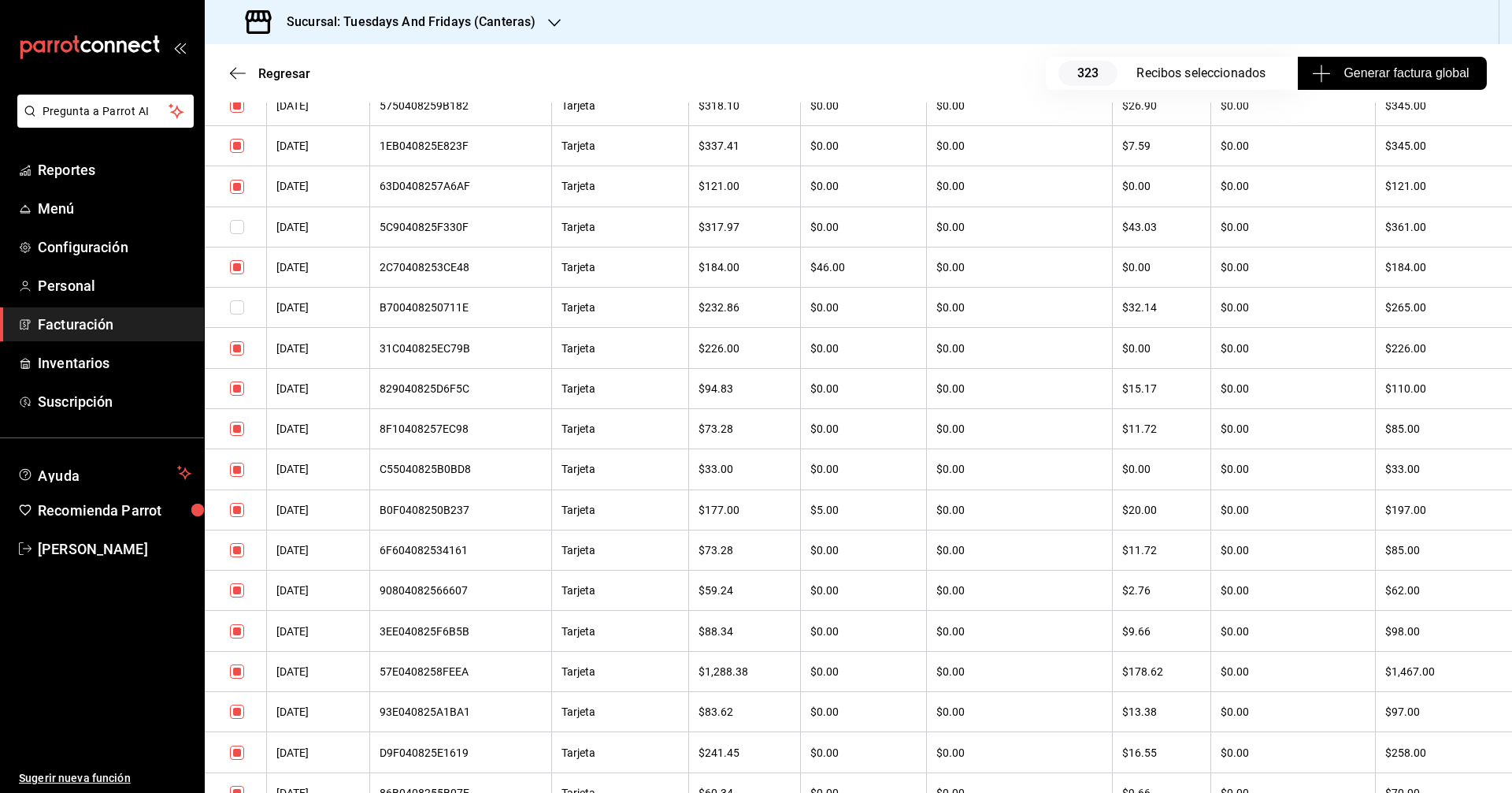
scroll to position [7881, 0]
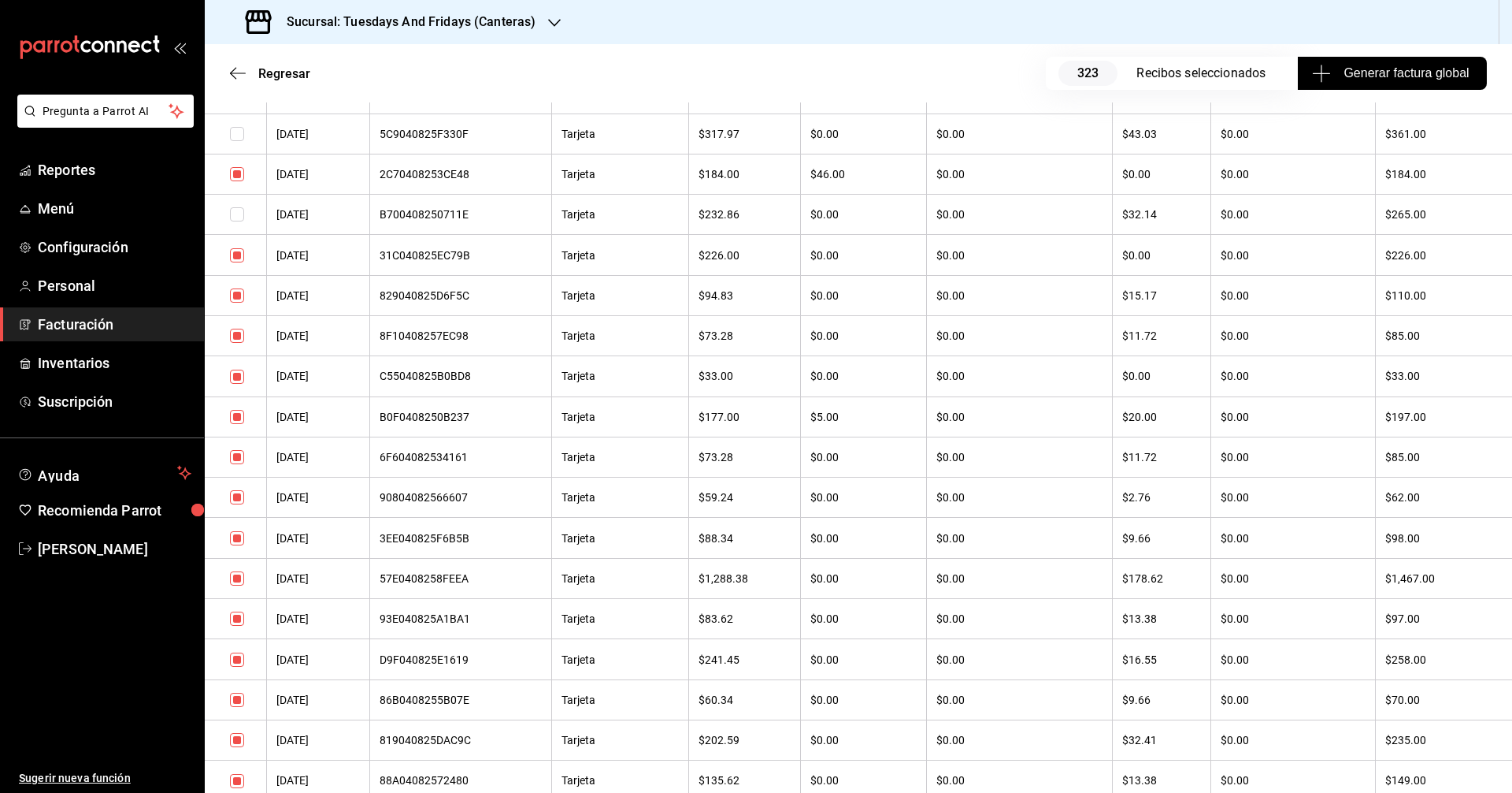
click at [232, 579] on input "checkbox" at bounding box center [238, 579] width 14 height 14
click at [239, 742] on input "checkbox" at bounding box center [238, 741] width 14 height 14
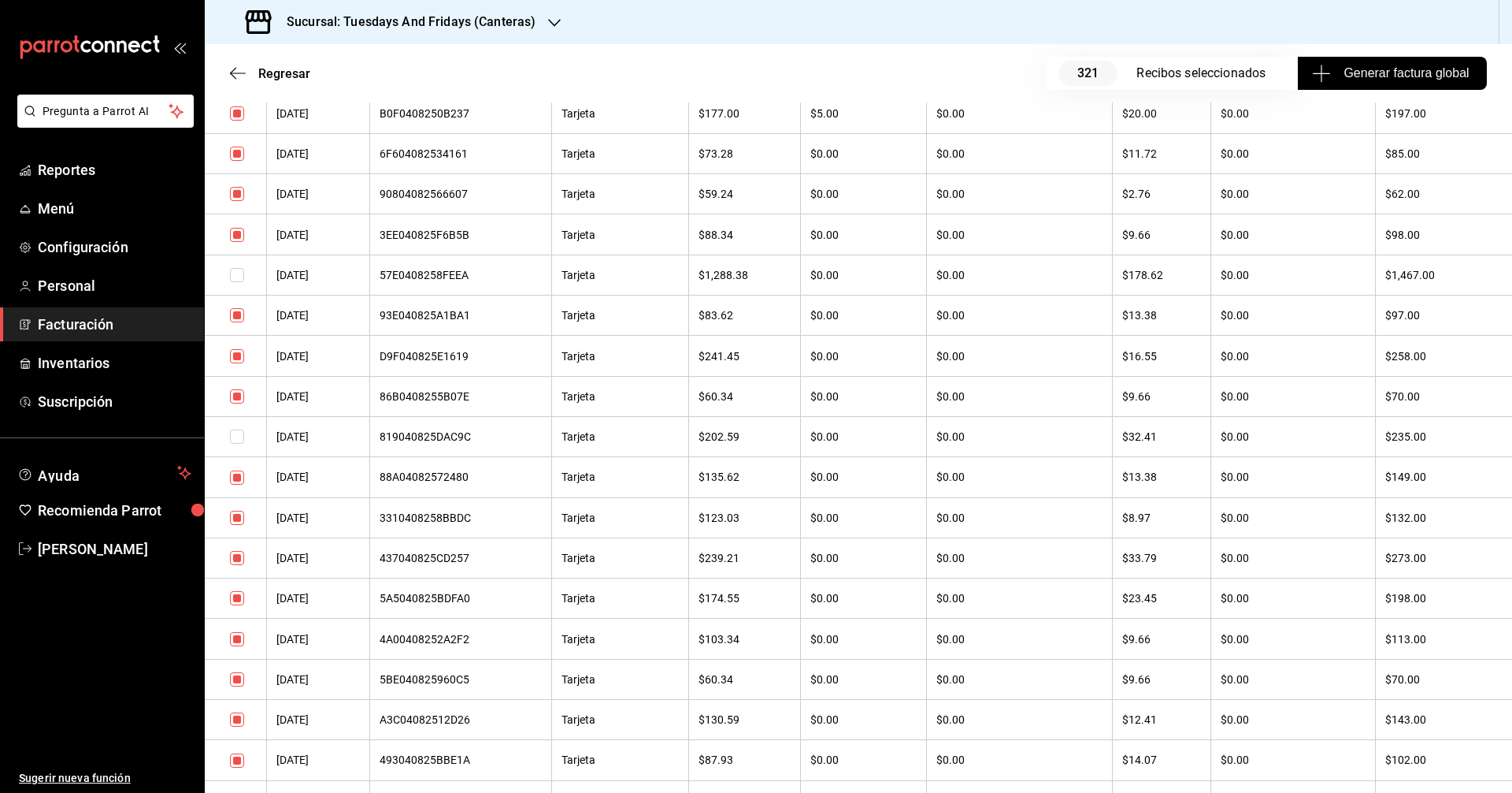
scroll to position [8196, 0]
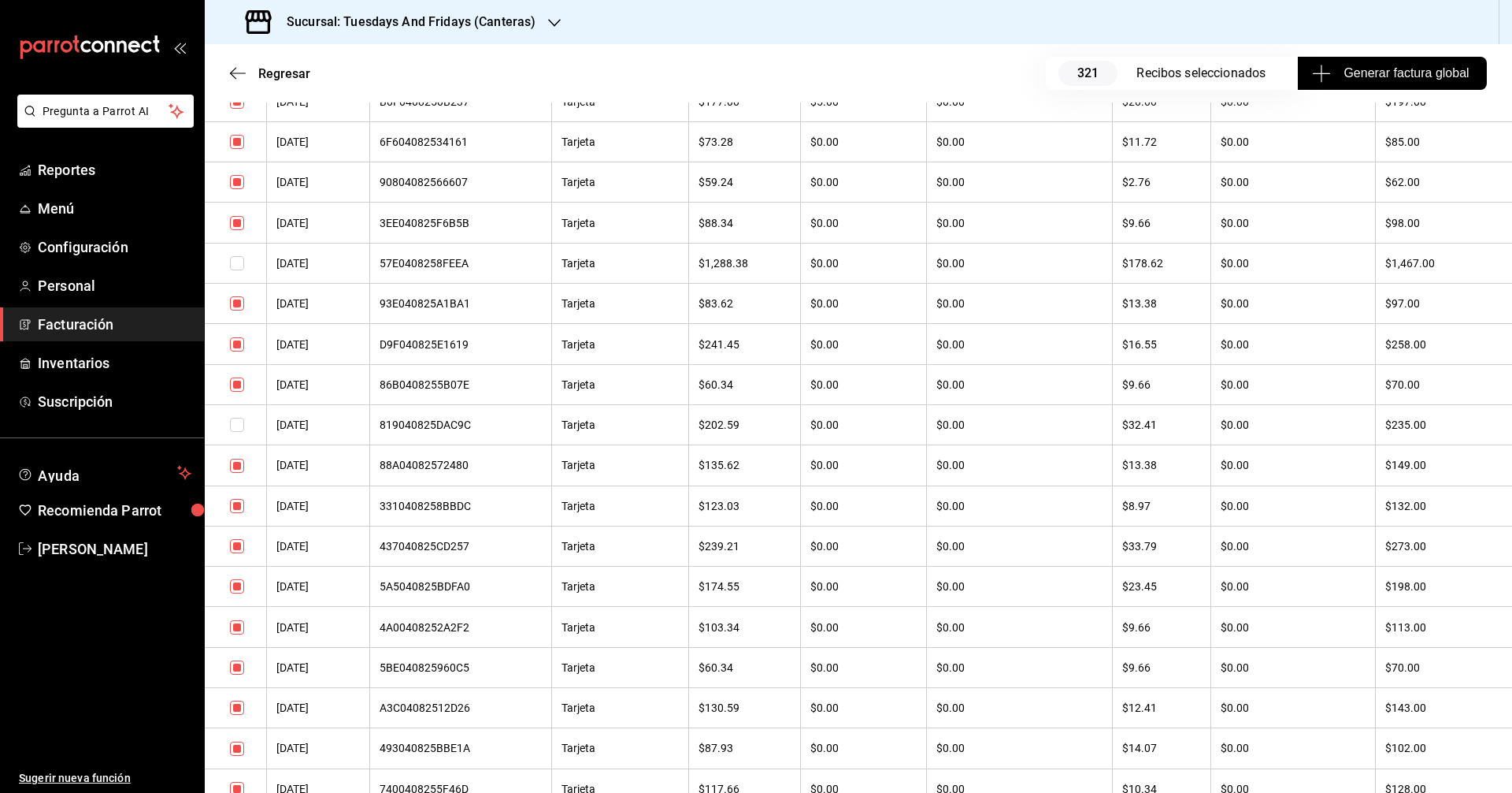
click at [236, 546] on input "checkbox" at bounding box center [238, 546] width 14 height 14
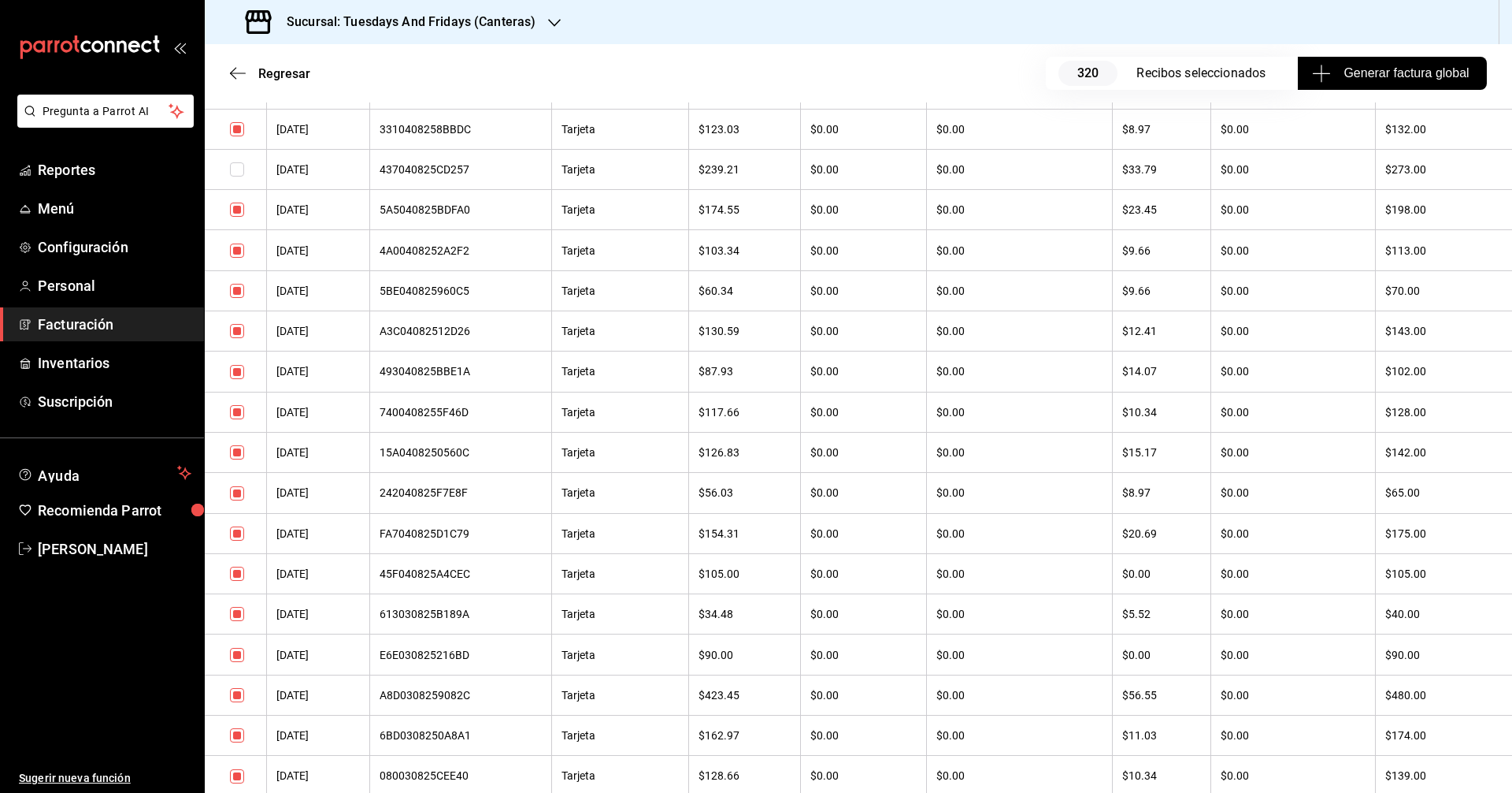
scroll to position [8590, 0]
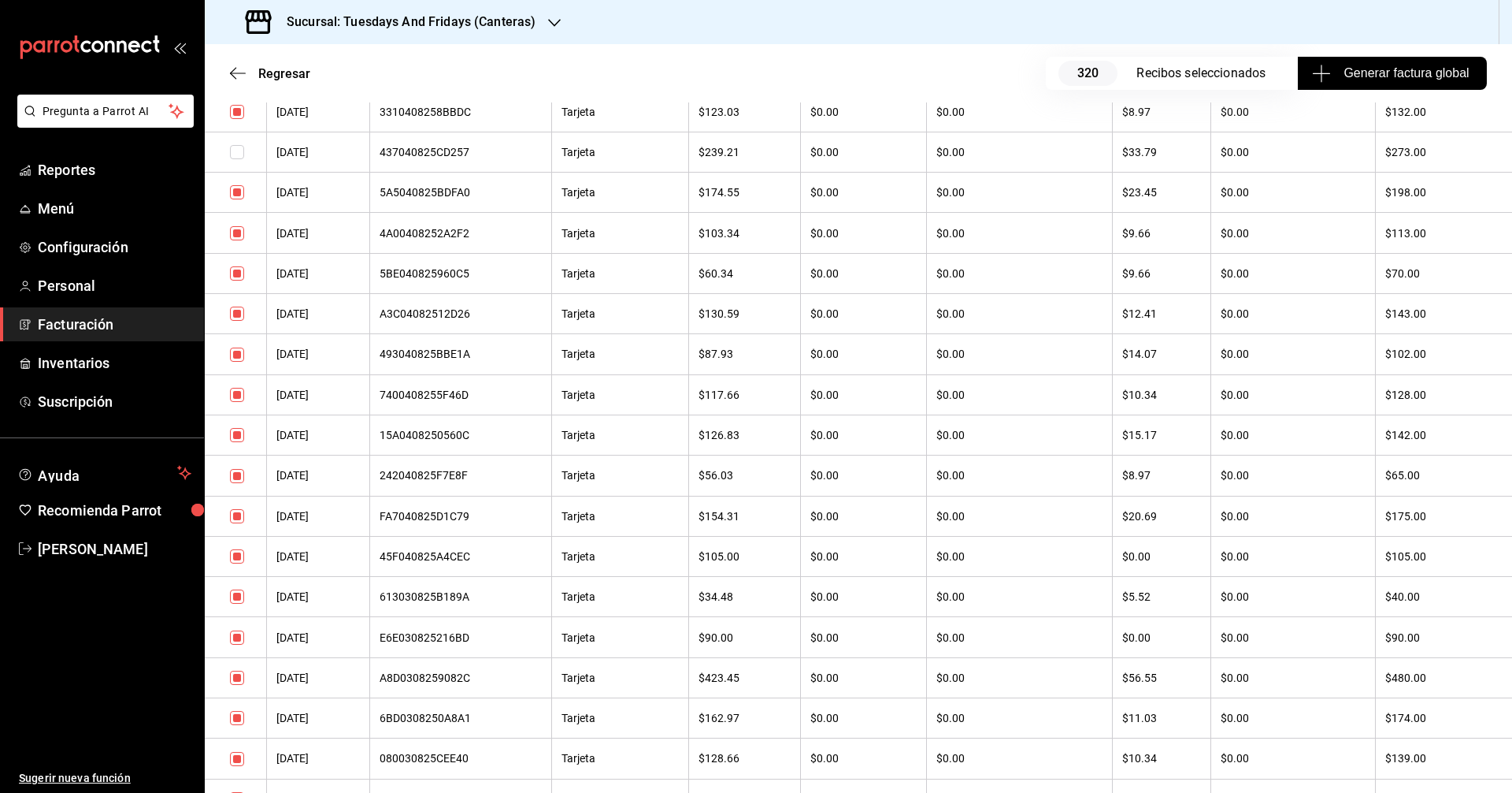
click at [241, 678] on input "checkbox" at bounding box center [238, 678] width 14 height 14
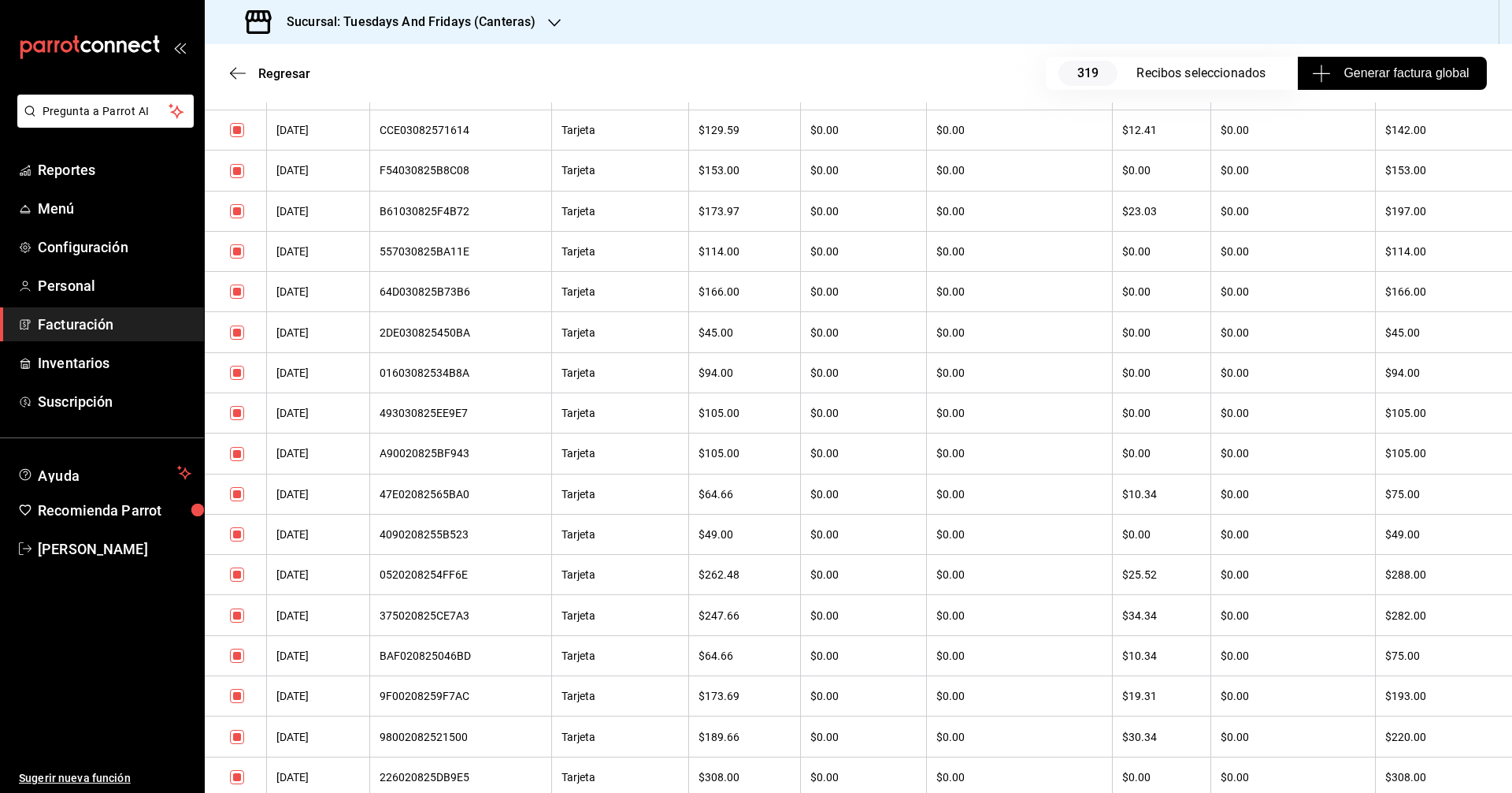
scroll to position [9379, 0]
click at [238, 537] on input "checkbox" at bounding box center [238, 537] width 14 height 14
click at [239, 659] on input "checkbox" at bounding box center [238, 658] width 14 height 14
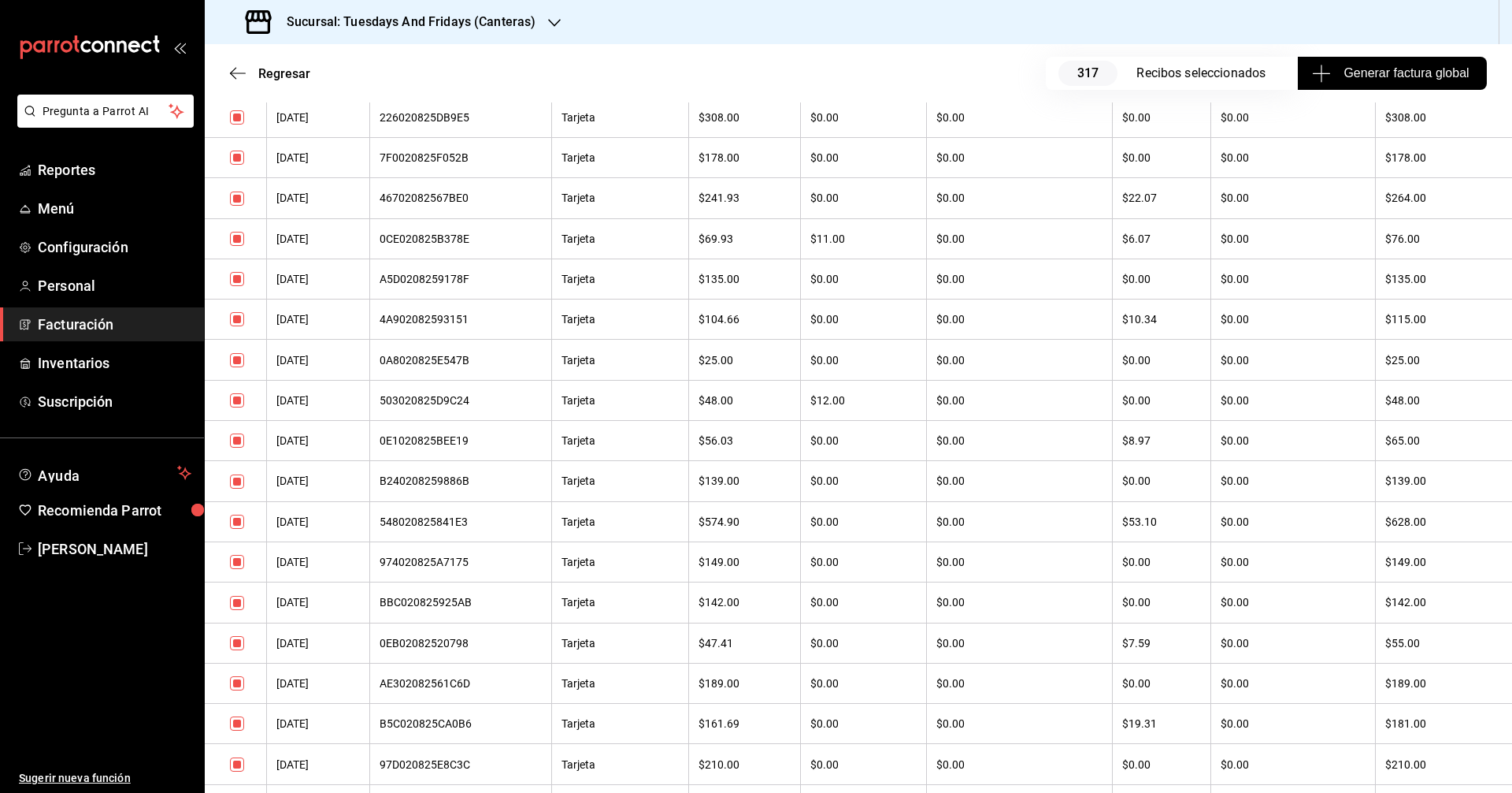
scroll to position [10009, 0]
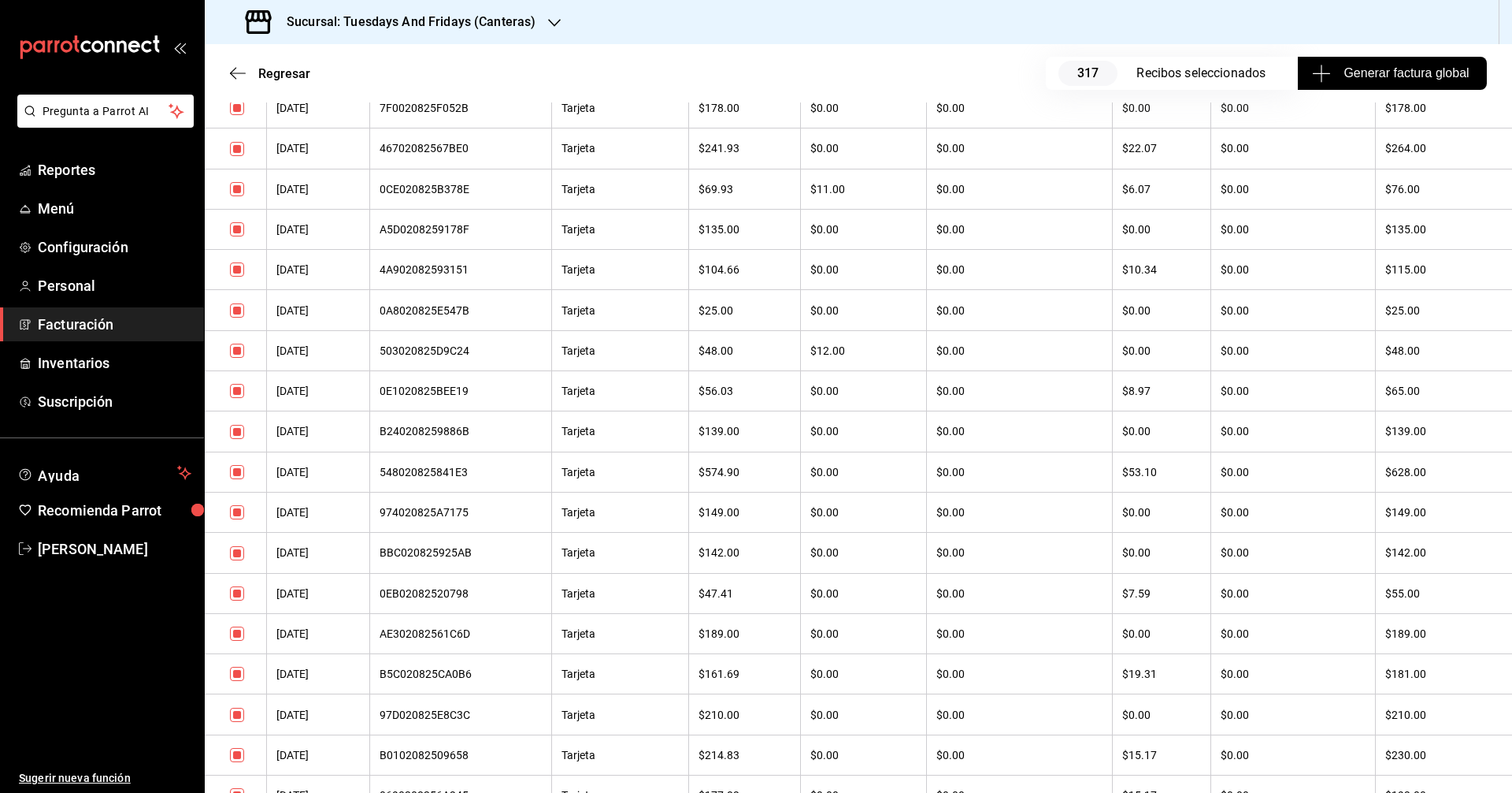
click at [238, 477] on input "checkbox" at bounding box center [238, 472] width 14 height 14
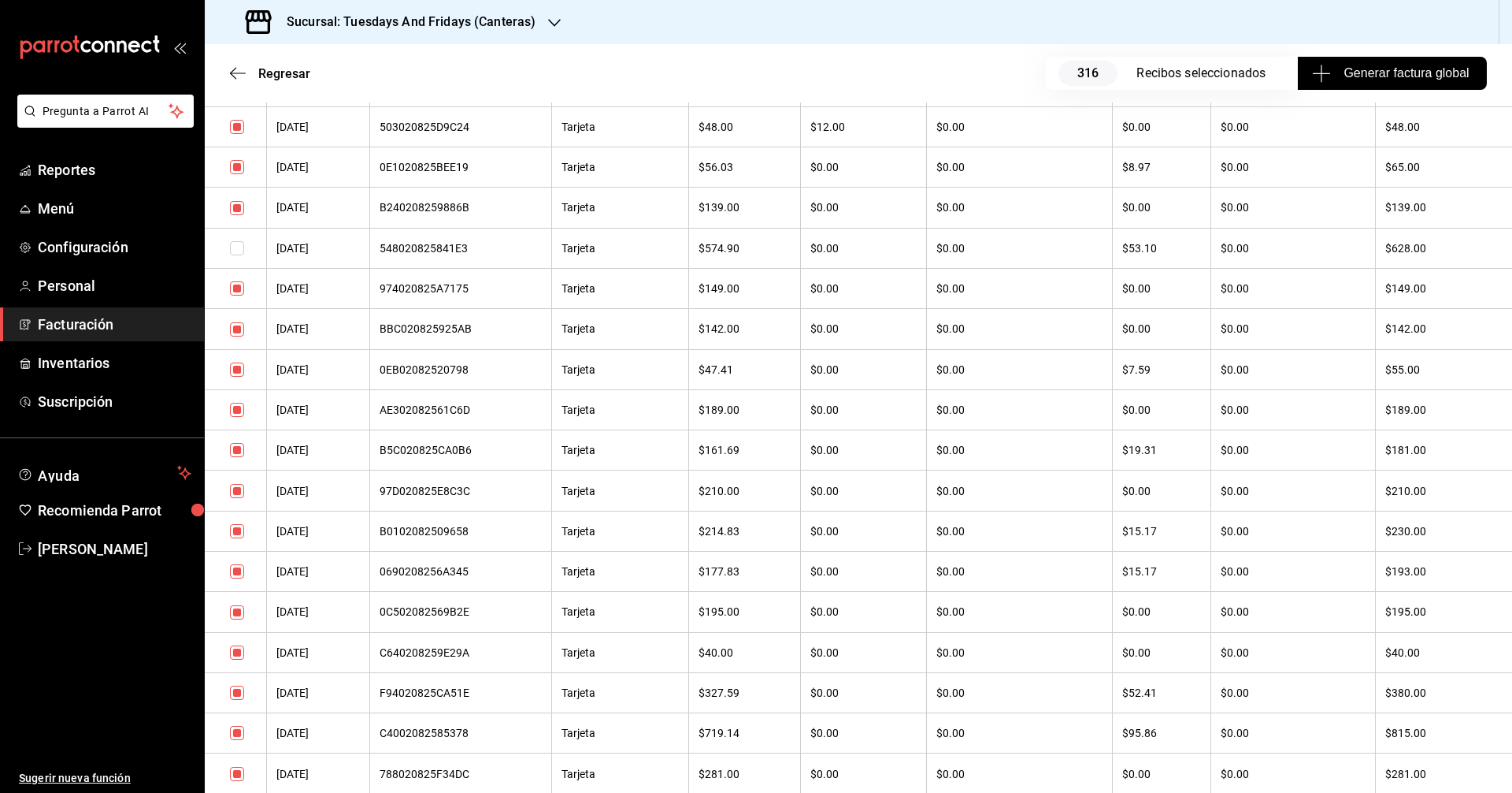
scroll to position [10324, 0]
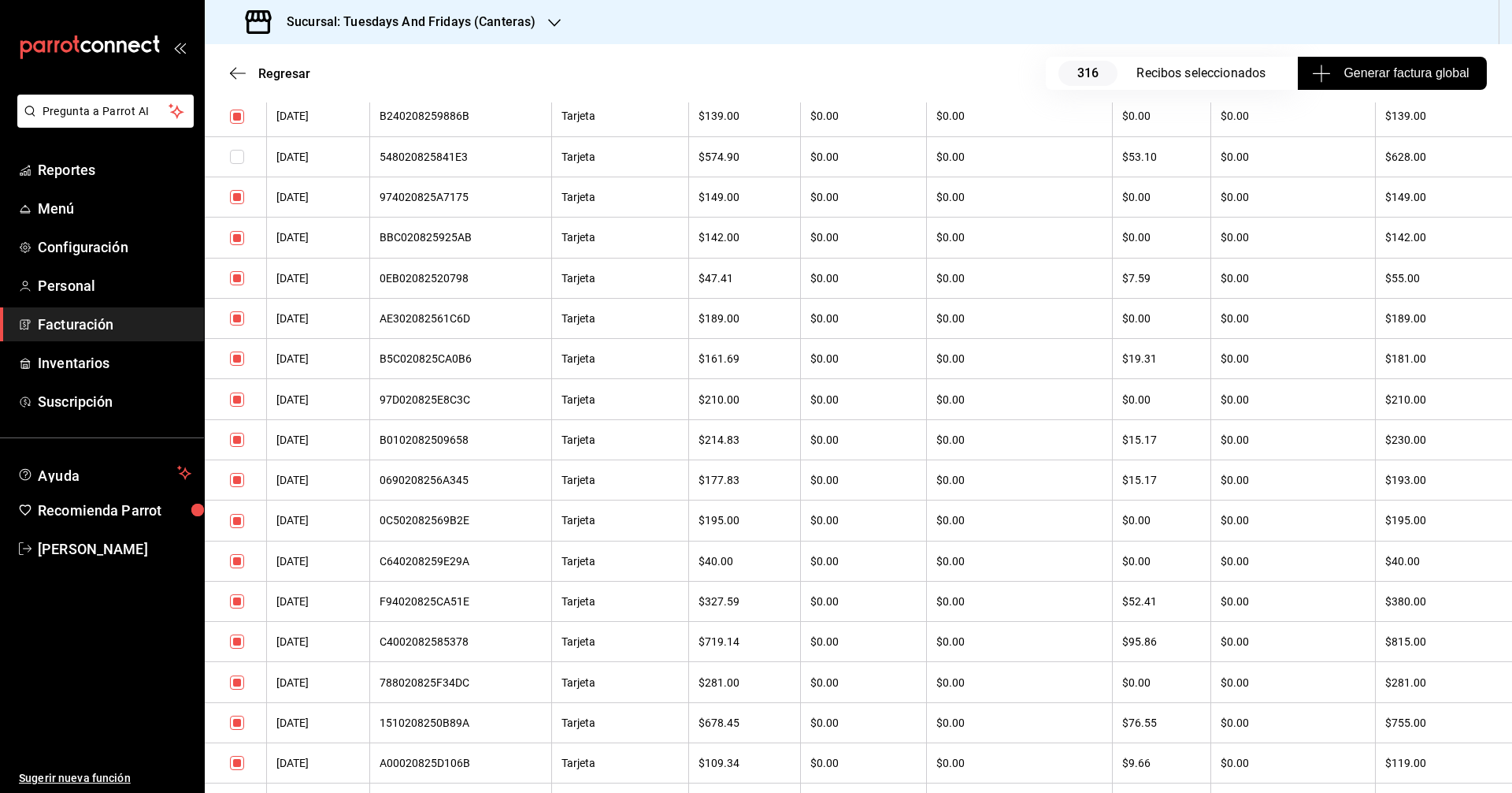
click at [241, 599] on input "checkbox" at bounding box center [238, 601] width 14 height 14
click at [235, 638] on input "checkbox" at bounding box center [238, 642] width 14 height 14
click at [231, 721] on input "checkbox" at bounding box center [238, 722] width 14 height 14
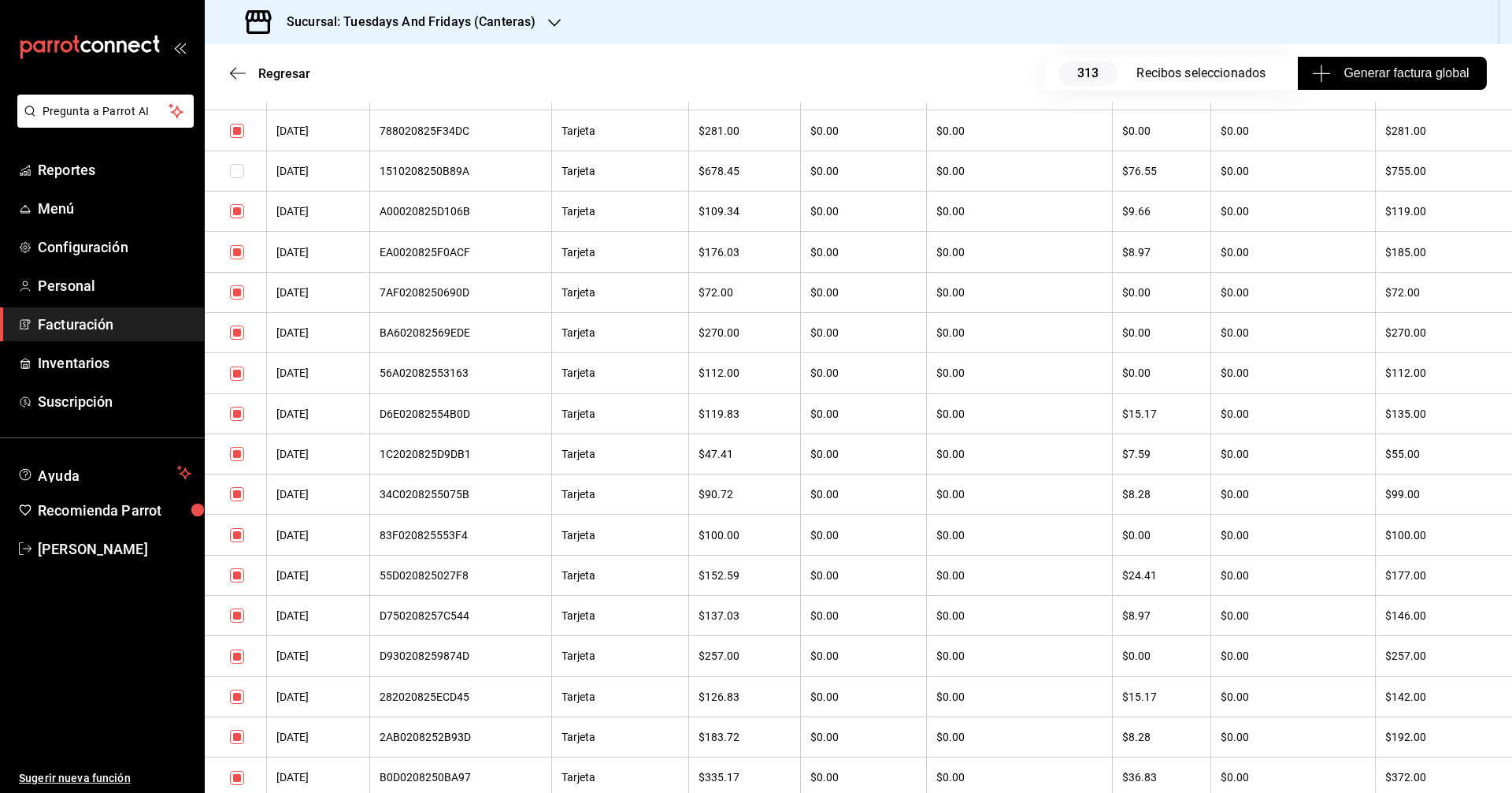
click at [240, 764] on input "checkbox" at bounding box center [238, 778] width 14 height 14
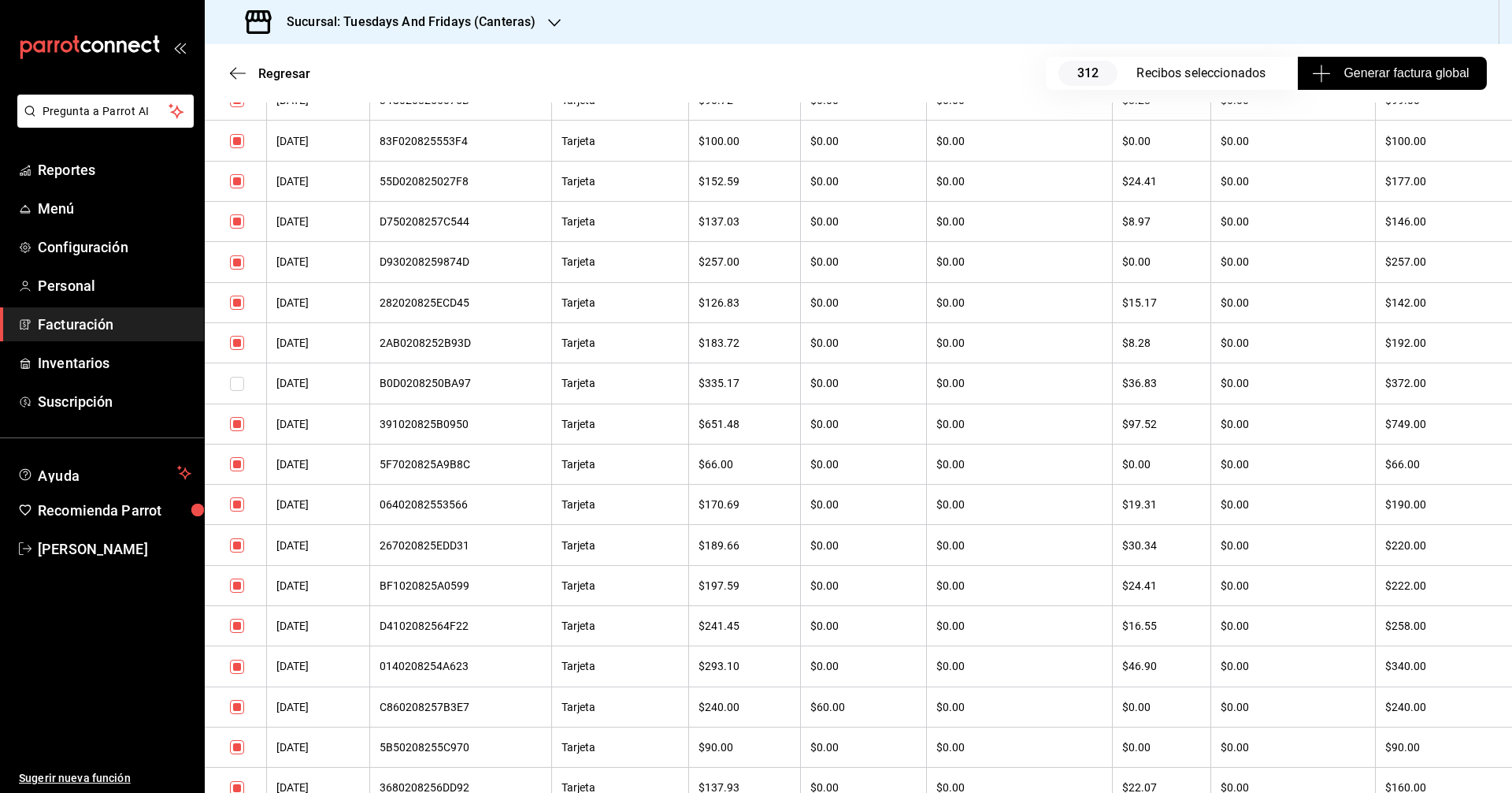
scroll to position [11428, 0]
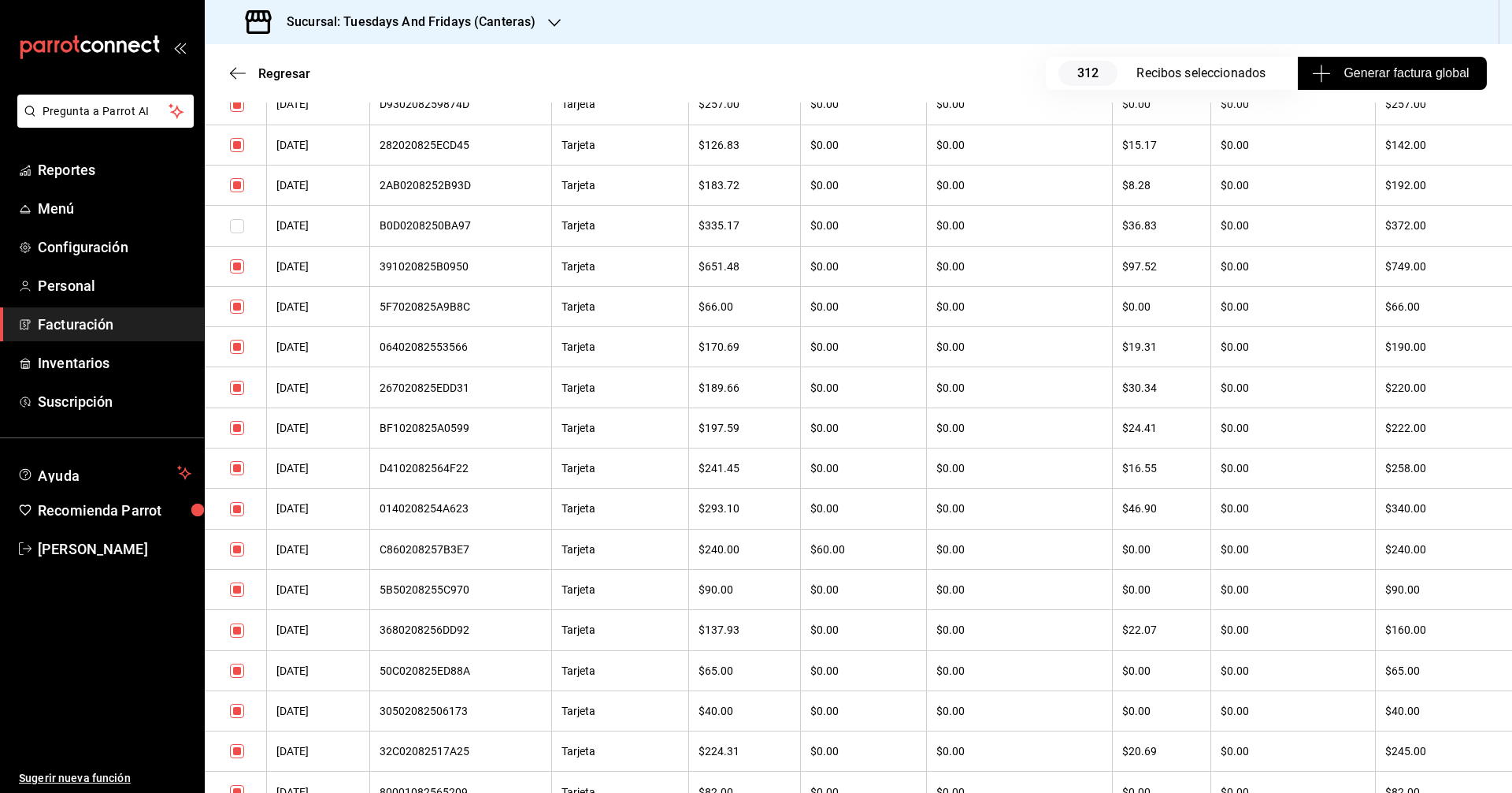
click at [235, 260] on input "checkbox" at bounding box center [238, 267] width 14 height 14
click at [236, 389] on input "checkbox" at bounding box center [238, 388] width 14 height 14
drag, startPoint x: 240, startPoint y: 509, endPoint x: 702, endPoint y: 506, distance: 462.0
click at [239, 509] on input "checkbox" at bounding box center [238, 509] width 14 height 14
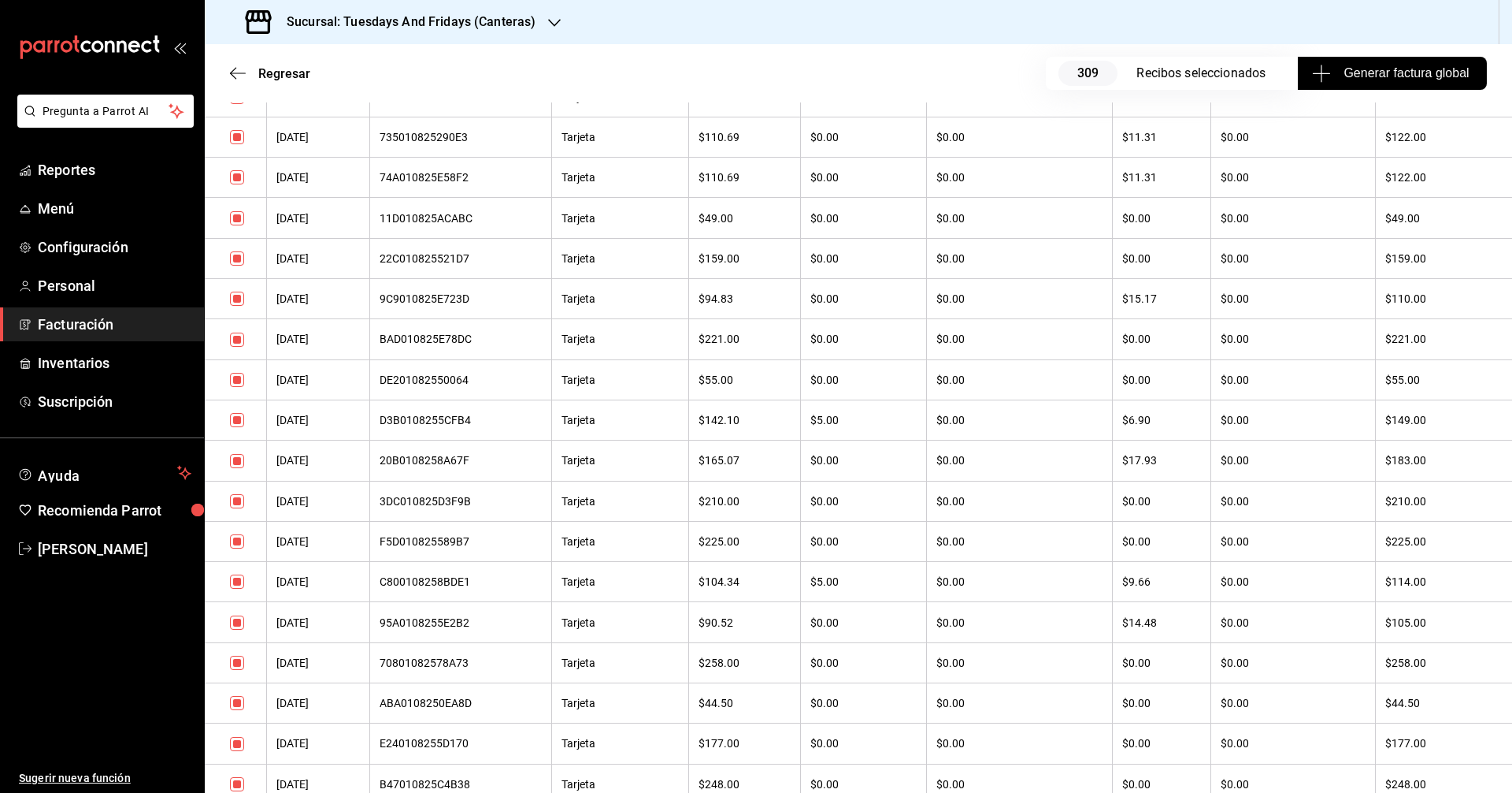
scroll to position [13004, 0]
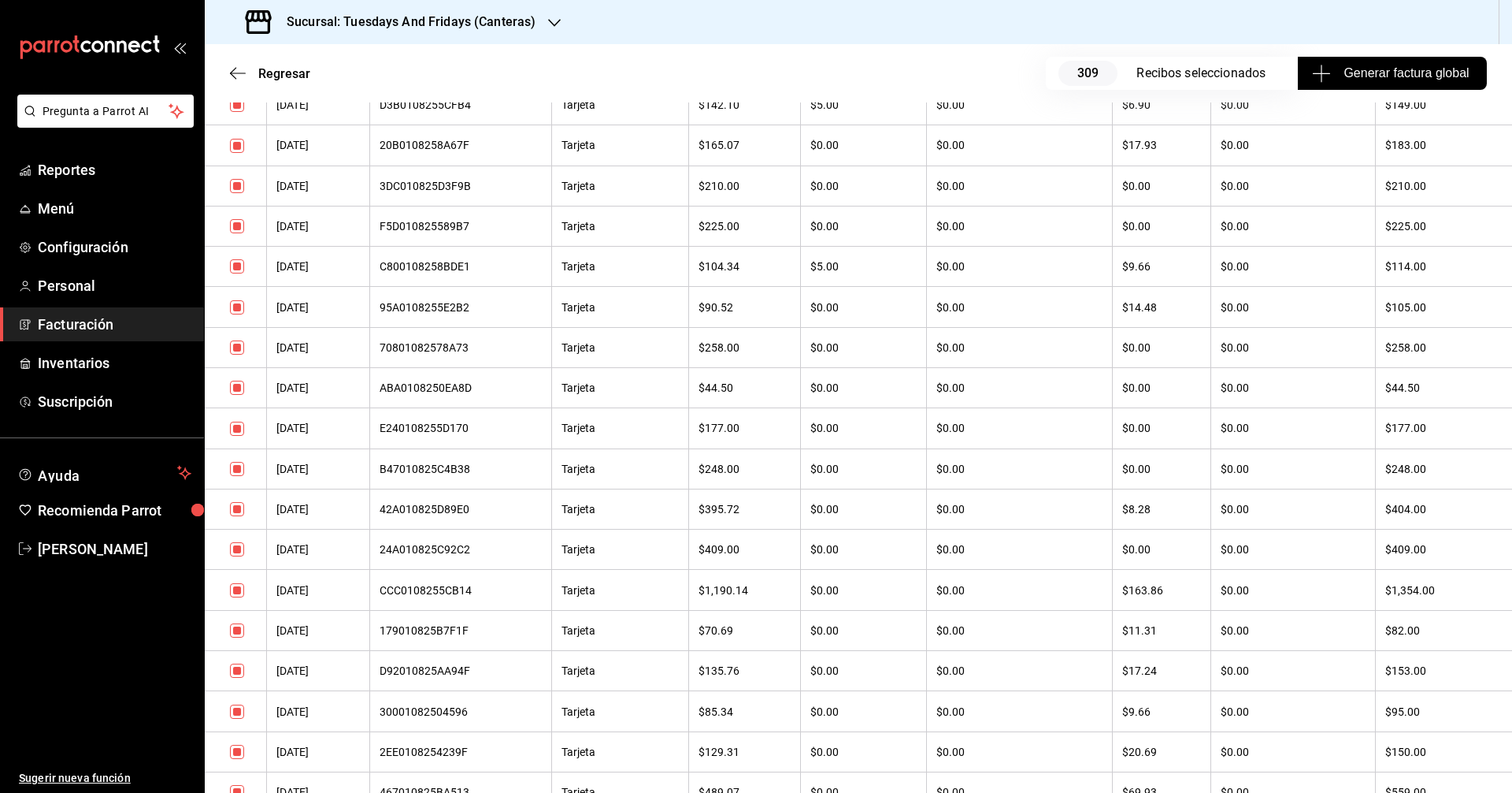
click at [242, 593] on input "checkbox" at bounding box center [238, 590] width 14 height 14
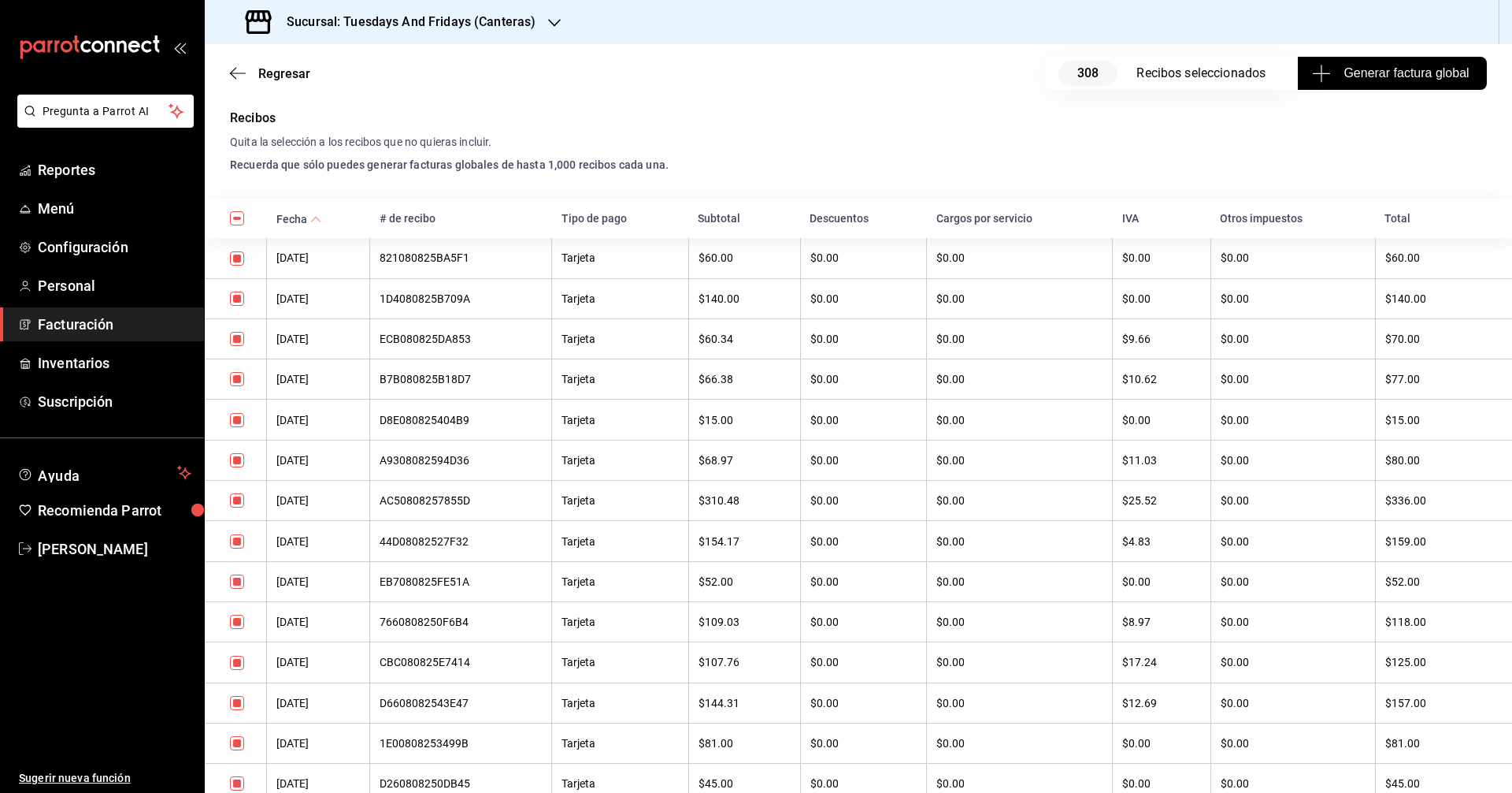
scroll to position [236, 0]
click at [240, 499] on input "checkbox" at bounding box center [238, 501] width 14 height 14
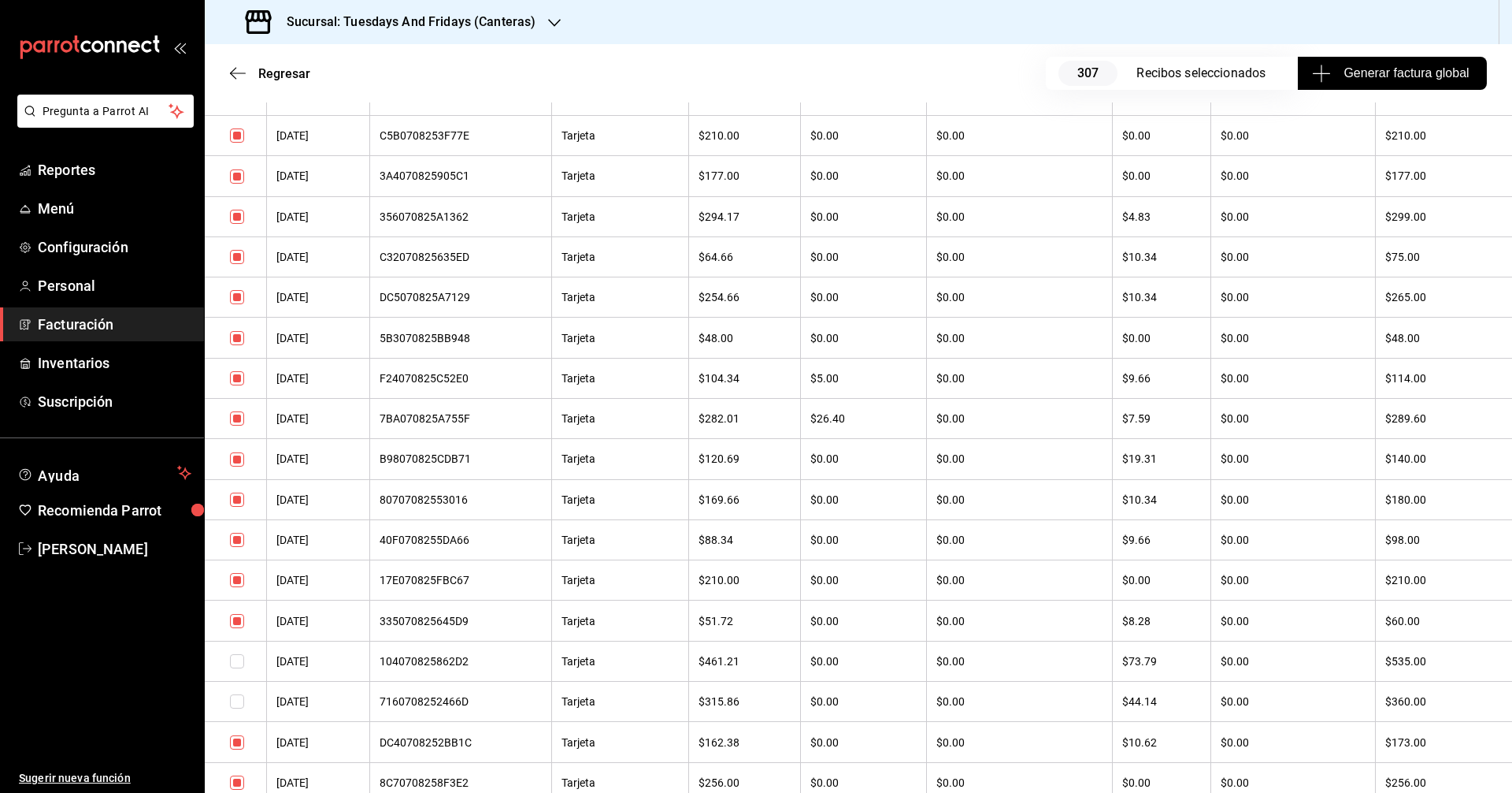
scroll to position [2745, 0]
click at [239, 414] on input "checkbox" at bounding box center [238, 419] width 14 height 14
click at [234, 421] on input "checkbox" at bounding box center [238, 419] width 14 height 14
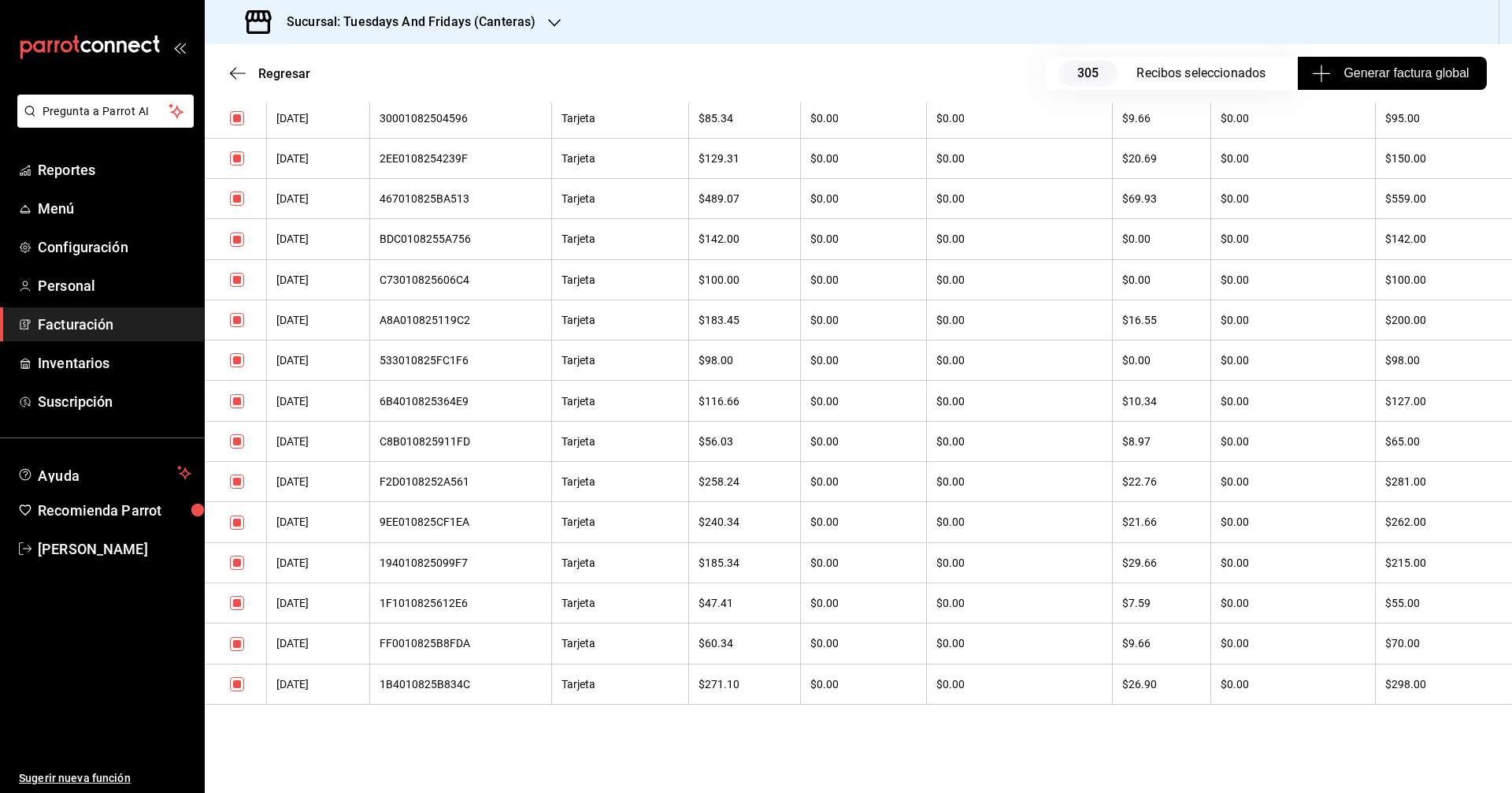
click at [231, 691] on input "checkbox" at bounding box center [238, 684] width 14 height 14
click at [236, 560] on input "checkbox" at bounding box center [238, 562] width 14 height 14
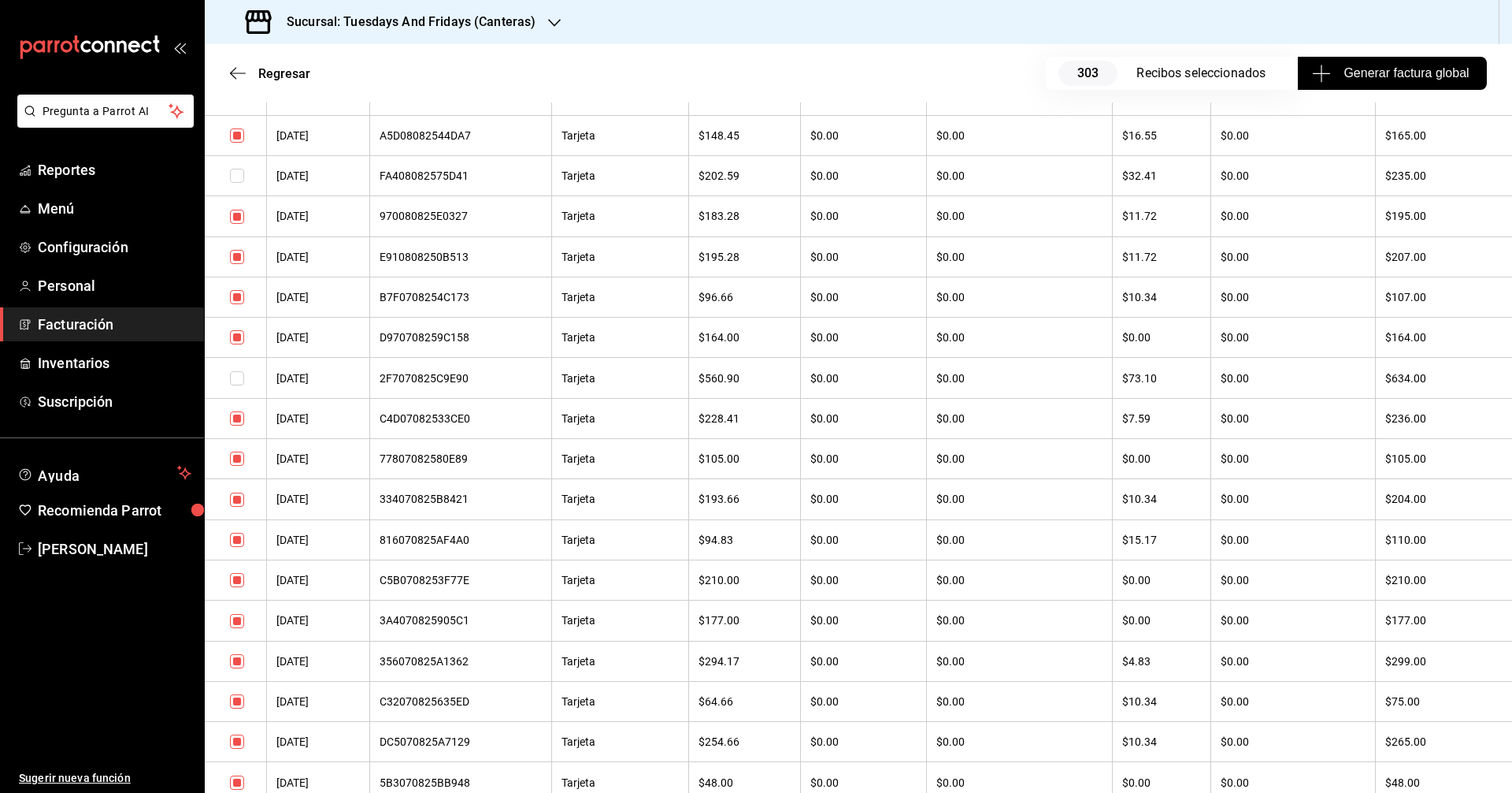
scroll to position [2300, 0]
click at [234, 419] on input "checkbox" at bounding box center [238, 419] width 14 height 14
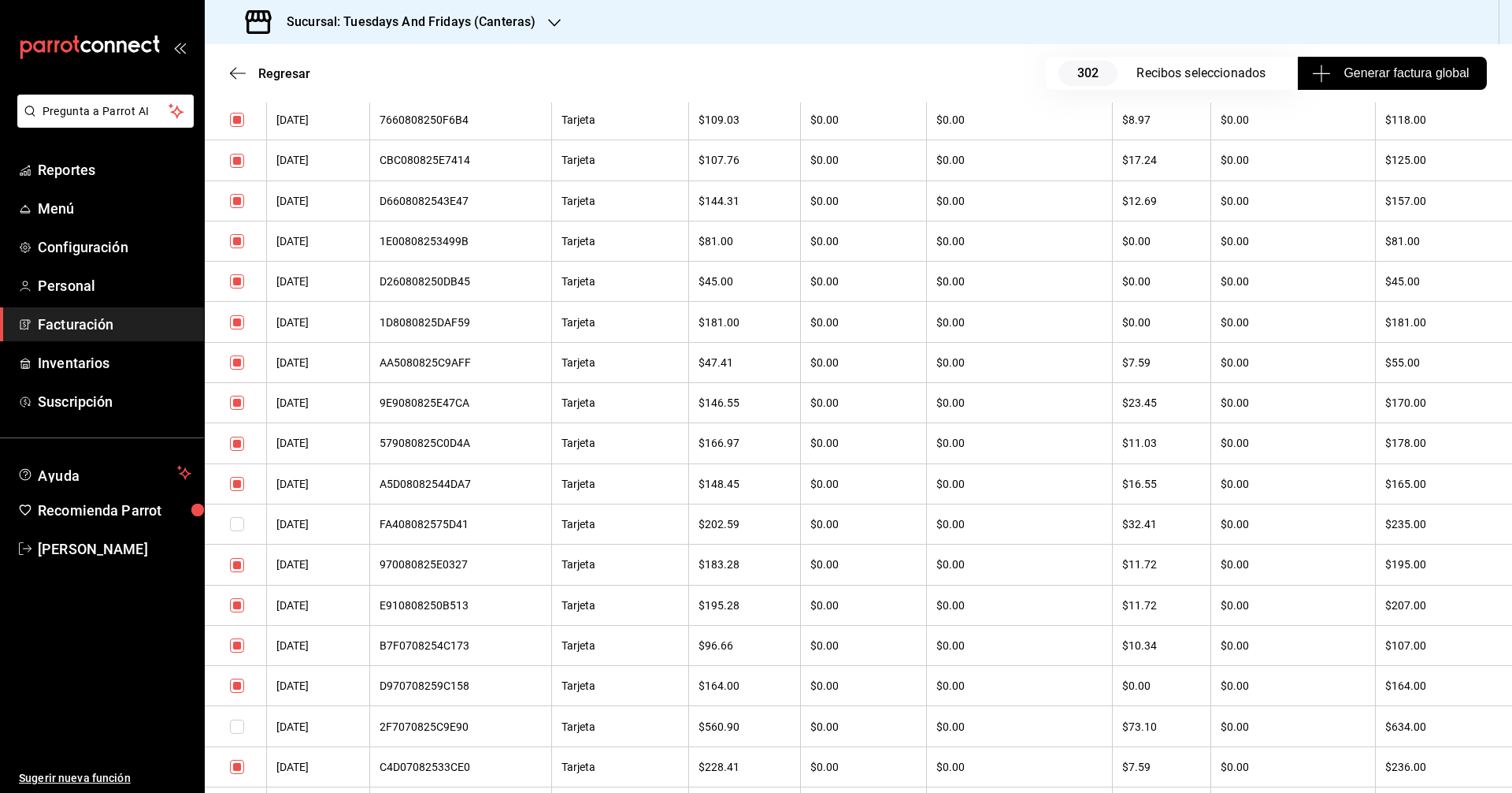
scroll to position [0, 0]
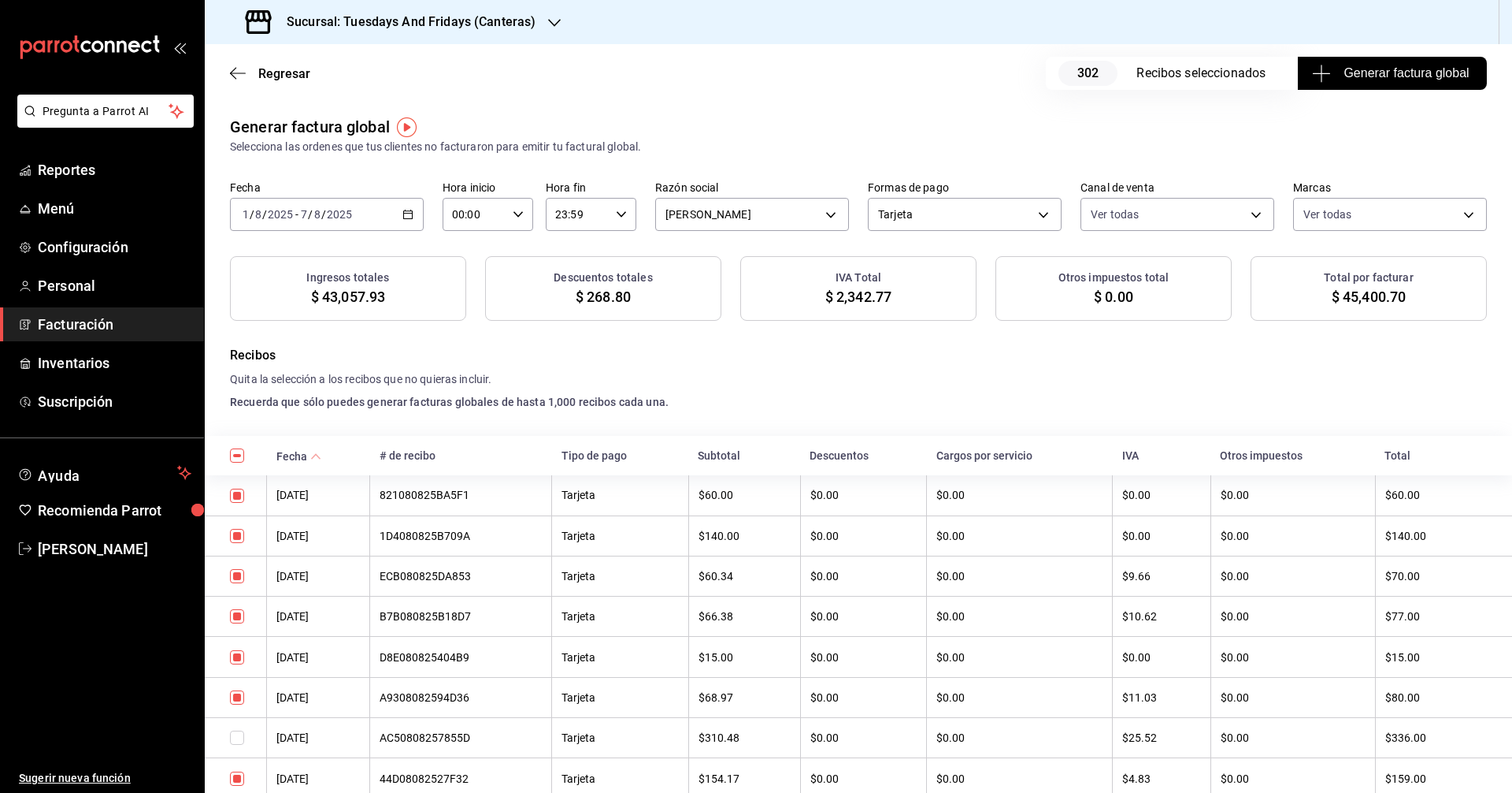
click at [731, 401] on h4 "Recuerda que sólo puedes generar facturas globales de hasta 1,000 recibos cada …" at bounding box center [859, 402] width 1257 height 16
click at [731, 81] on span "Generar factura global" at bounding box center [1393, 73] width 154 height 19
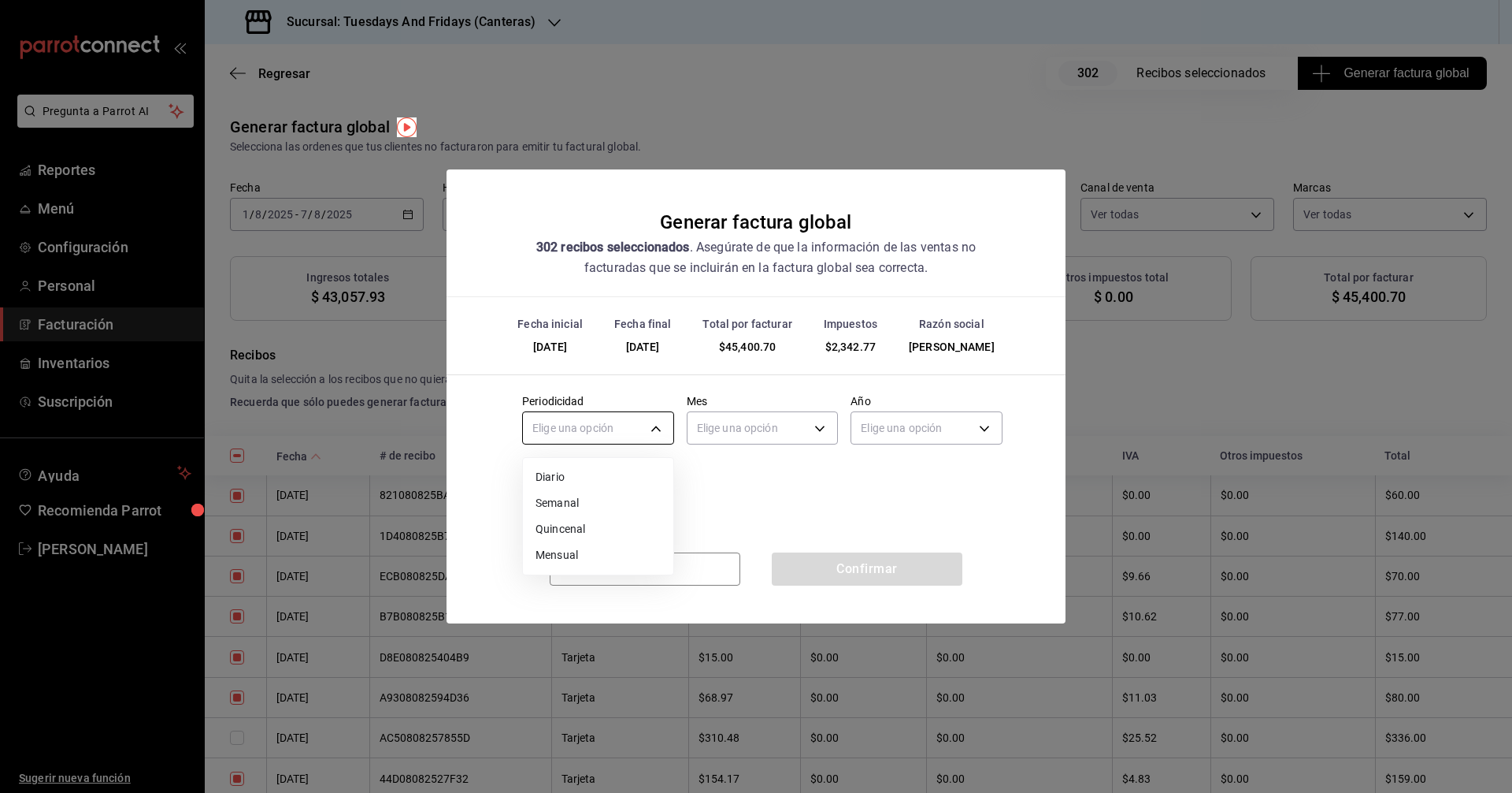
click at [613, 427] on body "Pregunta a Parrot AI Reportes Menú Configuración Personal Facturación Inventari…" at bounding box center [756, 396] width 1512 height 793
click at [568, 506] on li "Semanal" at bounding box center [598, 503] width 150 height 26
click at [731, 425] on body "Pregunta a Parrot AI Reportes Menú Configuración Personal Facturación Inventari…" at bounding box center [756, 396] width 1512 height 793
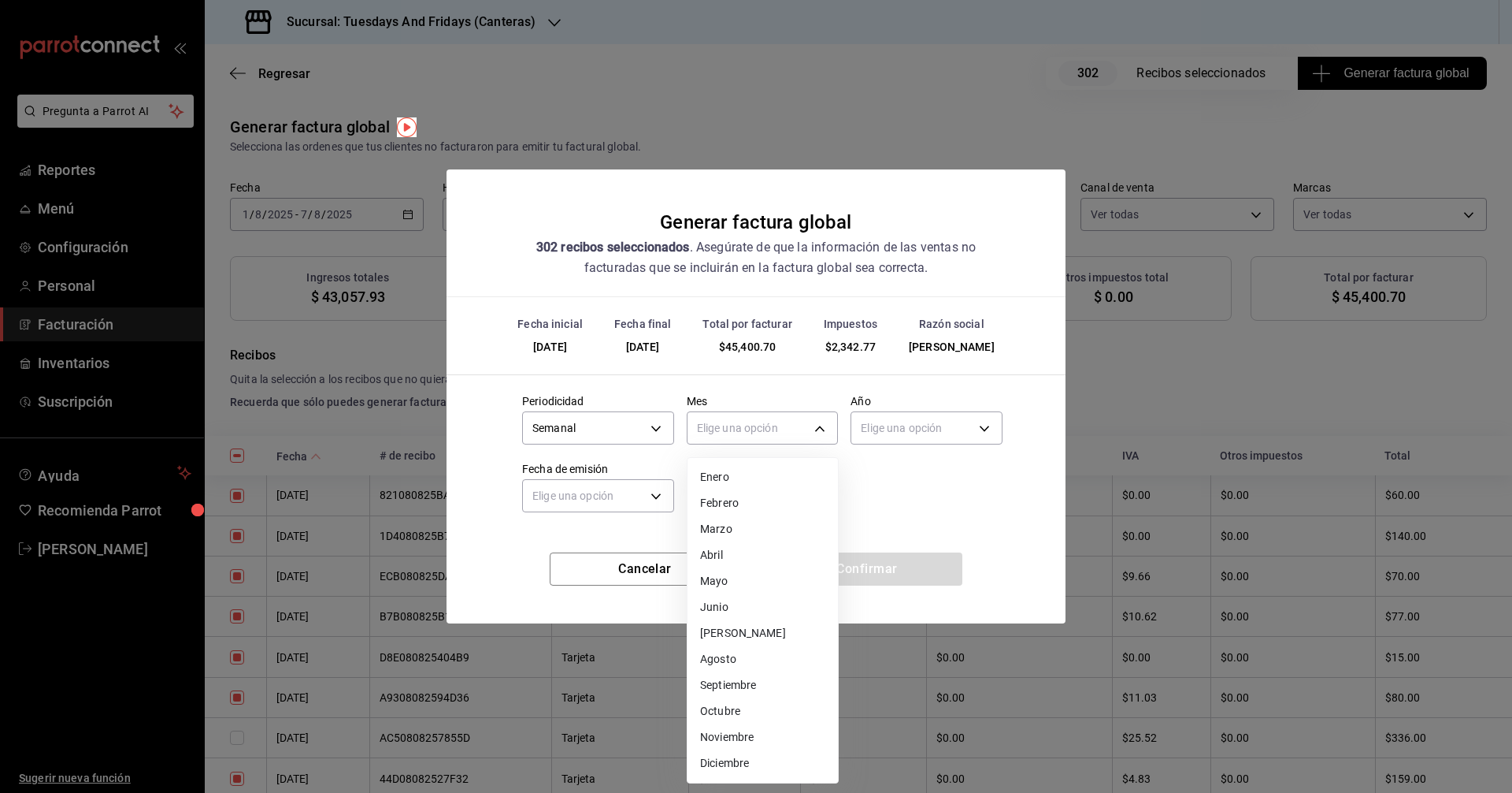
click at [729, 659] on li "Agosto" at bounding box center [763, 659] width 150 height 26
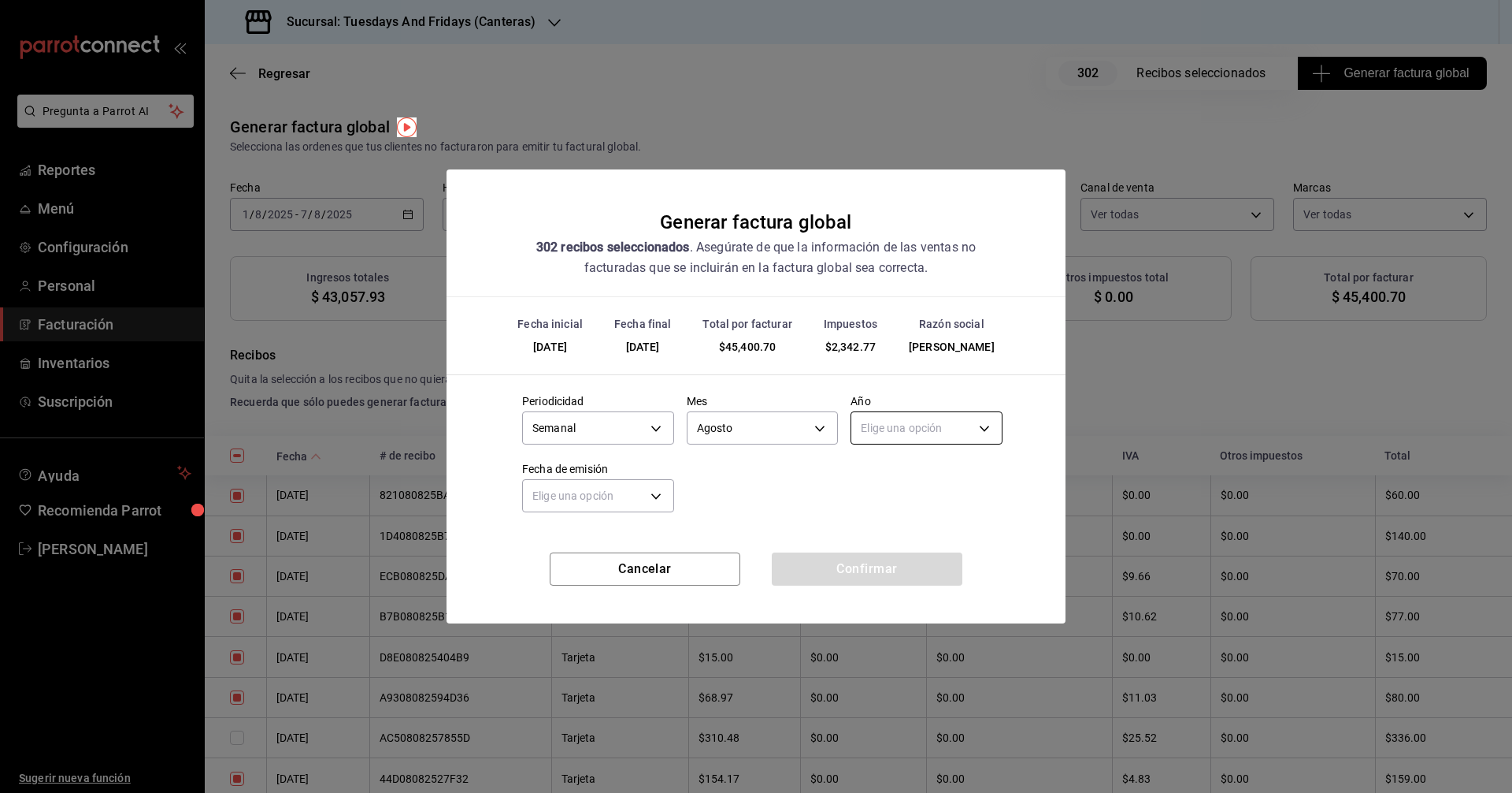
click at [731, 421] on body "Pregunta a Parrot AI Reportes Menú Configuración Personal Facturación Inventari…" at bounding box center [756, 396] width 1512 height 793
click at [731, 474] on li "2025" at bounding box center [926, 477] width 150 height 26
click at [625, 500] on body "Pregunta a Parrot AI Reportes Menú Configuración Personal Facturación Inventari…" at bounding box center [756, 396] width 1512 height 793
click at [553, 543] on li "Hoy" at bounding box center [598, 544] width 150 height 26
click at [731, 511] on div "Periodicidad Semanal WEEKLY Mes [DATE] Año 2025 2025 Fecha de emisión [DATE] [D…" at bounding box center [756, 449] width 493 height 136
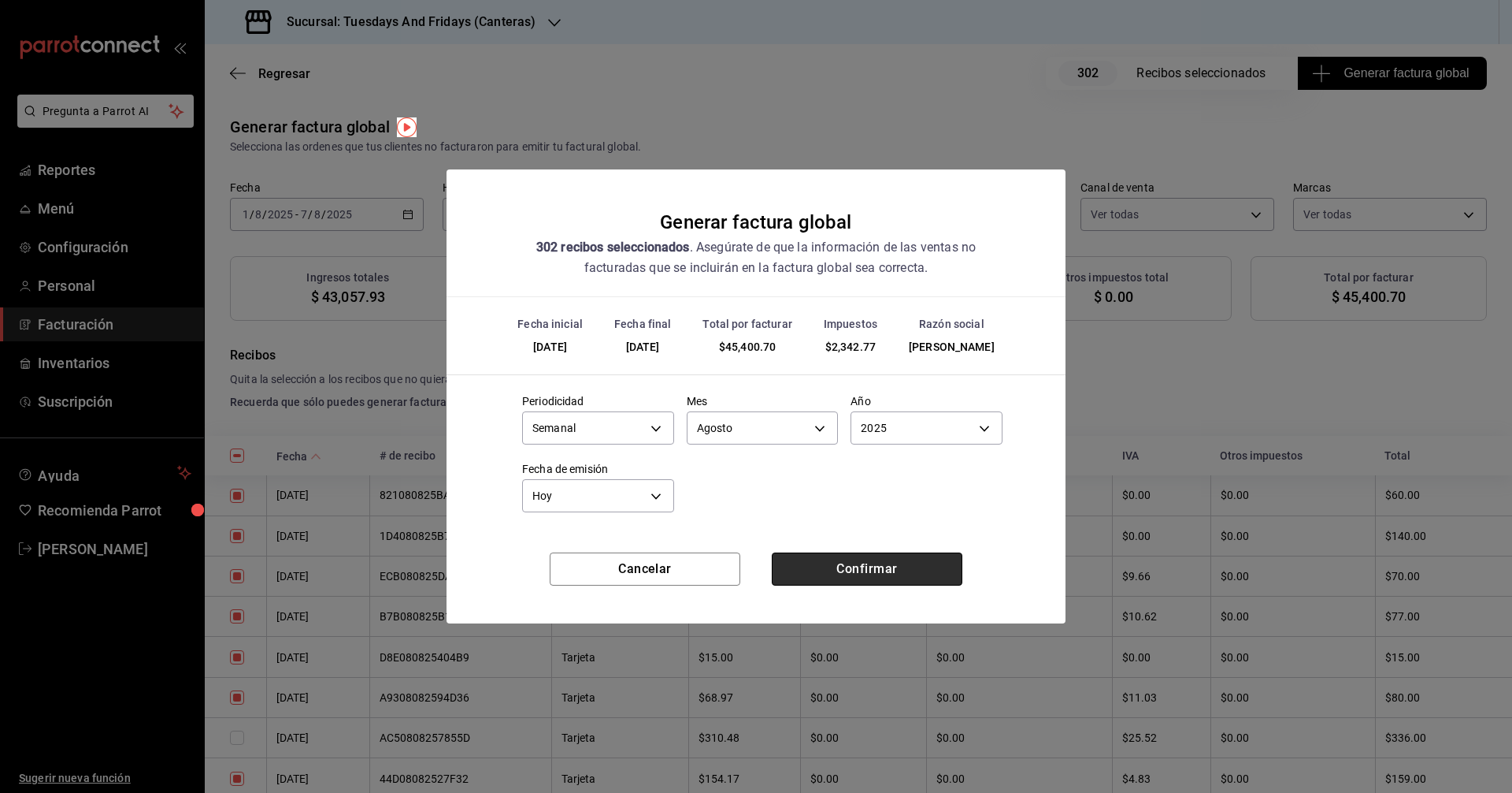
click at [731, 566] on button "Confirmar" at bounding box center [867, 569] width 191 height 33
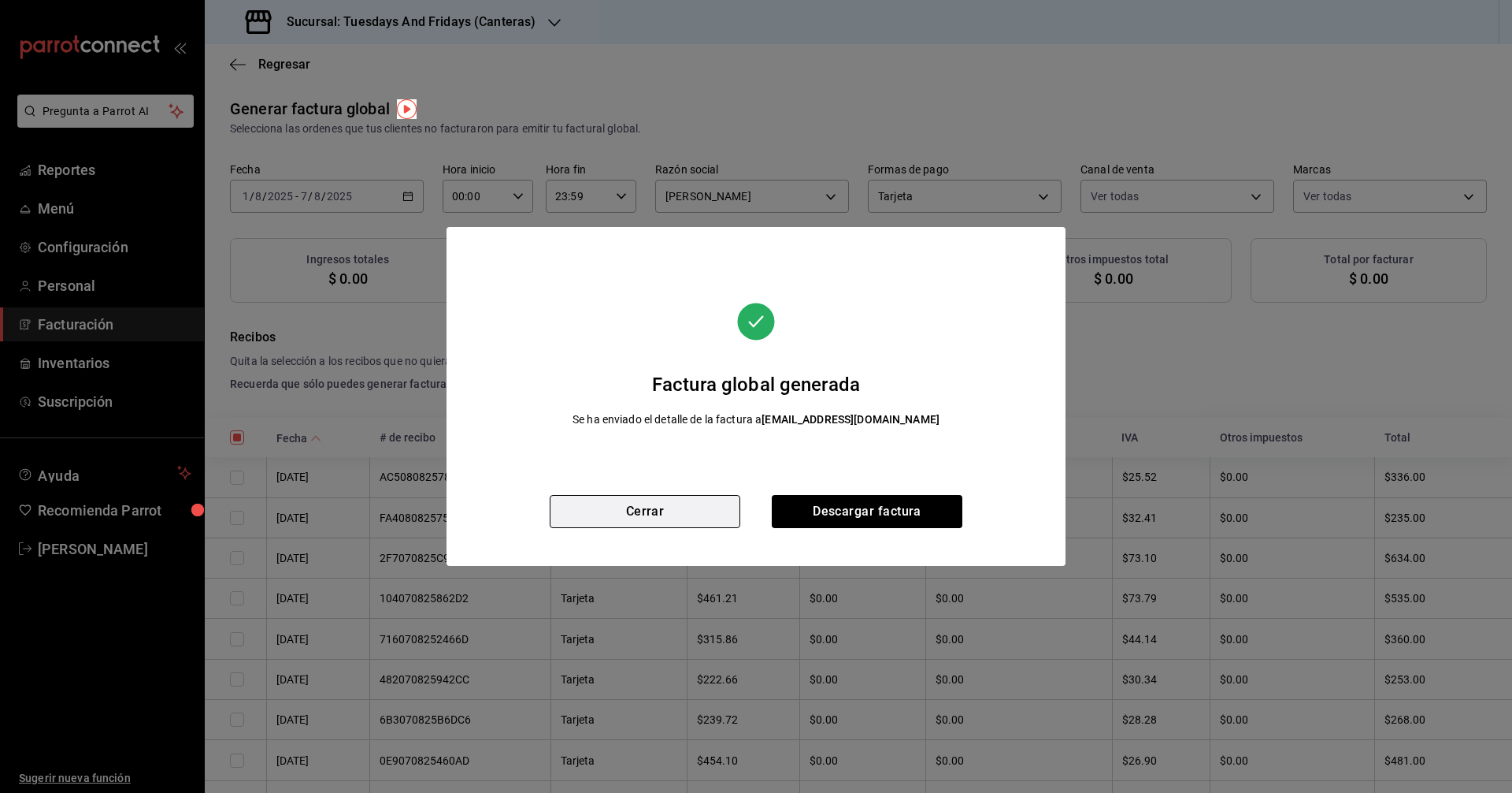
click at [709, 511] on button "Cerrar" at bounding box center [644, 511] width 191 height 33
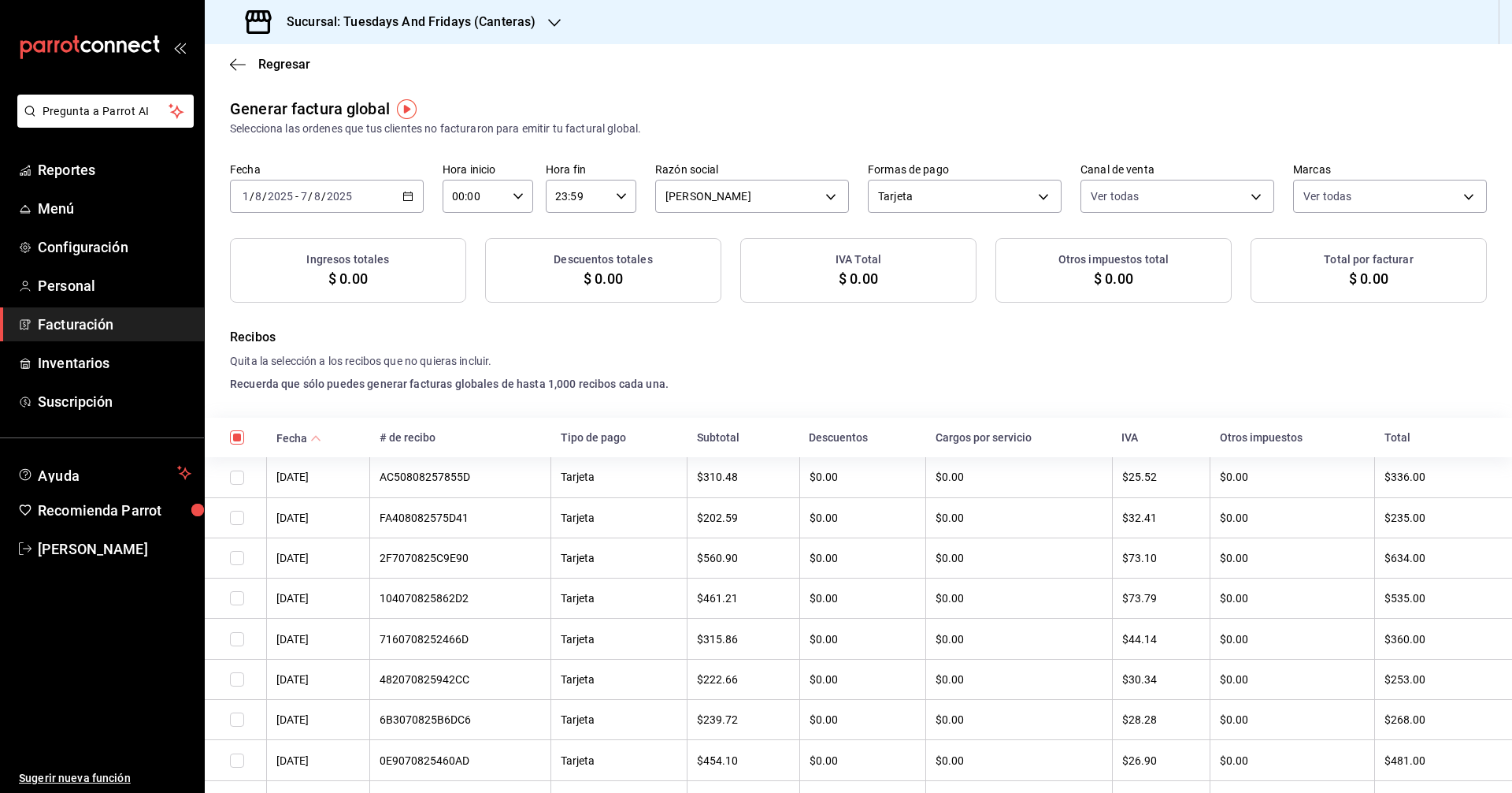
click at [245, 442] on th at bounding box center [236, 438] width 62 height 40
click at [242, 442] on input "checkbox" at bounding box center [238, 438] width 14 height 14
click at [236, 437] on input "checkbox" at bounding box center [238, 438] width 14 height 14
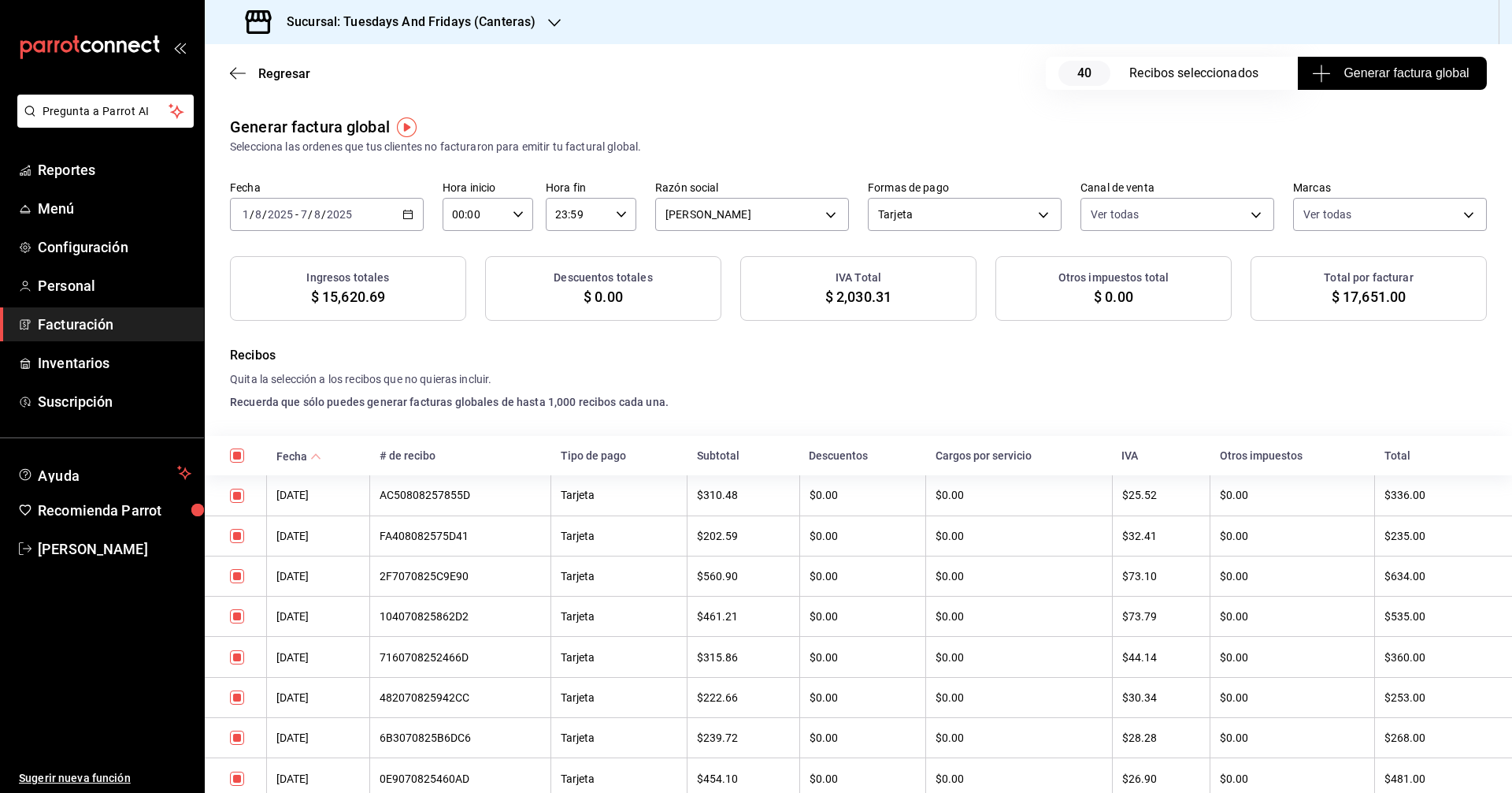
click at [731, 398] on h4 "Recuerda que sólo puedes generar facturas globales de hasta 1,000 recibos cada …" at bounding box center [859, 402] width 1257 height 16
click at [410, 215] on \(Stroke\) "button" at bounding box center [408, 215] width 9 height 9
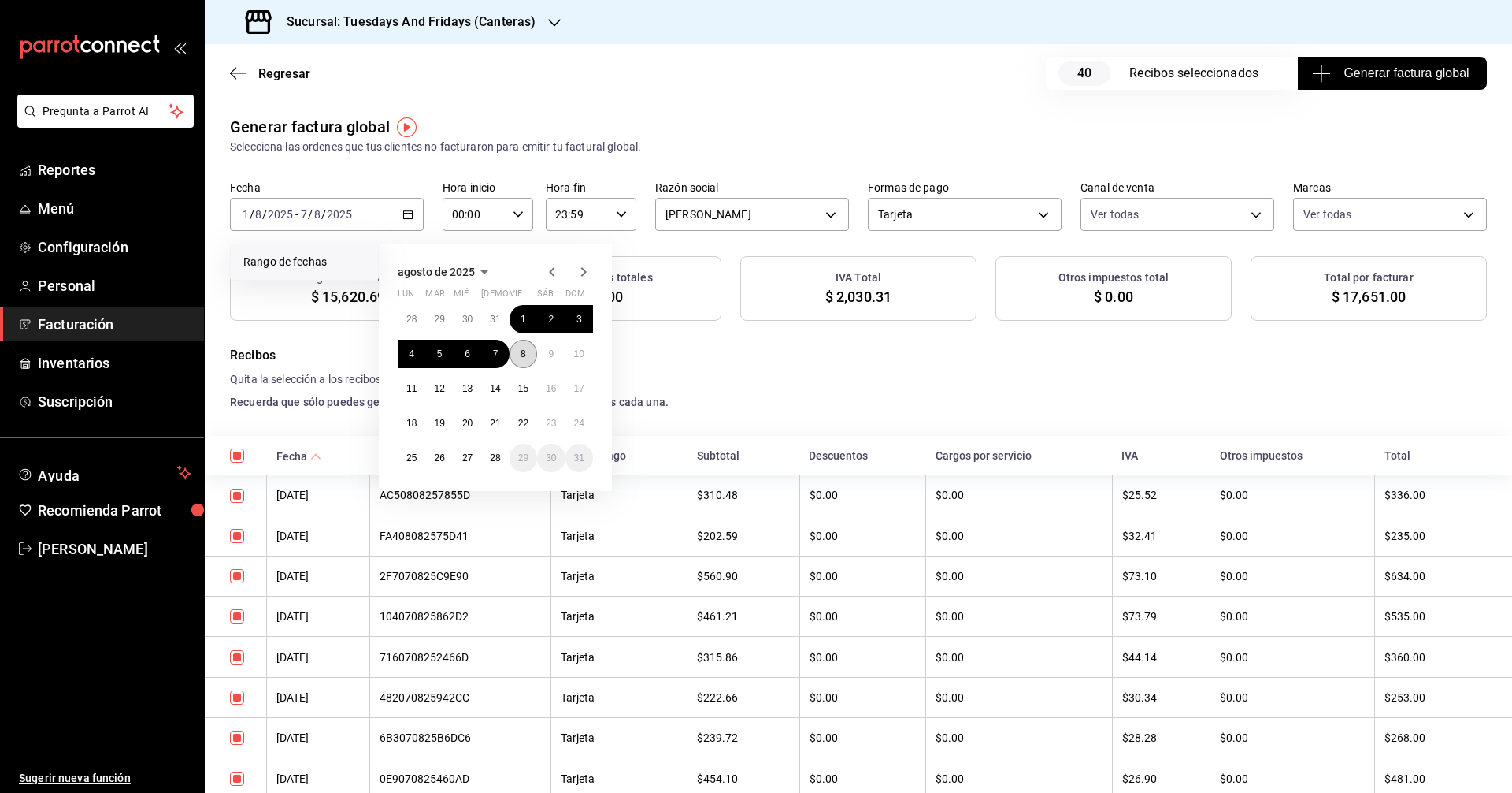
click at [518, 348] on button "8" at bounding box center [523, 354] width 28 height 28
click at [500, 390] on abbr "14" at bounding box center [494, 389] width 10 height 11
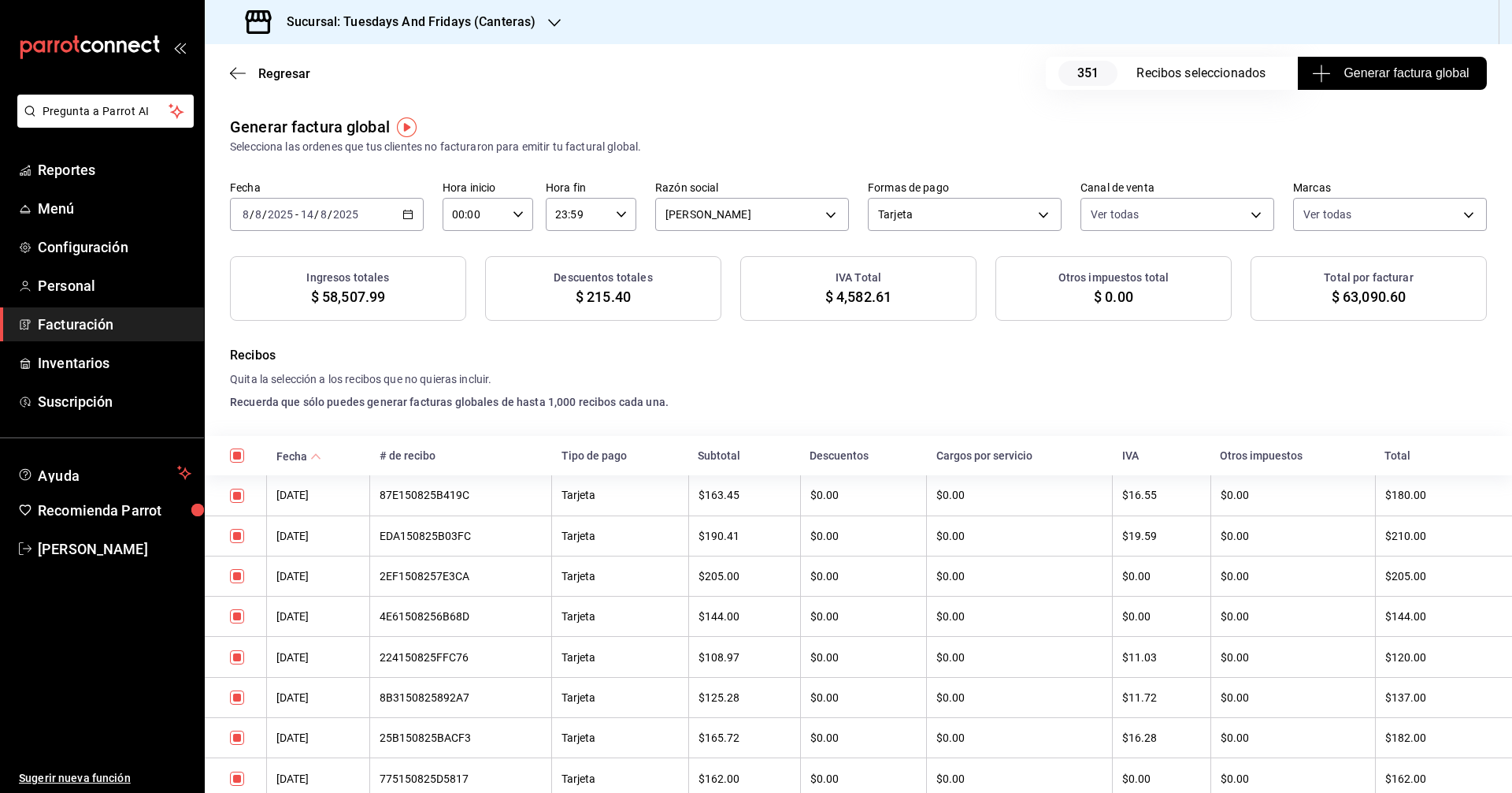
click at [242, 457] on input "checkbox" at bounding box center [238, 456] width 14 height 14
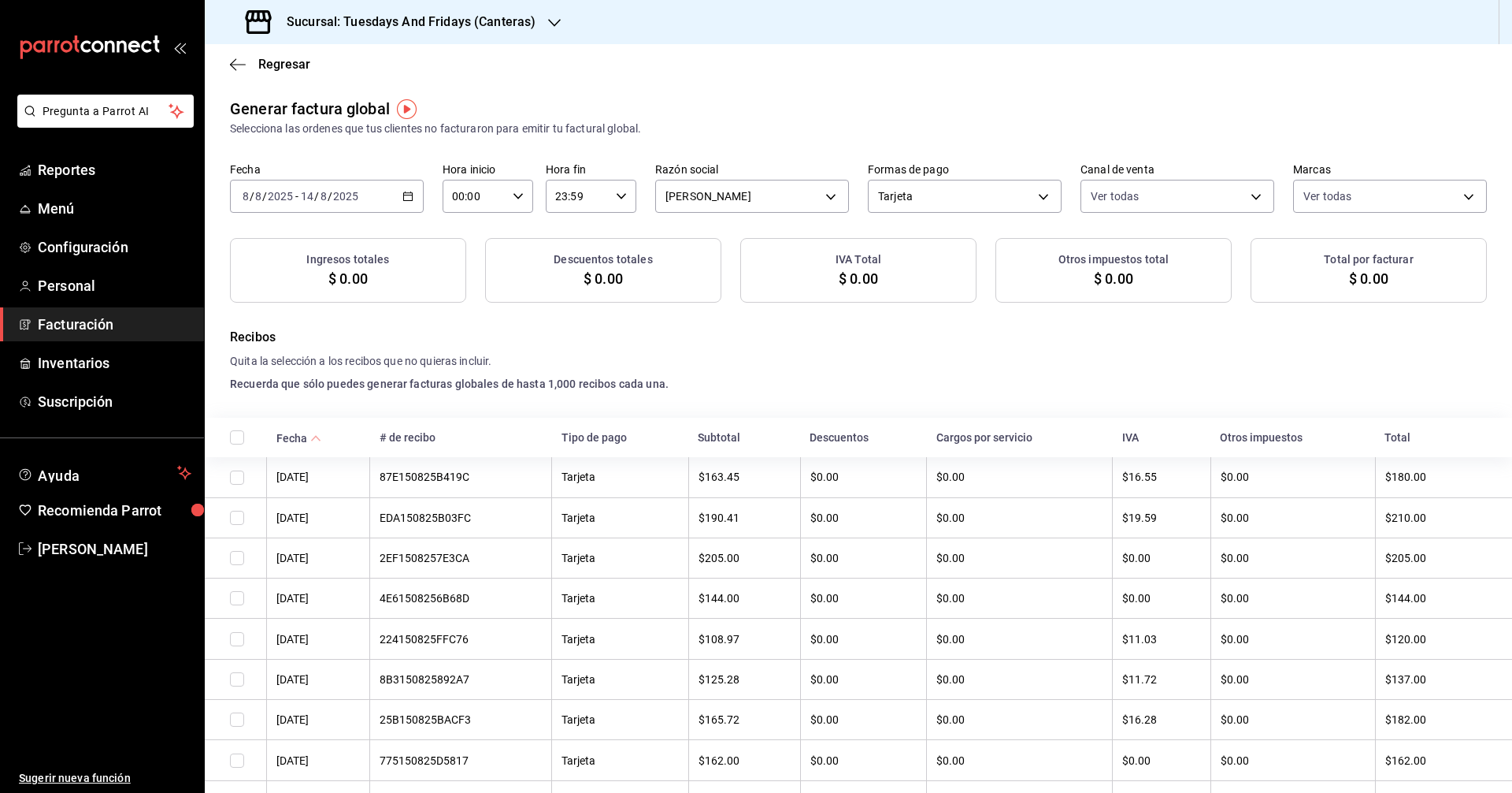
click at [237, 444] on input "checkbox" at bounding box center [238, 438] width 14 height 14
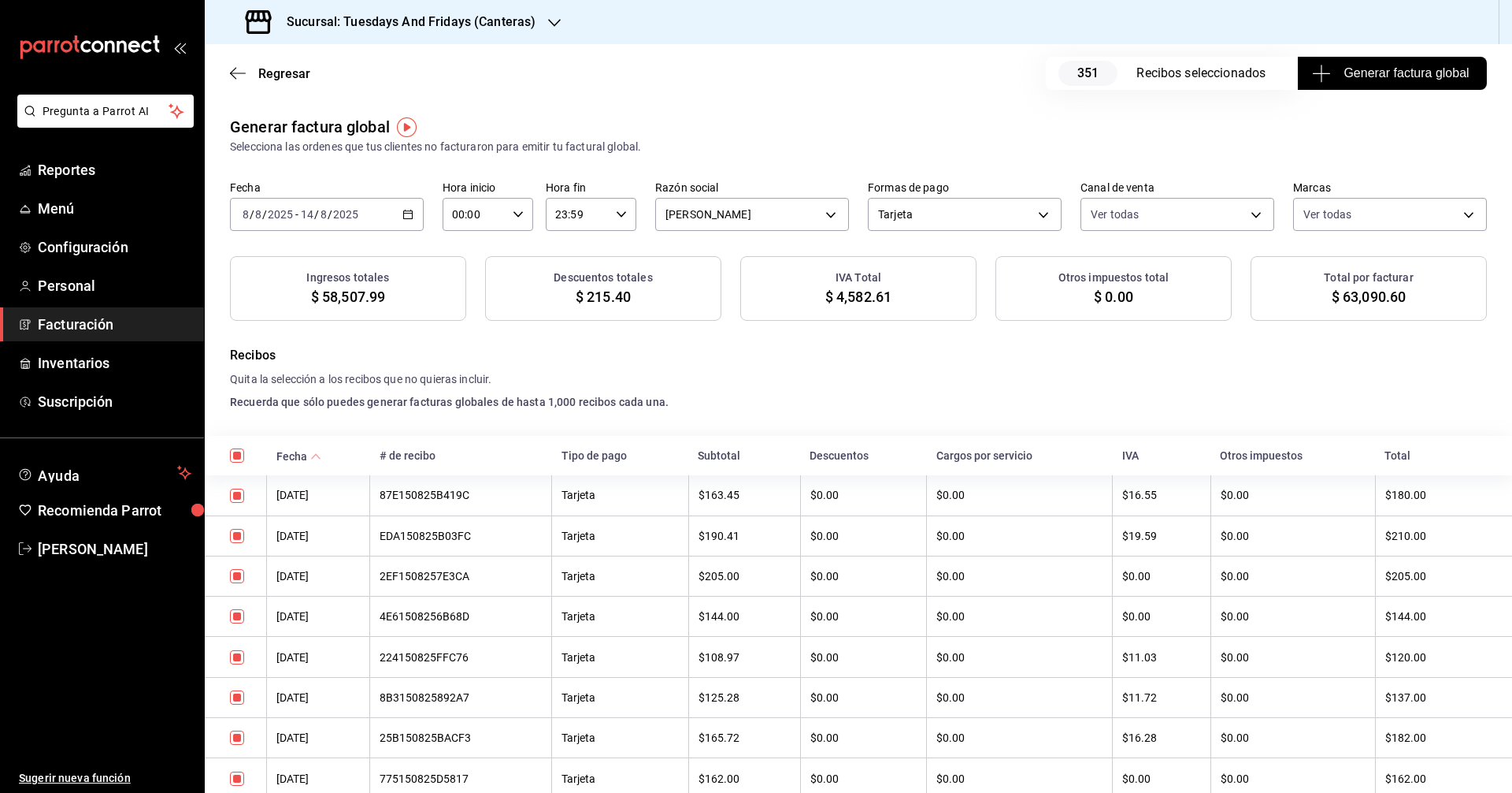
click at [731, 375] on h4 "Quita la selección a los recibos que no quieras incluir." at bounding box center [859, 380] width 1257 height 16
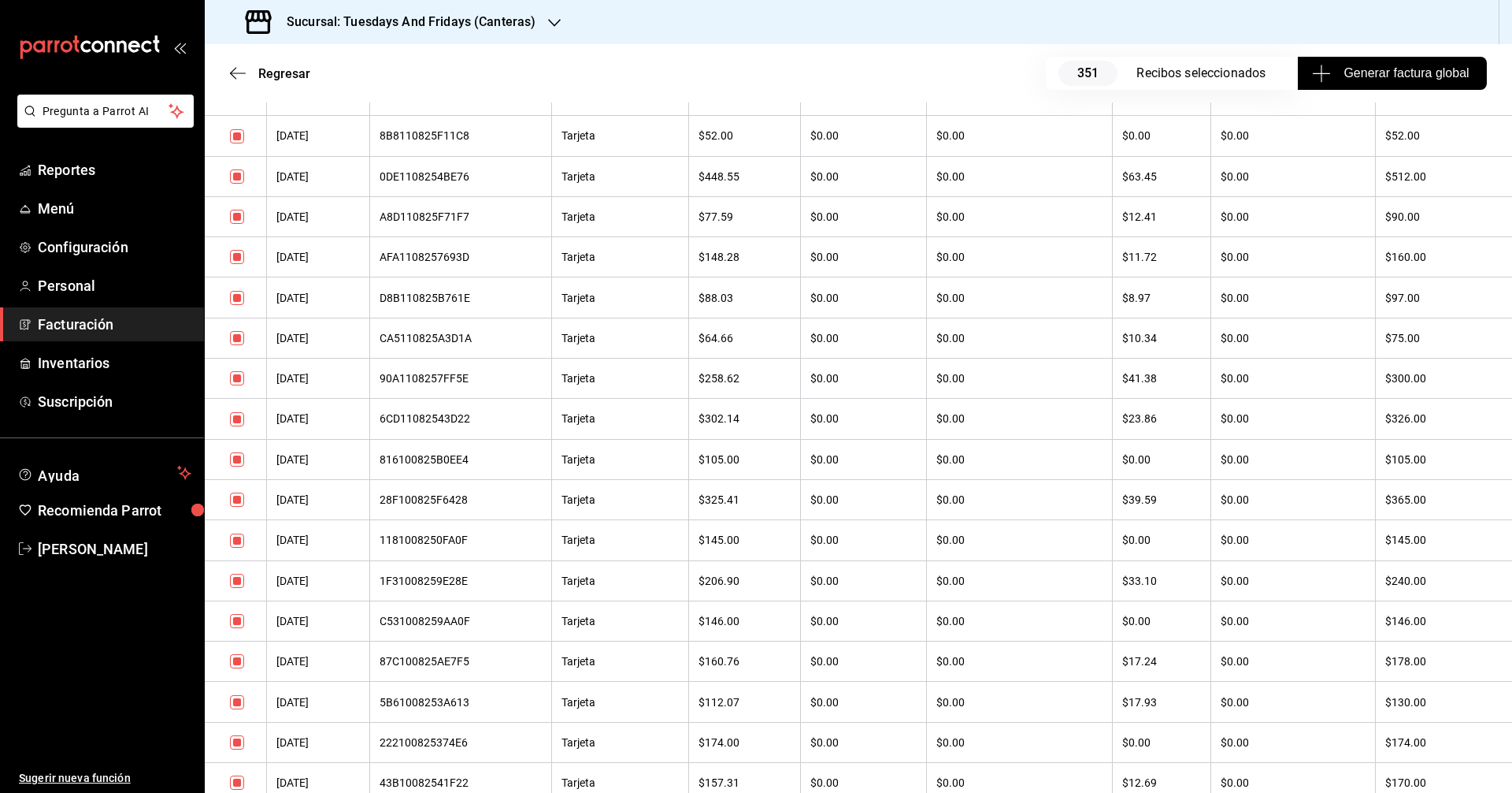
scroll to position [10749, 0]
click at [240, 425] on input "checkbox" at bounding box center [238, 419] width 14 height 14
click at [236, 622] on input "checkbox" at bounding box center [238, 620] width 14 height 14
drag, startPoint x: 236, startPoint y: 418, endPoint x: 1012, endPoint y: 99, distance: 839.0
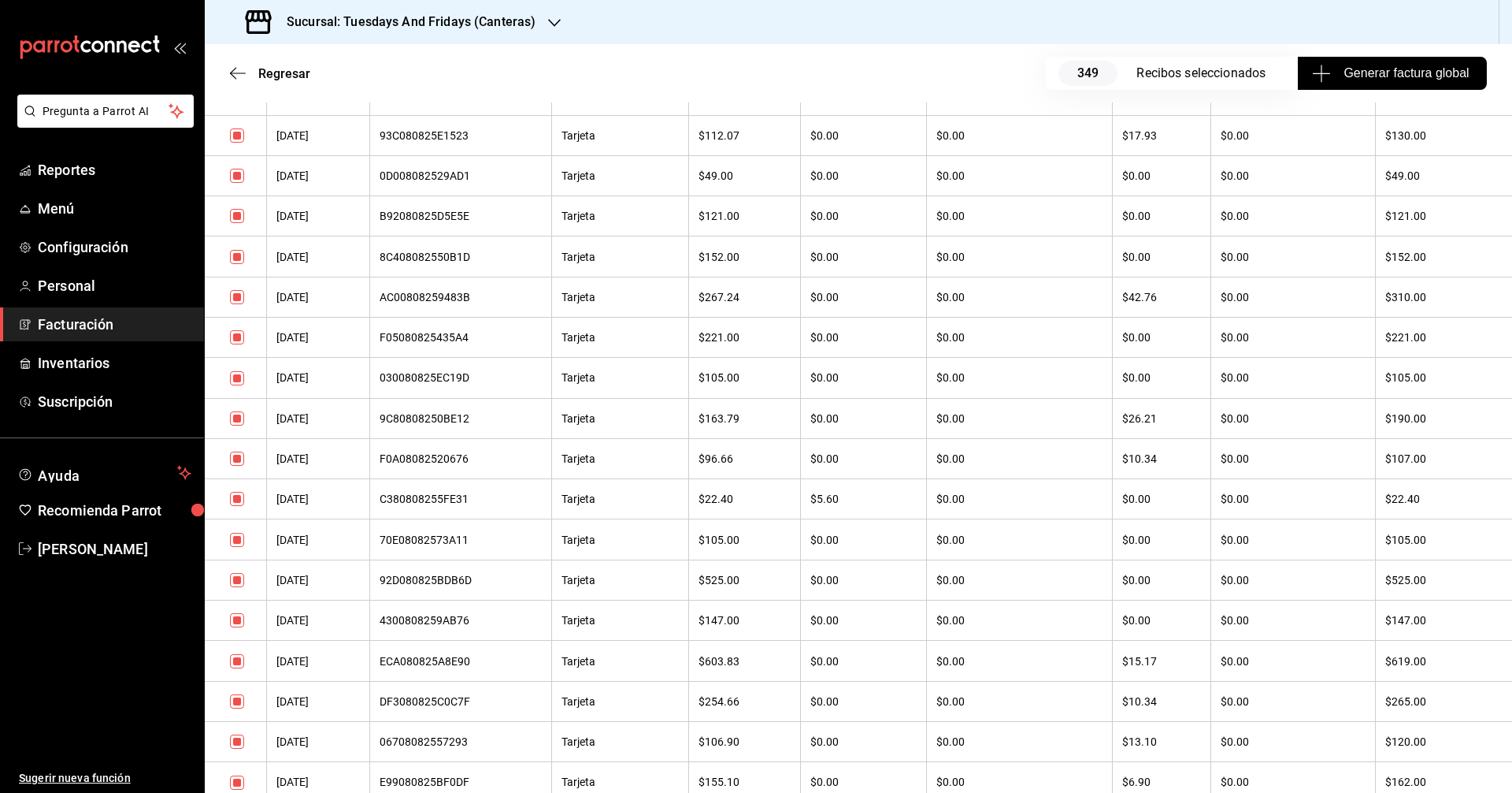
click at [236, 418] on input "checkbox" at bounding box center [238, 419] width 14 height 14
click at [241, 419] on input "checkbox" at bounding box center [238, 419] width 14 height 14
click at [237, 420] on input "checkbox" at bounding box center [238, 419] width 14 height 14
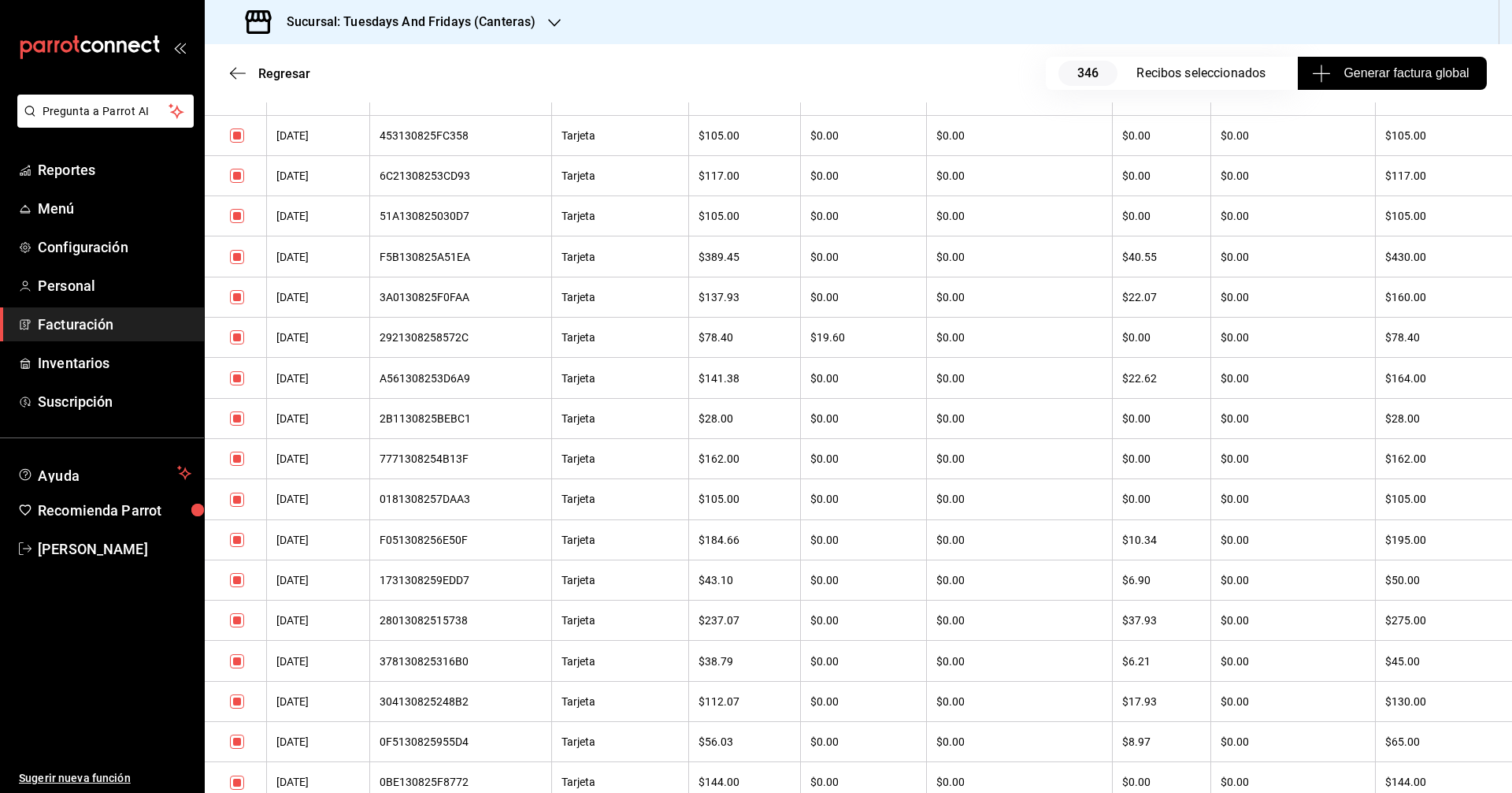
scroll to position [8202, 0]
click at [237, 419] on input "checkbox" at bounding box center [238, 419] width 14 height 14
click at [237, 418] on input "checkbox" at bounding box center [238, 419] width 14 height 14
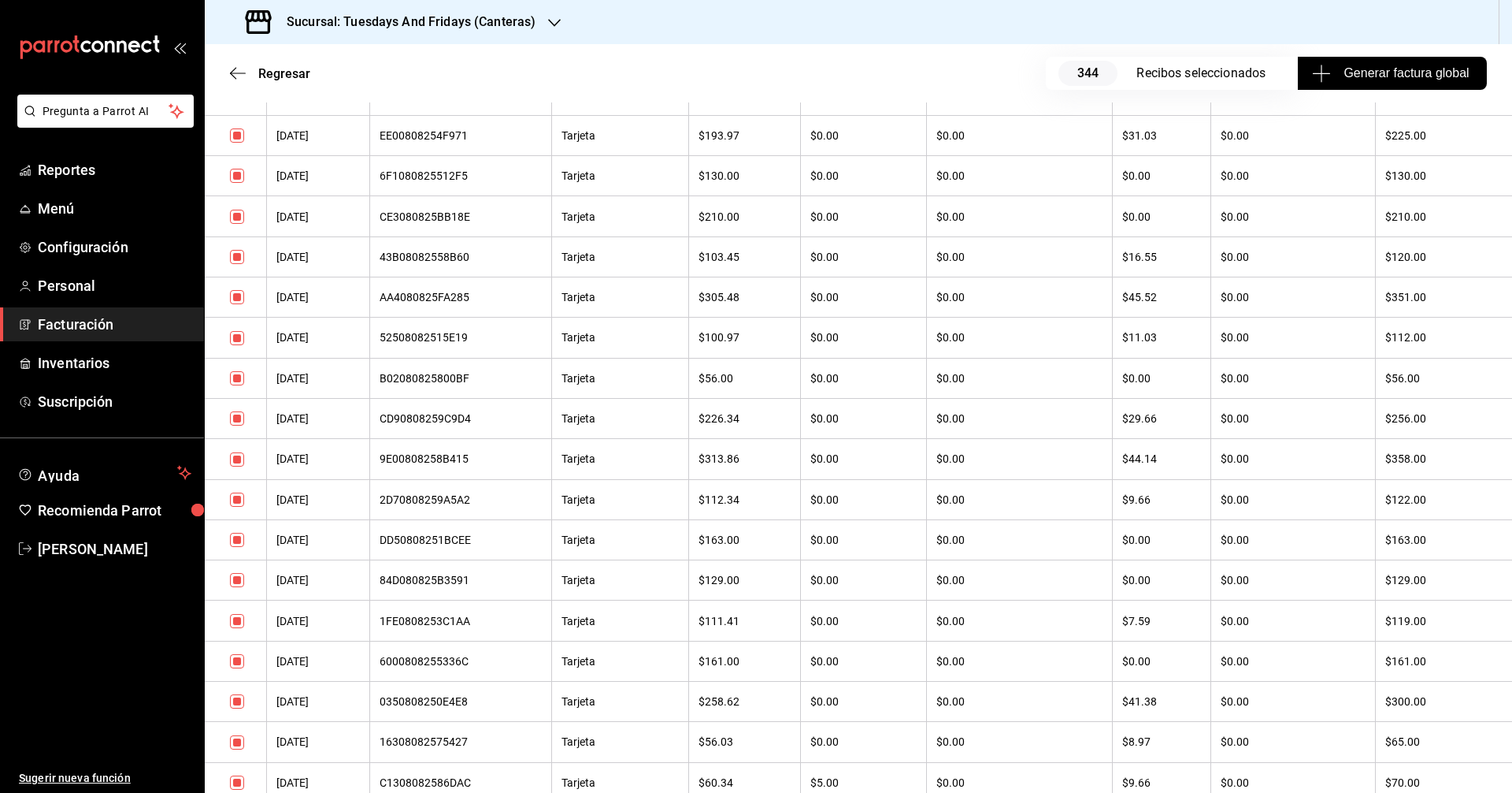
click at [242, 415] on input "checkbox" at bounding box center [238, 419] width 14 height 14
click at [731, 310] on th "$0.00" at bounding box center [1020, 297] width 186 height 40
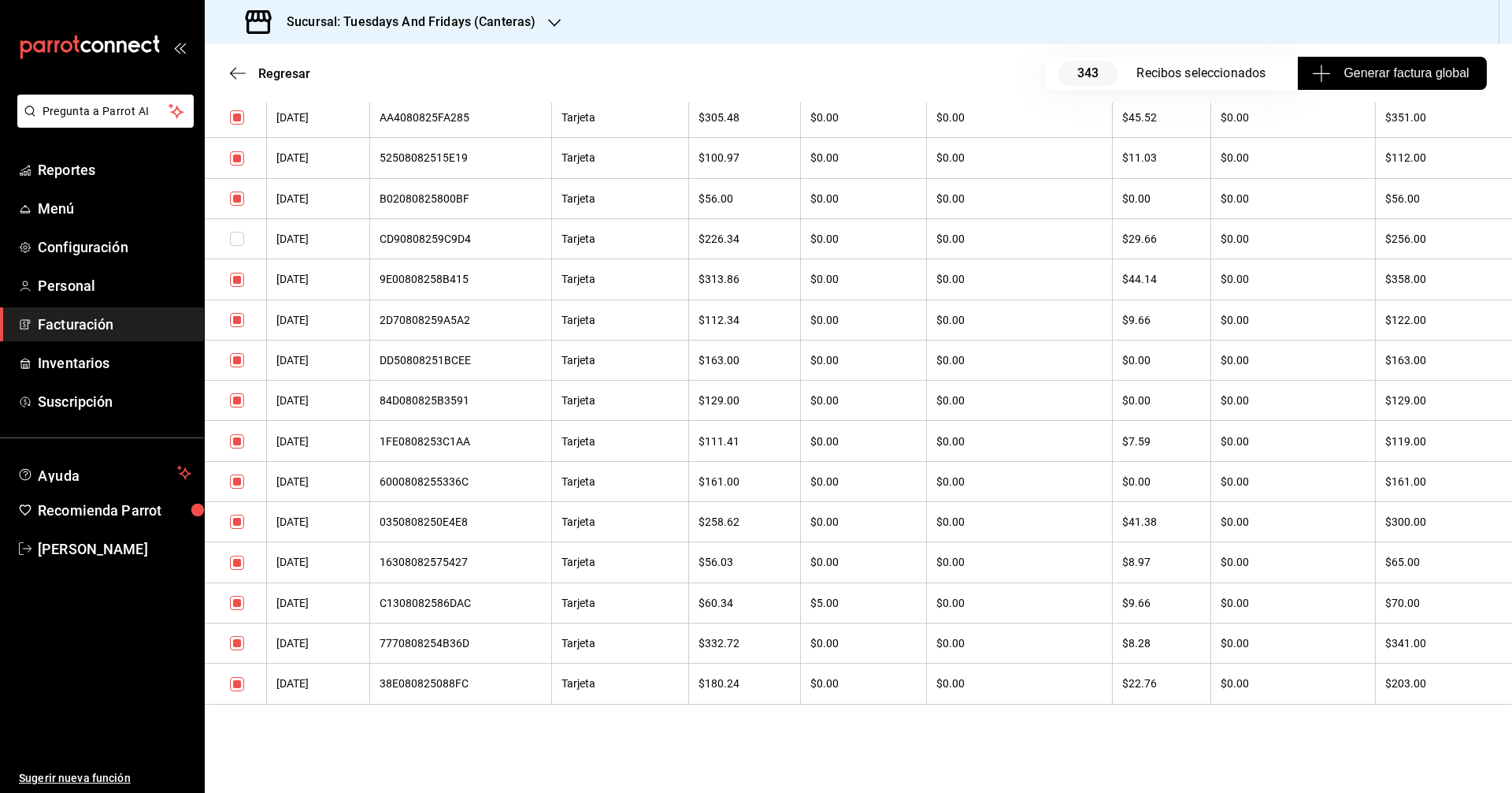
click at [241, 519] on input "checkbox" at bounding box center [238, 522] width 14 height 14
